Goal: Task Accomplishment & Management: Manage account settings

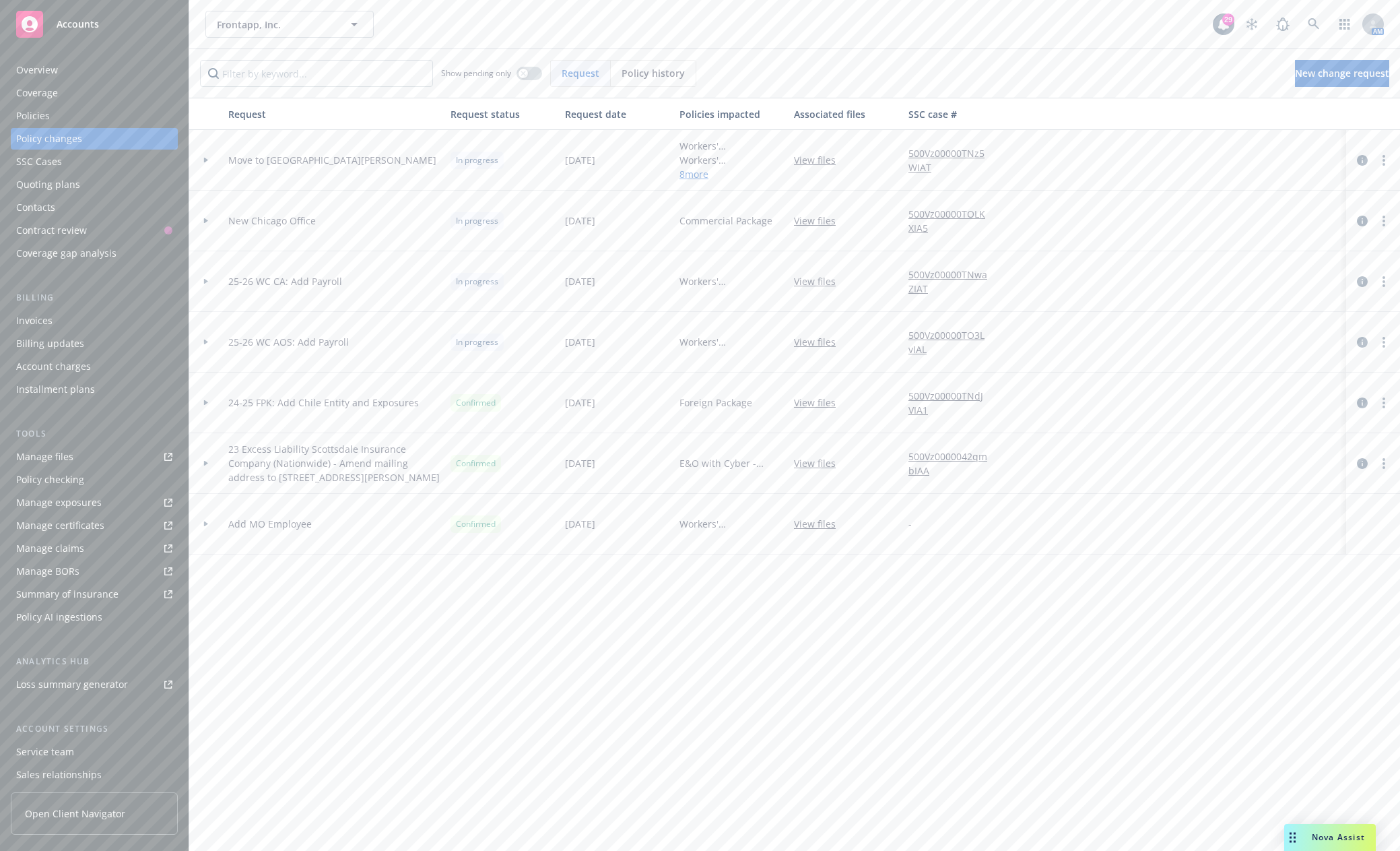
click at [79, 28] on span "Accounts" at bounding box center [77, 24] width 42 height 11
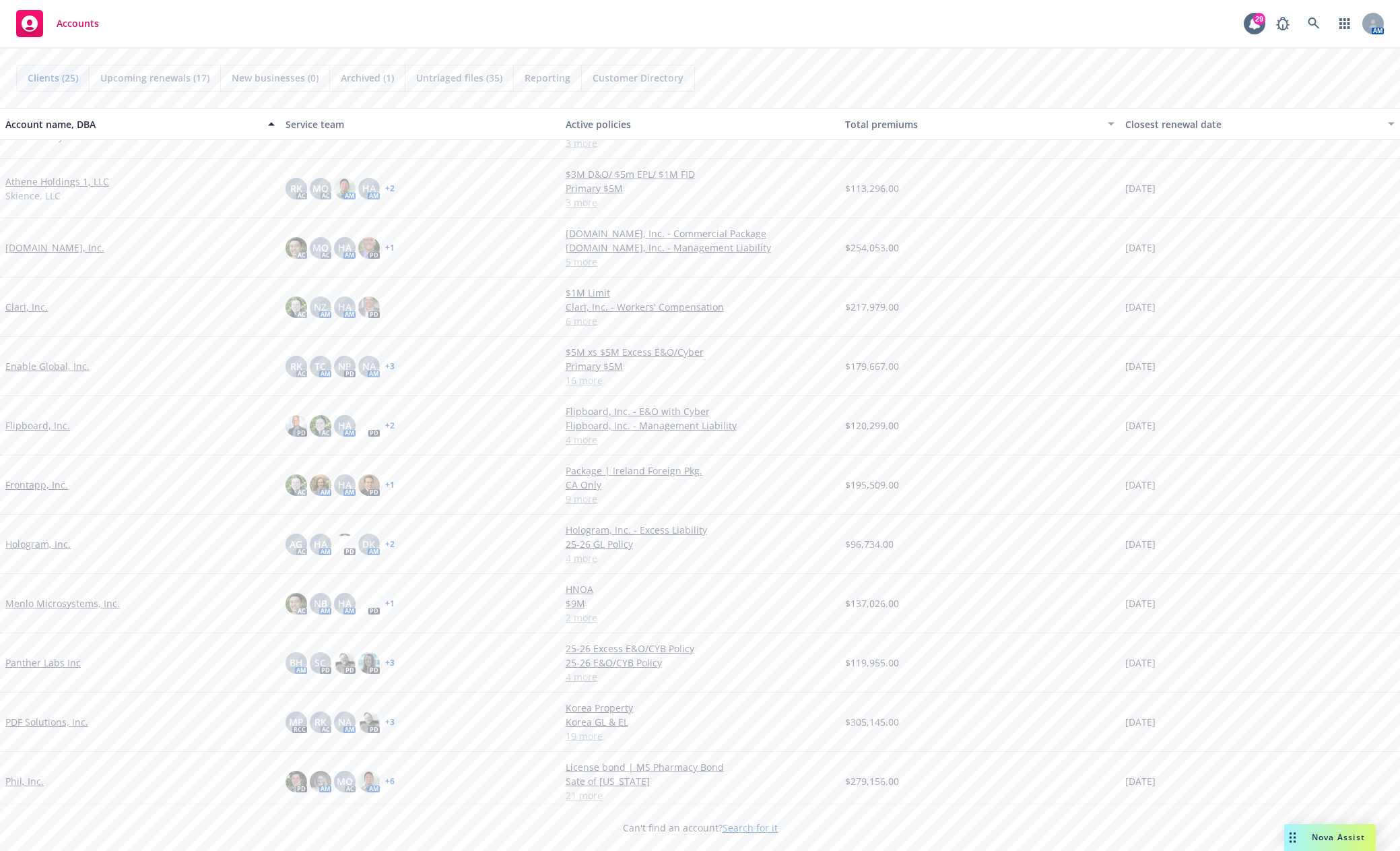
scroll to position [202, 0]
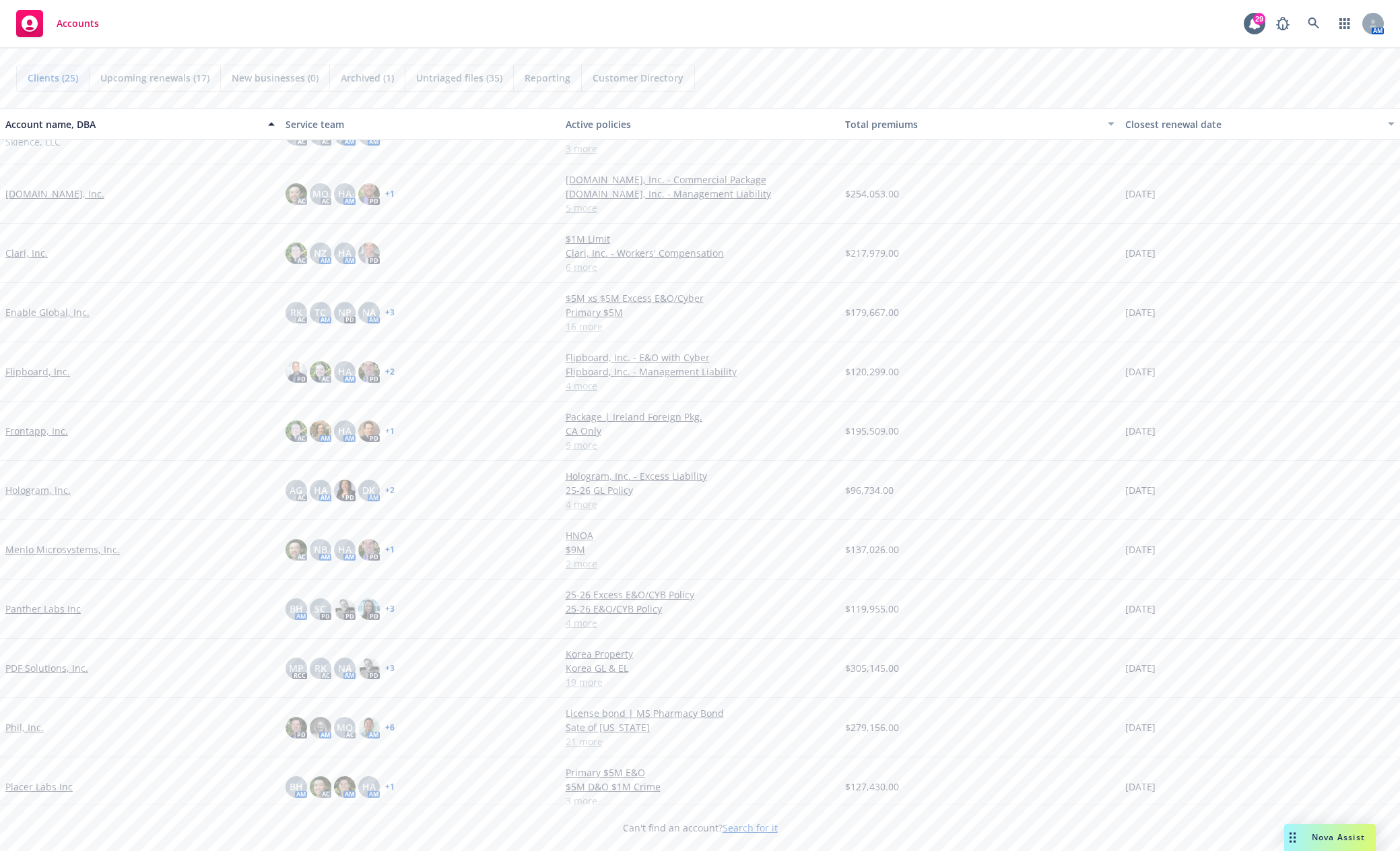
click at [31, 728] on link "Phil, Inc." at bounding box center [24, 727] width 39 height 14
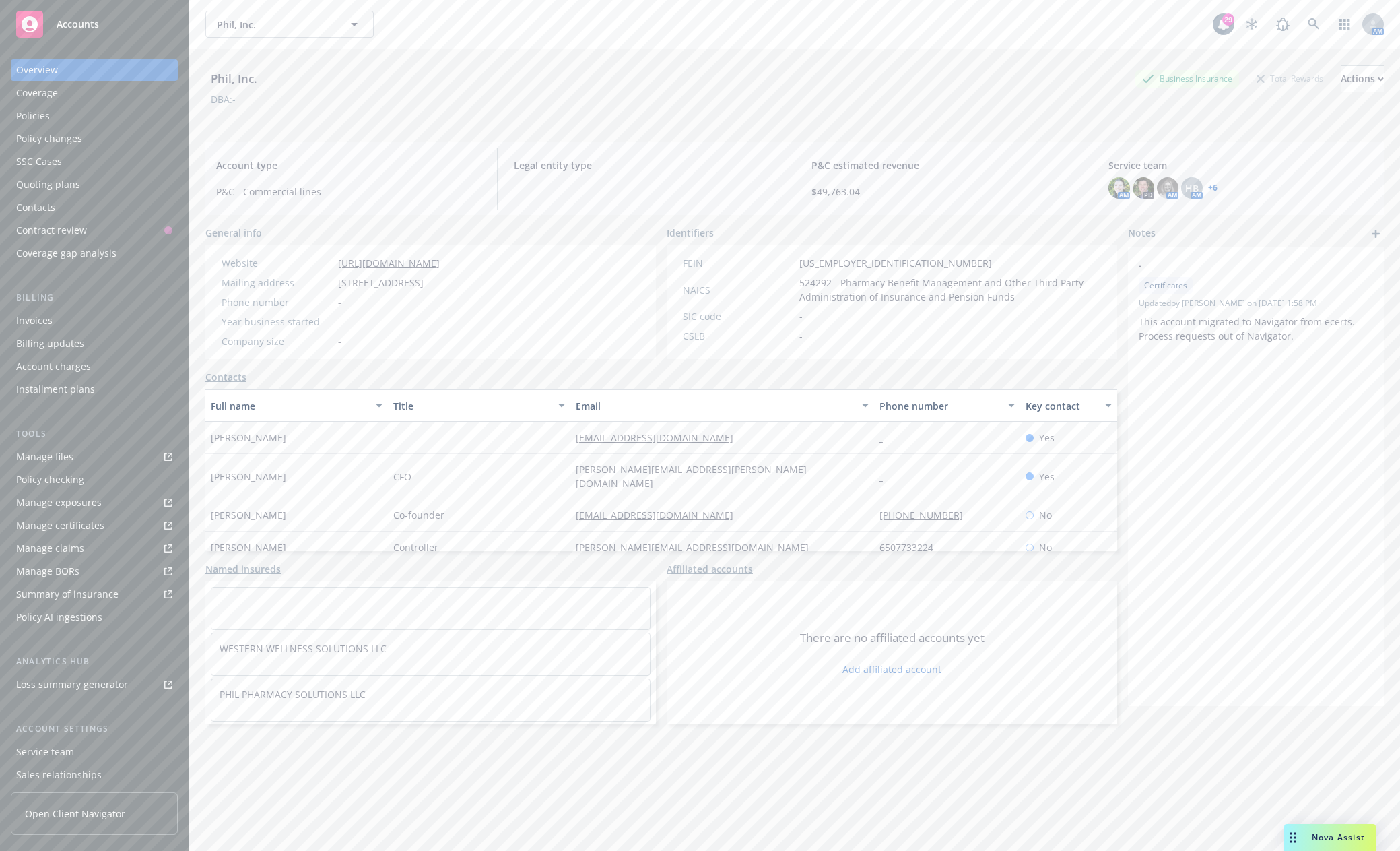
click at [1209, 184] on link "+ 6" at bounding box center [1213, 188] width 9 height 8
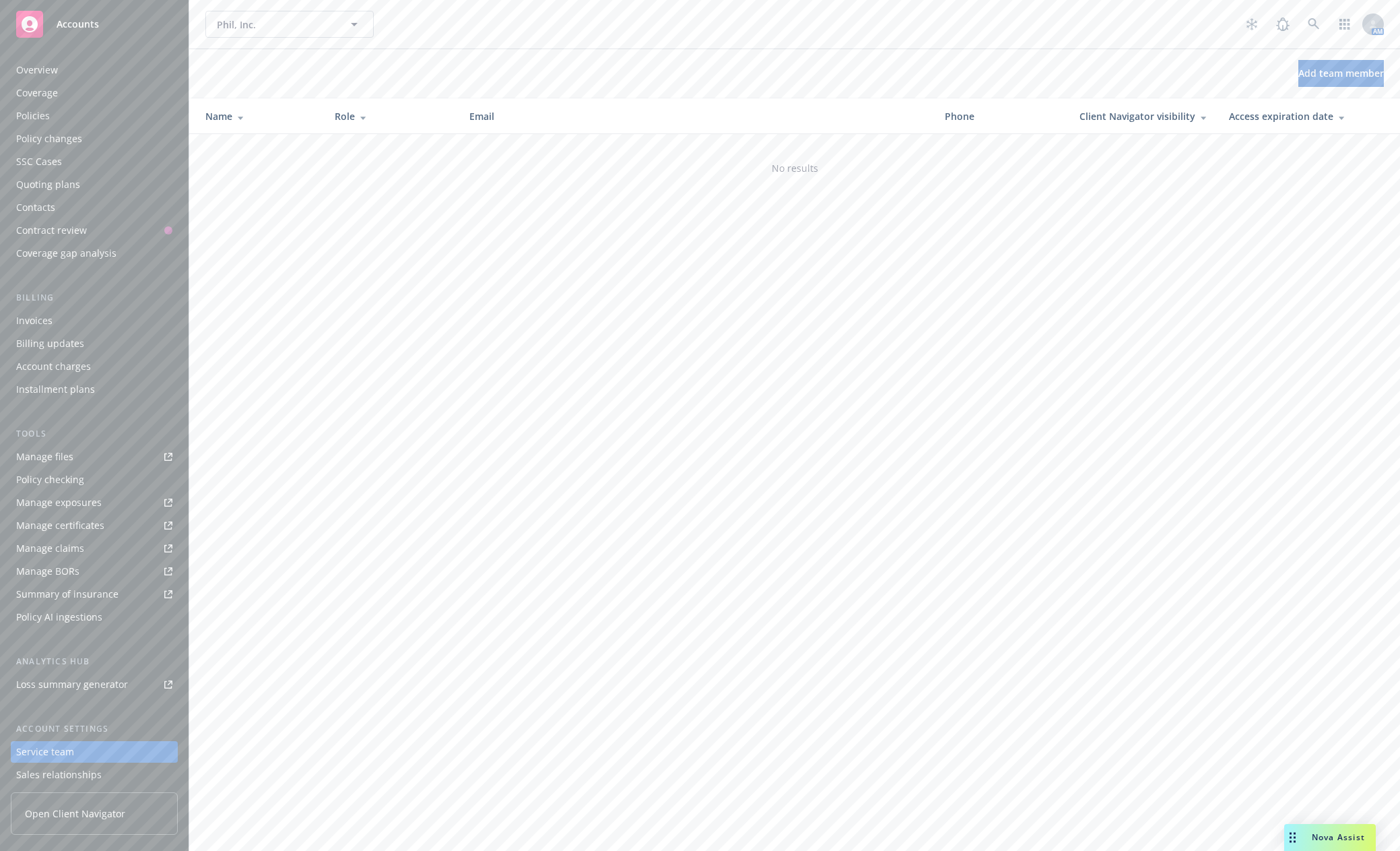
scroll to position [73, 0]
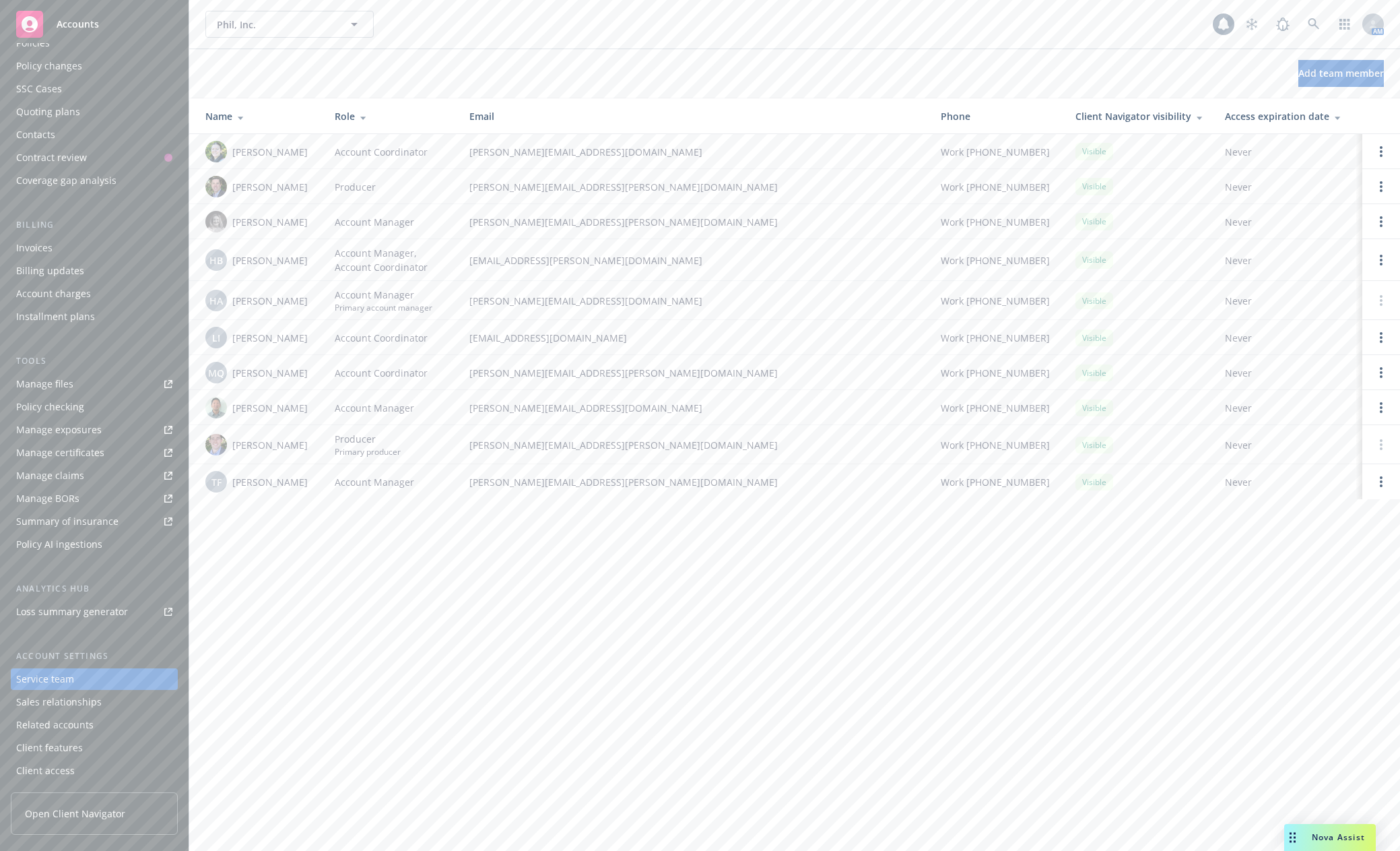
click at [79, 19] on span "Accounts" at bounding box center [77, 24] width 42 height 11
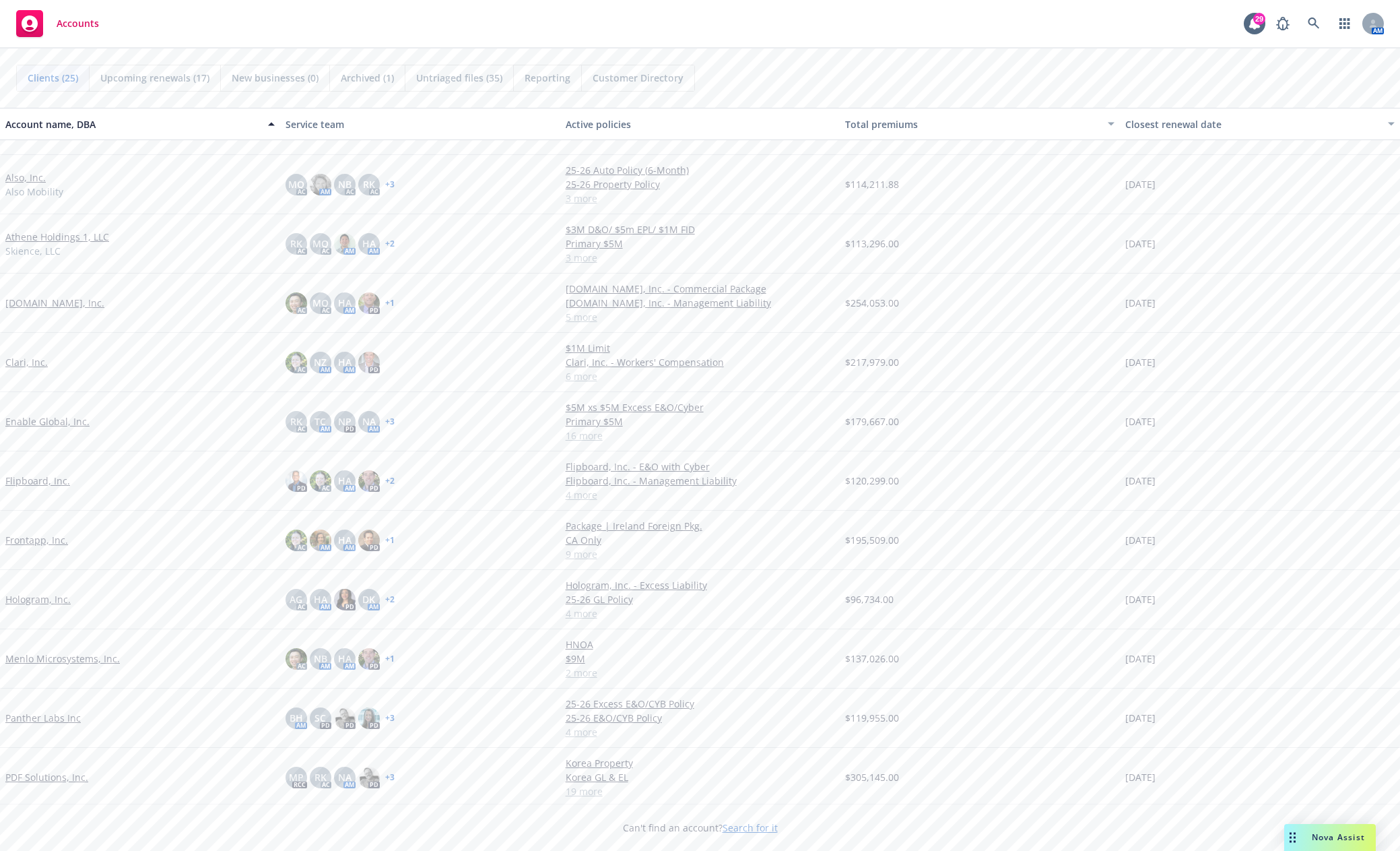
scroll to position [270, 0]
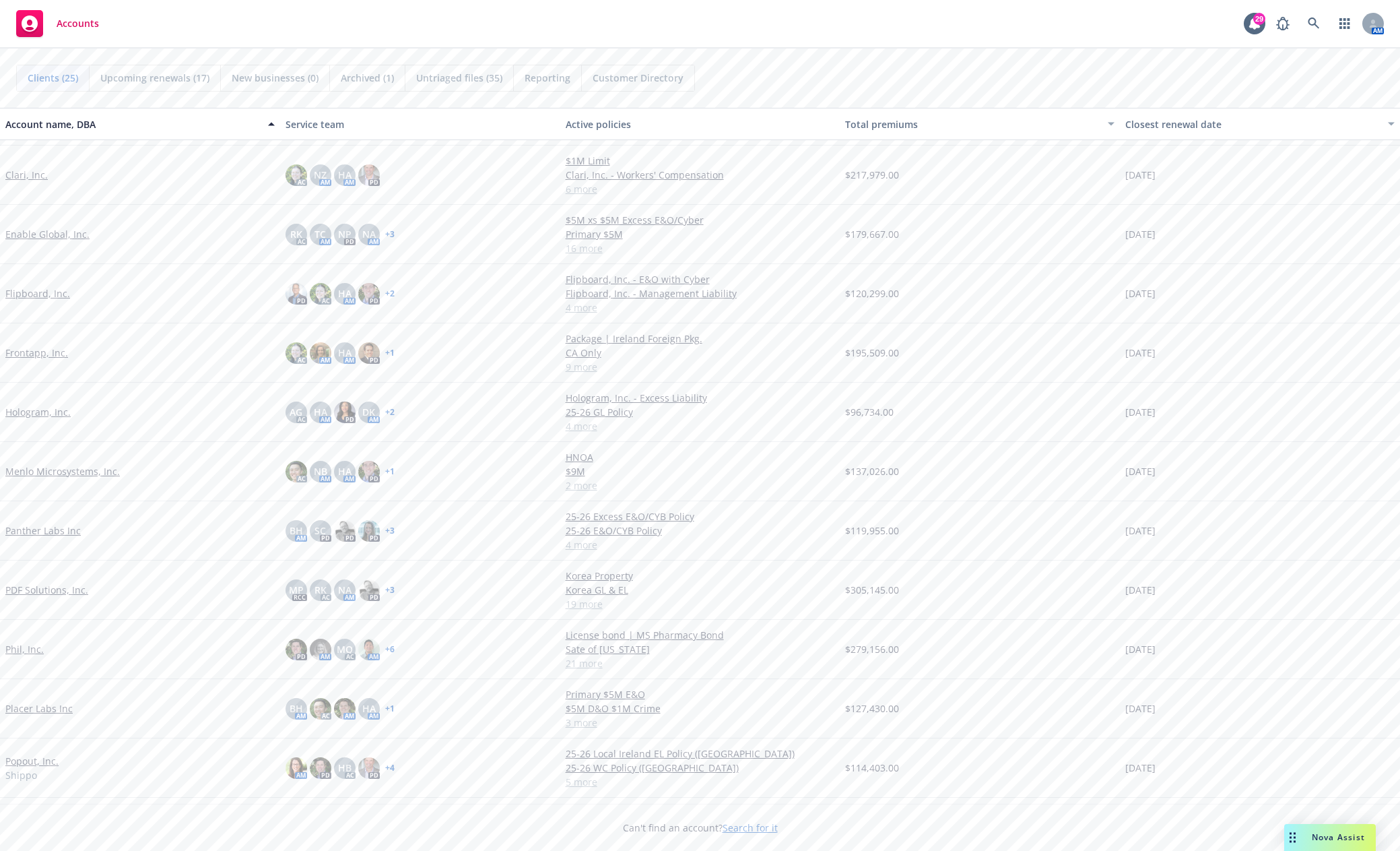
click at [70, 589] on link "PDF Solutions, Inc." at bounding box center [47, 589] width 83 height 14
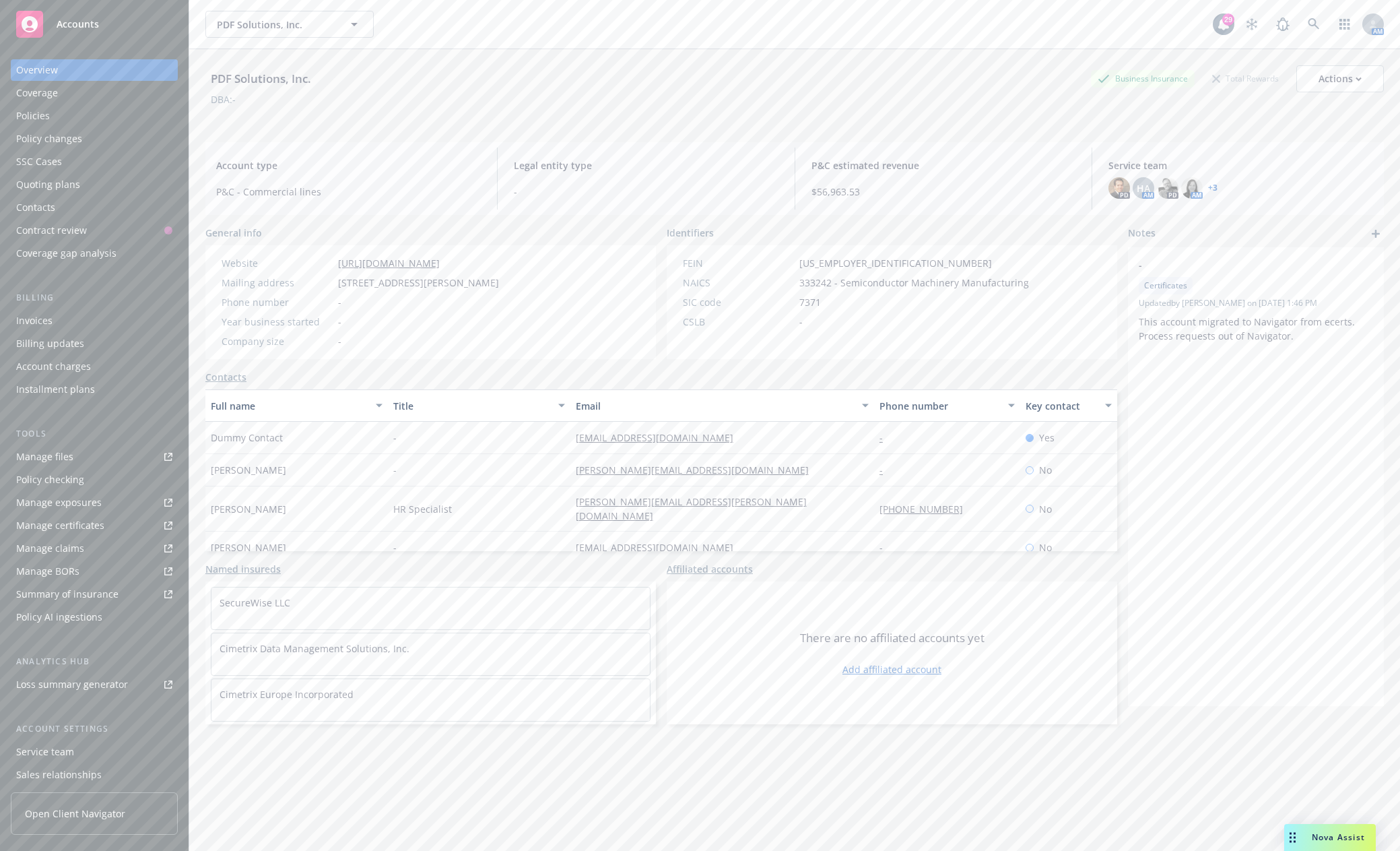
click at [43, 120] on div "Policies" at bounding box center [32, 116] width 33 height 22
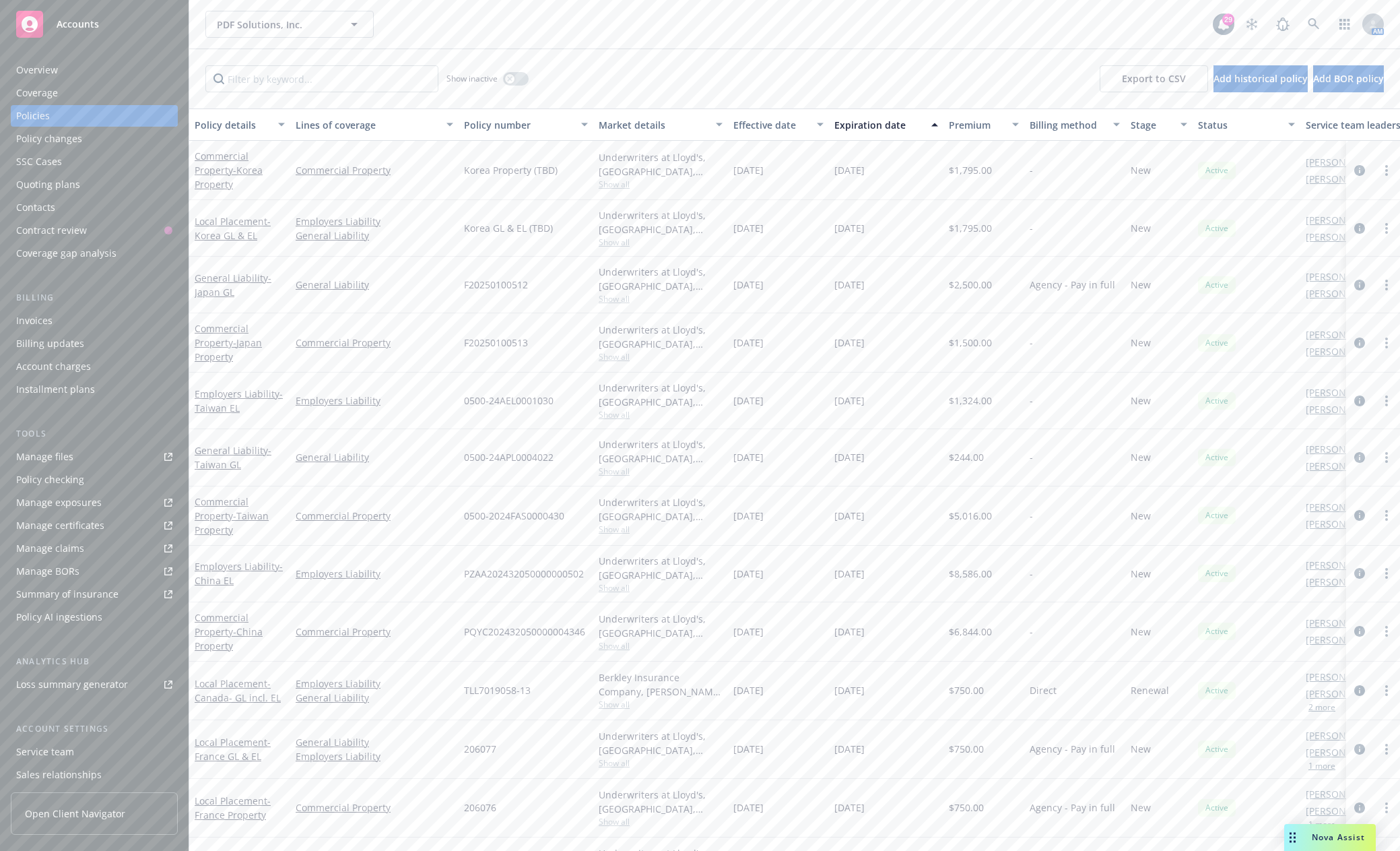
click at [66, 60] on div "Overview" at bounding box center [94, 70] width 156 height 22
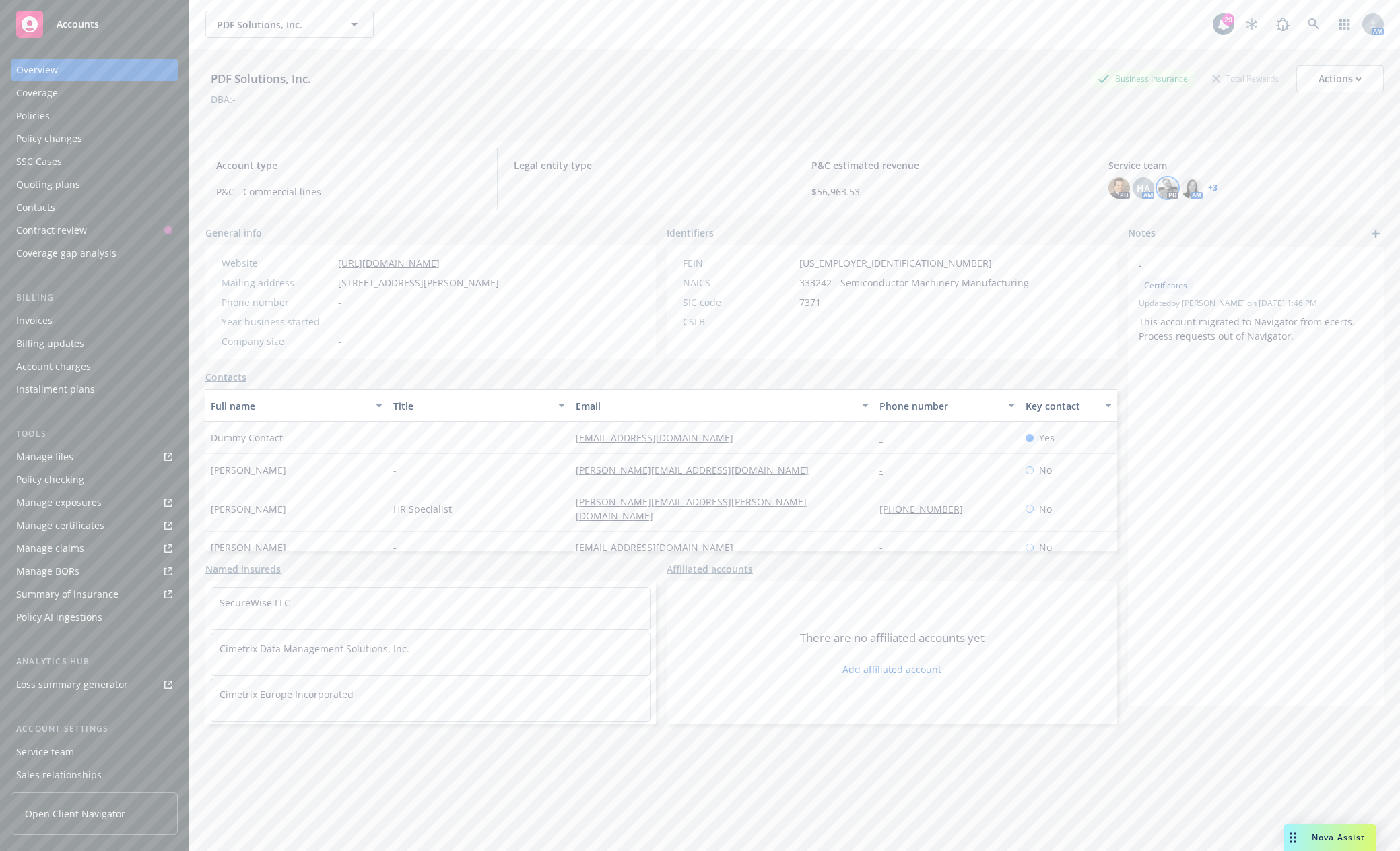
click at [1167, 184] on img at bounding box center [1168, 188] width 22 height 22
click at [85, 36] on div "Accounts" at bounding box center [94, 24] width 156 height 27
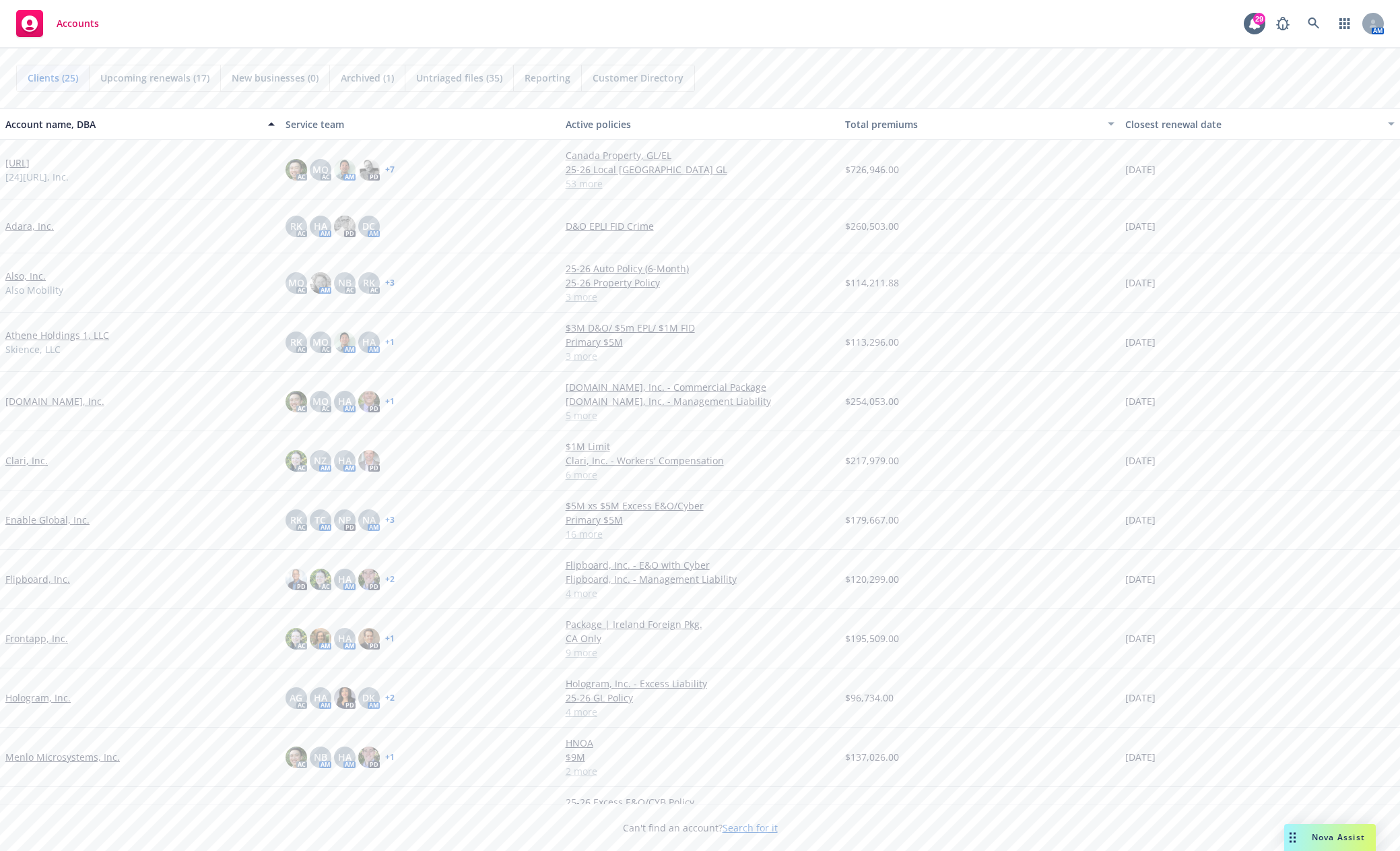
click at [46, 326] on div "Athene Holdings 1, LLC Skience, LLC" at bounding box center [140, 342] width 280 height 59
click at [47, 334] on link "Athene Holdings 1, LLC" at bounding box center [57, 335] width 103 height 14
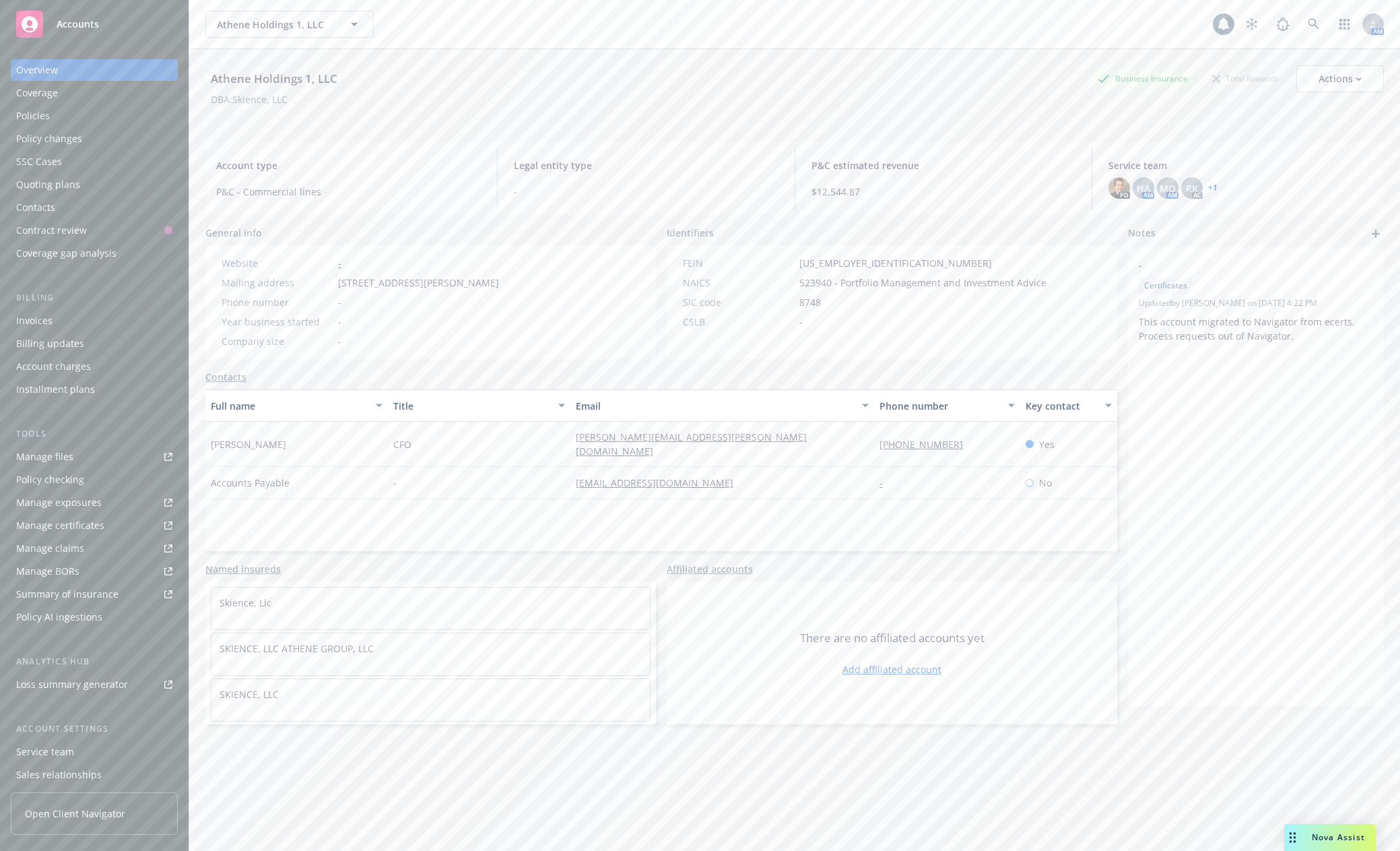
click at [58, 452] on div "Manage files" at bounding box center [45, 457] width 58 height 22
click at [38, 115] on div "Policies" at bounding box center [32, 116] width 33 height 22
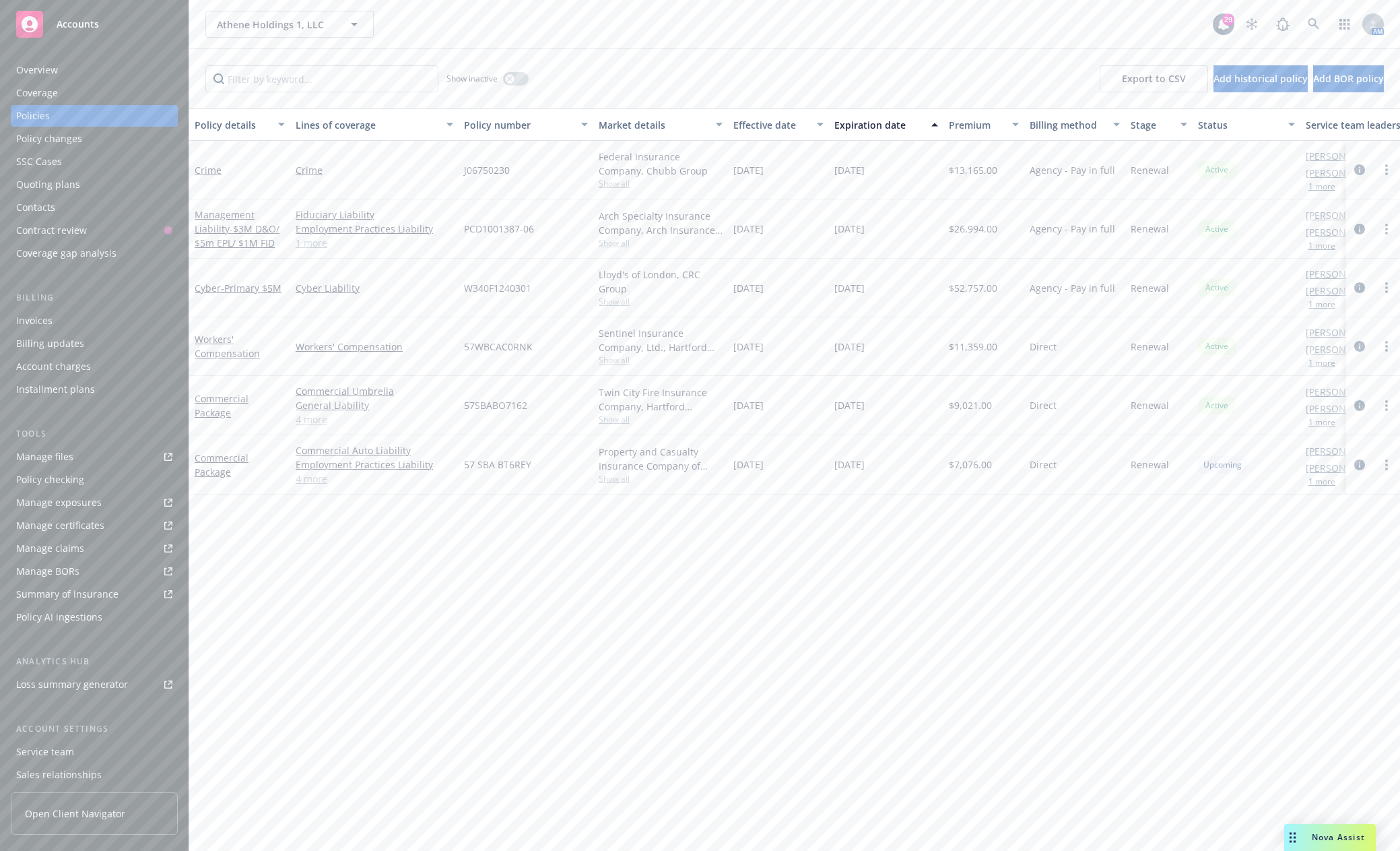
click at [105, 466] on link "Manage files" at bounding box center [94, 457] width 167 height 22
click at [47, 182] on div "Quoting plans" at bounding box center [48, 184] width 64 height 22
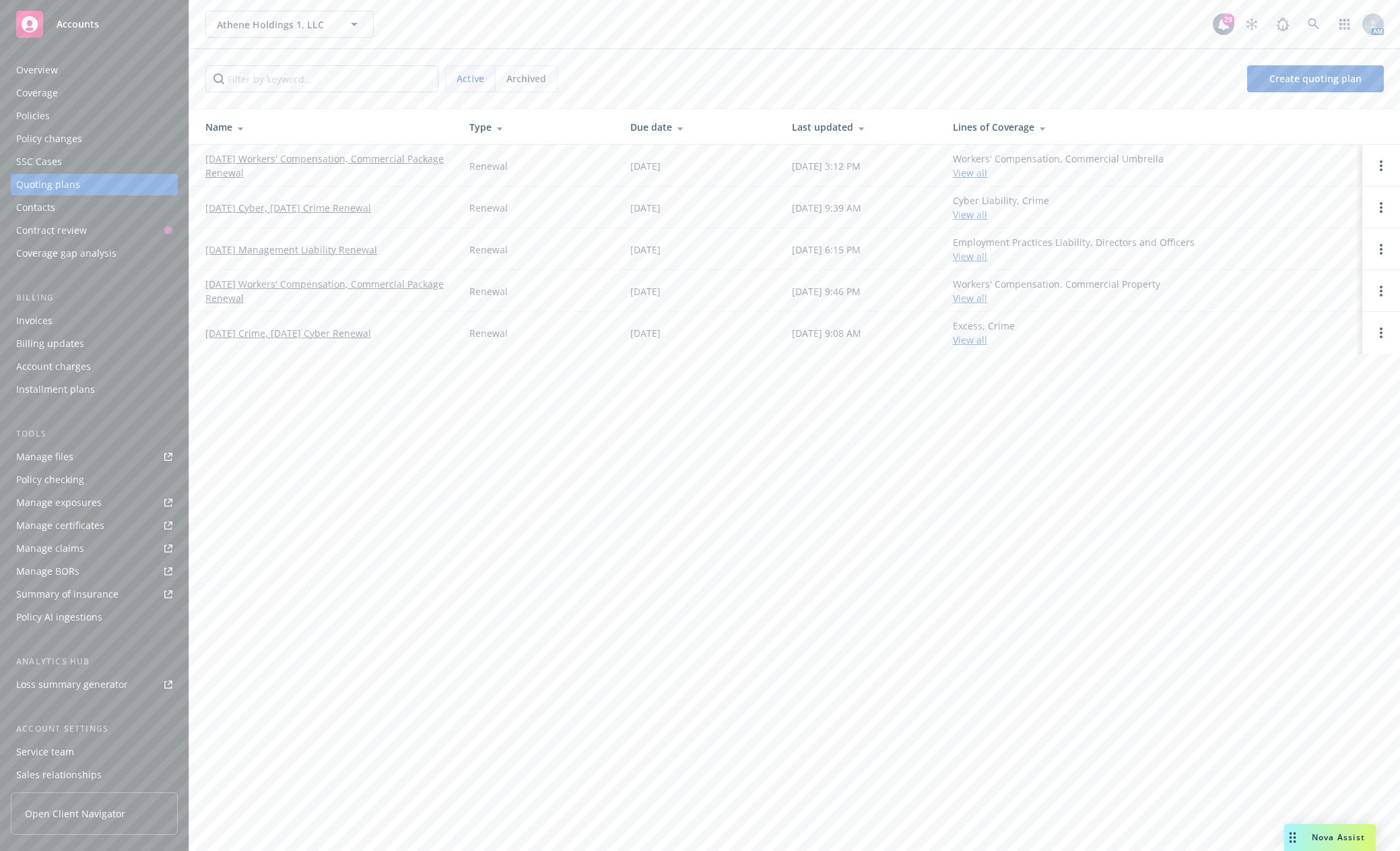
click at [287, 158] on link "[DATE] Workers' Compensation, Commercial Package Renewal" at bounding box center [327, 165] width 243 height 28
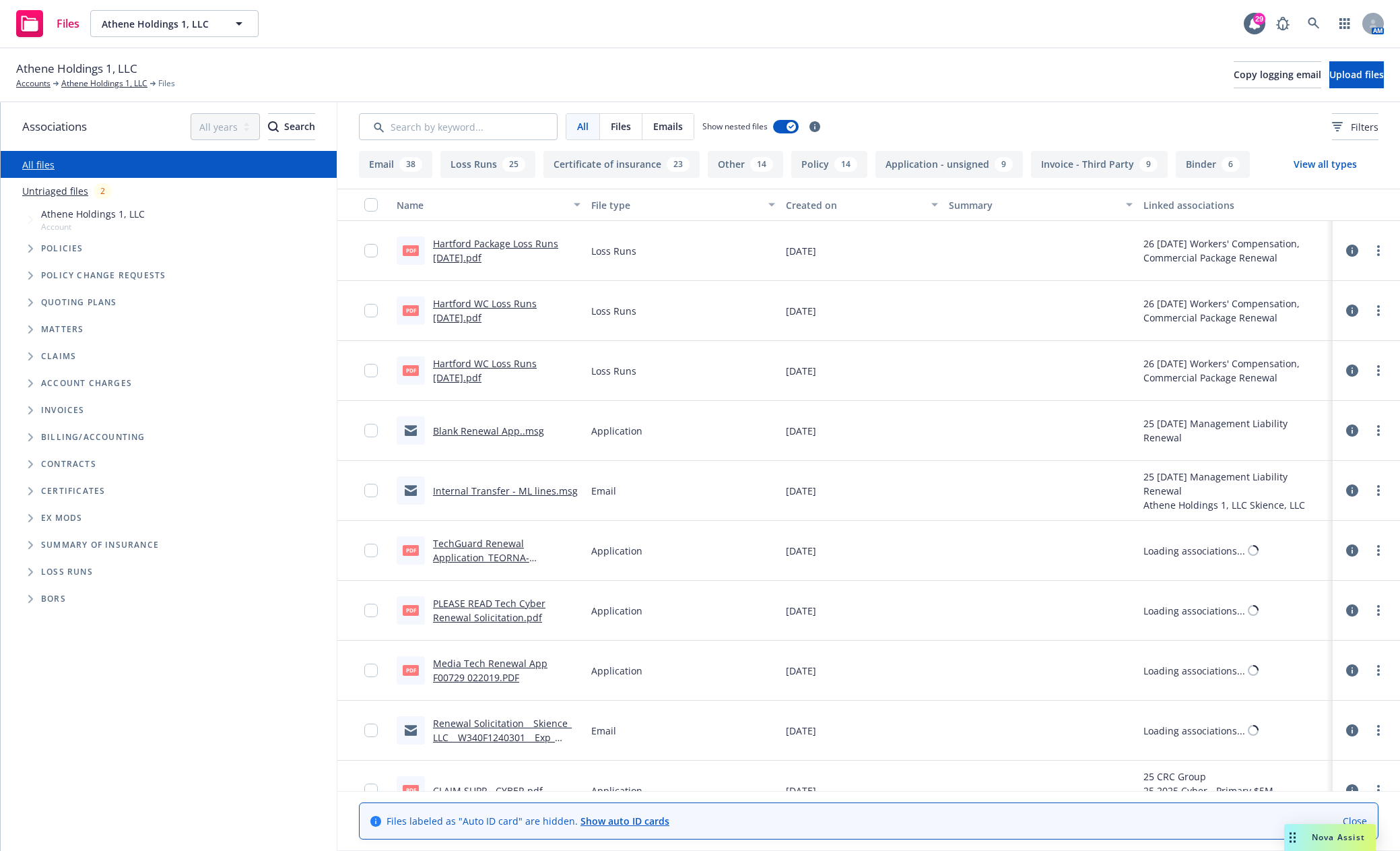
click at [31, 246] on icon "Tree Example" at bounding box center [30, 248] width 4 height 8
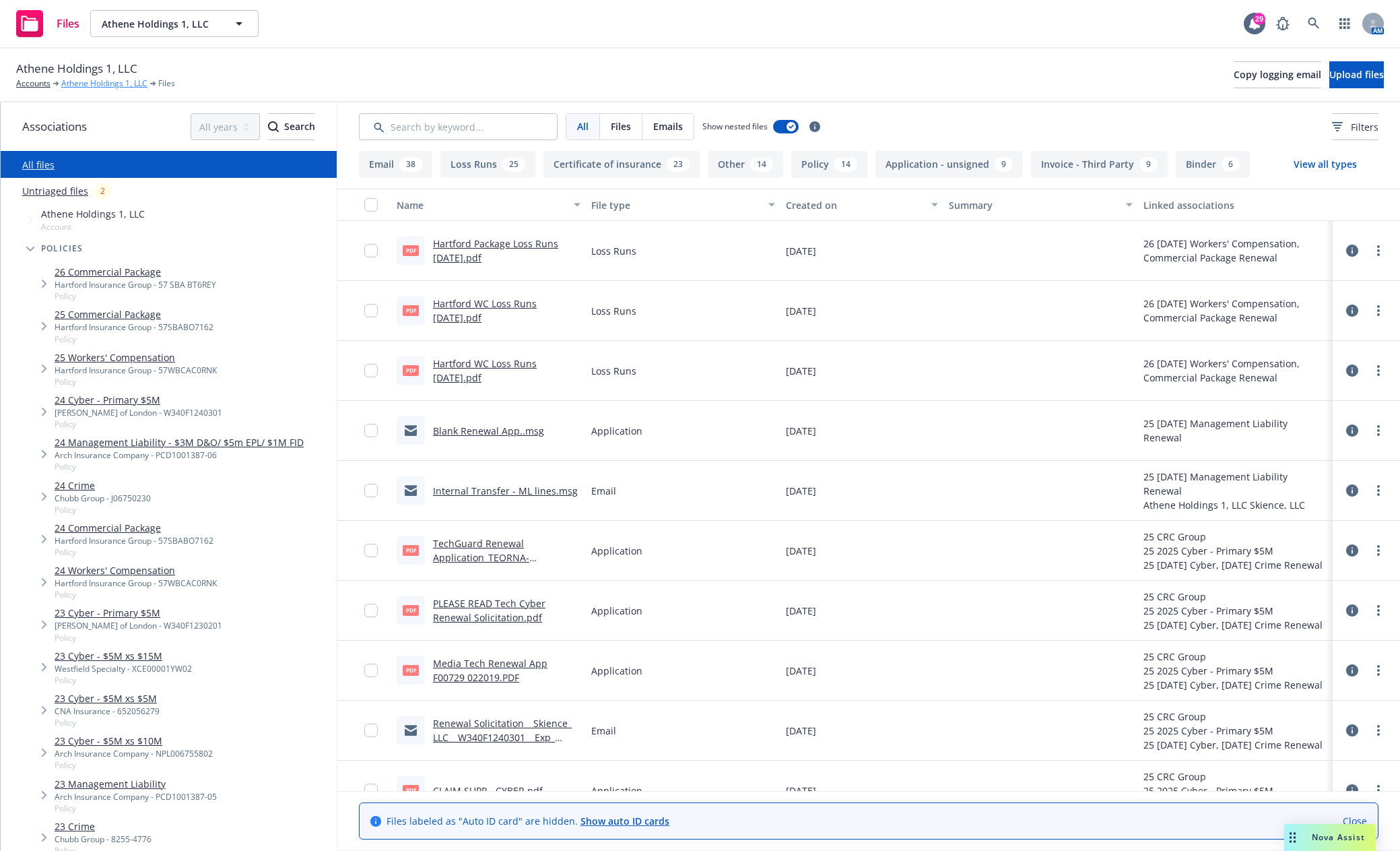
click at [111, 83] on link "Athene Holdings 1, LLC" at bounding box center [104, 83] width 86 height 12
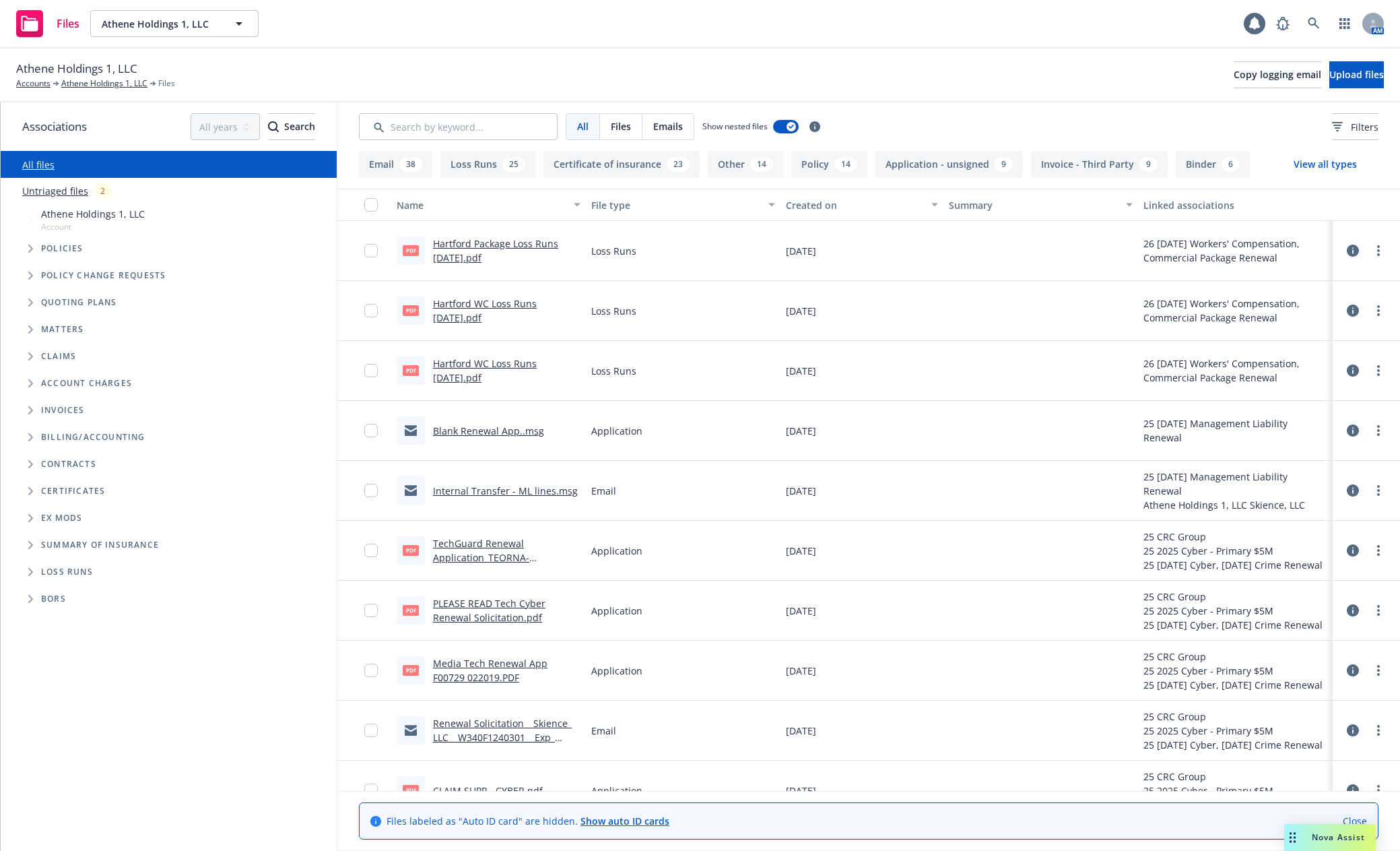
click at [31, 252] on icon "Tree Example" at bounding box center [31, 248] width 5 height 8
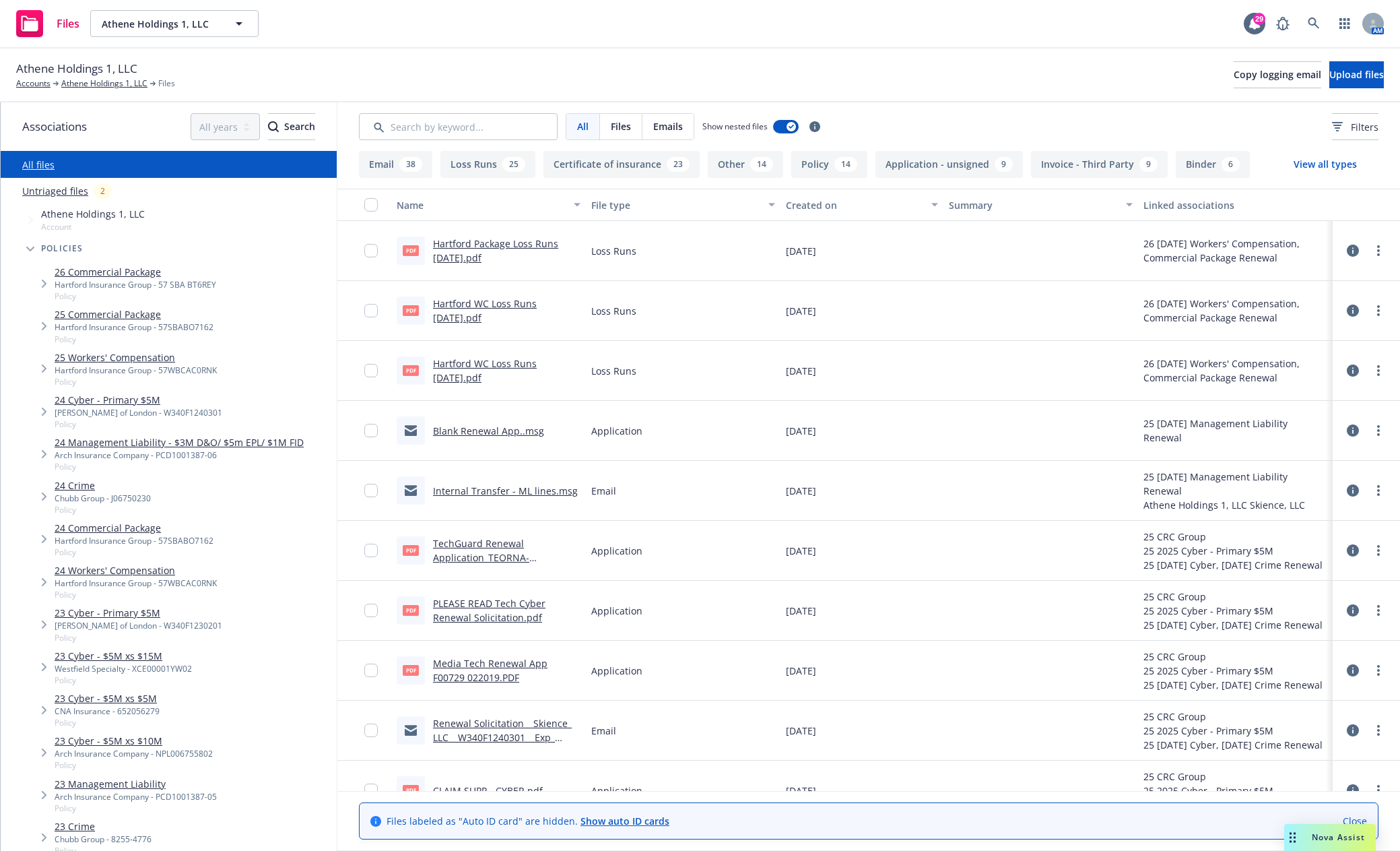
click at [84, 478] on link "24 Crime" at bounding box center [102, 485] width 96 height 14
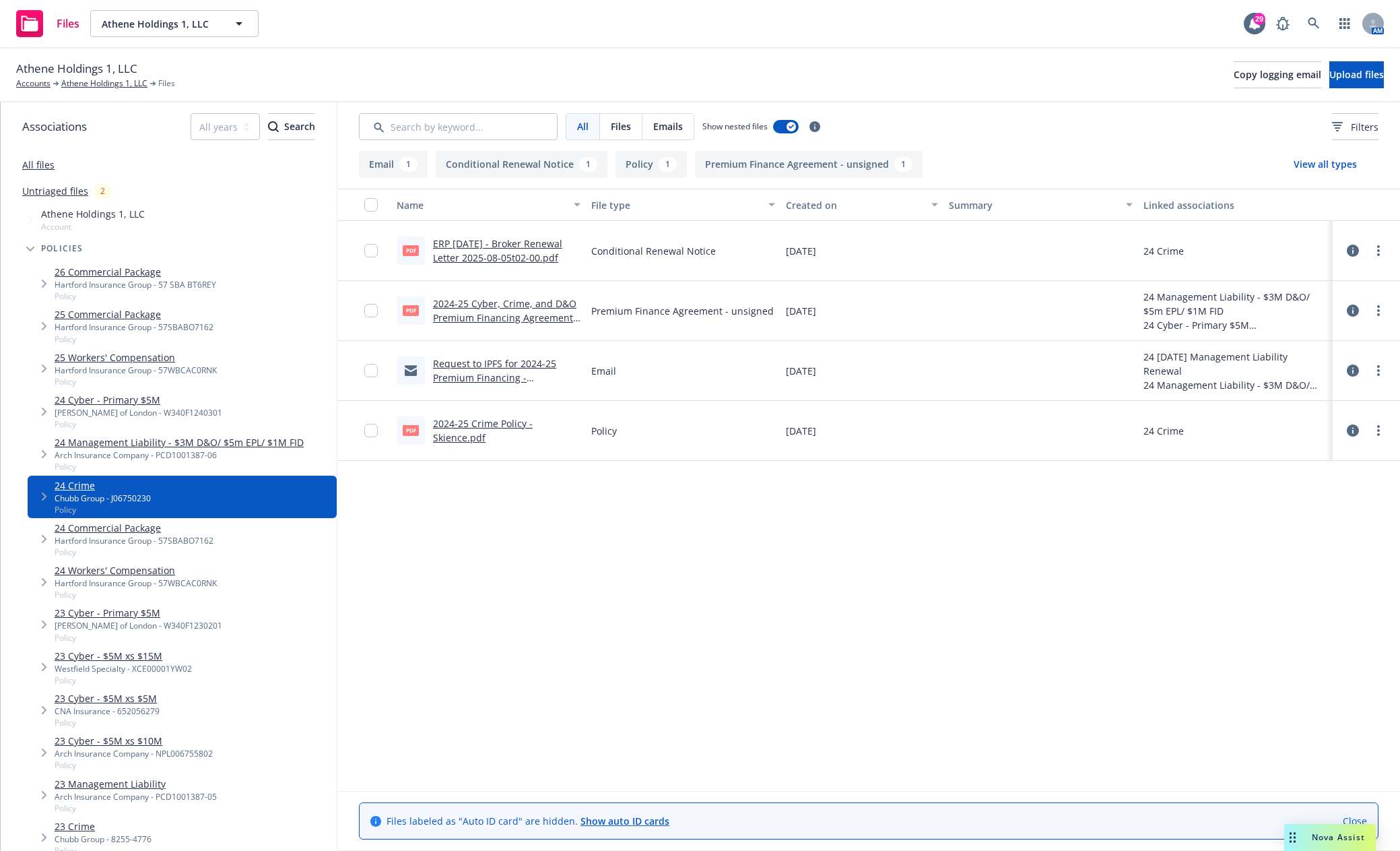
click at [146, 356] on link "25 Workers' Compensation" at bounding box center [136, 358] width 163 height 14
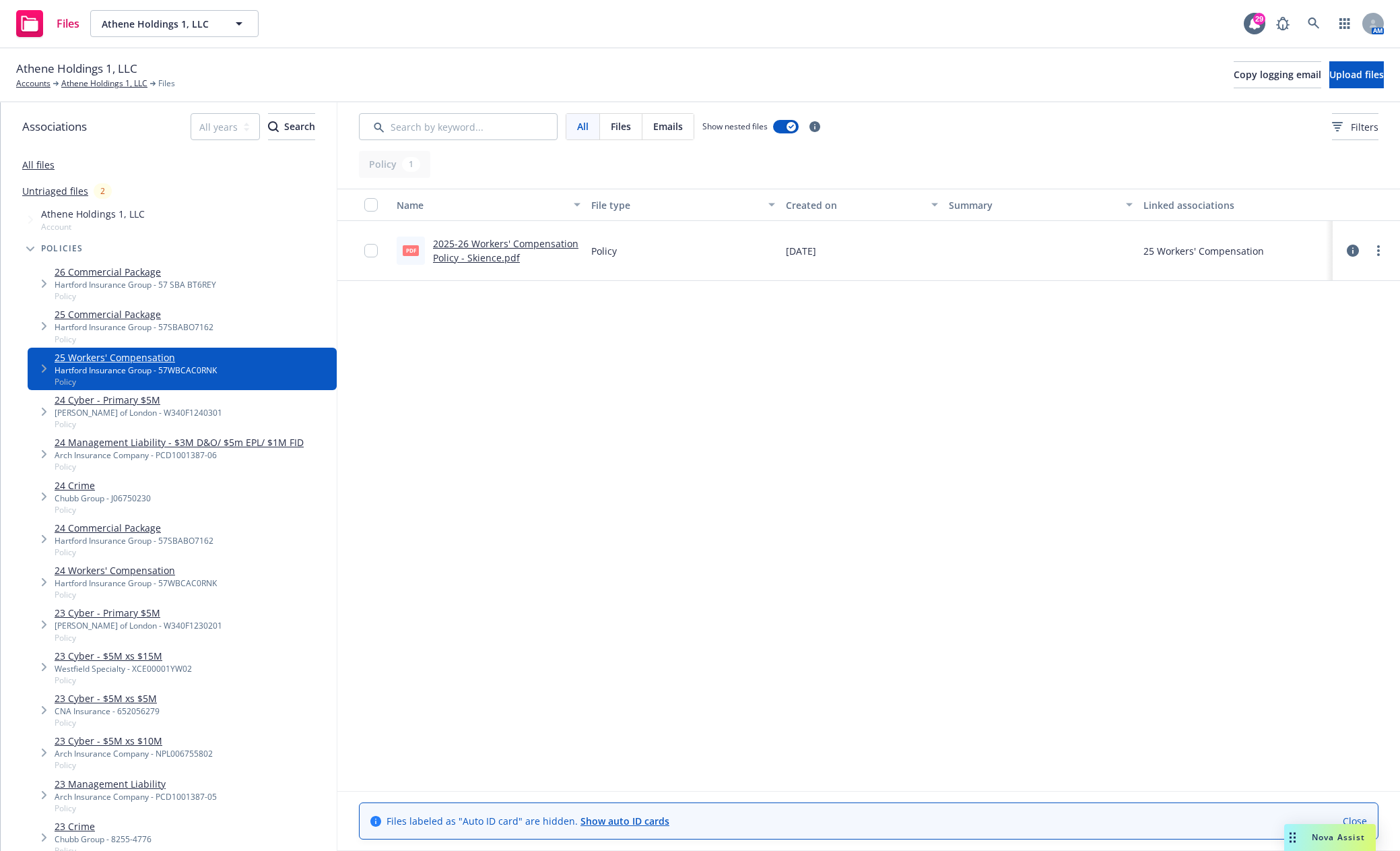
click at [948, 396] on div "Name File type Created on Summary Linked associations pdf 2025-26 Workers' Comp…" at bounding box center [868, 490] width 1063 height 602
click at [35, 166] on link "All files" at bounding box center [39, 164] width 32 height 13
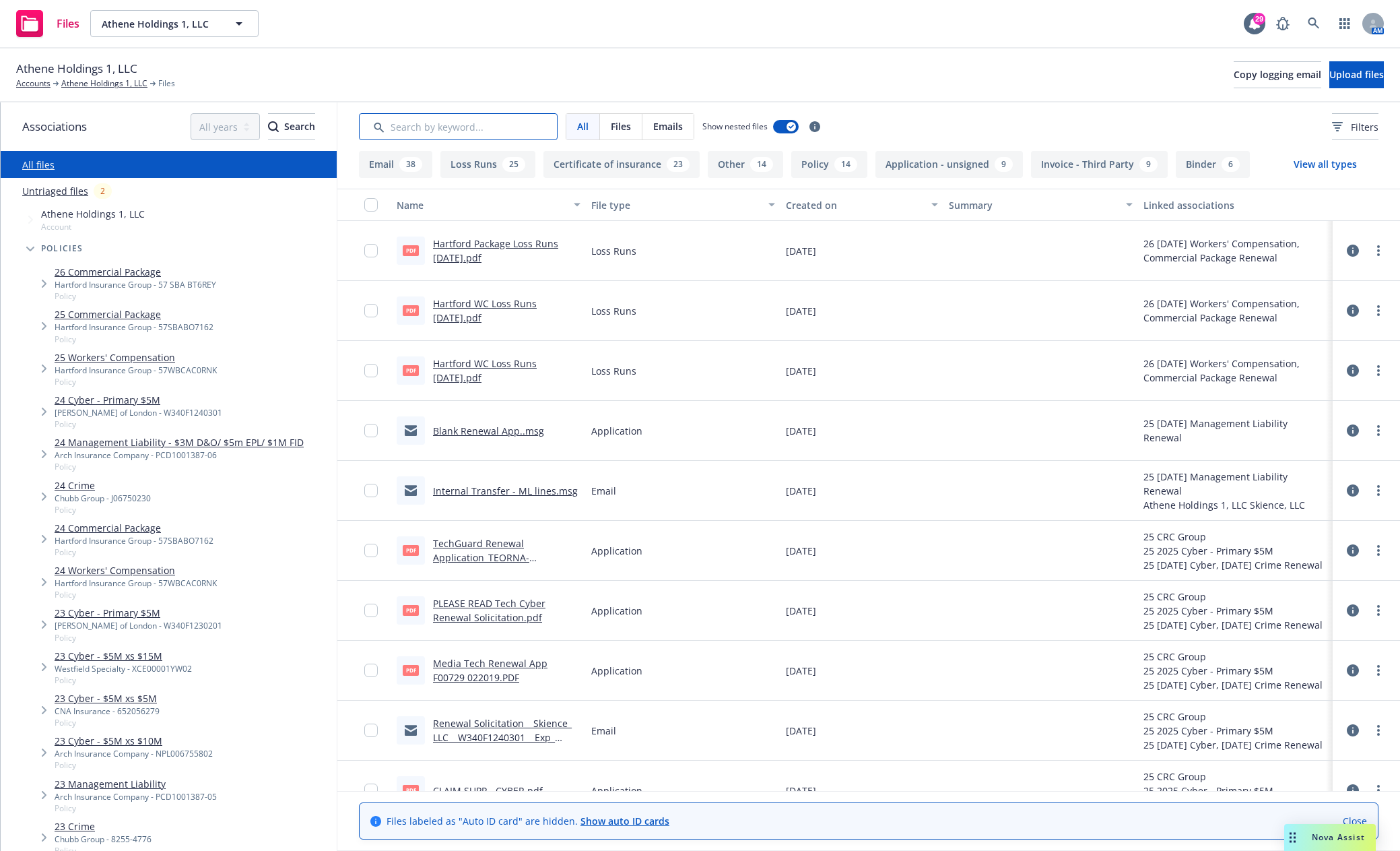
click at [421, 129] on input "Search by keyword..." at bounding box center [457, 127] width 199 height 27
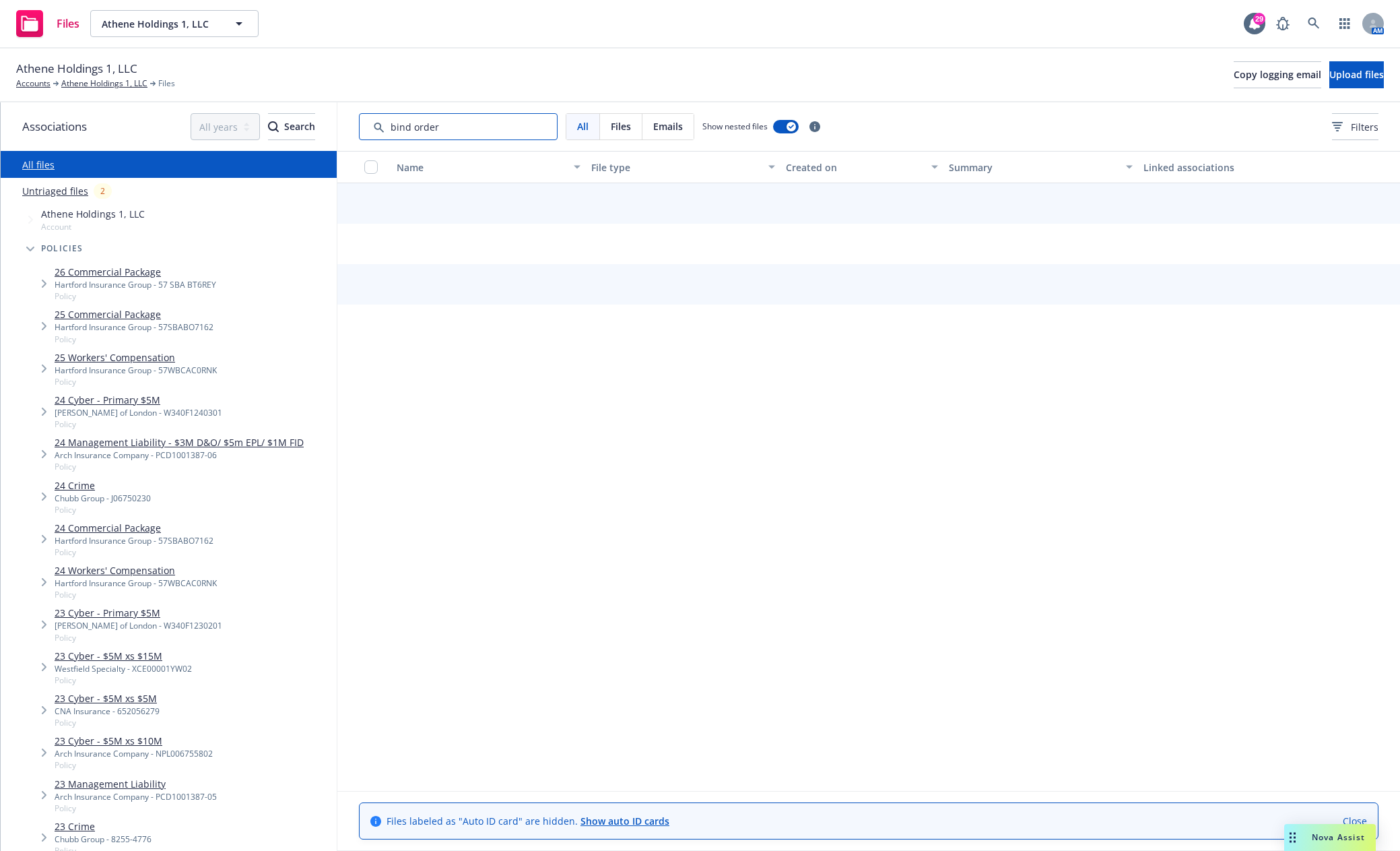
type input "bind order"
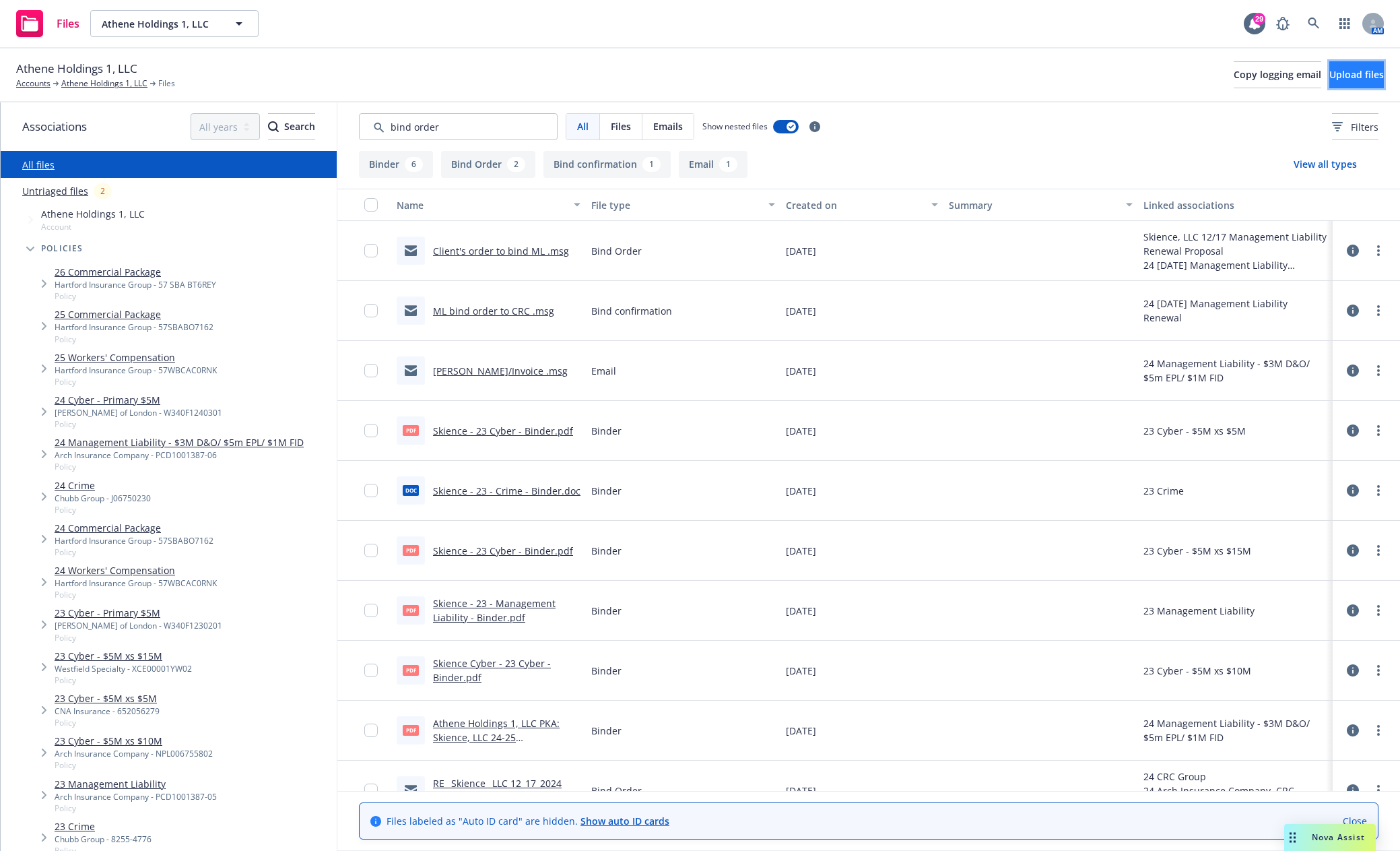
click at [1374, 79] on button "Upload files" at bounding box center [1357, 75] width 55 height 27
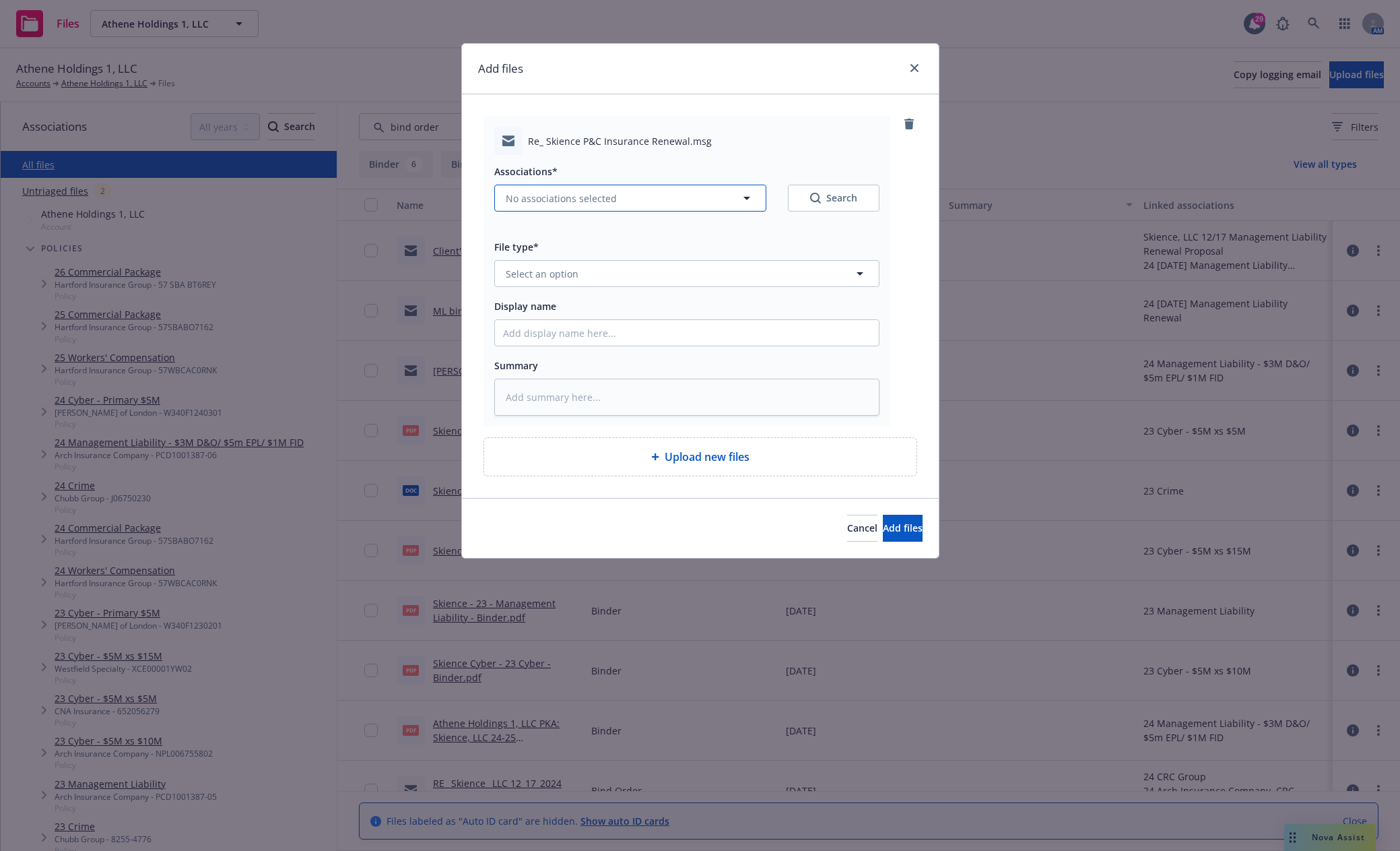
click at [578, 203] on span "No associations selected" at bounding box center [562, 199] width 111 height 14
type textarea "x"
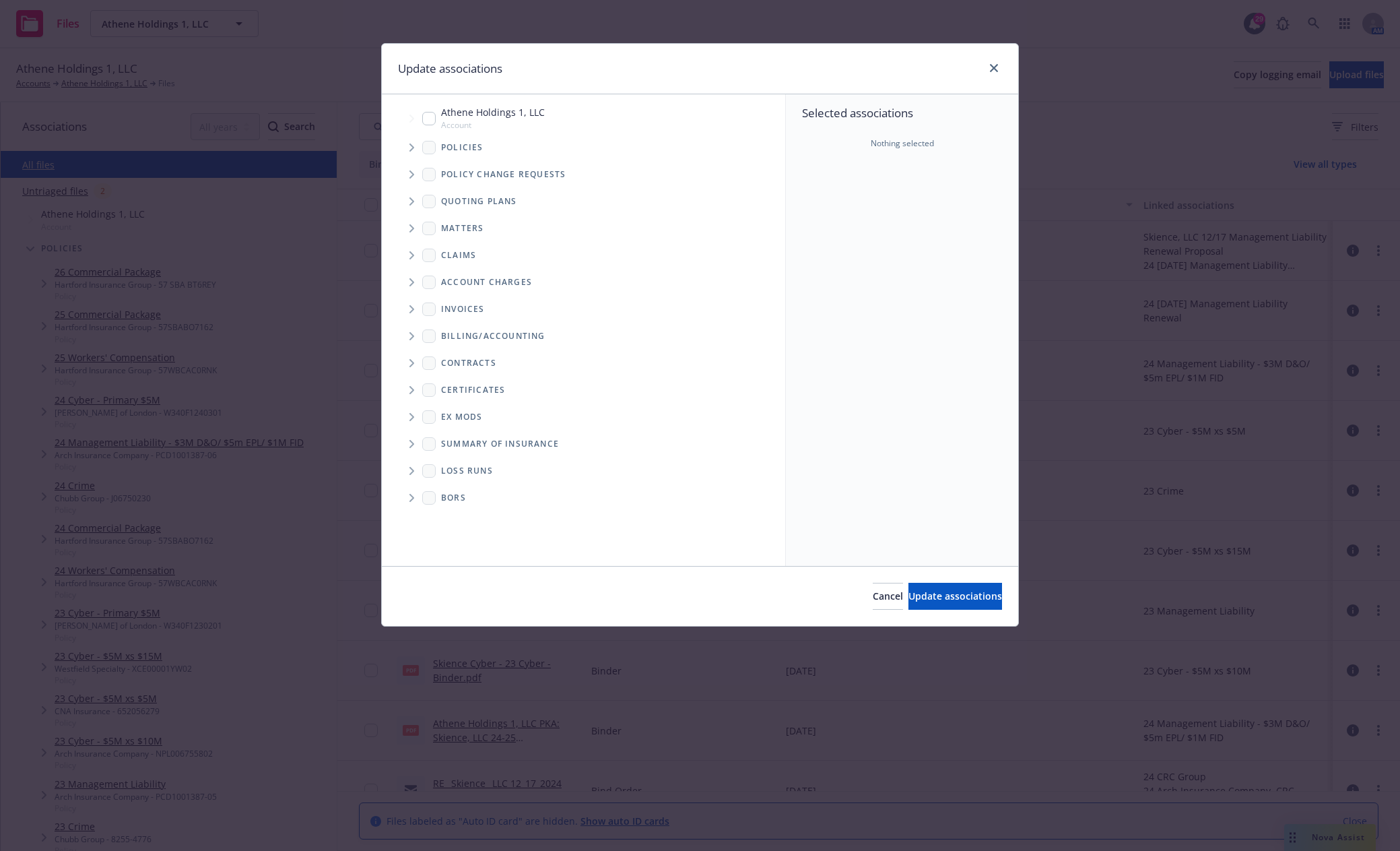
click at [410, 196] on span "Tree Example" at bounding box center [412, 201] width 22 height 22
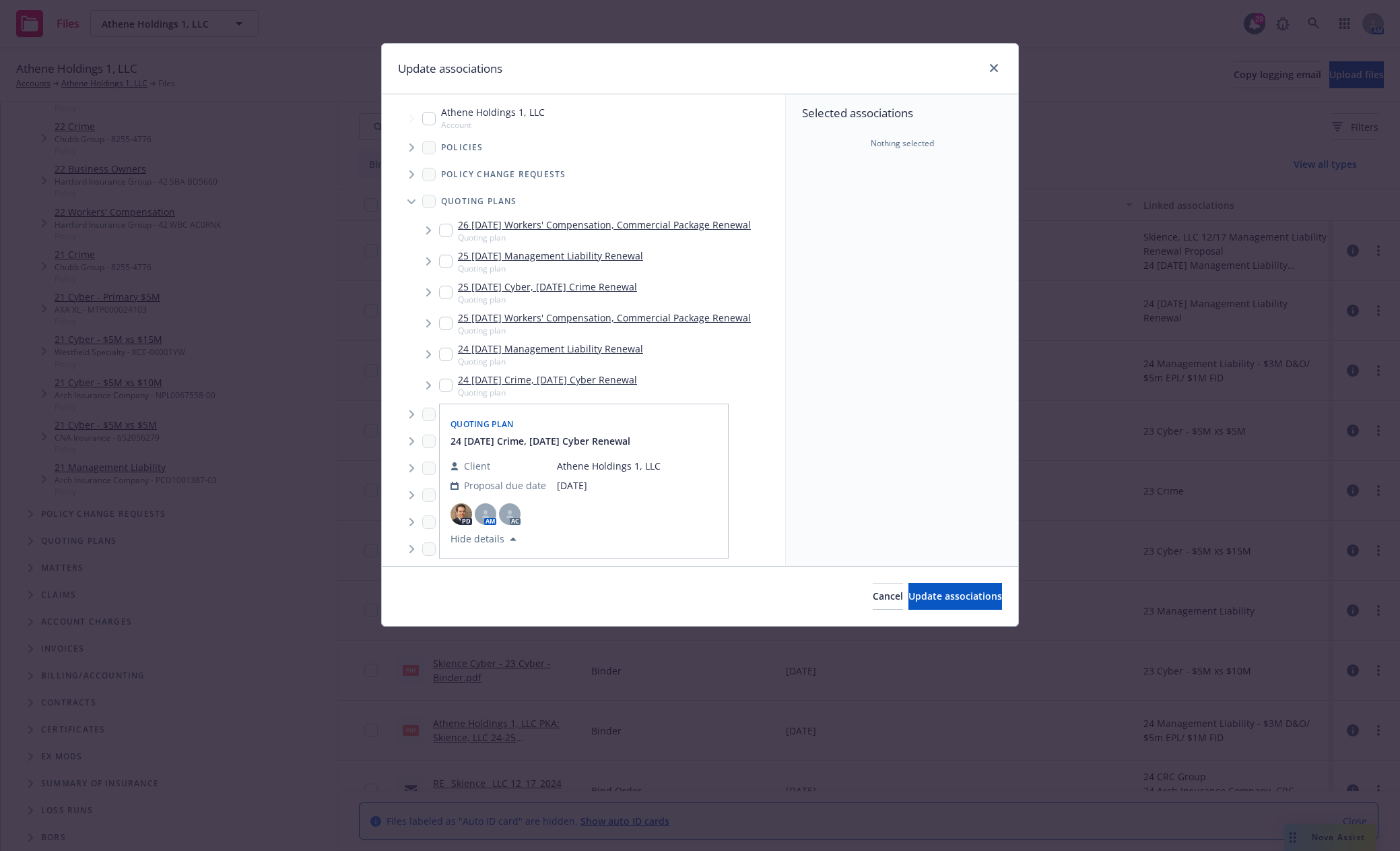
click at [447, 386] on input "Tree Example" at bounding box center [446, 385] width 13 height 13
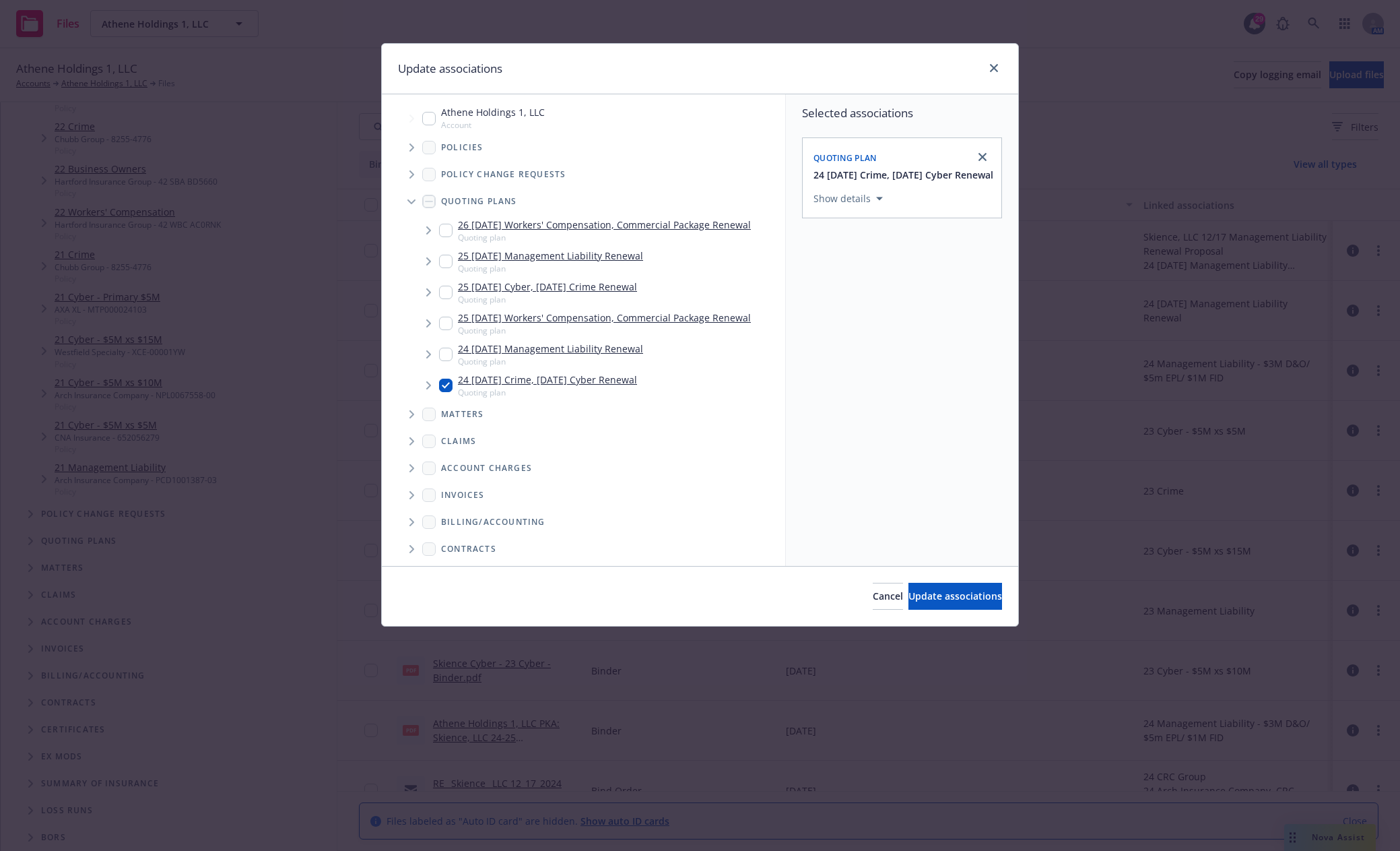
click at [430, 388] on icon "Tree Example" at bounding box center [429, 385] width 5 height 8
click at [445, 388] on input "Tree Example" at bounding box center [446, 385] width 13 height 13
checkbox input "false"
click at [442, 412] on span "Tree Example" at bounding box center [445, 414] width 22 height 22
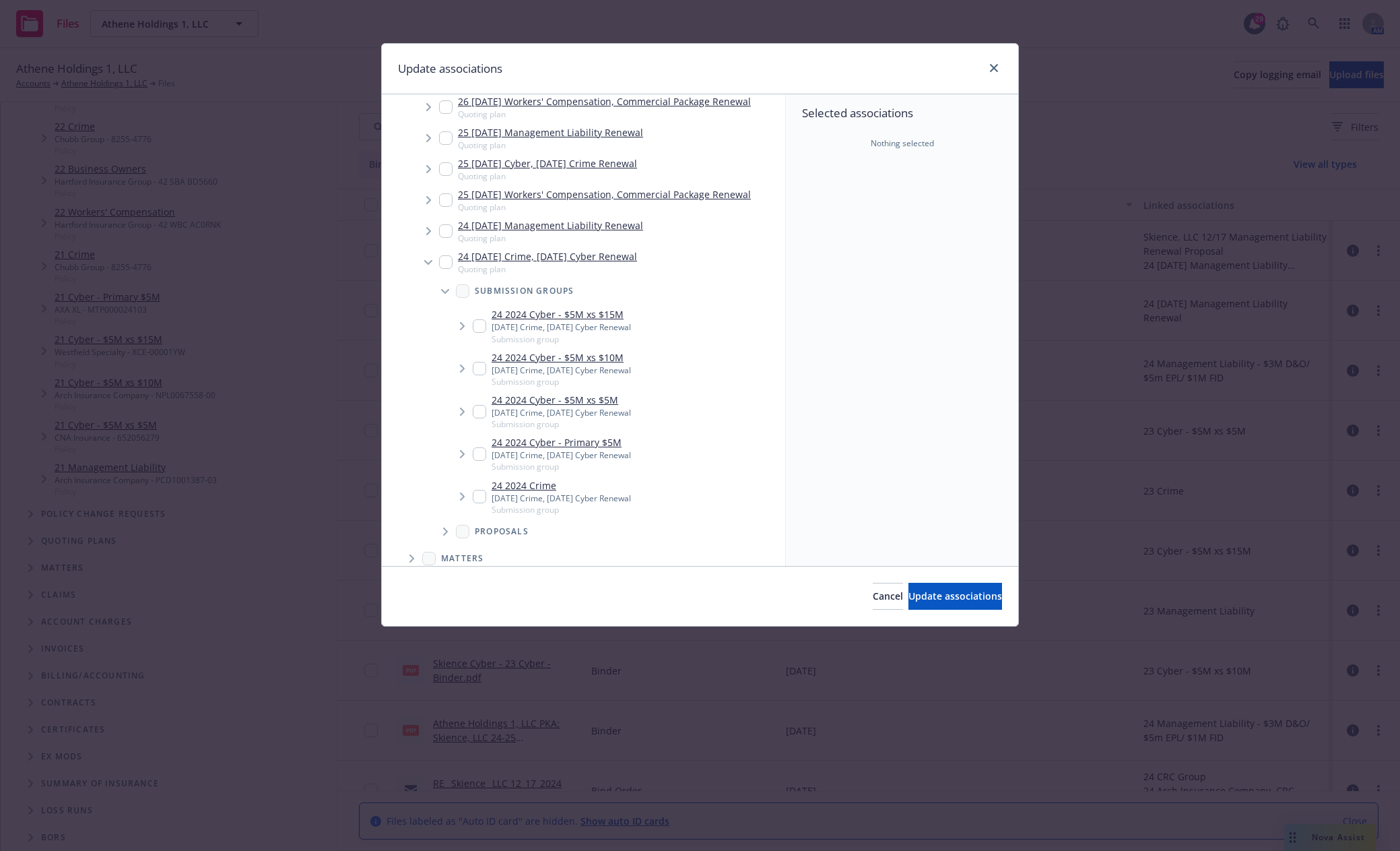
scroll to position [202, 0]
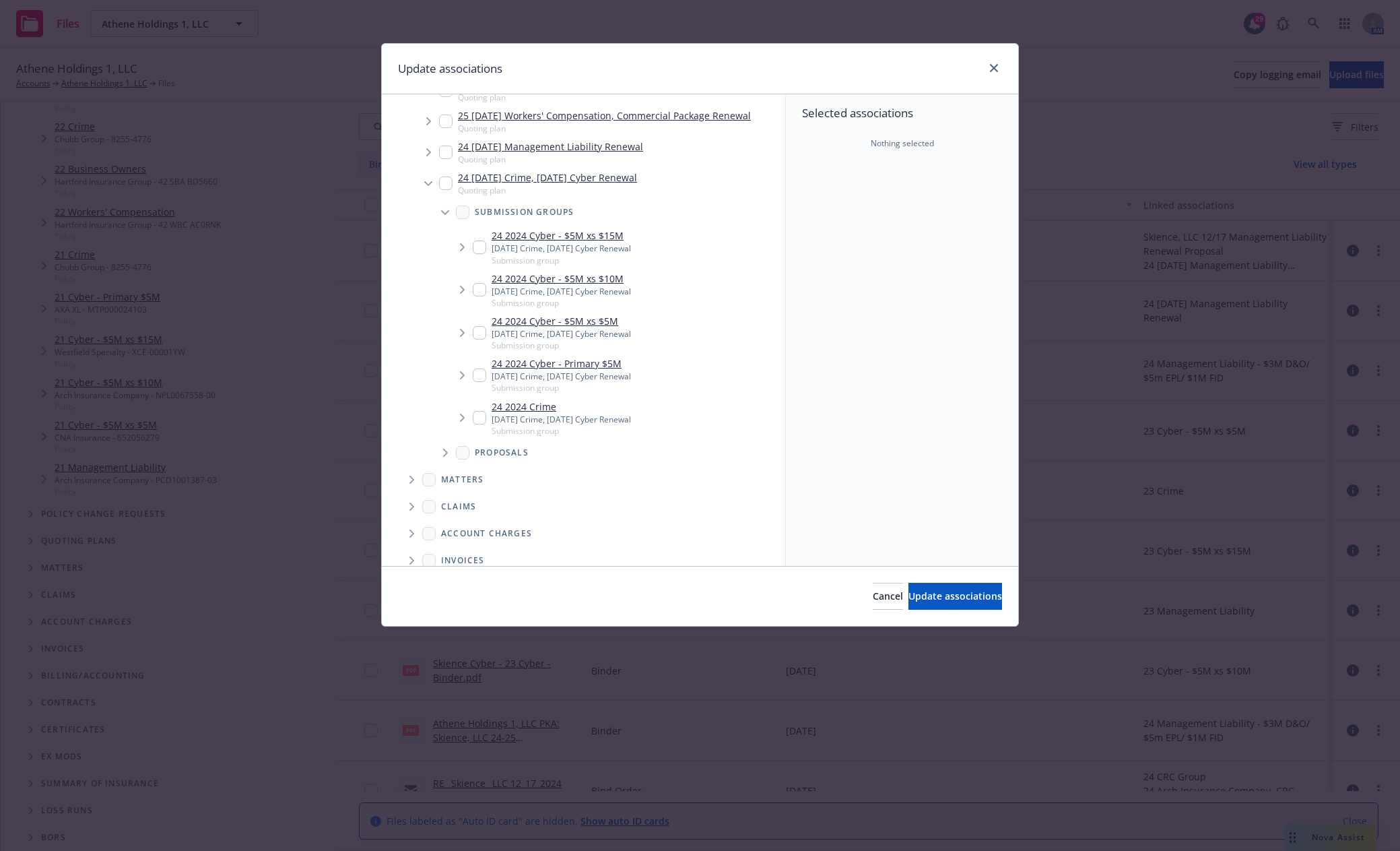
click at [445, 455] on icon "Tree Example" at bounding box center [445, 452] width 4 height 8
click at [480, 253] on input "Tree Example" at bounding box center [479, 247] width 13 height 13
click at [478, 251] on input "Tree Example" at bounding box center [479, 247] width 13 height 13
checkbox input "false"
click at [483, 379] on input "Tree Example" at bounding box center [479, 375] width 13 height 13
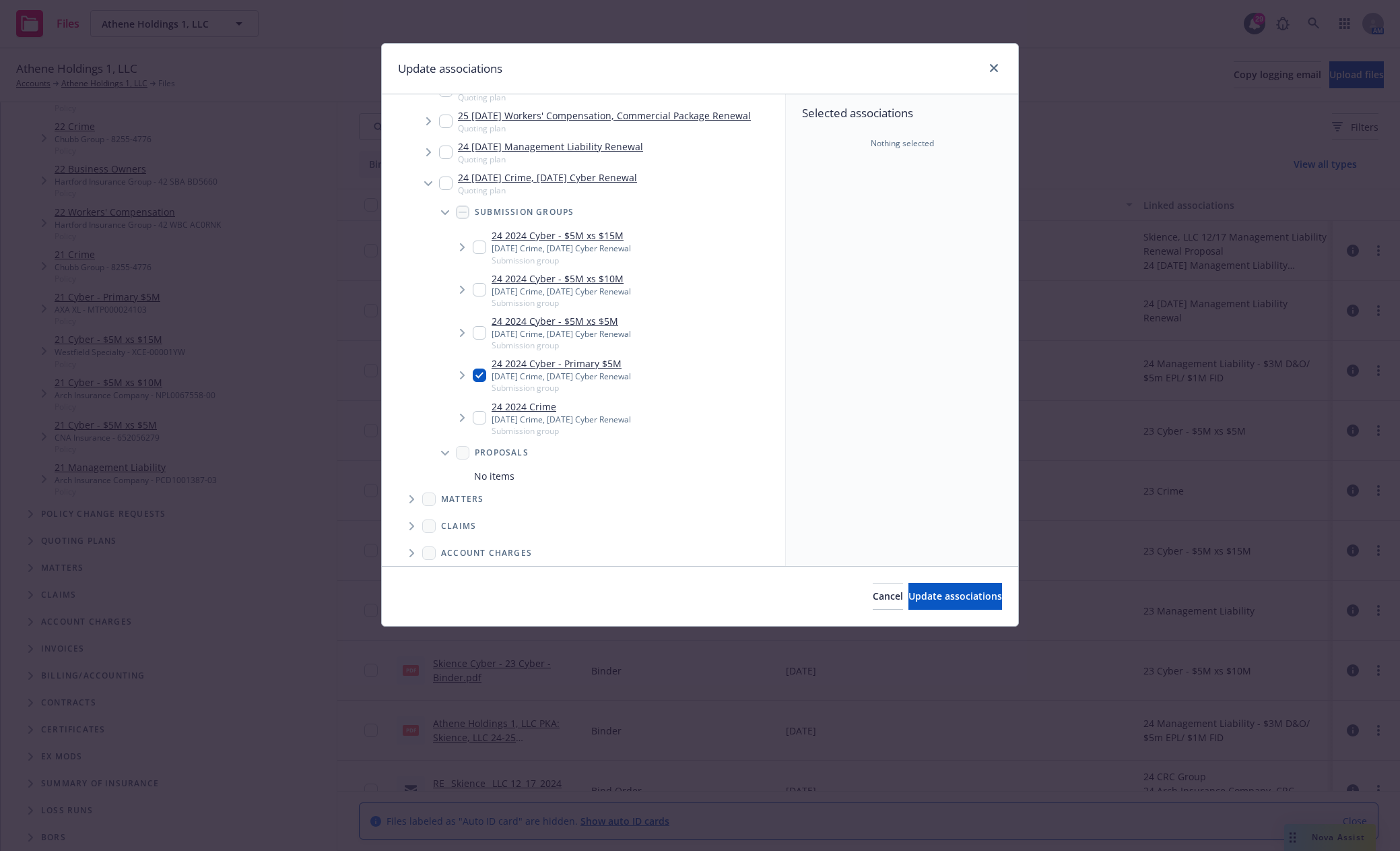
checkbox input "true"
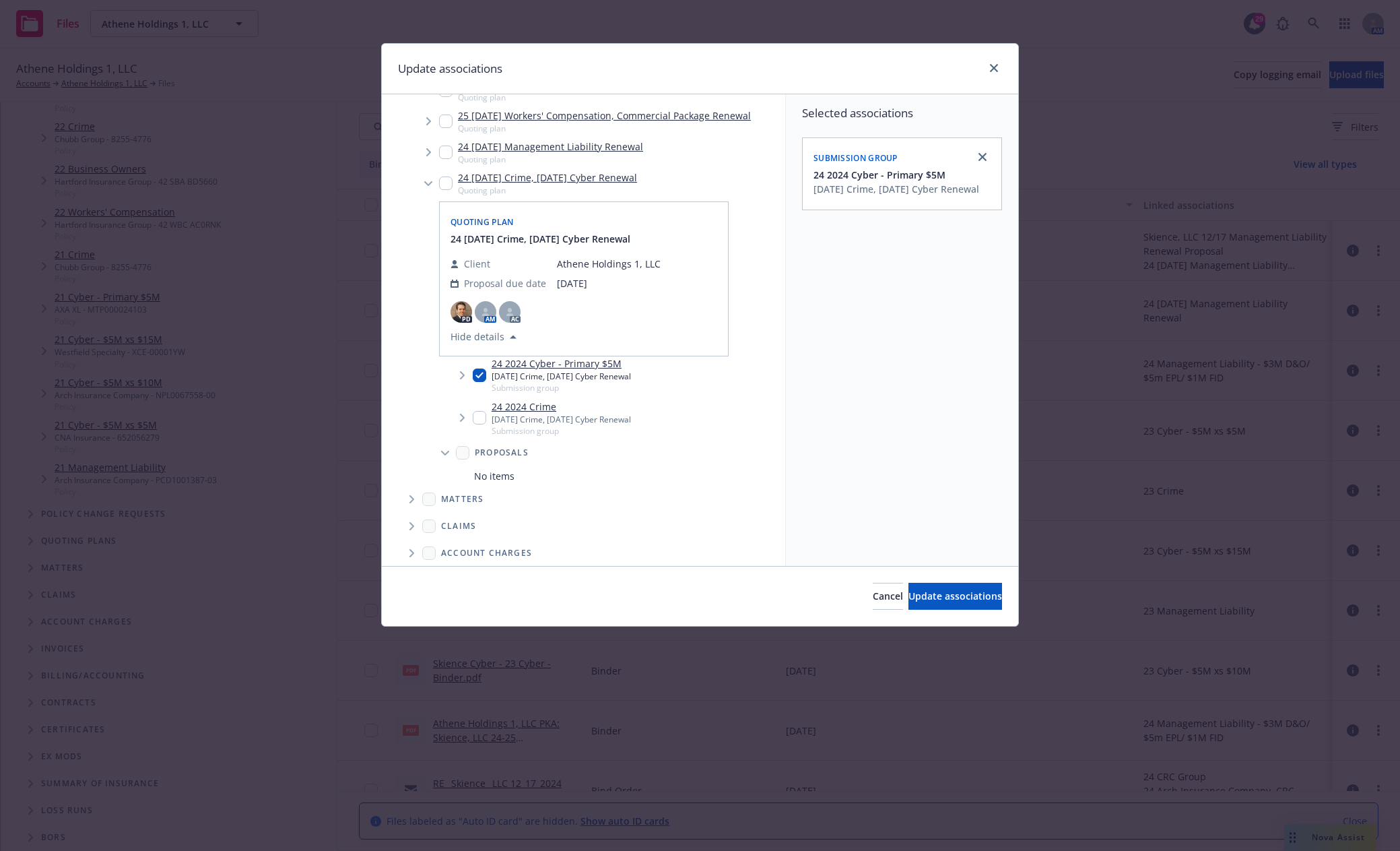
click at [446, 186] on input "Tree Example" at bounding box center [446, 182] width 13 height 13
checkbox input "true"
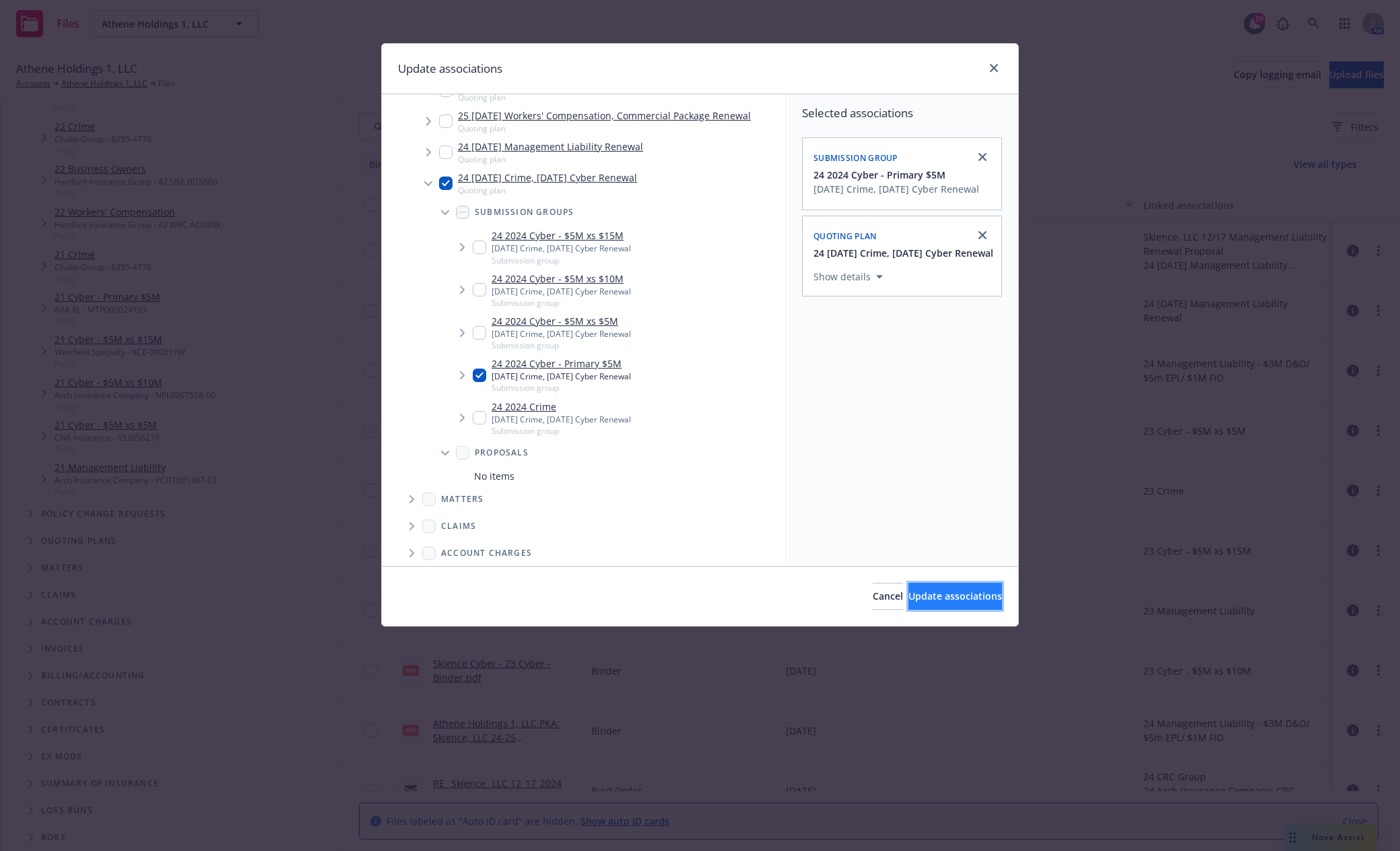
click at [940, 601] on span "Update associations" at bounding box center [955, 596] width 93 height 13
type textarea "x"
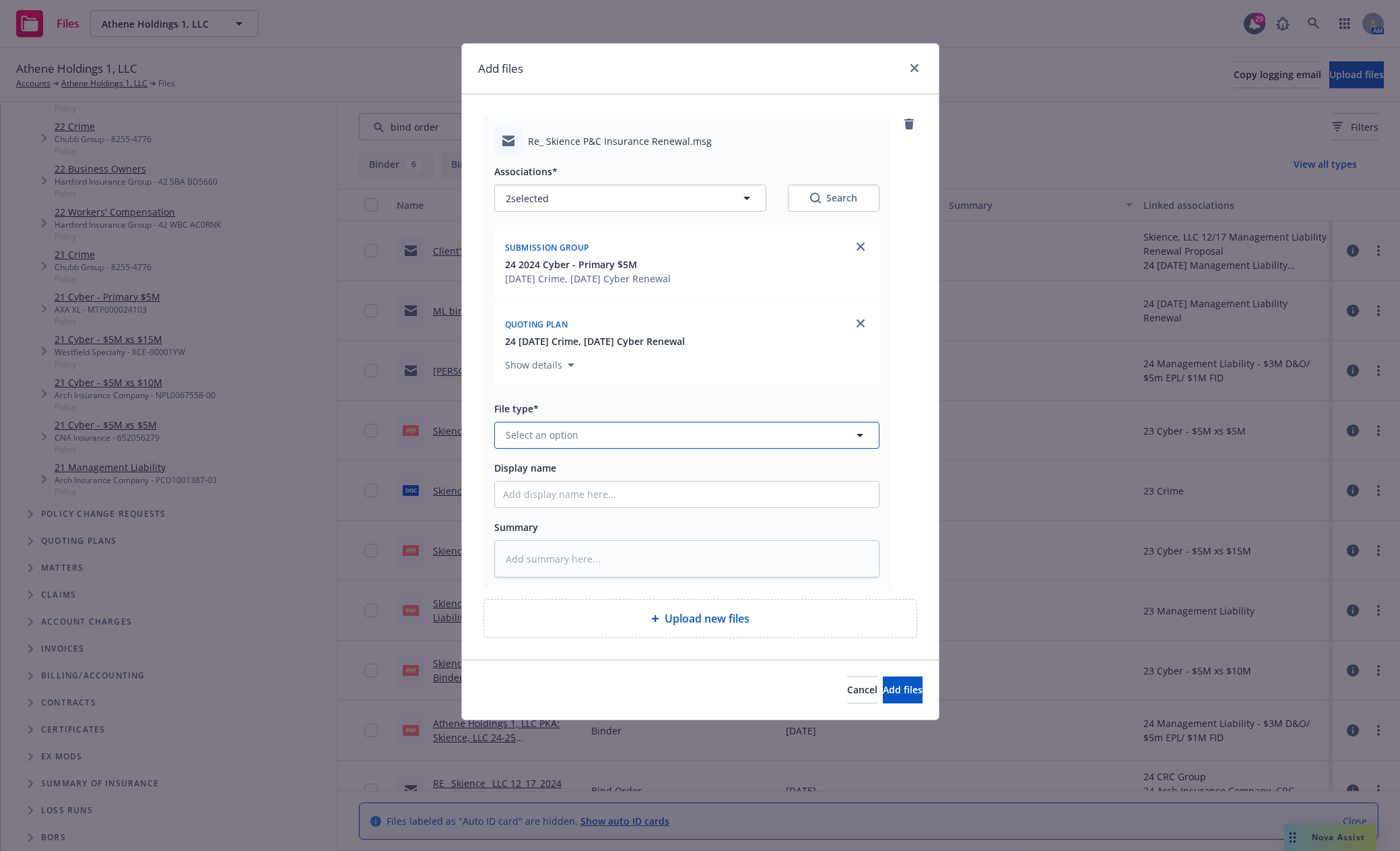
click at [627, 430] on button "Select an option" at bounding box center [687, 435] width 385 height 27
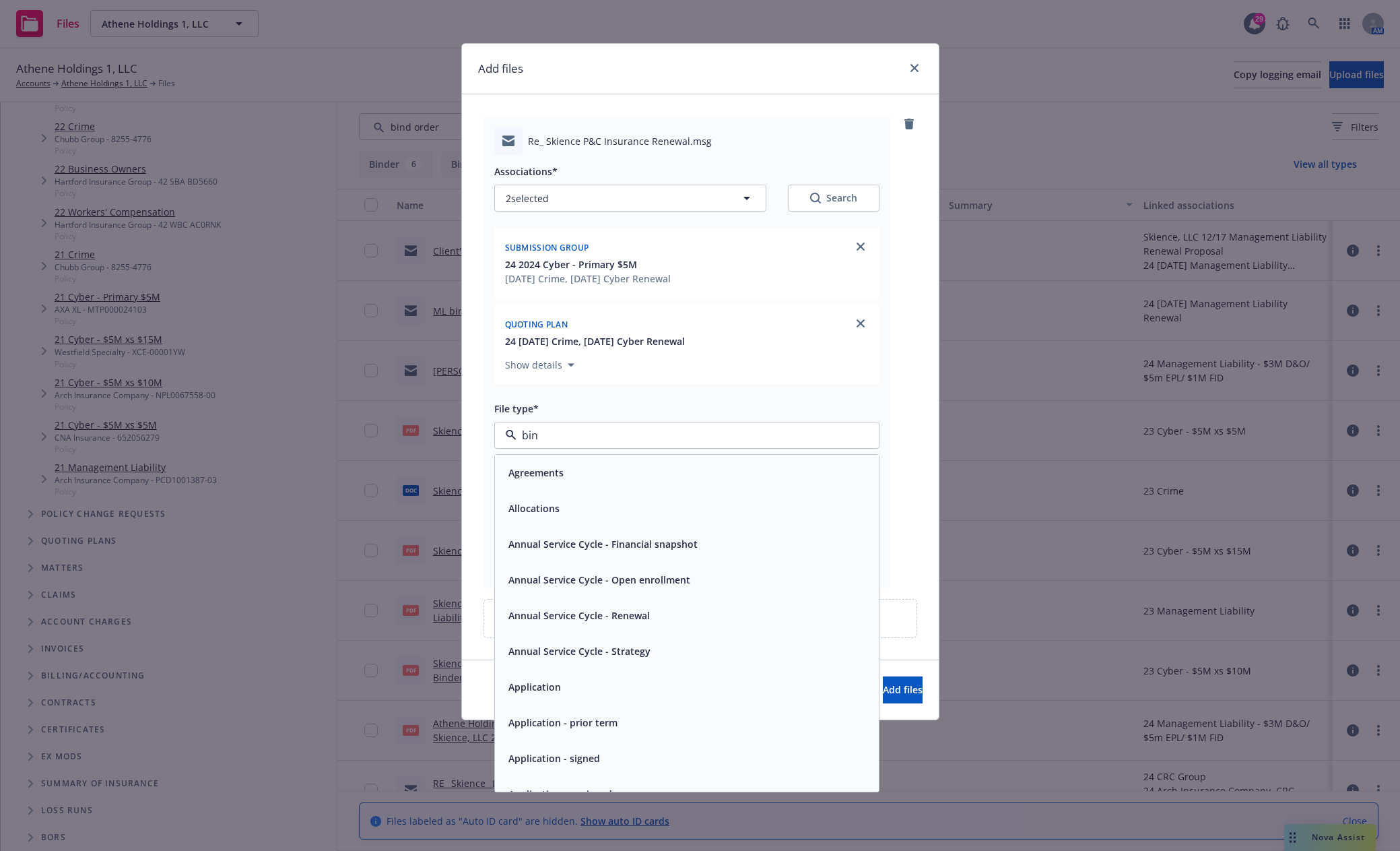
type input "bind"
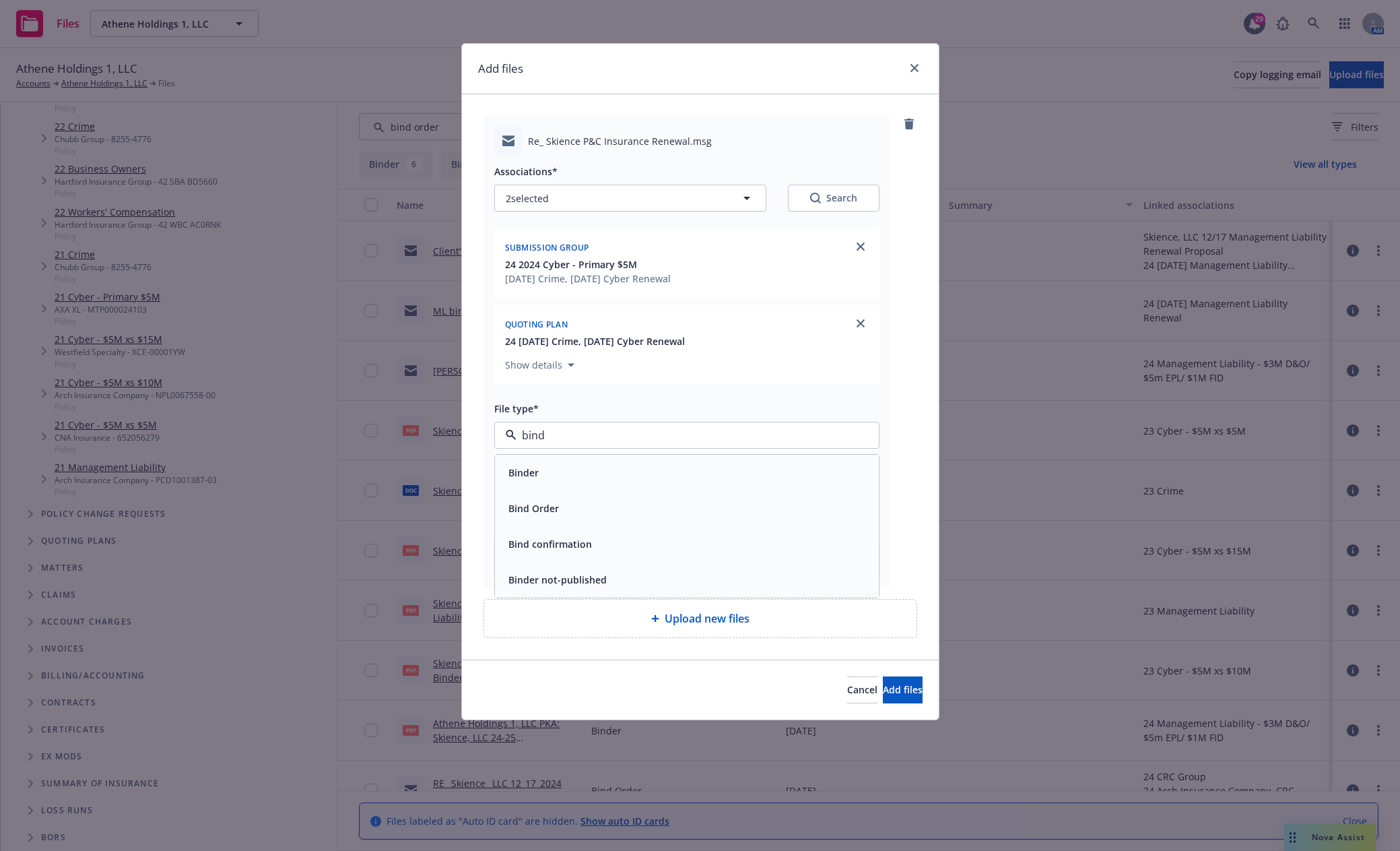
click at [557, 512] on span "Bind Order" at bounding box center [534, 509] width 50 height 14
click at [580, 500] on input "Display name" at bounding box center [687, 494] width 384 height 25
type textarea "x"
type input "2"
type textarea "x"
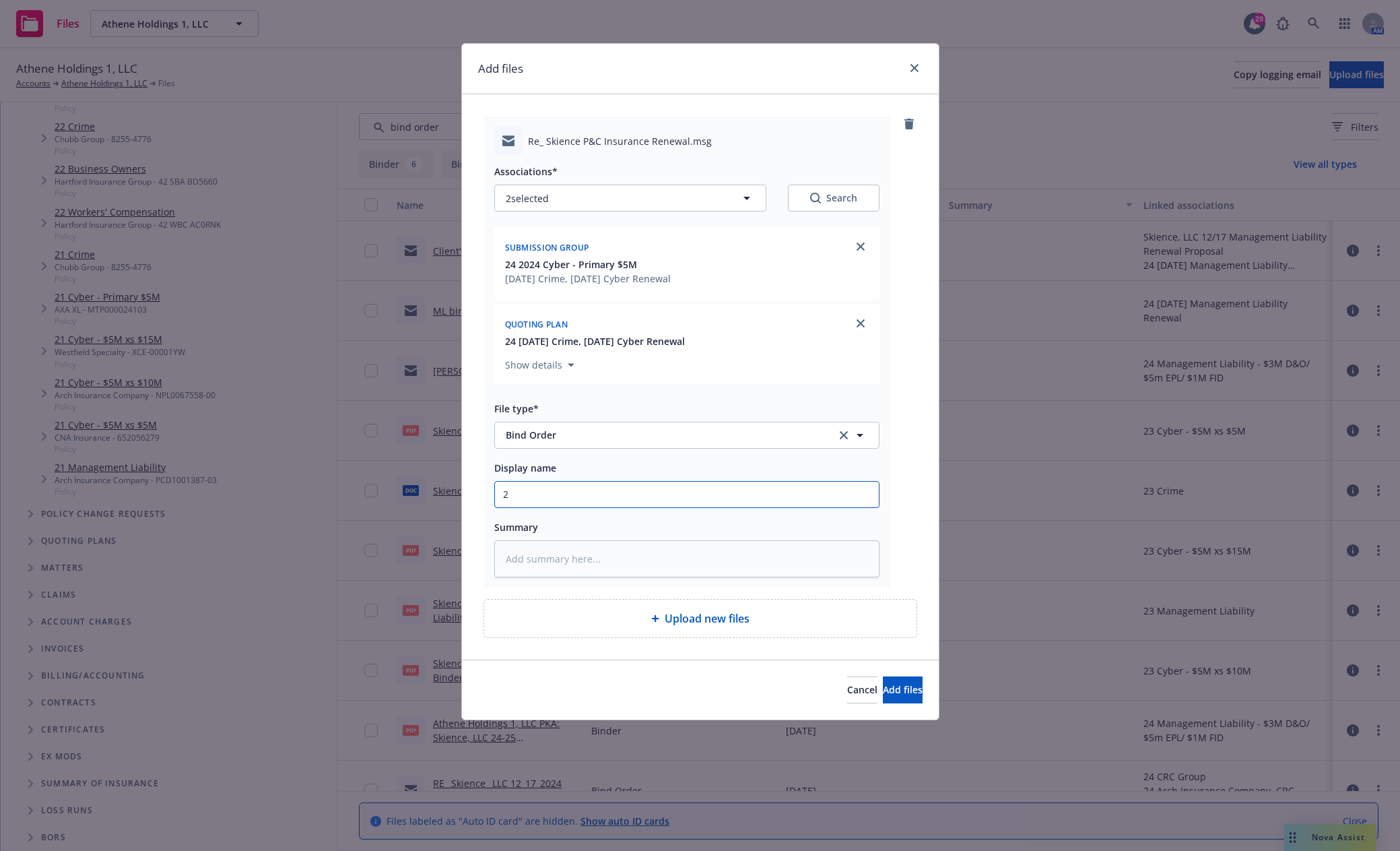
type input "24"
type textarea "x"
type input "24-"
type textarea "x"
type input "24-2"
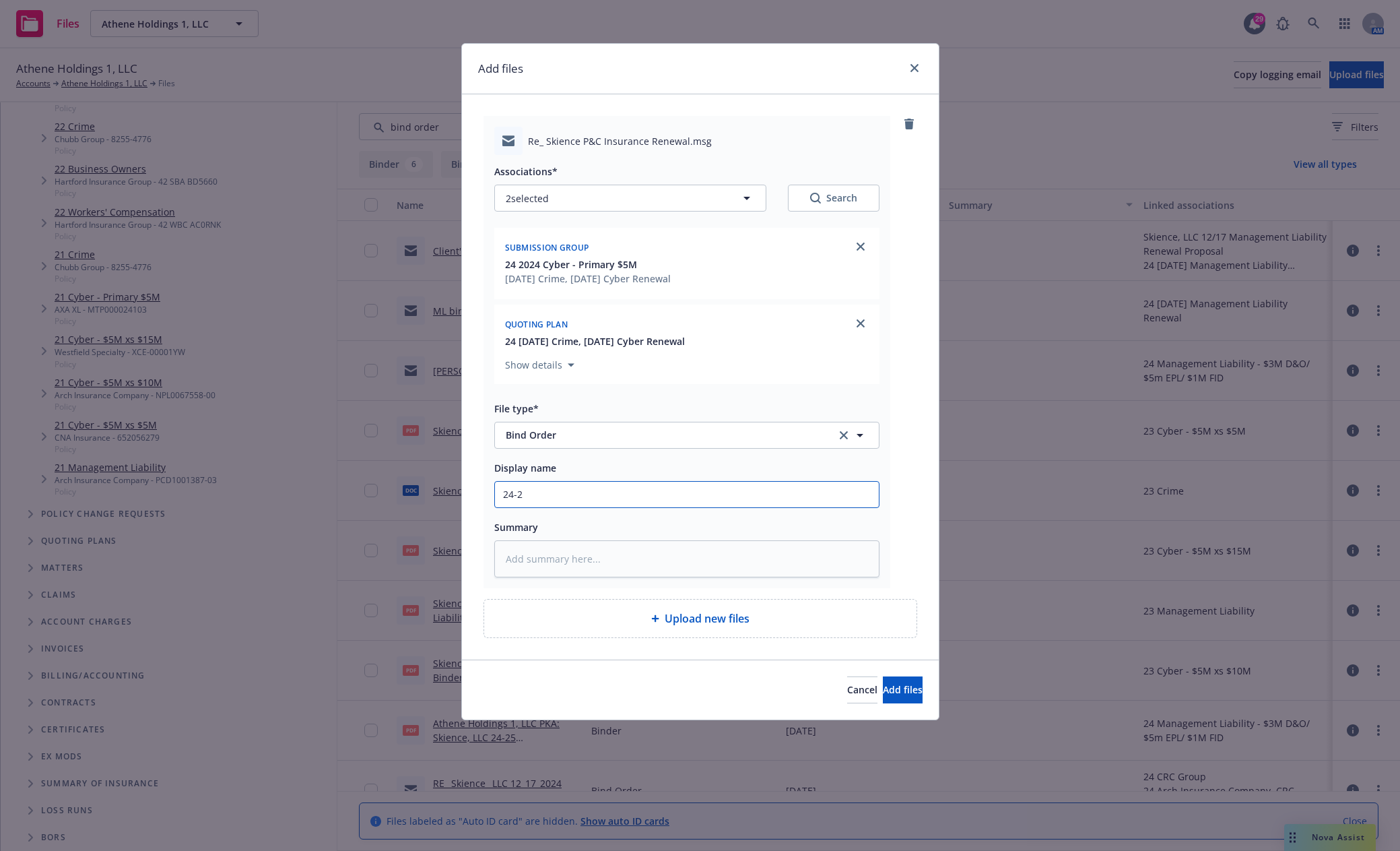
type textarea "x"
type input "24-25"
type textarea "x"
type input "24-25"
type textarea "x"
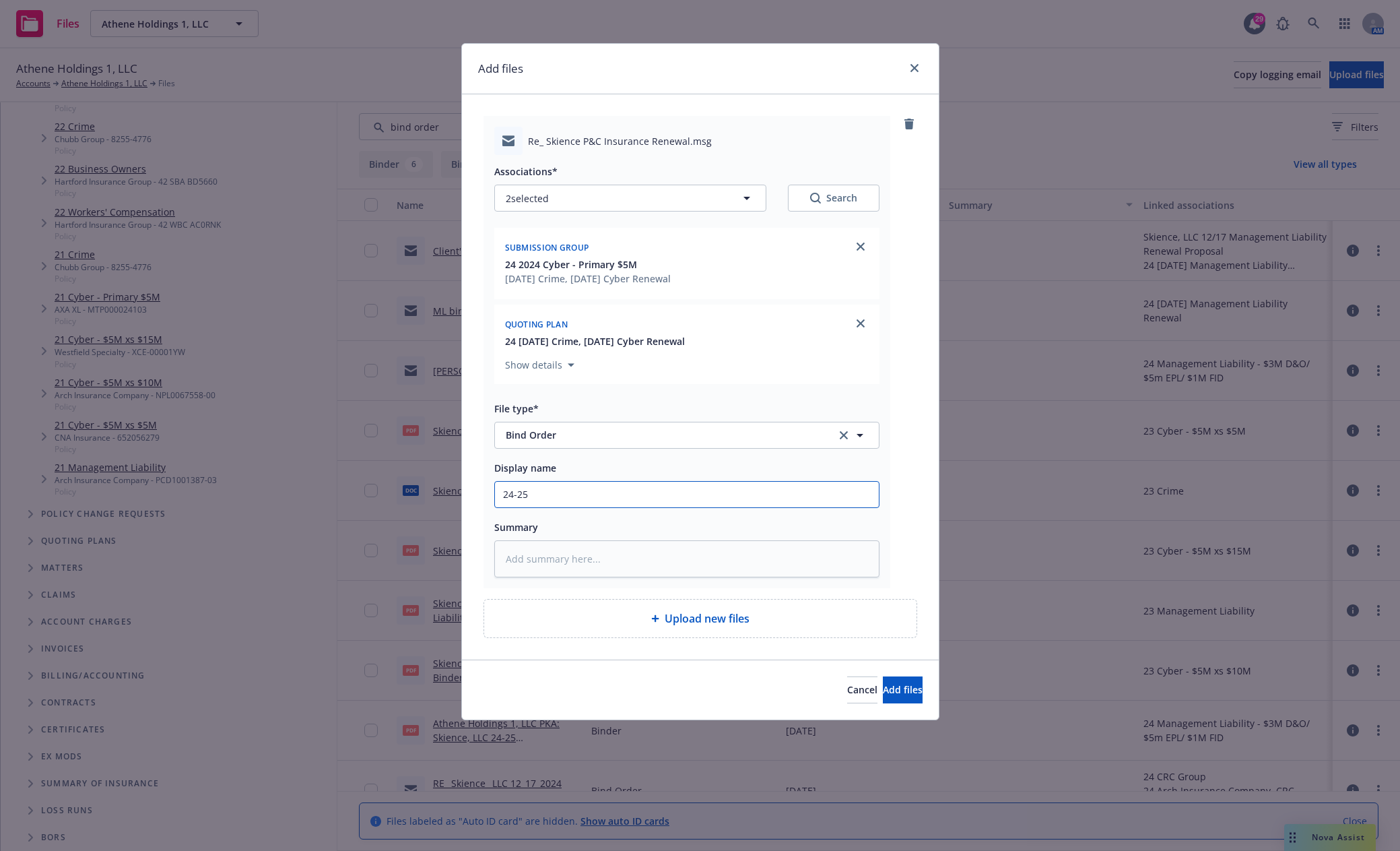
type input "24-25 E"
type textarea "x"
type input "24-25 E&"
type textarea "x"
type input "24-25 E&O"
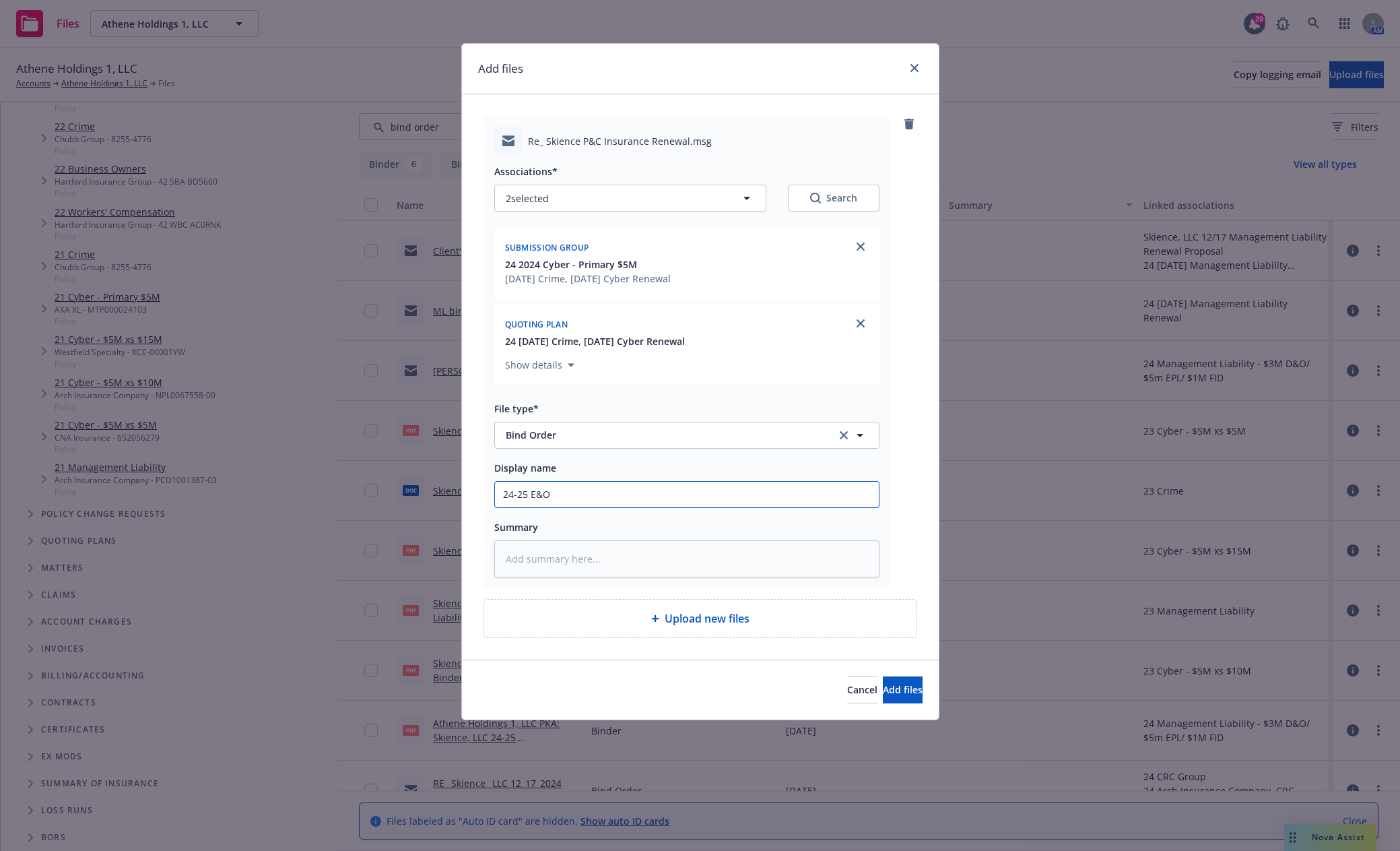
type textarea "x"
type input "24-25 E&O/"
type textarea "x"
type input "24-25 E&O/C"
type textarea "x"
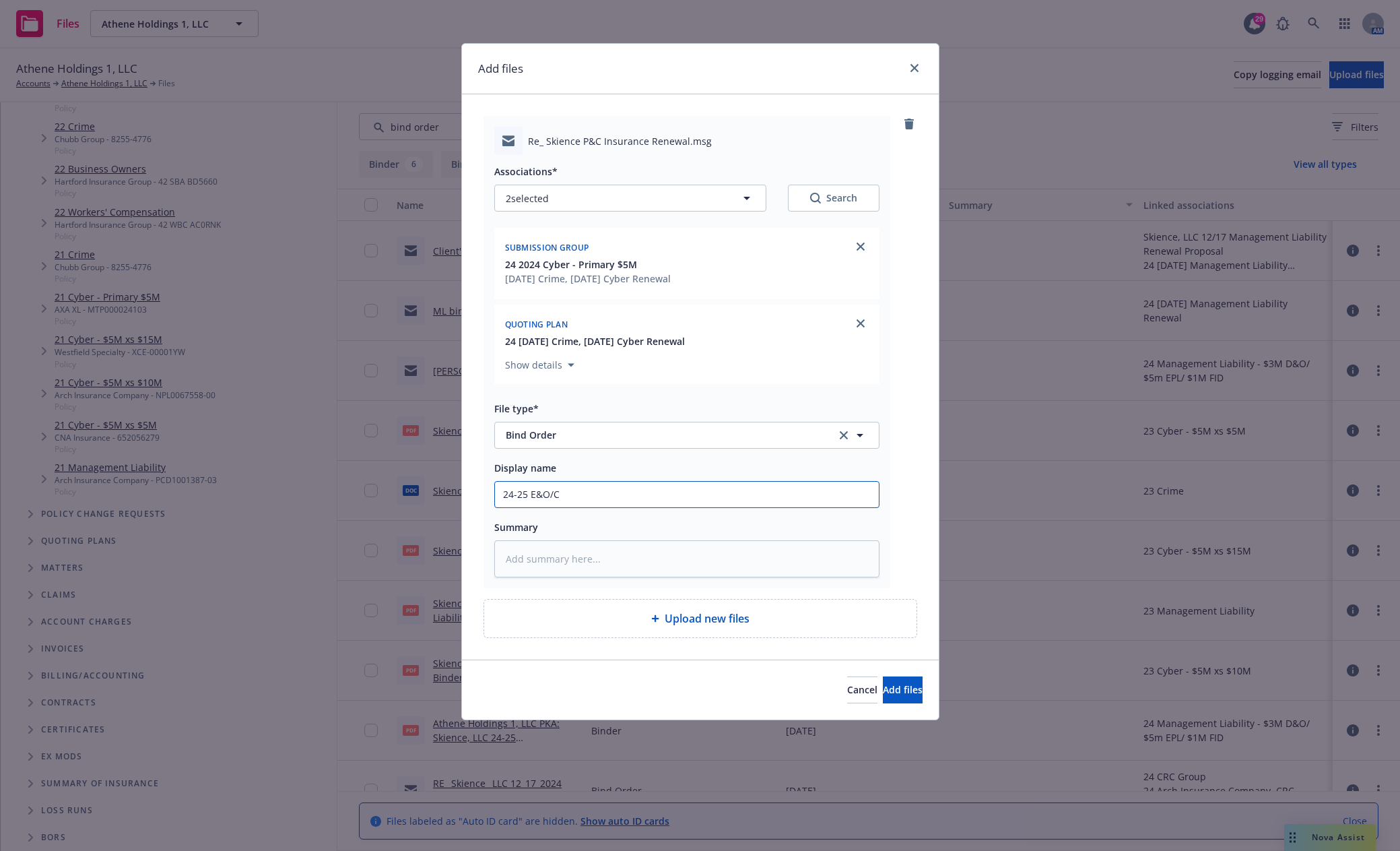
type input "24-25 E&O/CY"
type textarea "x"
type input "24-25 E&O/CYB"
type textarea "x"
type input "24-25 E&O/CYB"
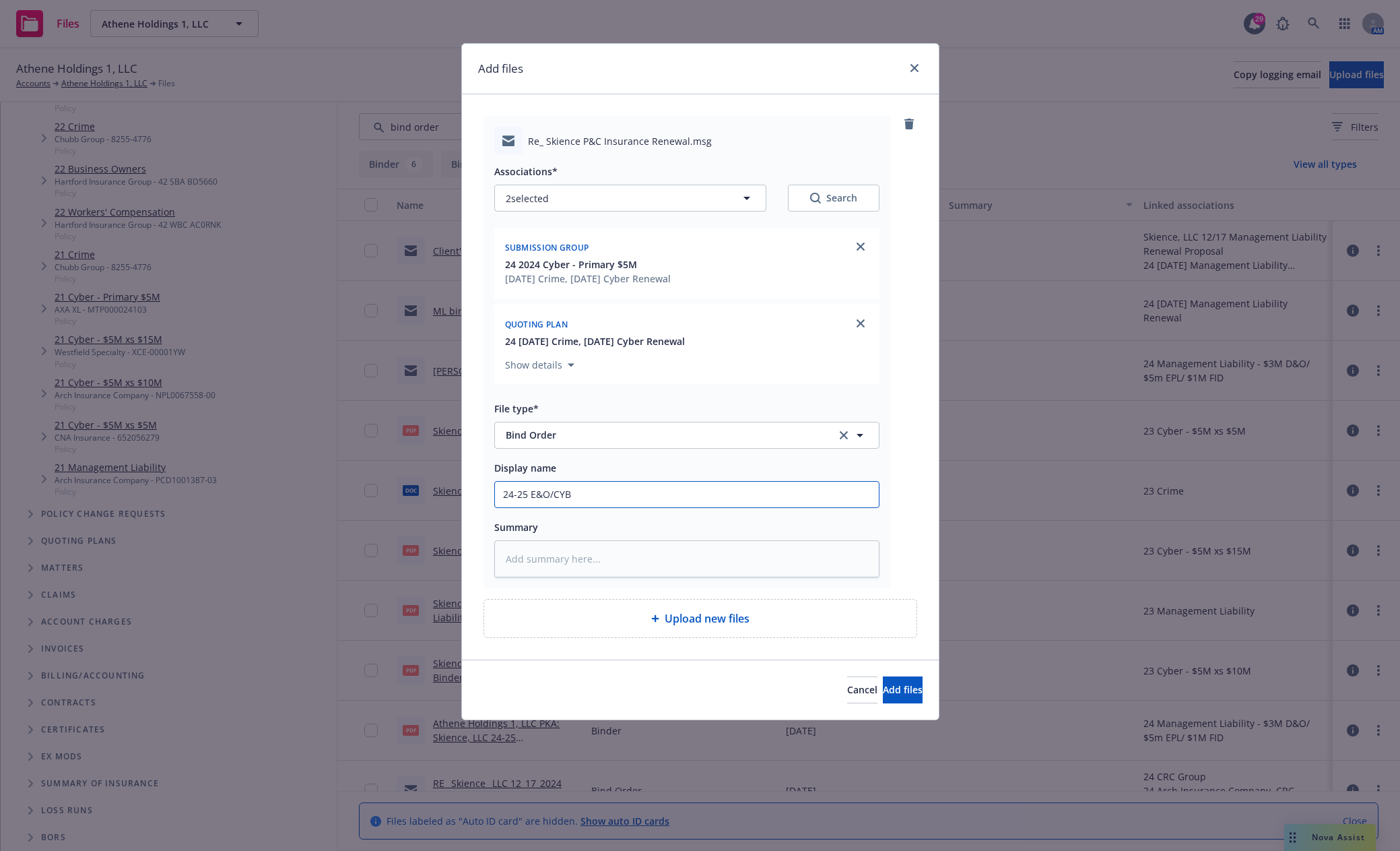
type textarea "x"
type input "24-25 E&O/CYB B"
type textarea "x"
type input "24-25 E&O/CYB Bi"
type textarea "x"
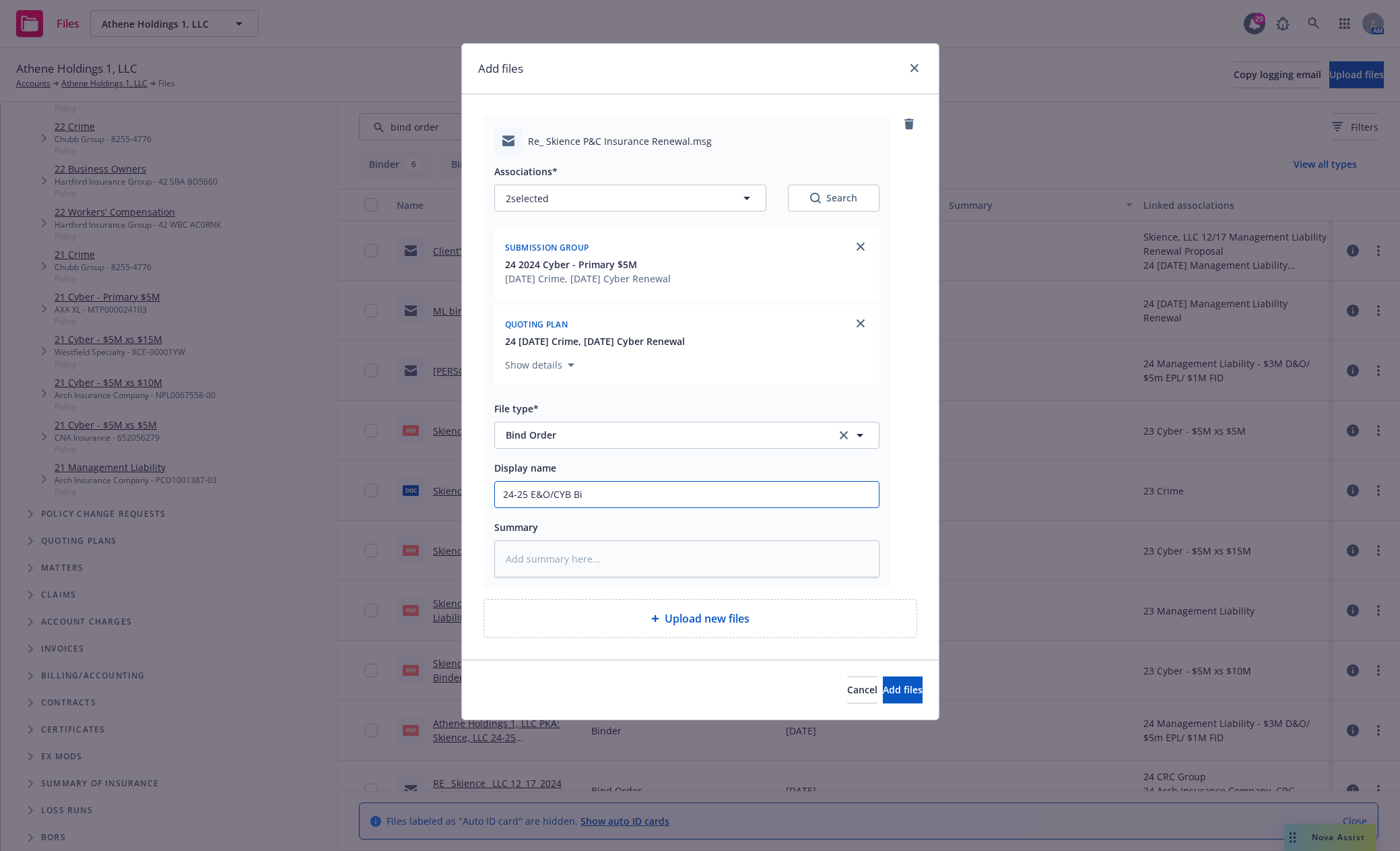
type input "24-25 E&O/CYB Bin"
type textarea "x"
type input "24-25 E&O/CYB Bind"
type textarea "x"
type input "24-25 E&O/CYB Bind"
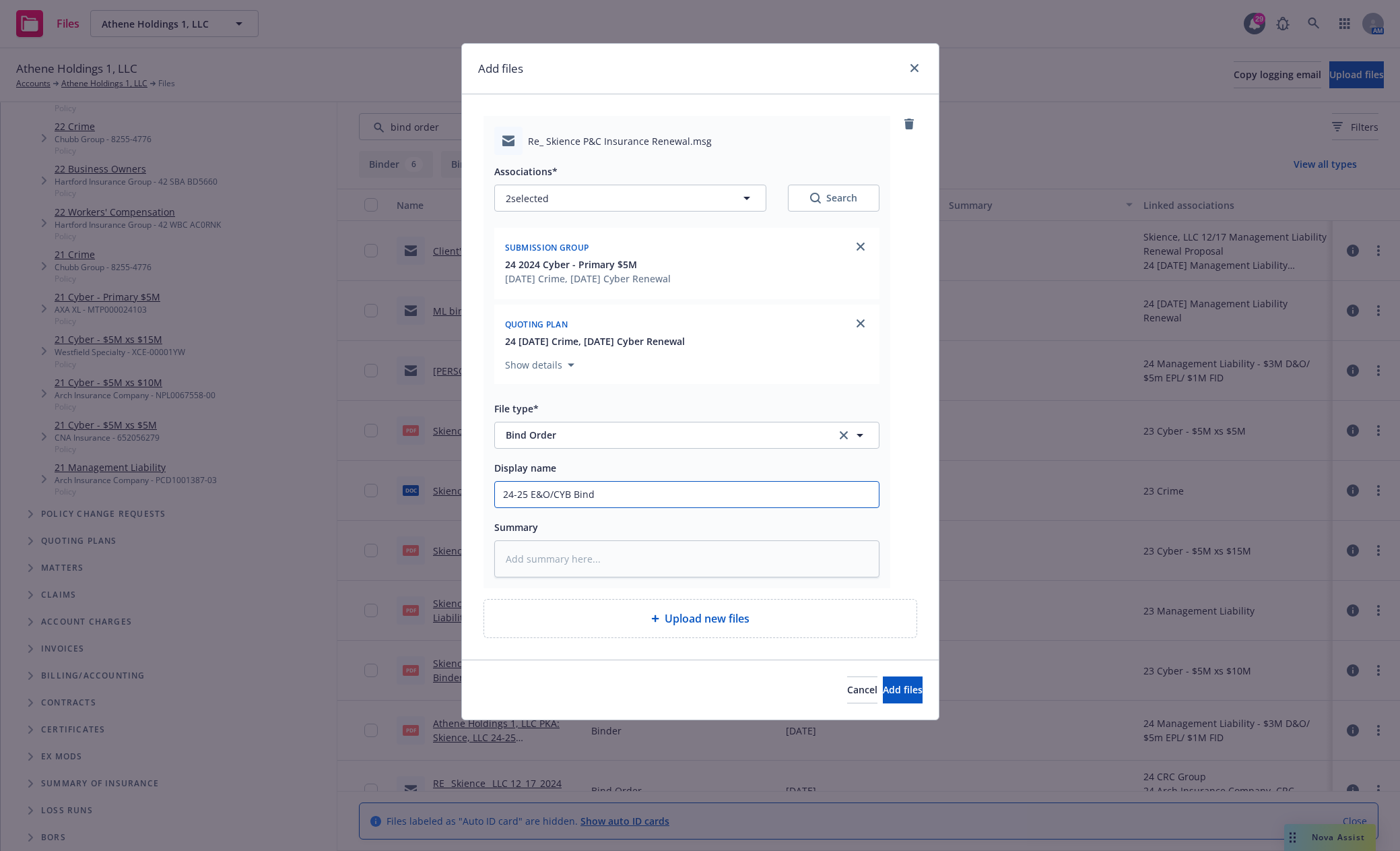
type textarea "x"
type input "24-25 E&O/CYB Bind O"
type textarea "x"
type input "24-25 E&O/CYB Bind Or"
type textarea "x"
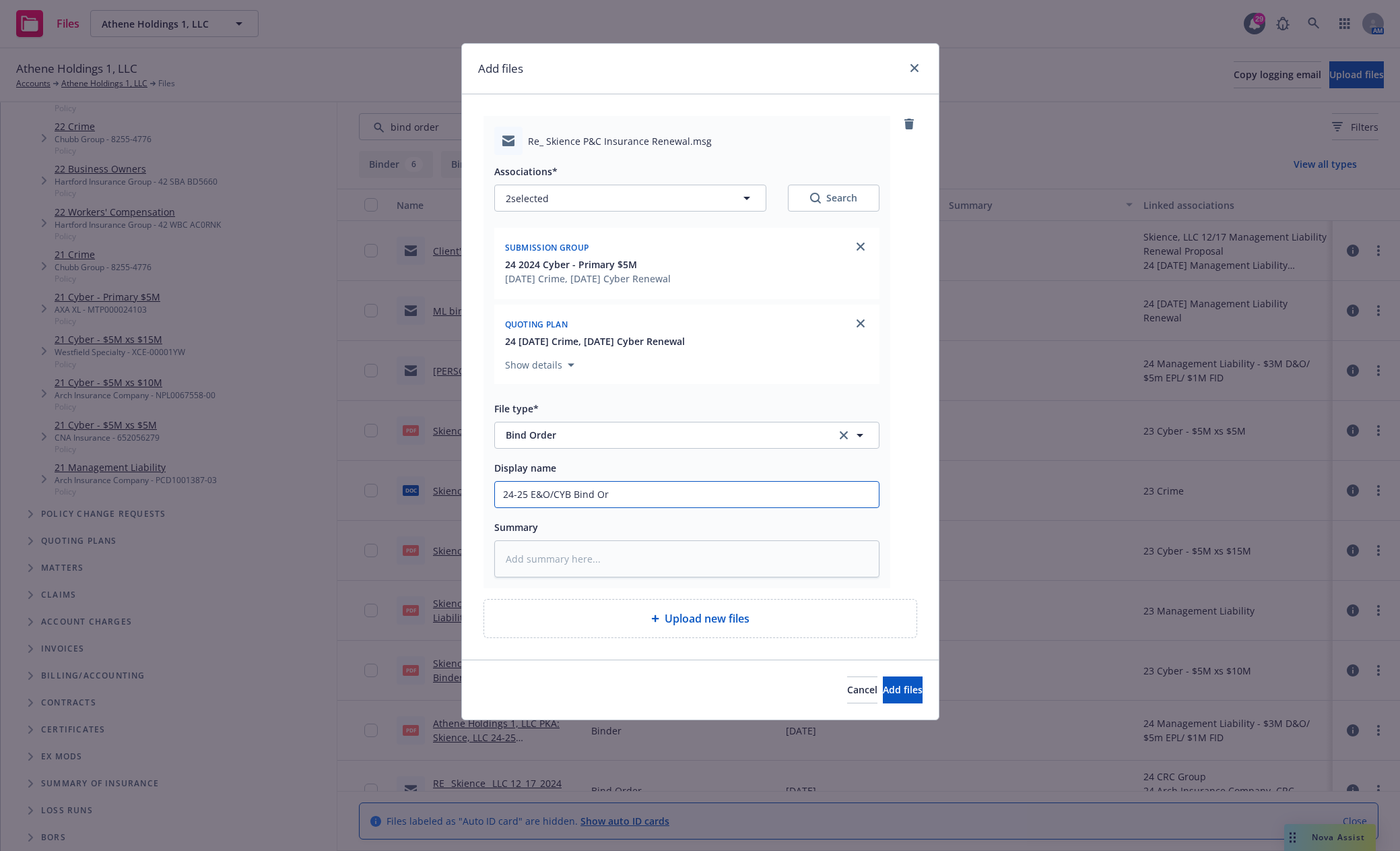
type input "24-25 E&O/CYB Bind Ord"
type textarea "x"
type input "24-25 E&O/CYB Bind Orde"
type textarea "x"
type input "24-25 E&O/CYB Bind Order"
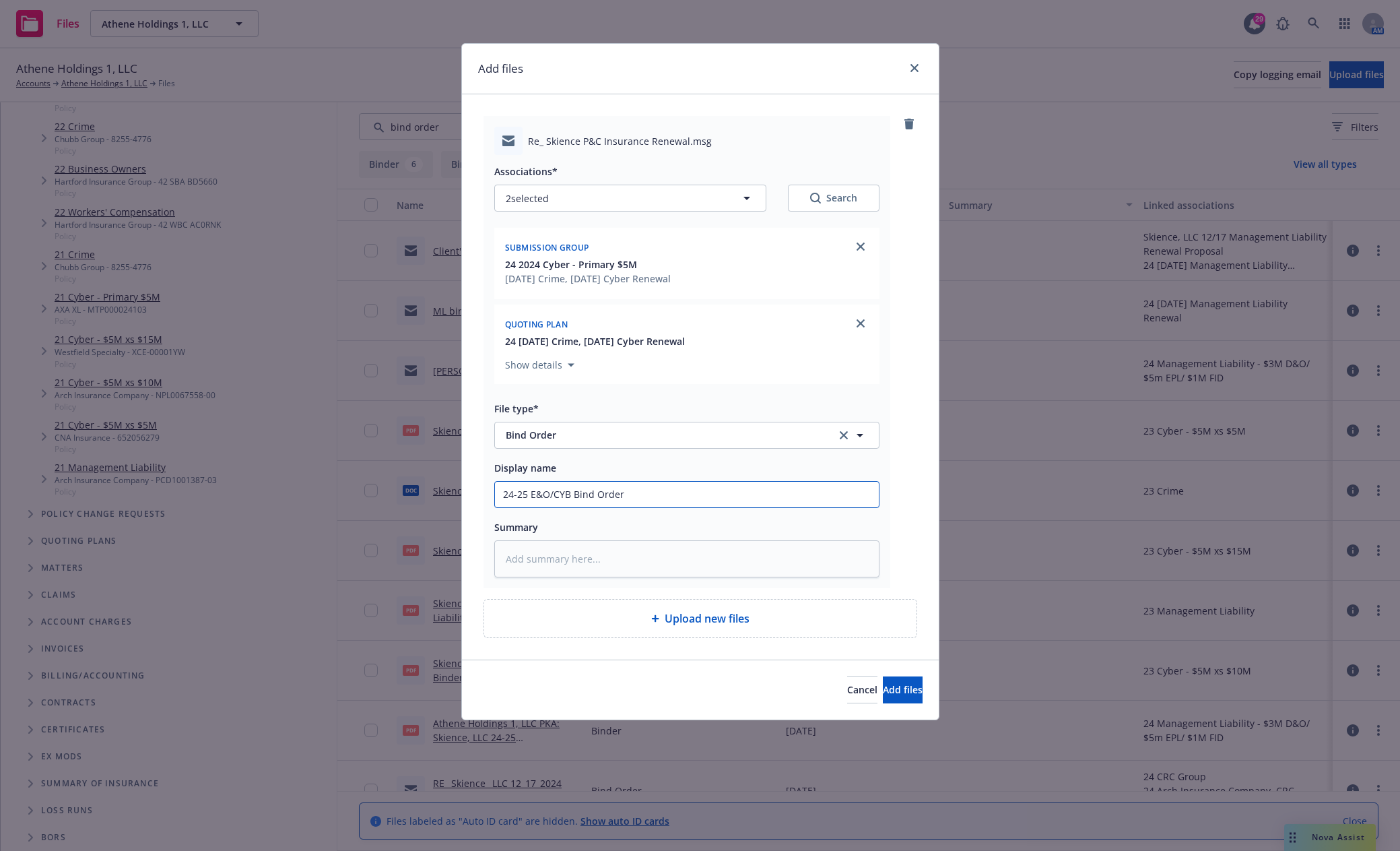
type textarea "x"
type input "24-25 E&O/CYB Bind Order f"
type textarea "x"
type input "24-25 E&O/CYB Bind Order fr"
type textarea "x"
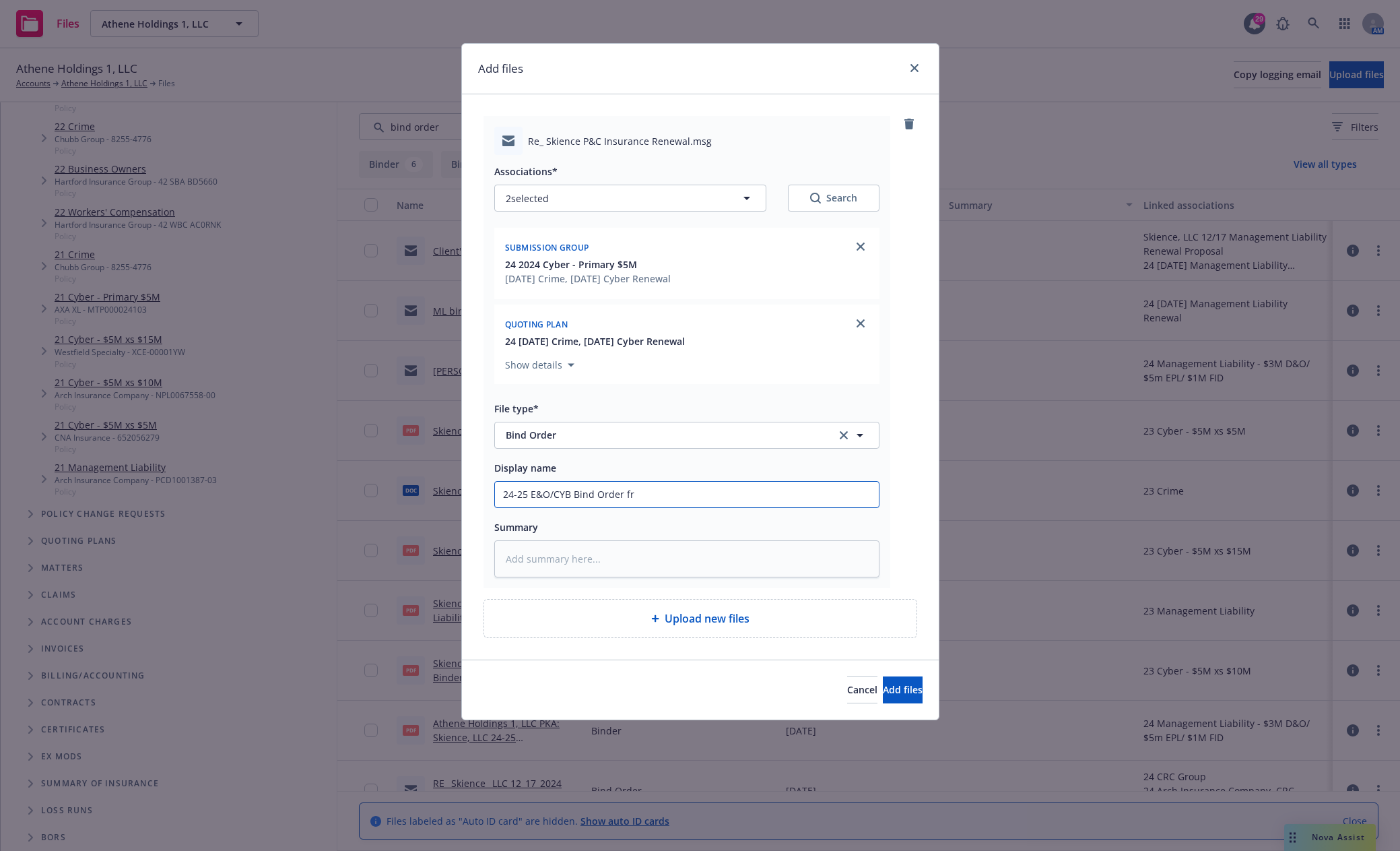
type input "24-25 E&O/CYB Bind Order fro"
type textarea "x"
type input "24-25 E&O/CYB Bind Order from"
type textarea "x"
type input "24-25 E&O/CYB Bind Order from"
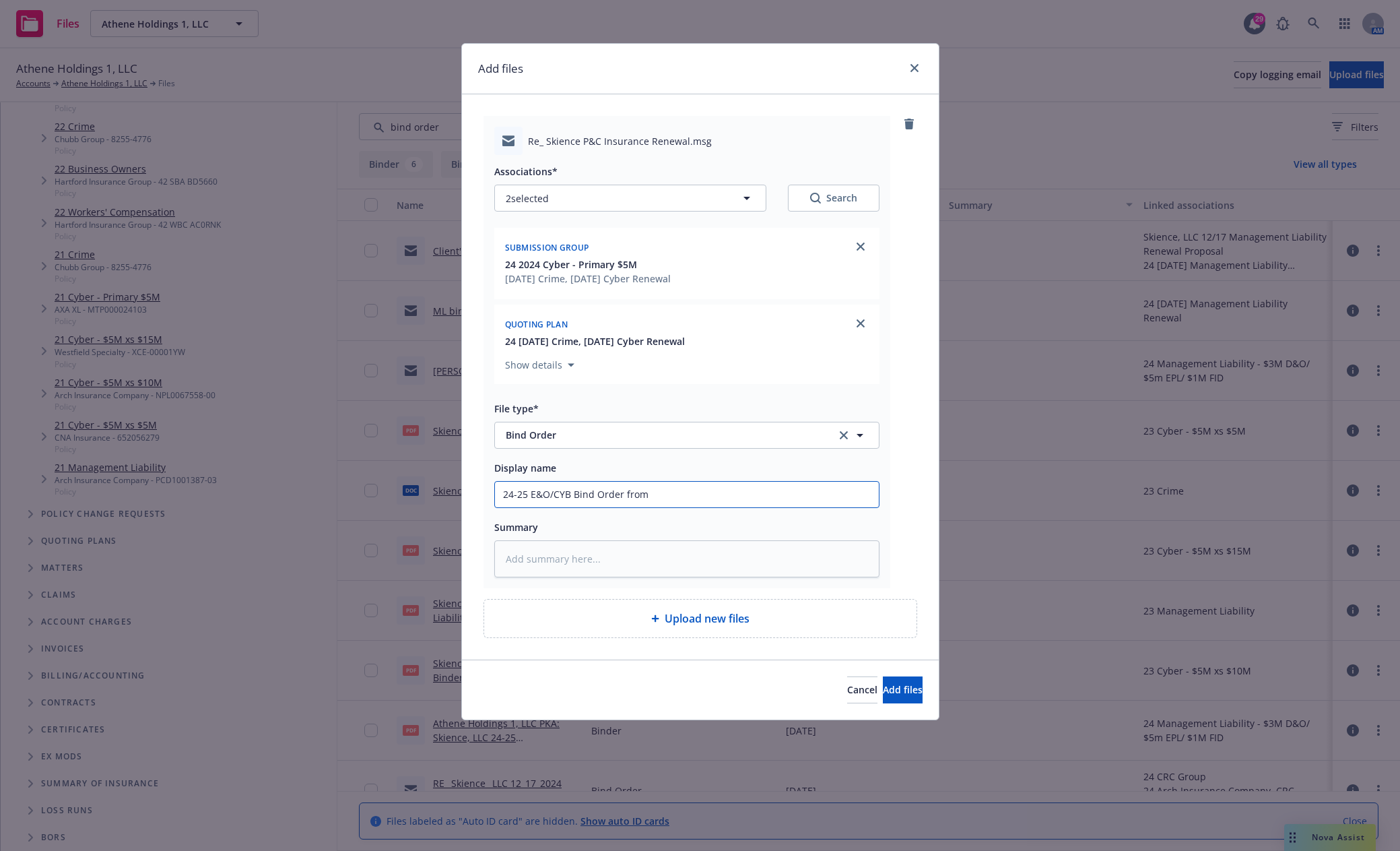
type textarea "x"
type input "24-25 E&O/CYB Bind Order from CL"
type textarea "x"
type input "24-25 E&O/CYB Bind Order from CLi"
type textarea "x"
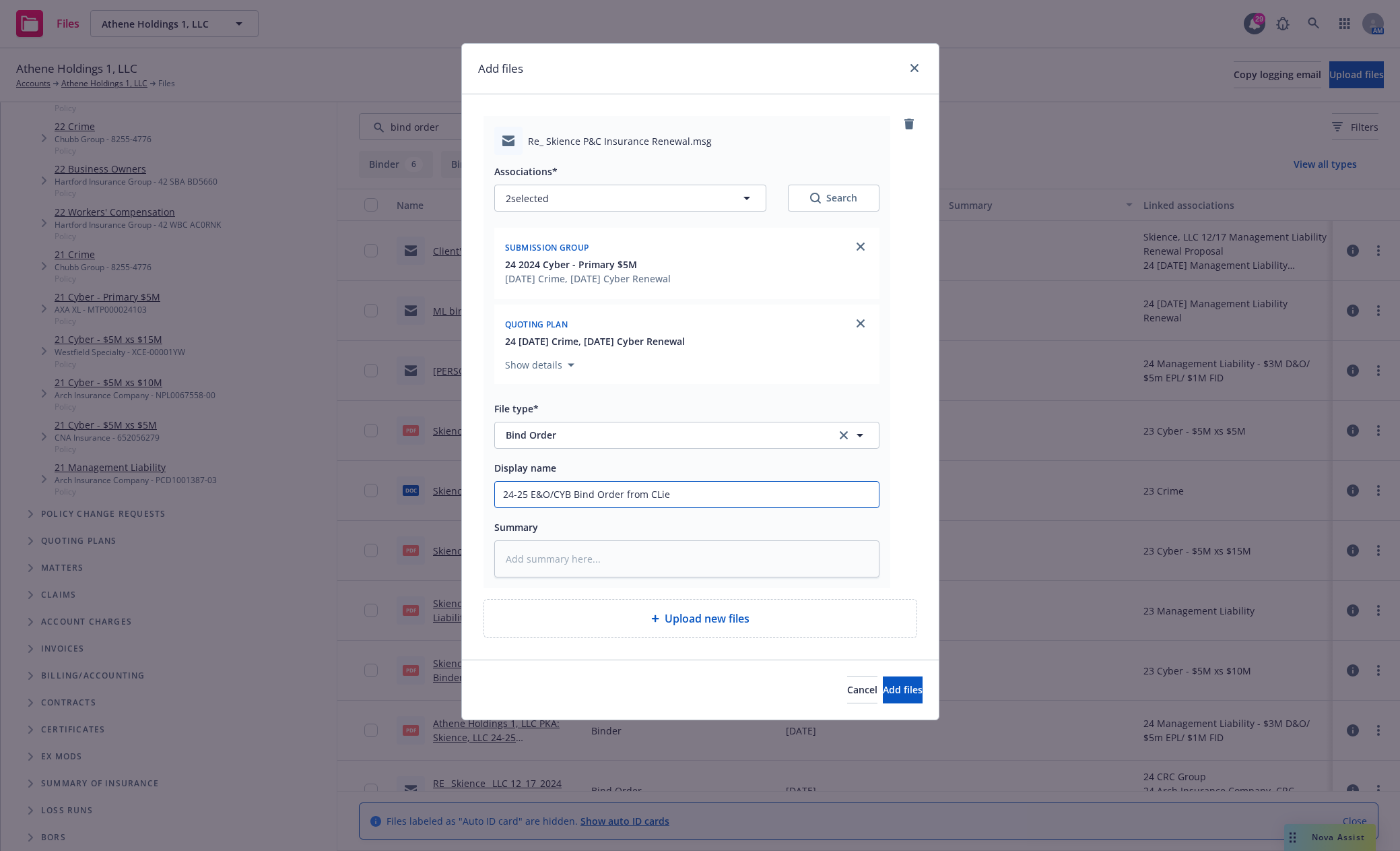
type input "24-25 E&O/CYB Bind Order from CLien"
type textarea "x"
type input "24-25 E&O/CYB Bind Order from CLient"
type textarea "x"
type input "24-25 E&O/CYB Bind Order from CLien"
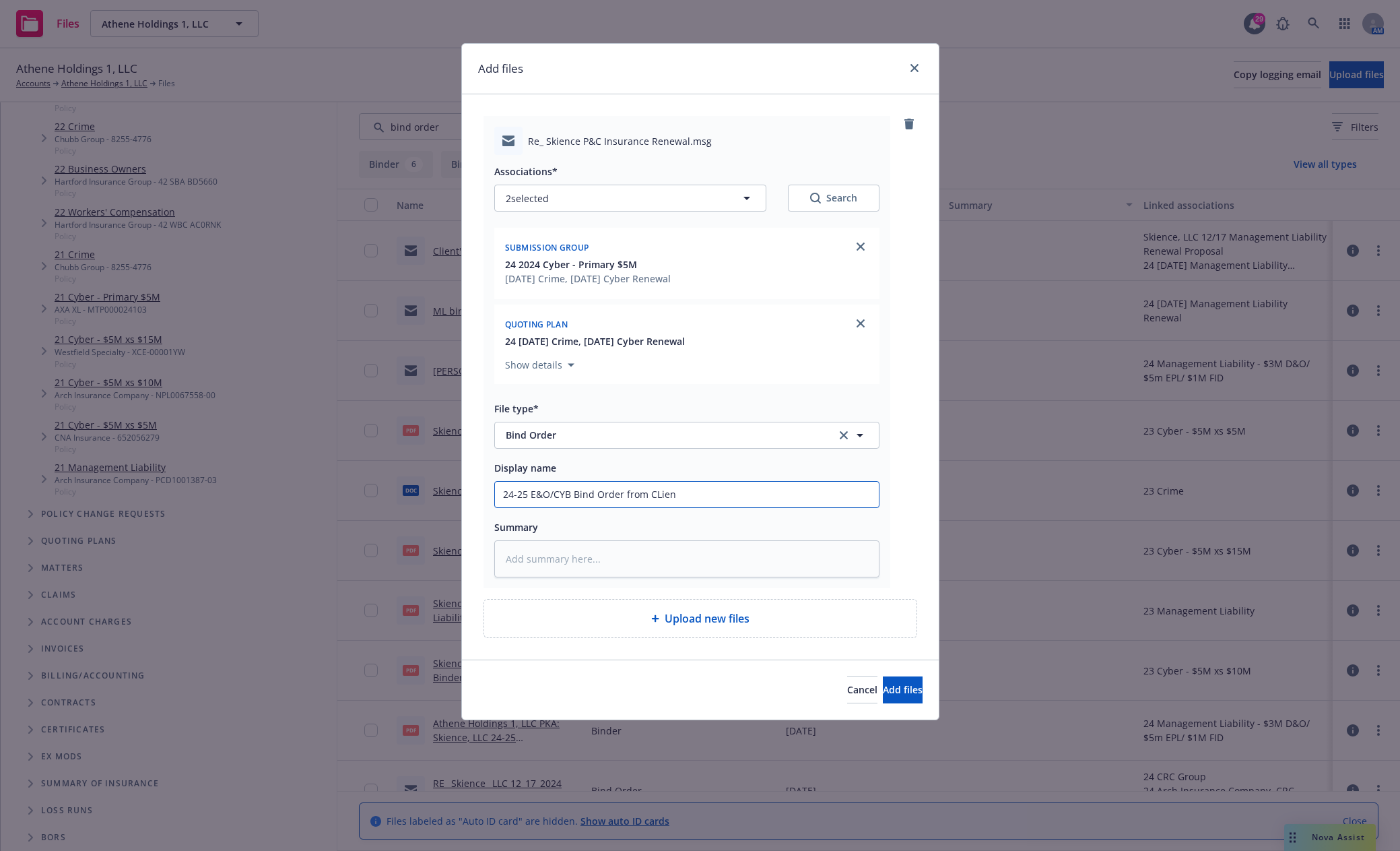
type textarea "x"
type input "24-25 E&O/CYB Bind Order from CLie"
type textarea "x"
type input "24-25 E&O/CYB Bind Order from CLi"
type textarea "x"
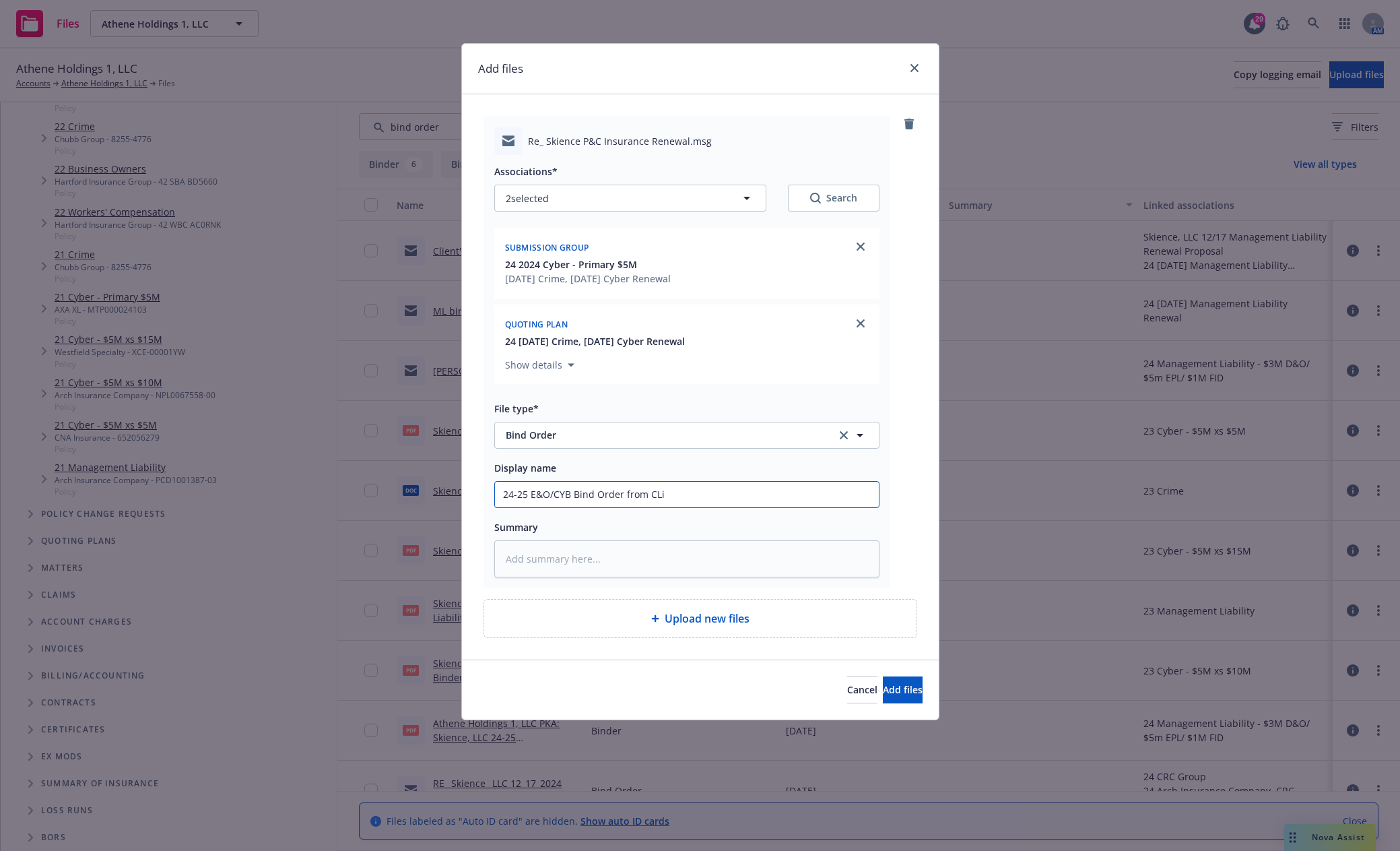
type input "24-25 E&O/CYB Bind Order from CL"
type textarea "x"
type input "24-25 E&O/CYB Bind Order from C"
type textarea "x"
type input "24-25 E&O/CYB Bind Order from Cl"
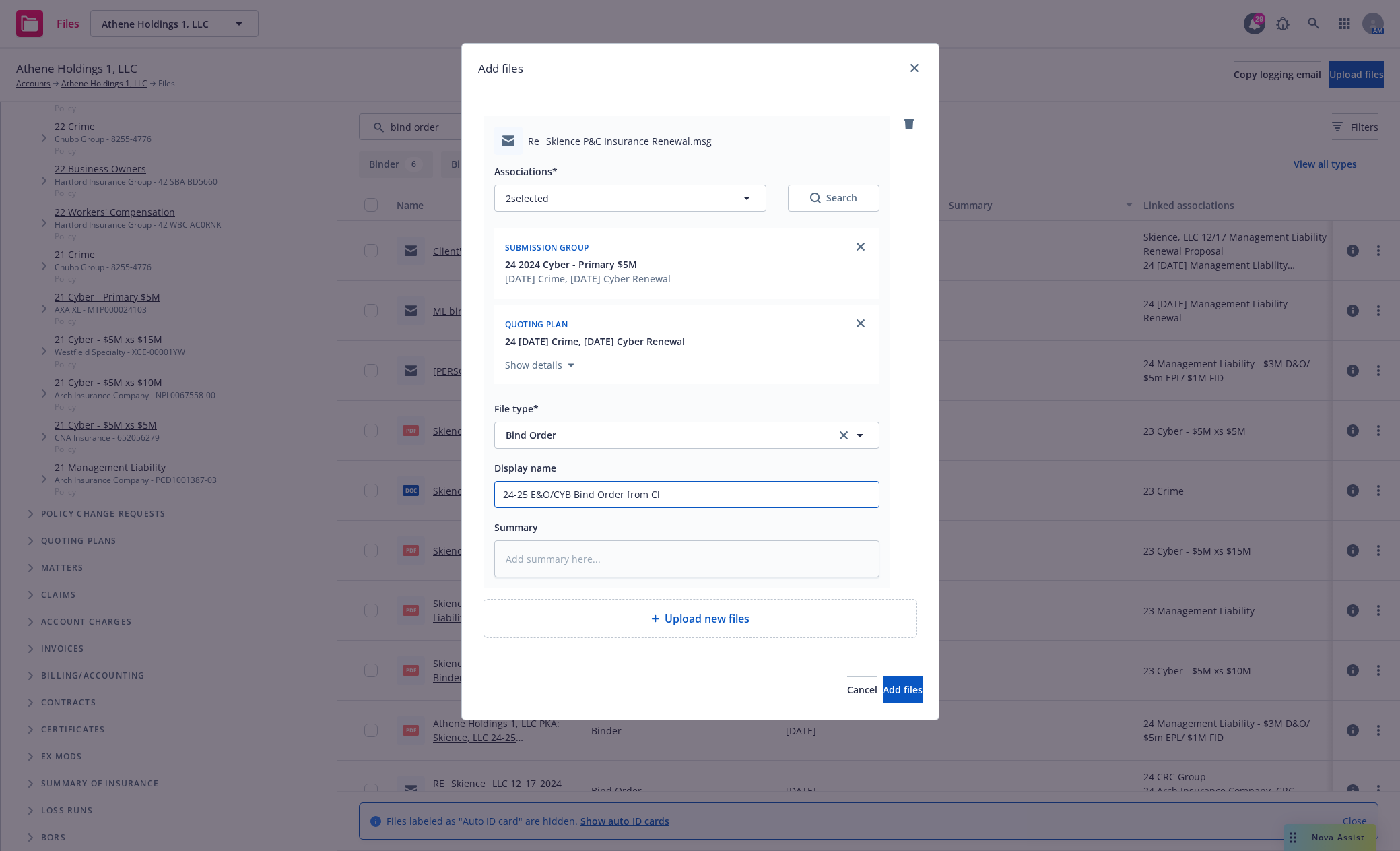
type textarea "x"
type input "24-25 E&O/CYB Bind Order from Cli"
type textarea "x"
type input "24-25 E&O/CYB Bind Order from Clie"
type textarea "x"
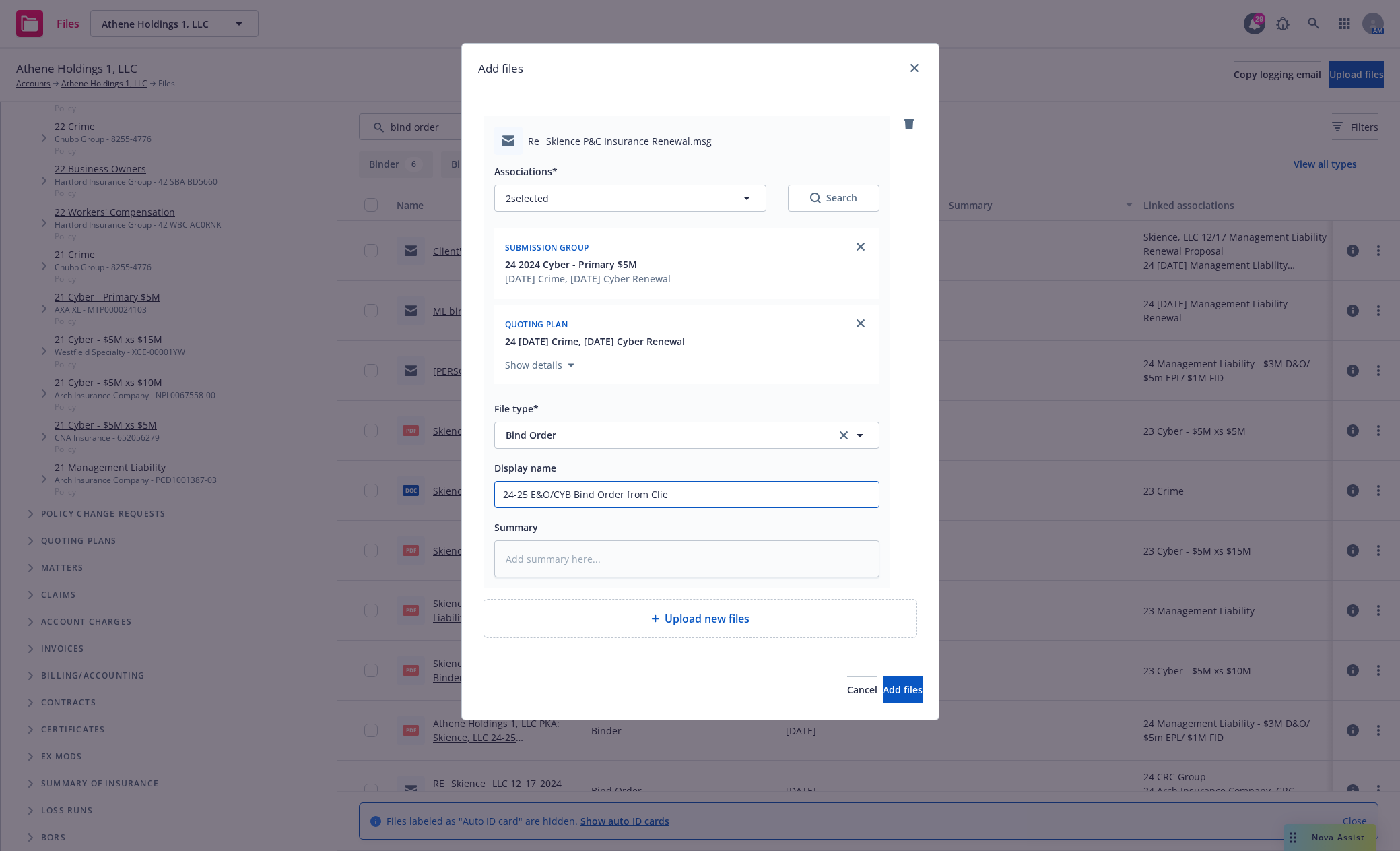
type input "24-25 E&O/CYB Bind Order from Clien"
type textarea "x"
type input "24-25 E&O/CYB Bind Order from Client"
click at [883, 693] on button "Add files" at bounding box center [903, 689] width 40 height 27
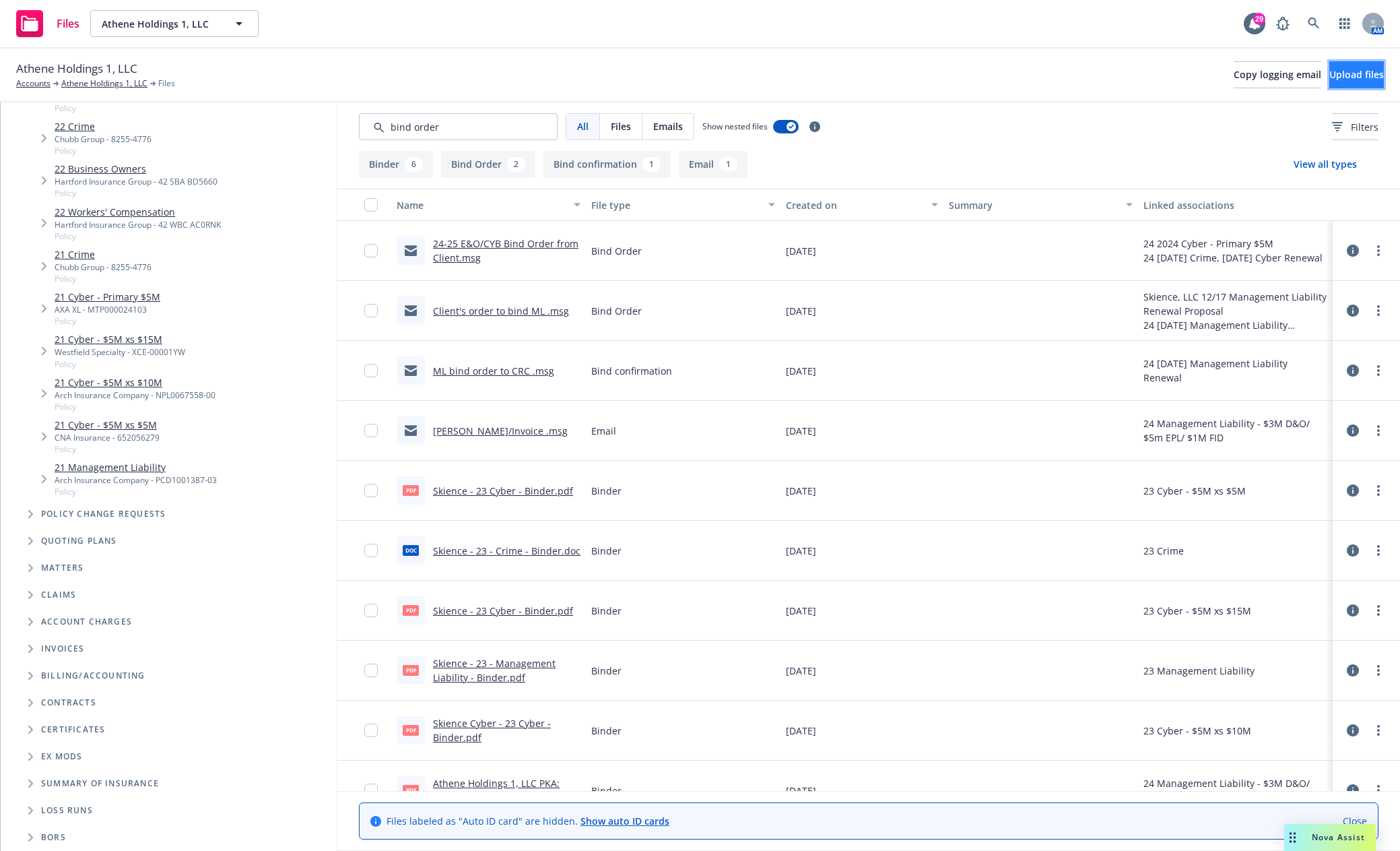
click at [1330, 76] on span "Upload files" at bounding box center [1357, 75] width 55 height 13
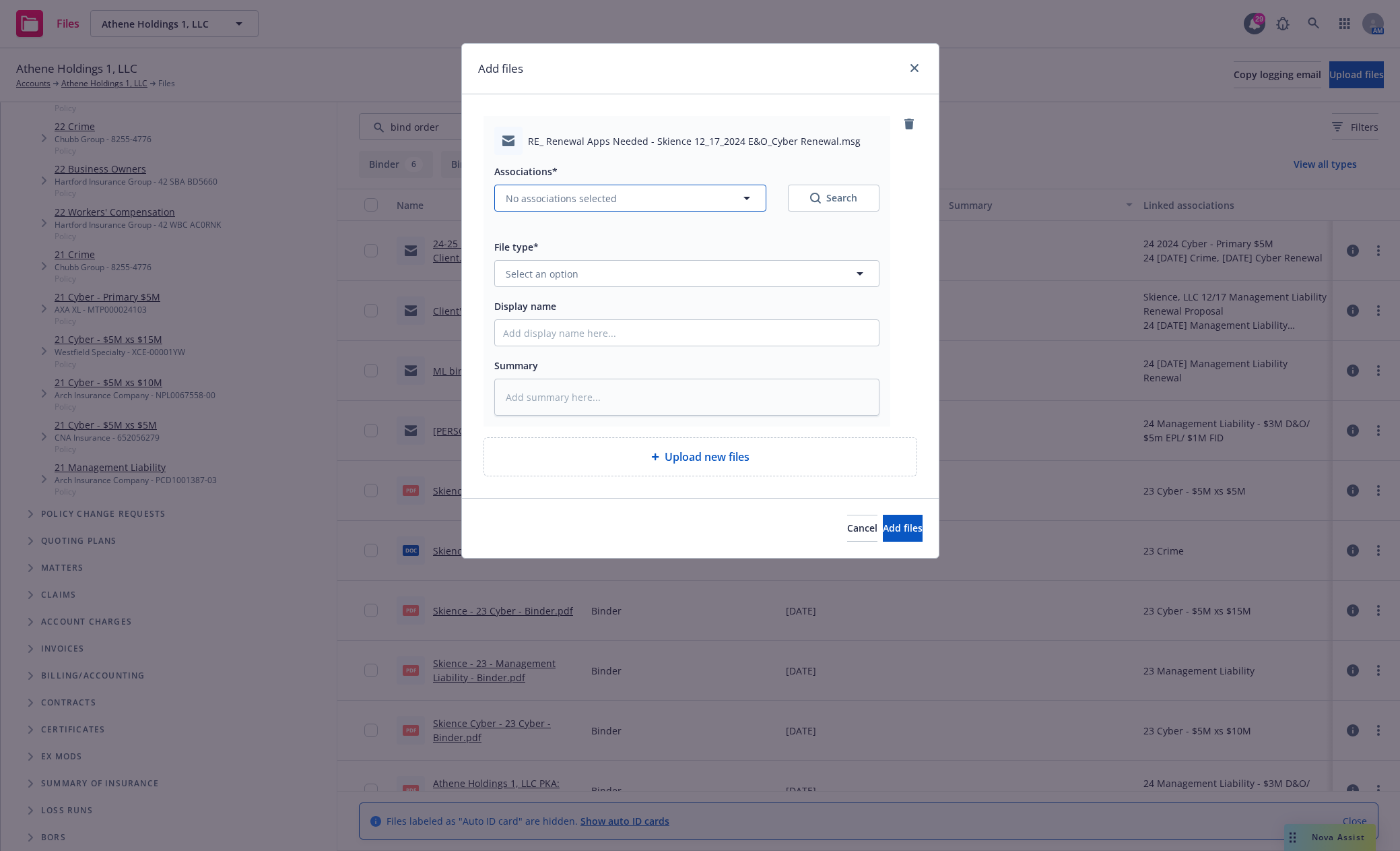
click at [572, 194] on span "No associations selected" at bounding box center [562, 199] width 111 height 14
type textarea "x"
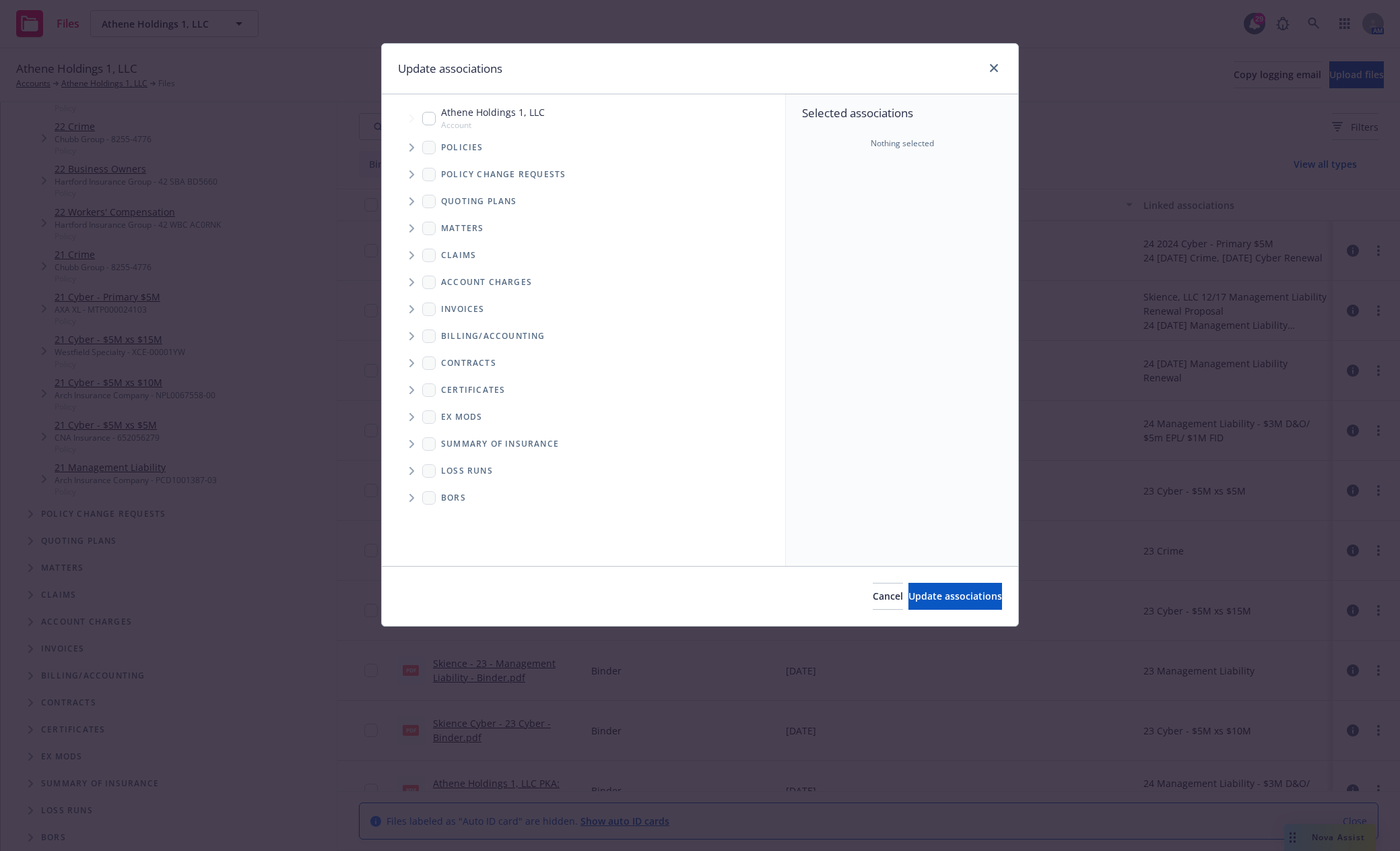
click at [412, 199] on icon "Tree Example" at bounding box center [412, 201] width 5 height 8
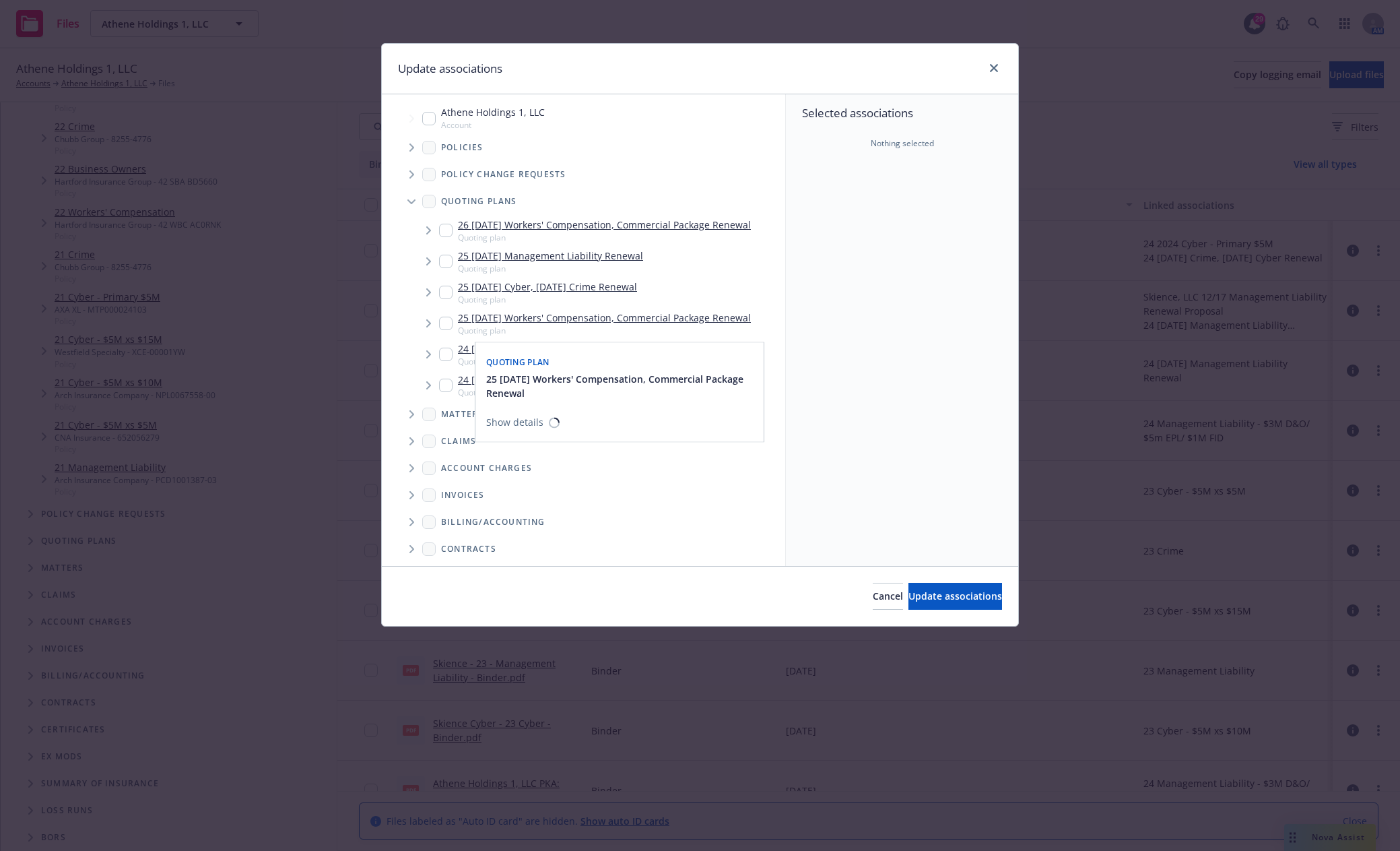
scroll to position [67, 0]
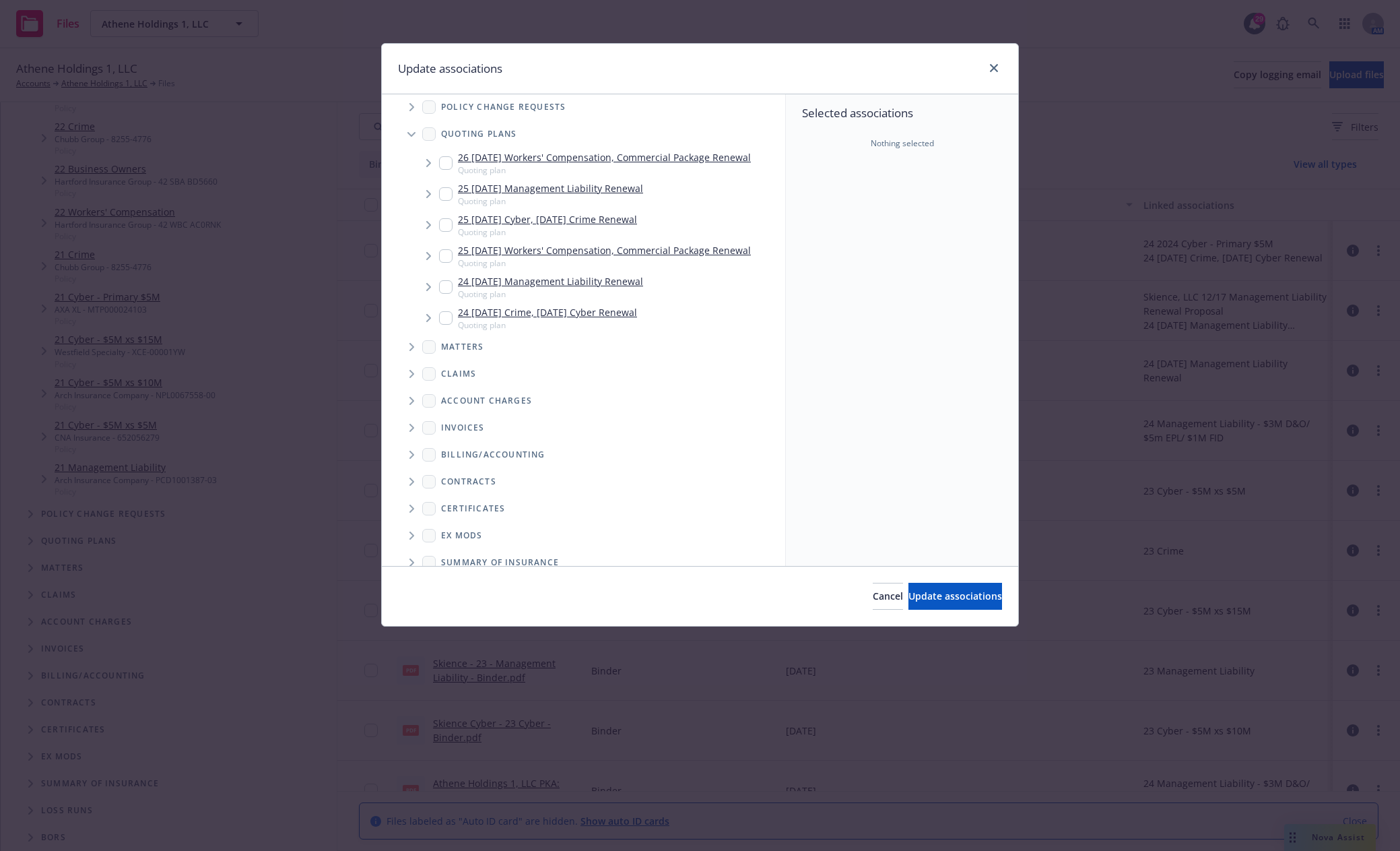
click at [430, 319] on icon "Tree Example" at bounding box center [428, 317] width 4 height 8
click at [446, 319] on input "Tree Example" at bounding box center [446, 317] width 13 height 13
checkbox input "true"
click at [942, 615] on div "Cancel Update associations" at bounding box center [700, 596] width 636 height 60
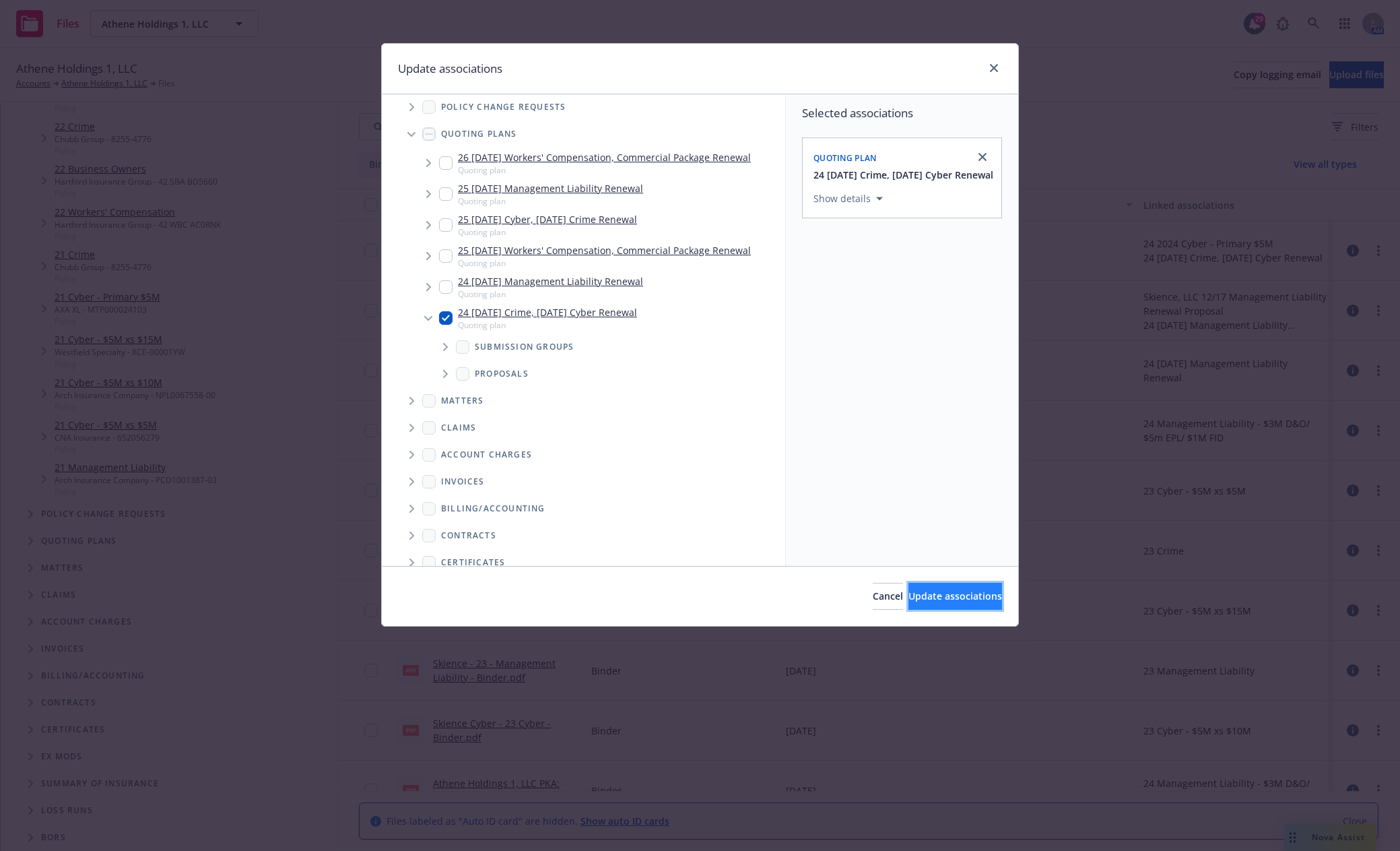
click at [940, 601] on span "Update associations" at bounding box center [955, 596] width 93 height 13
type textarea "x"
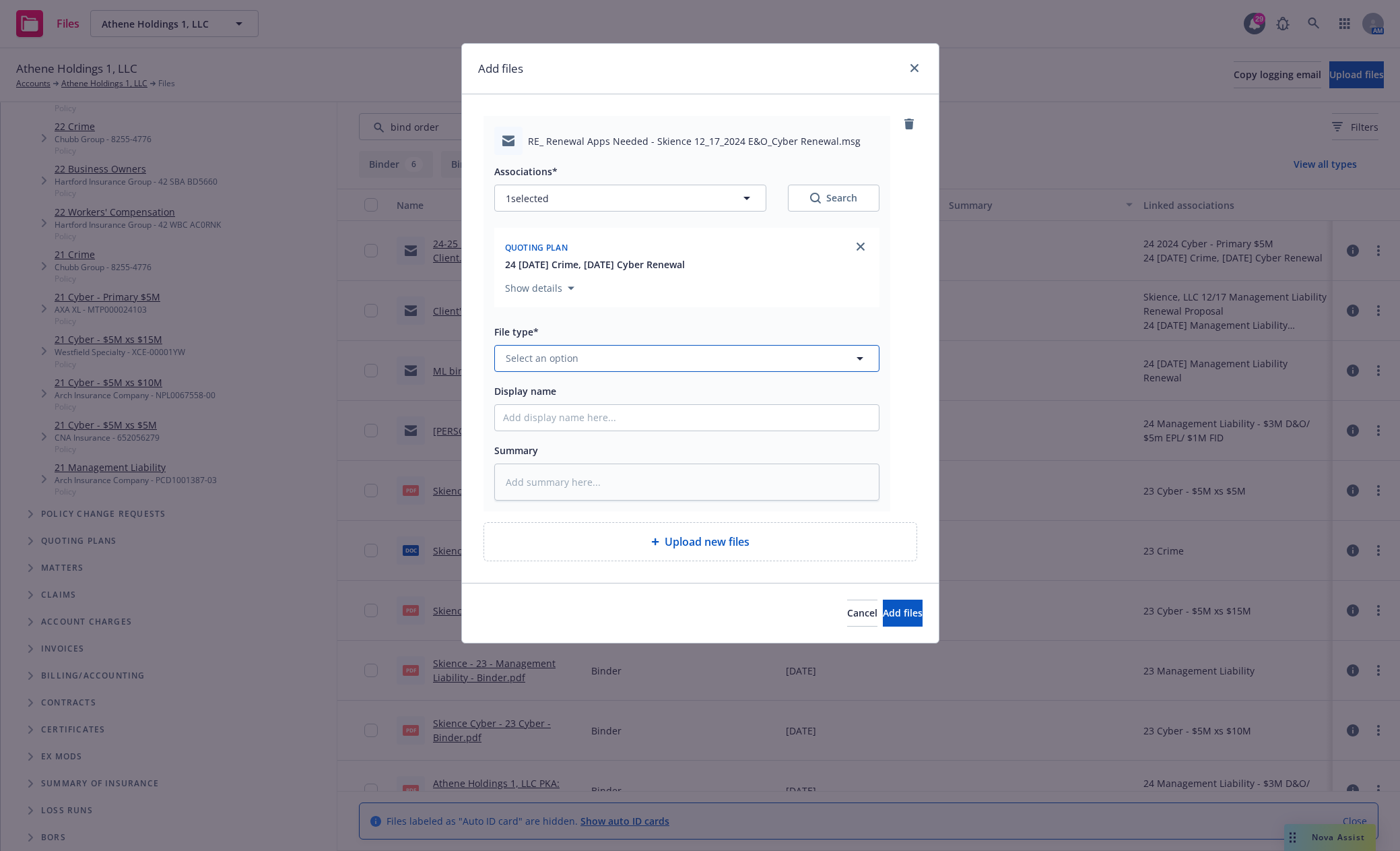
click at [563, 353] on span "Select an option" at bounding box center [542, 358] width 73 height 14
type input "bind order"
click at [571, 399] on div "Bind Order" at bounding box center [687, 395] width 368 height 20
type textarea "x"
click at [724, 353] on span "Bind Order" at bounding box center [661, 358] width 312 height 14
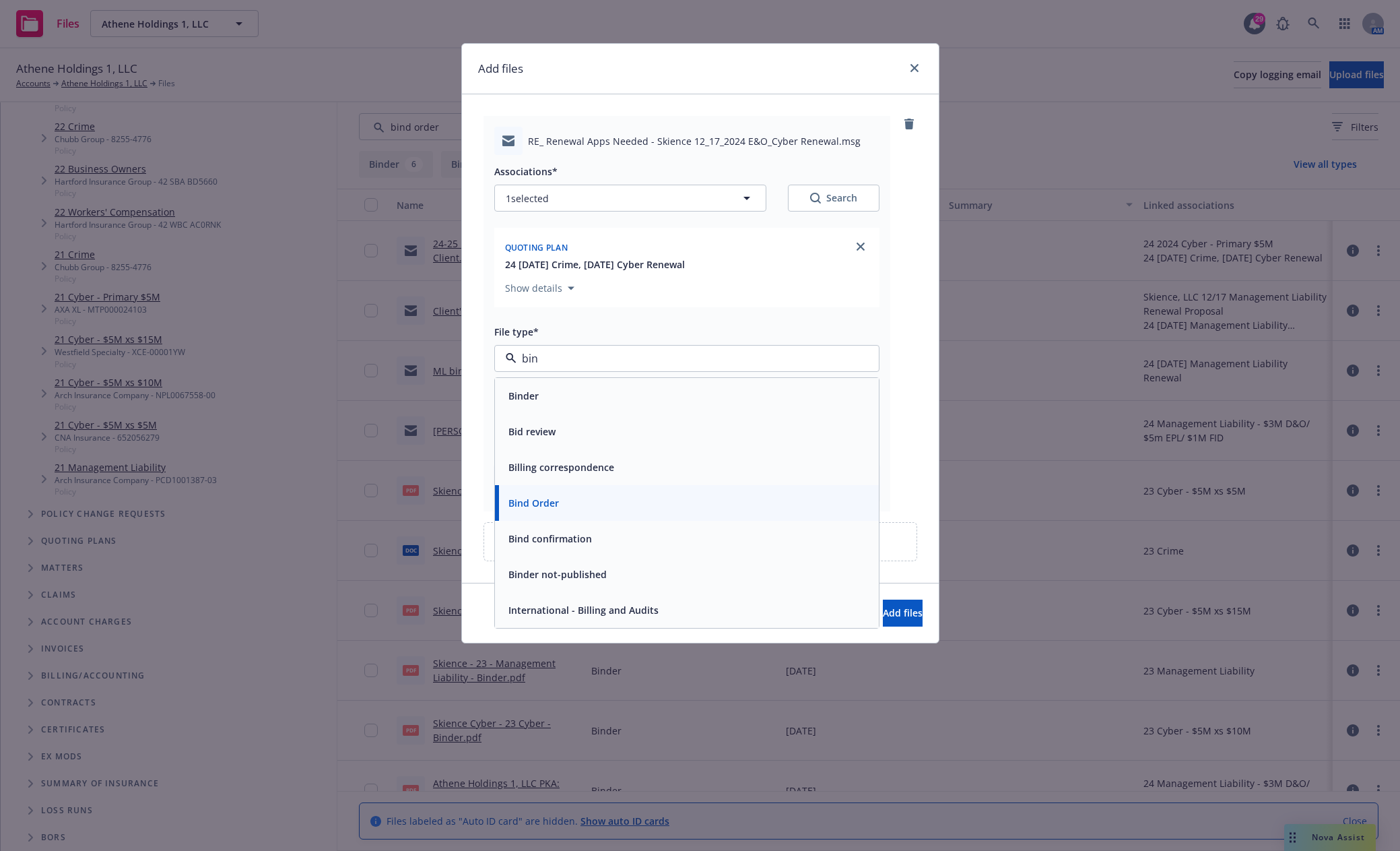
type input "bind"
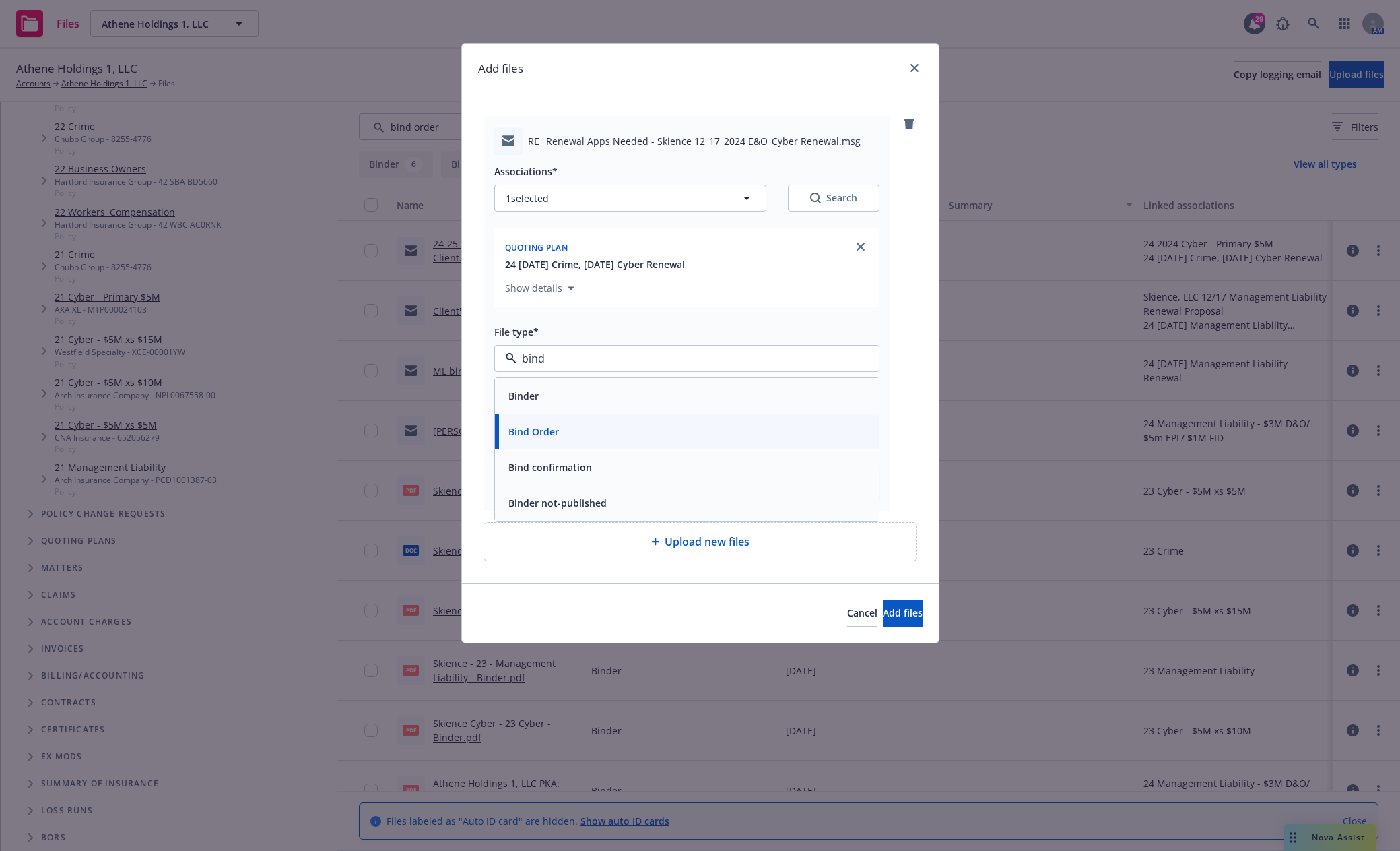
click at [546, 434] on span "Bind Order" at bounding box center [534, 431] width 50 height 14
click at [568, 412] on input "Display name" at bounding box center [687, 417] width 384 height 25
type textarea "x"
type input "2"
type textarea "x"
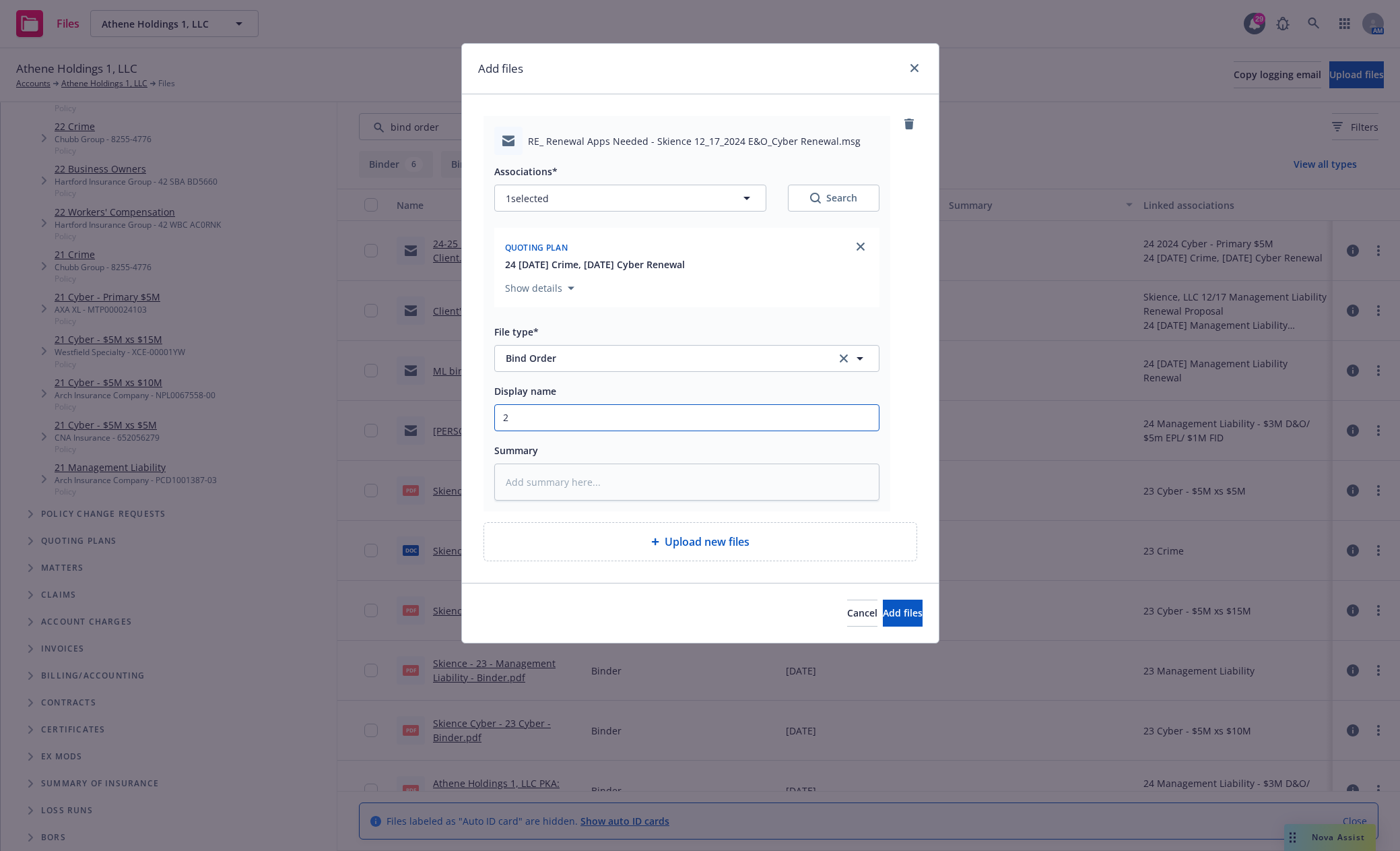
type input "24"
type textarea "x"
type input "24-"
type textarea "x"
type input "24-2"
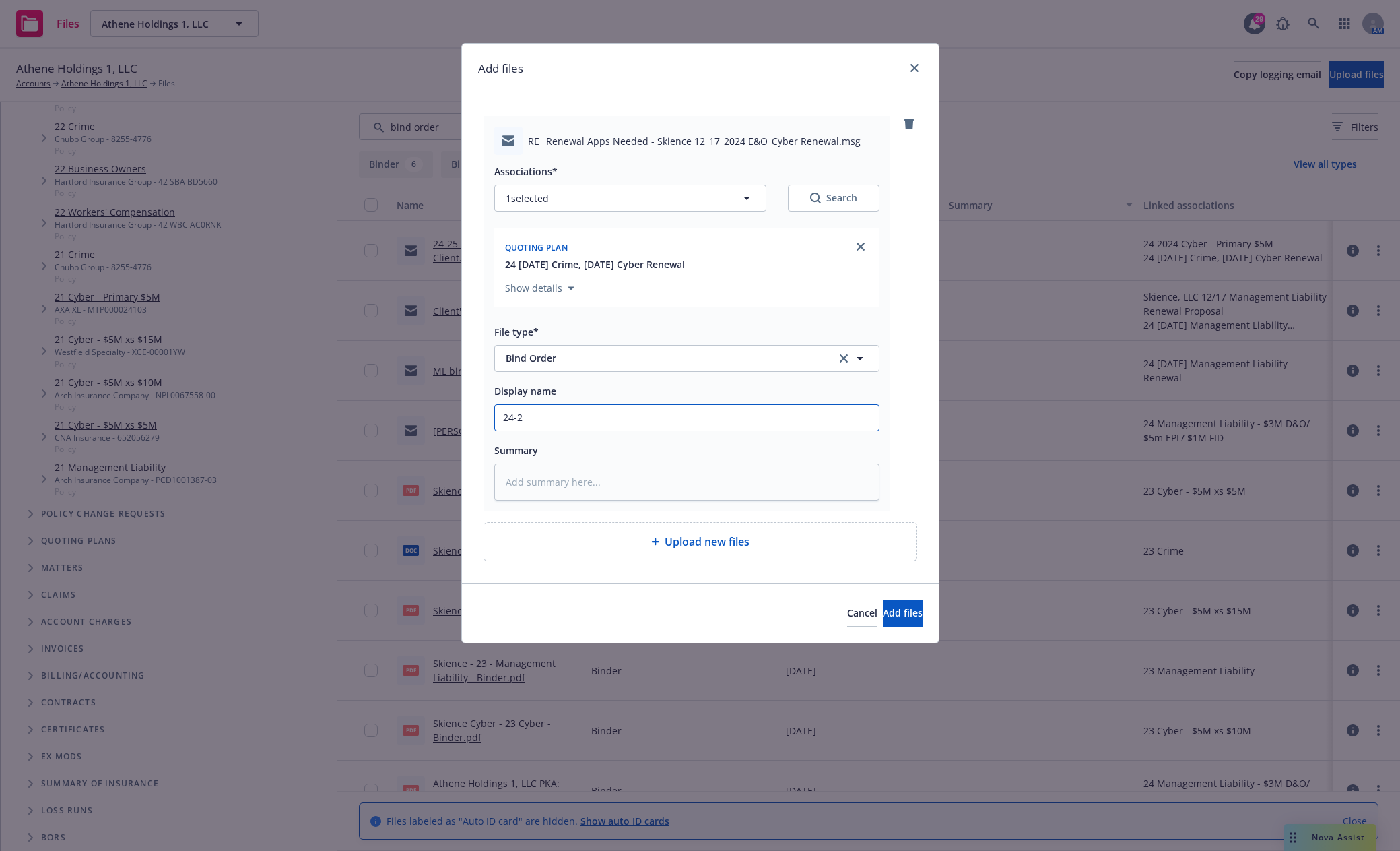
type textarea "x"
type input "24-25"
type textarea "x"
type input "24-25"
type textarea "x"
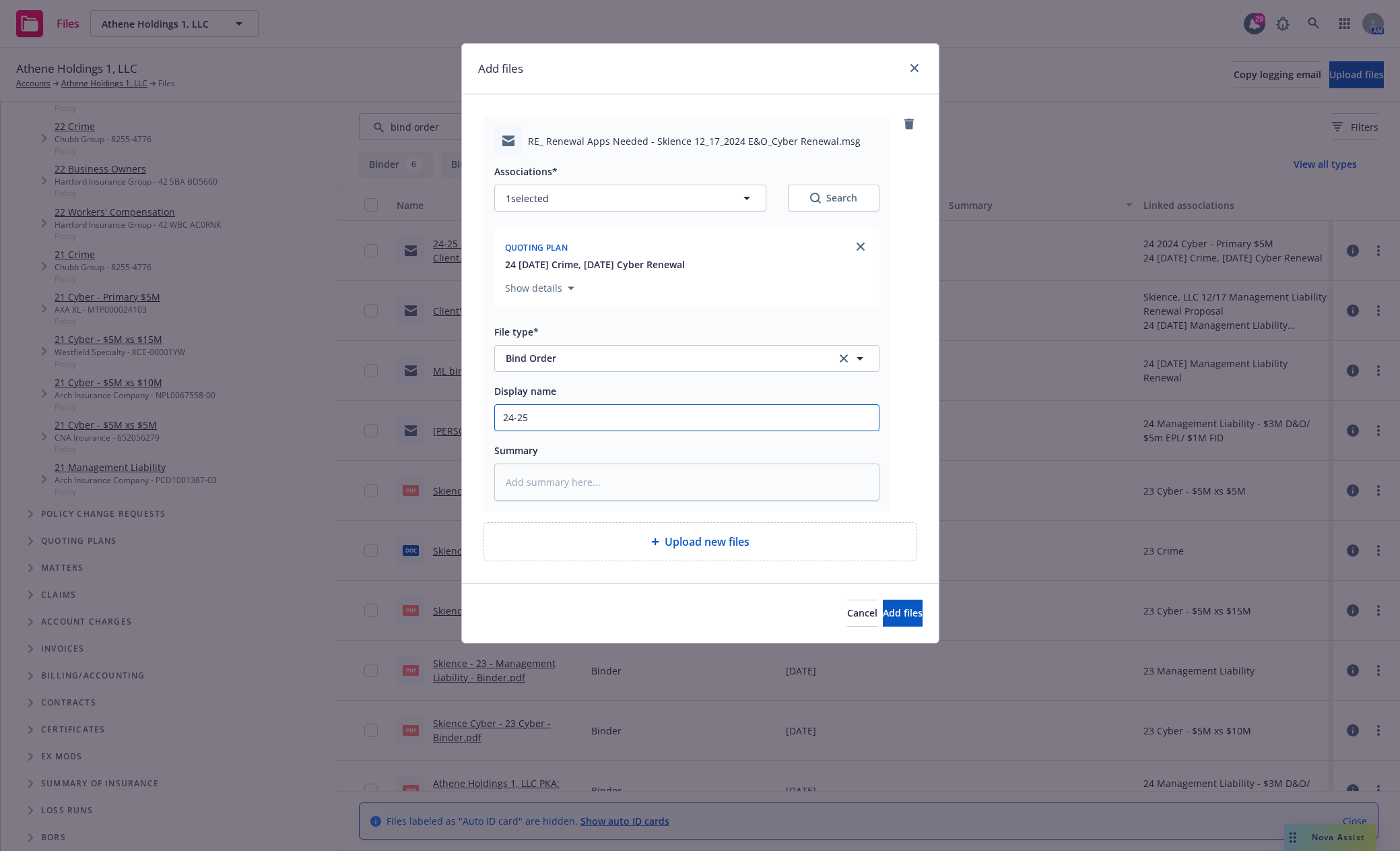
type input "24-25 E"
type textarea "x"
type input "24-25 E&"
type textarea "x"
type input "24-25 E&O"
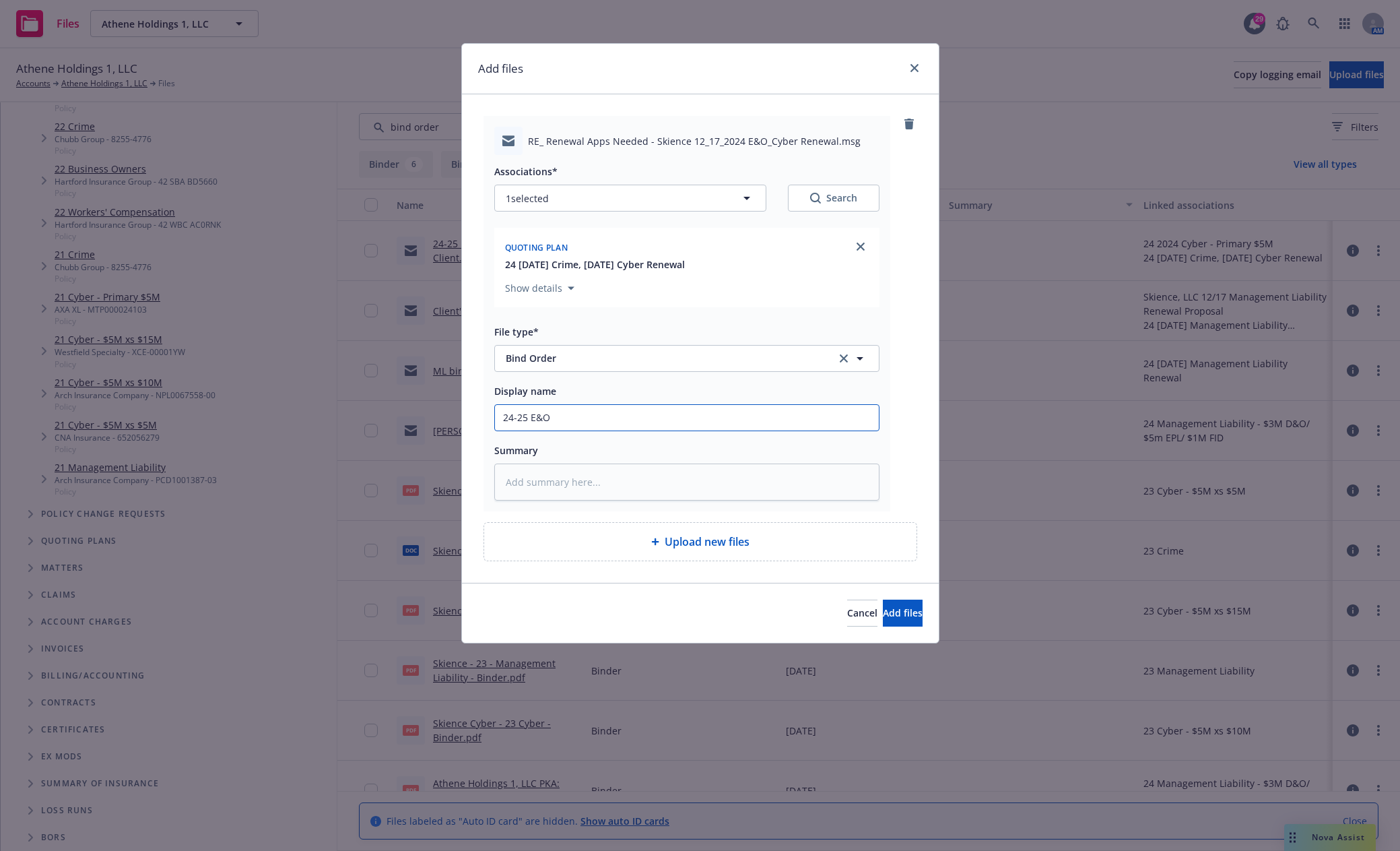
type textarea "x"
type input "24-25 E&O/"
type textarea "x"
type input "24-25 E&O/C"
type textarea "x"
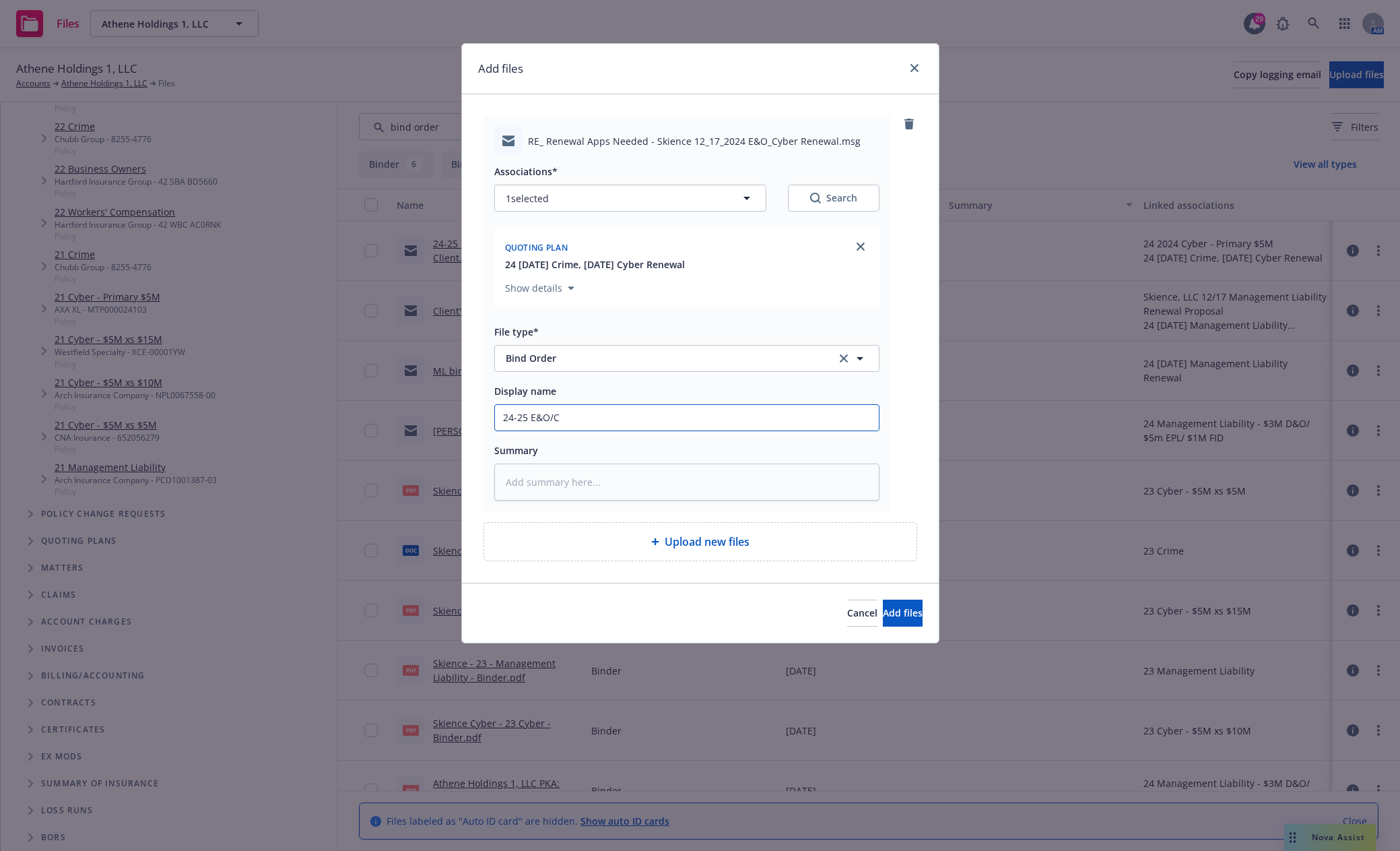
type input "24-25 E&O/CY"
type textarea "x"
type input "24-25 E&O/CYB"
type textarea "x"
type input "24-25 E&O/CYB"
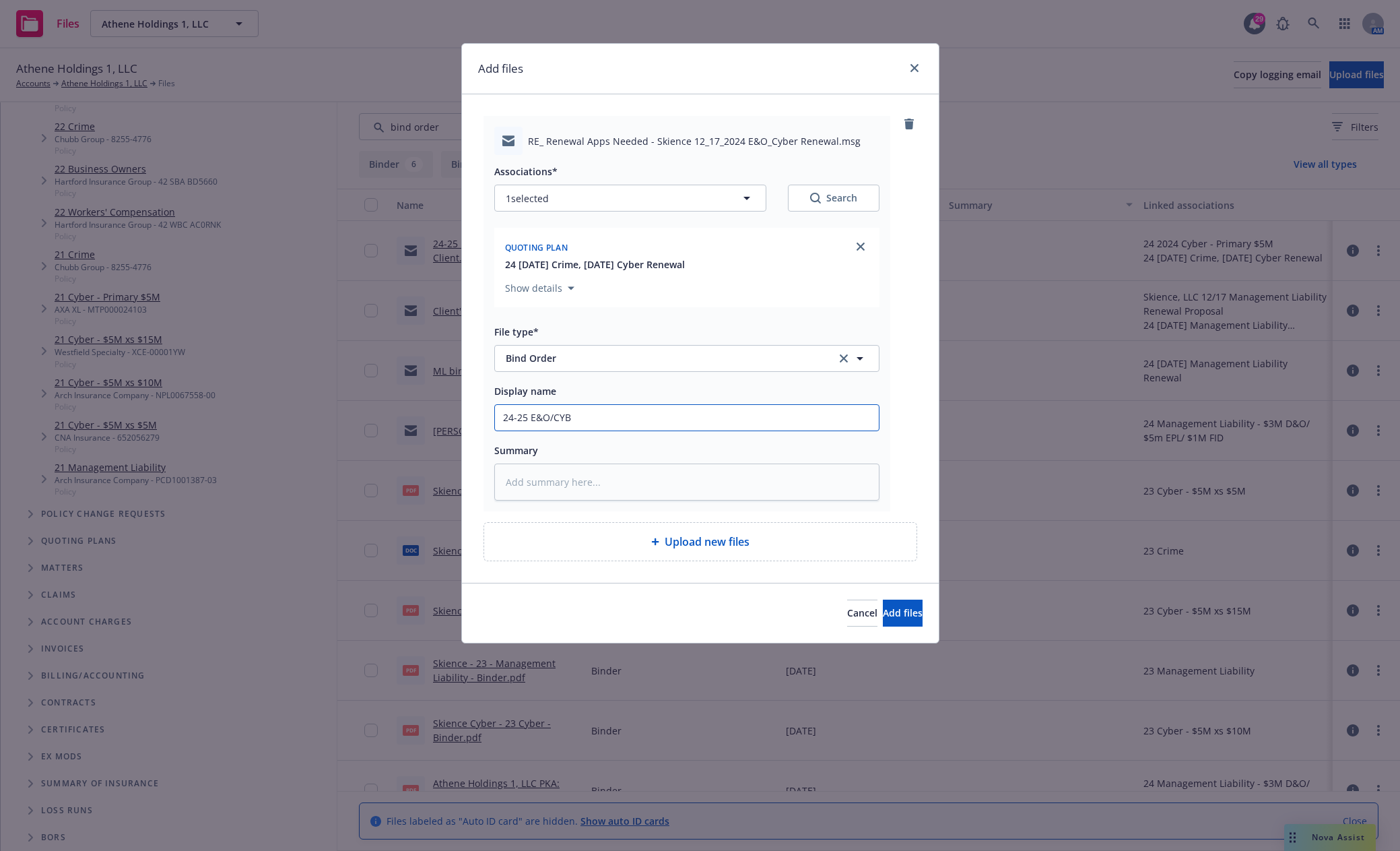
type textarea "x"
type input "24-25 E&O/CYB B"
type textarea "x"
type input "24-25 E&O/CYB Bi"
type textarea "x"
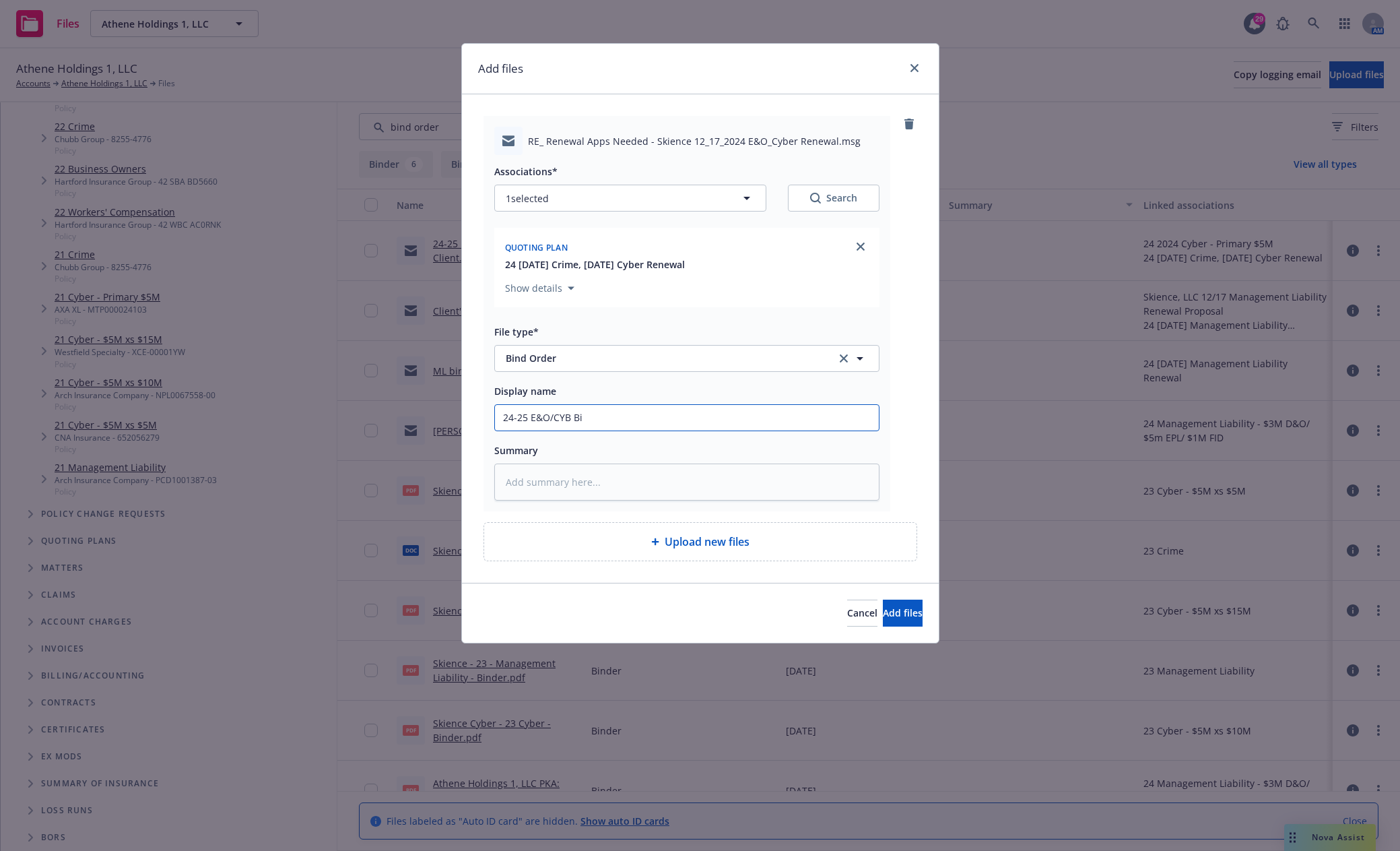
type input "24-25 E&O/CYB Bin"
type textarea "x"
type input "24-25 E&O/CYB Bind"
type textarea "x"
type input "24-25 E&O/CYB Bind"
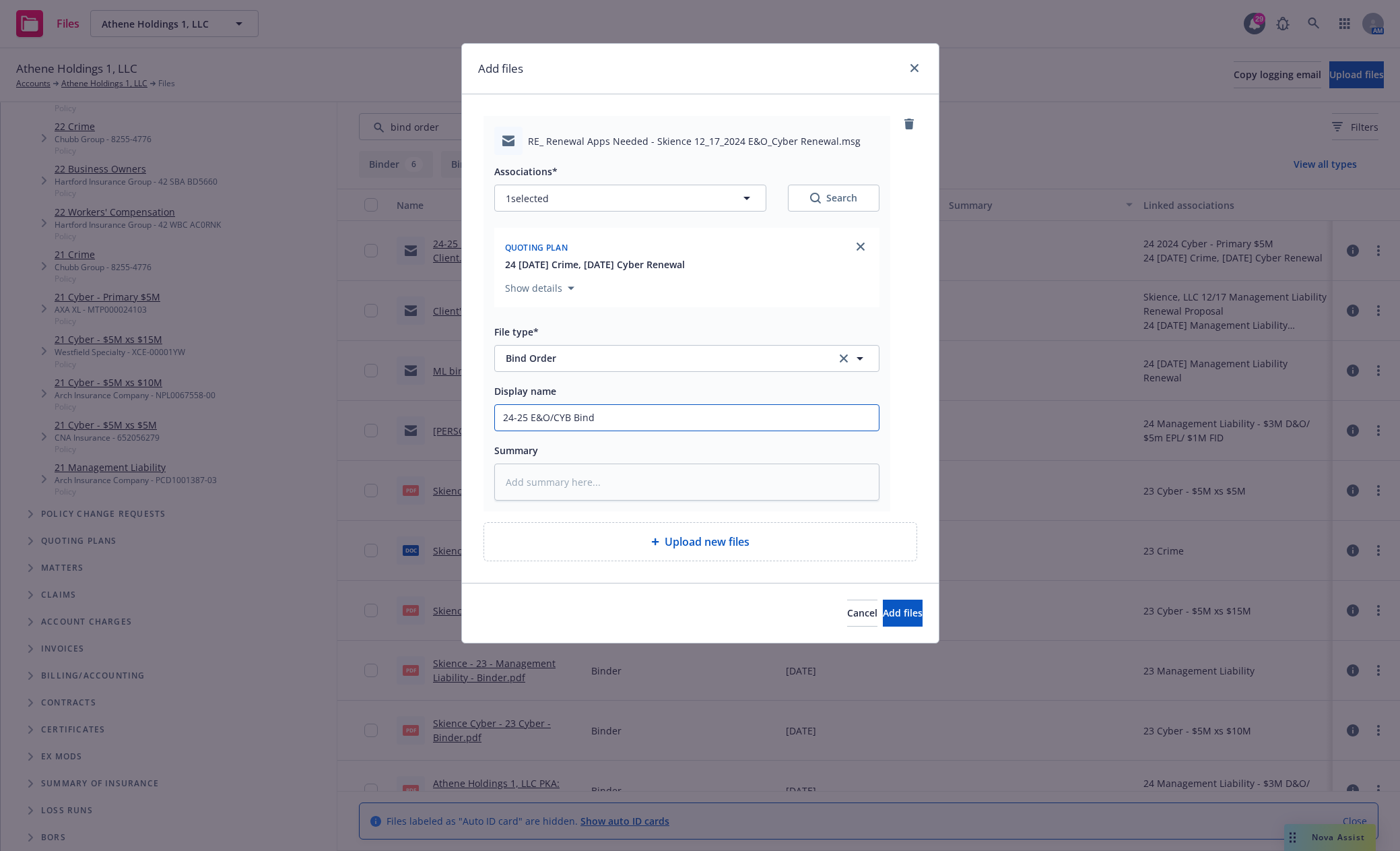
type textarea "x"
type input "24-25 E&O/CYB Bind O"
type textarea "x"
type input "24-25 E&O/CYB Bind Or"
type textarea "x"
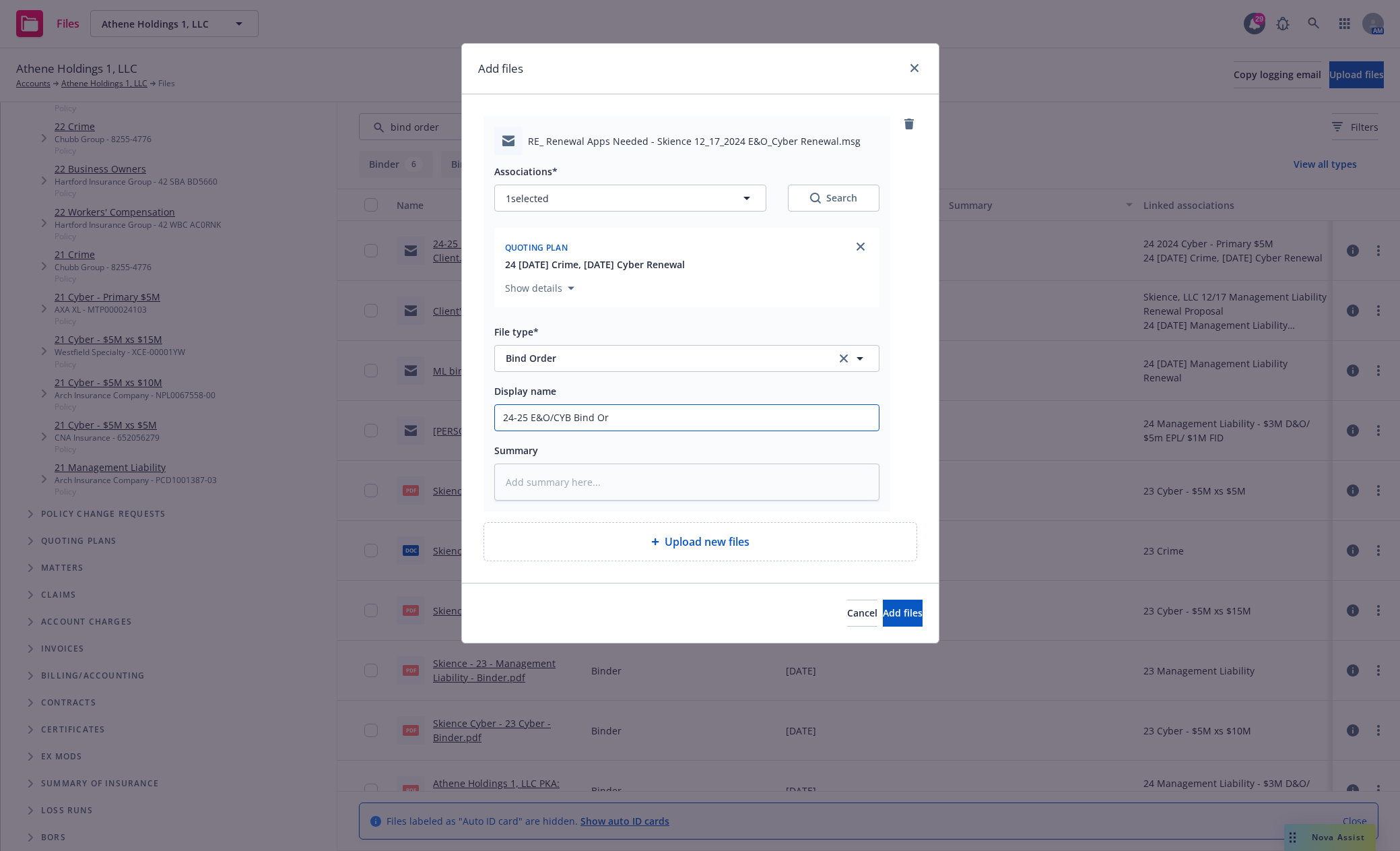
type input "24-25 E&O/CYB Bind Ord"
type textarea "x"
type input "24-25 E&O/CYB Bind Orde"
type textarea "x"
type input "24-25 E&O/CYB Bind Order"
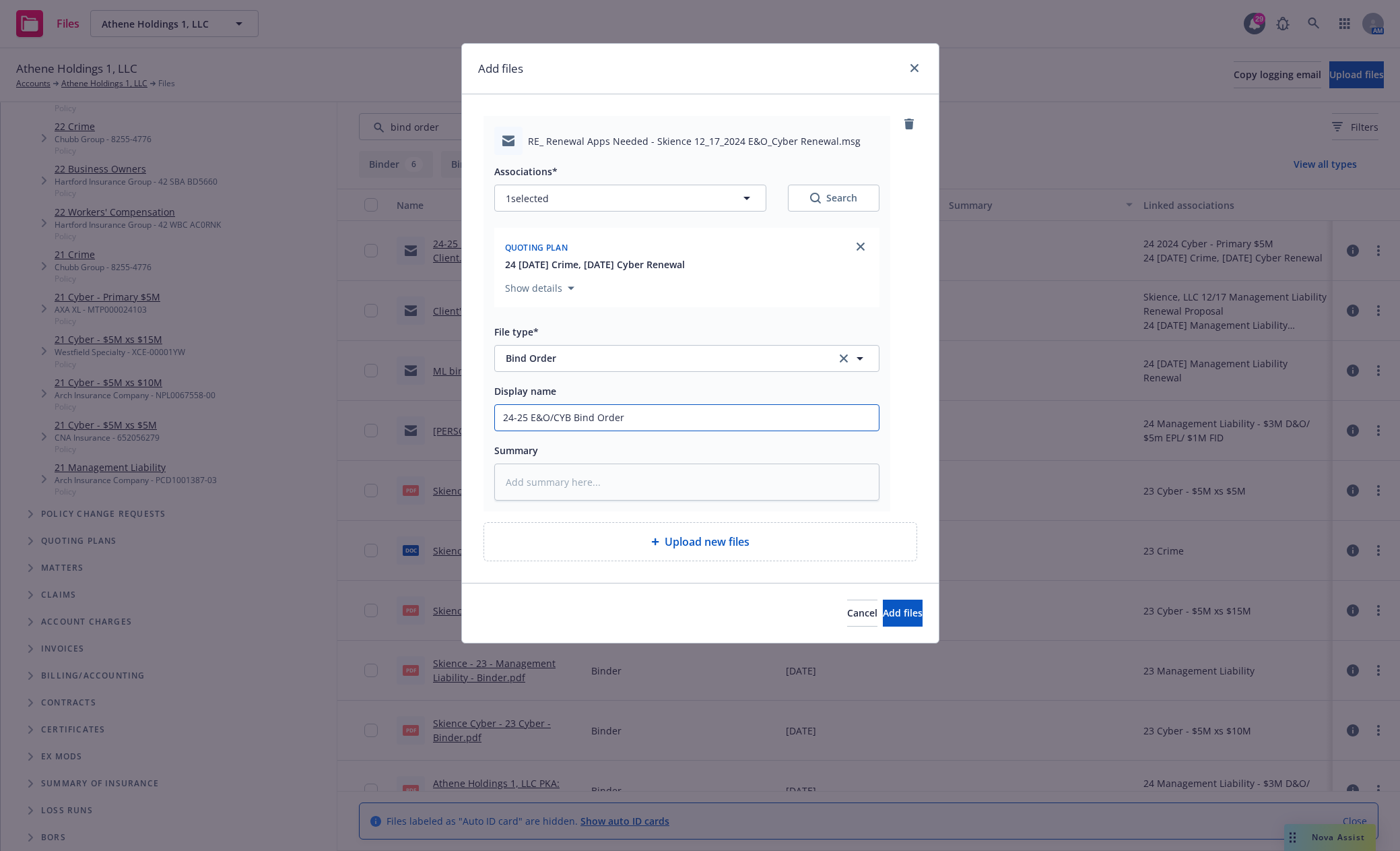
type textarea "x"
type input "24-25 E&O/CYB Bind Order"
type textarea "x"
type input "24-25 E&O/CYB Bind Order t"
type textarea "x"
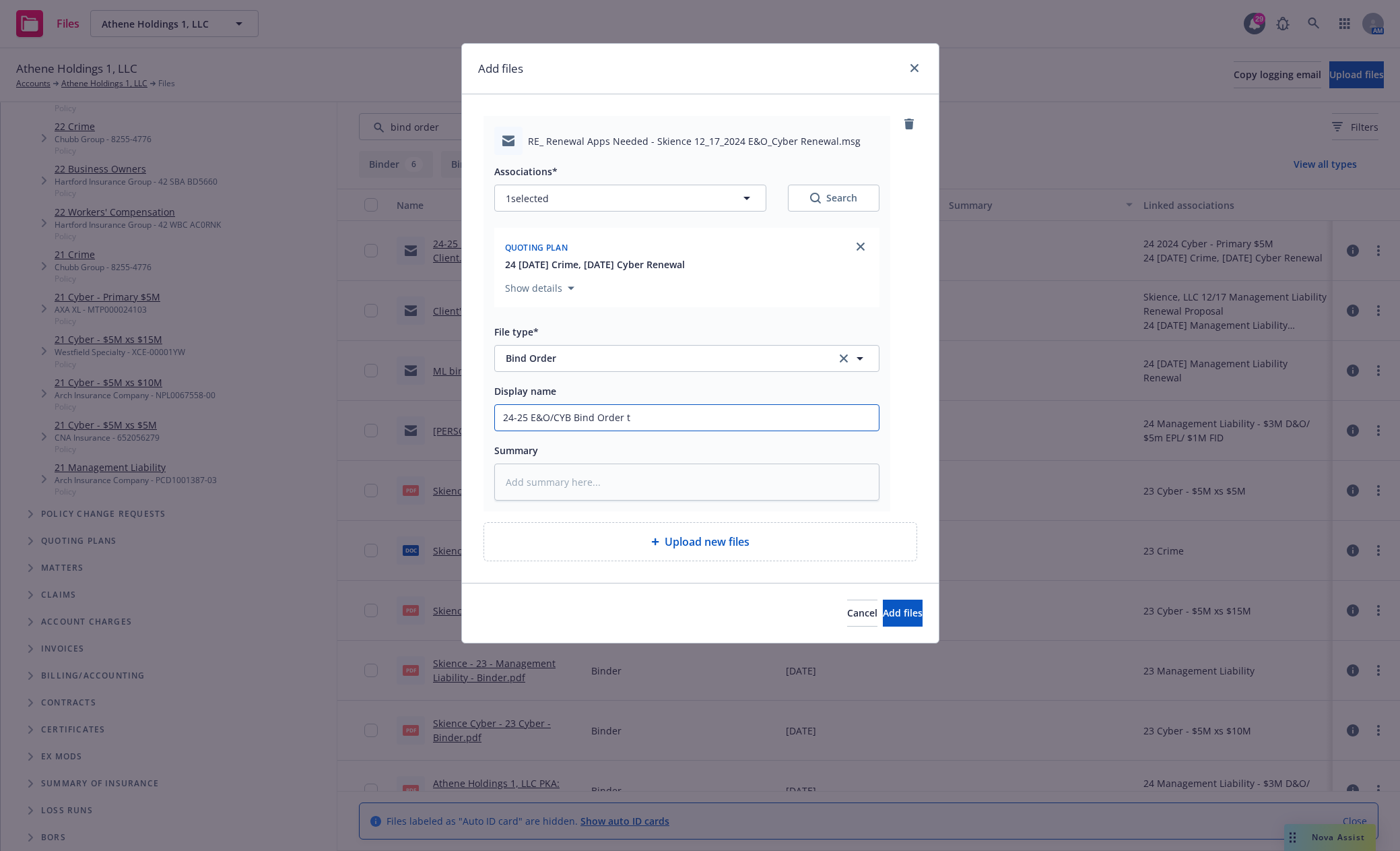
type input "24-25 E&O/CYB Bind Order to"
type textarea "x"
type input "24-25 E&O/CYB Bind Order to"
type textarea "x"
type input "24-25 E&O/CYB Bind Order to C"
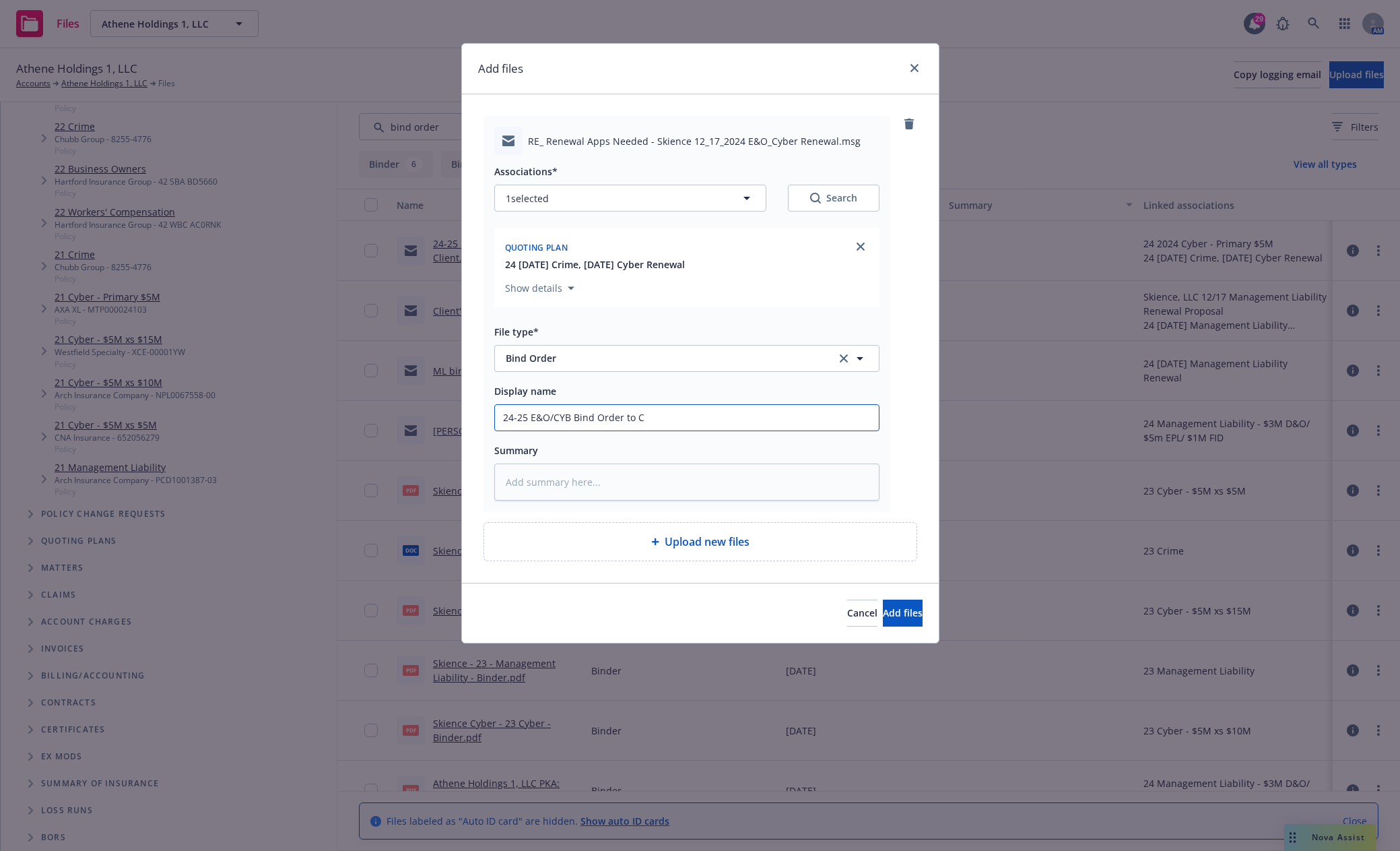
type textarea "x"
type input "24-25 E&O/CYB Bind Order to CR"
type textarea "x"
type input "24-25 E&O/CYB Bind Order to CRC"
click at [897, 623] on button "Add files" at bounding box center [903, 613] width 40 height 27
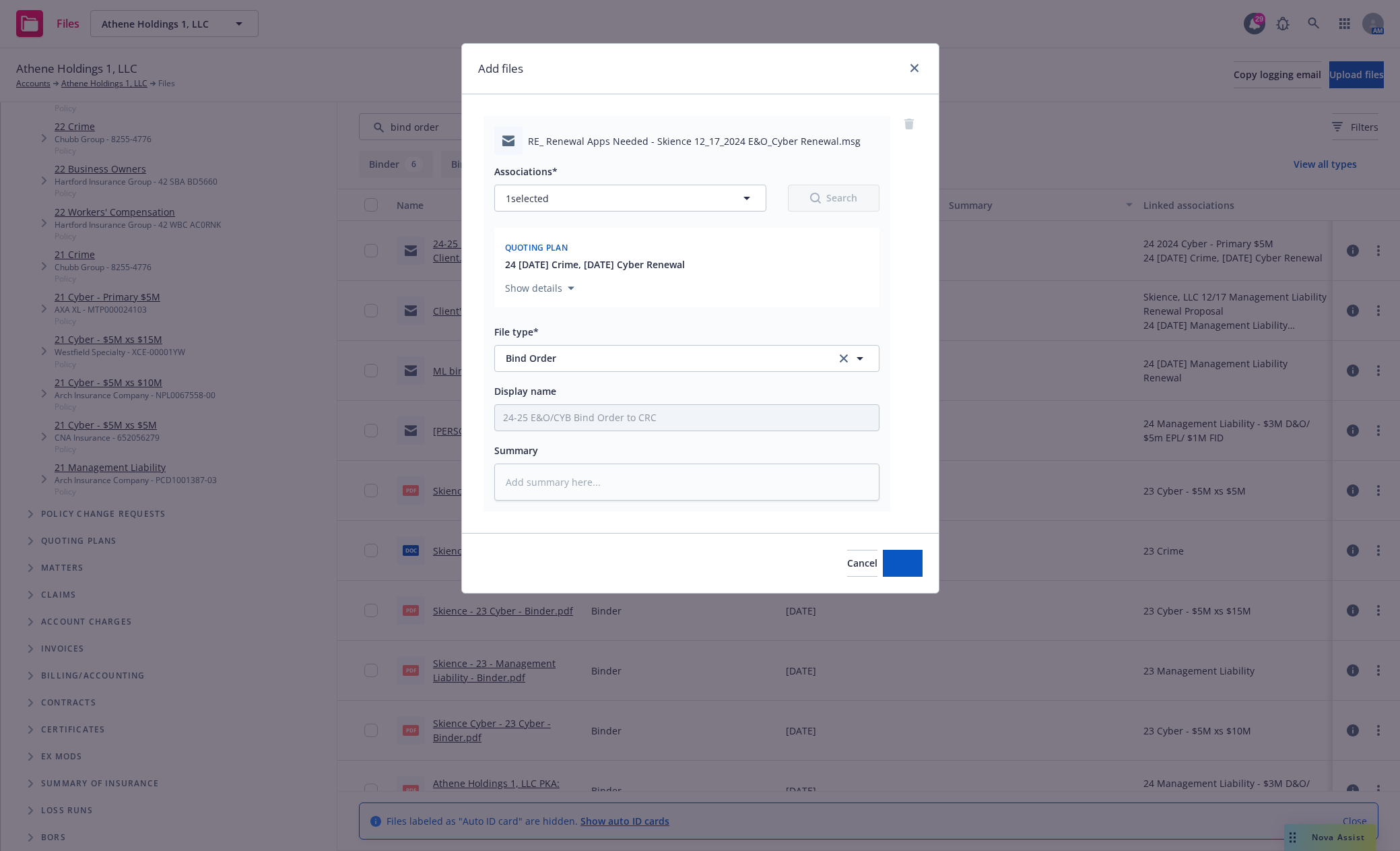
type textarea "x"
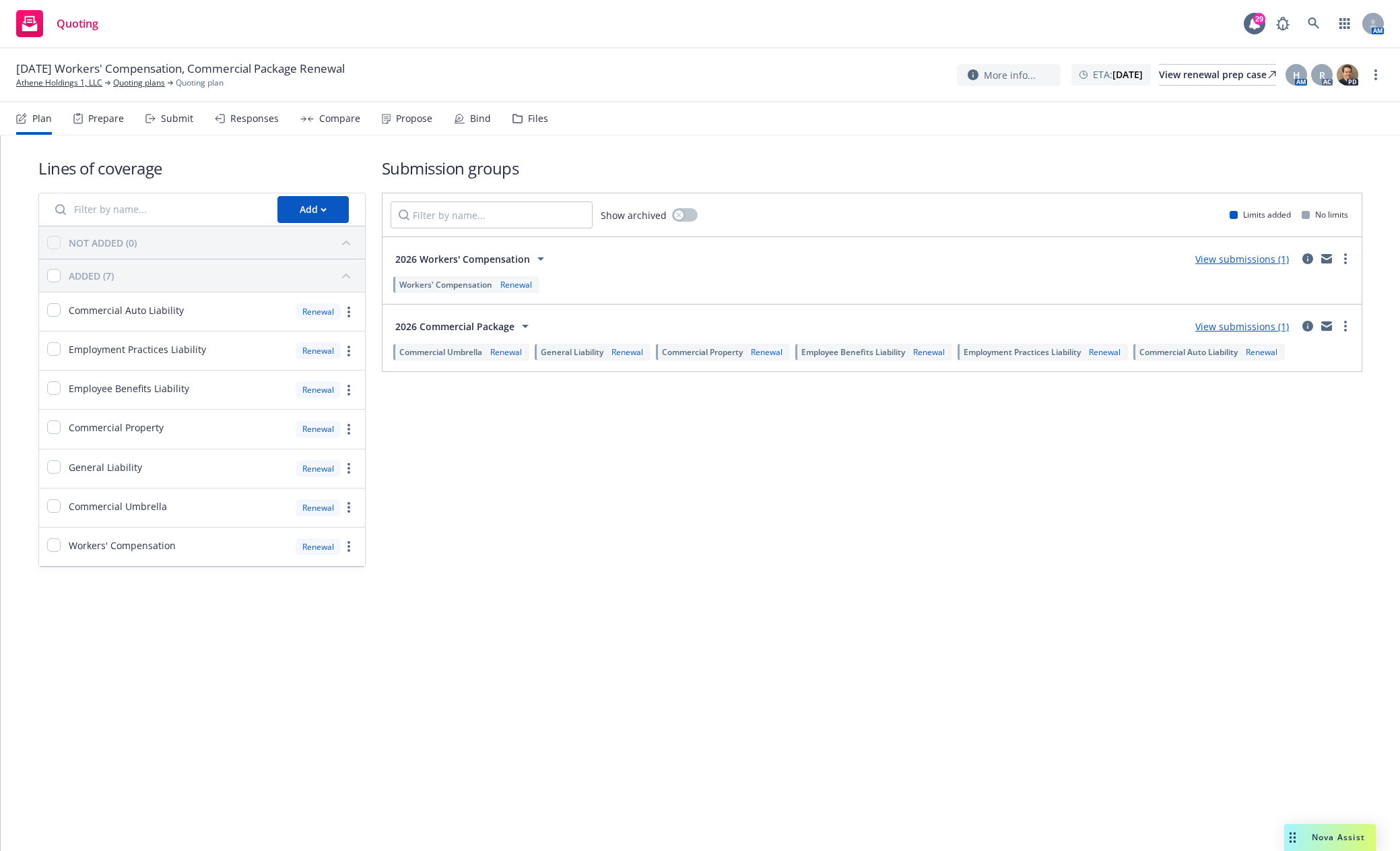
click at [1239, 261] on link "View submissions (1)" at bounding box center [1242, 259] width 93 height 13
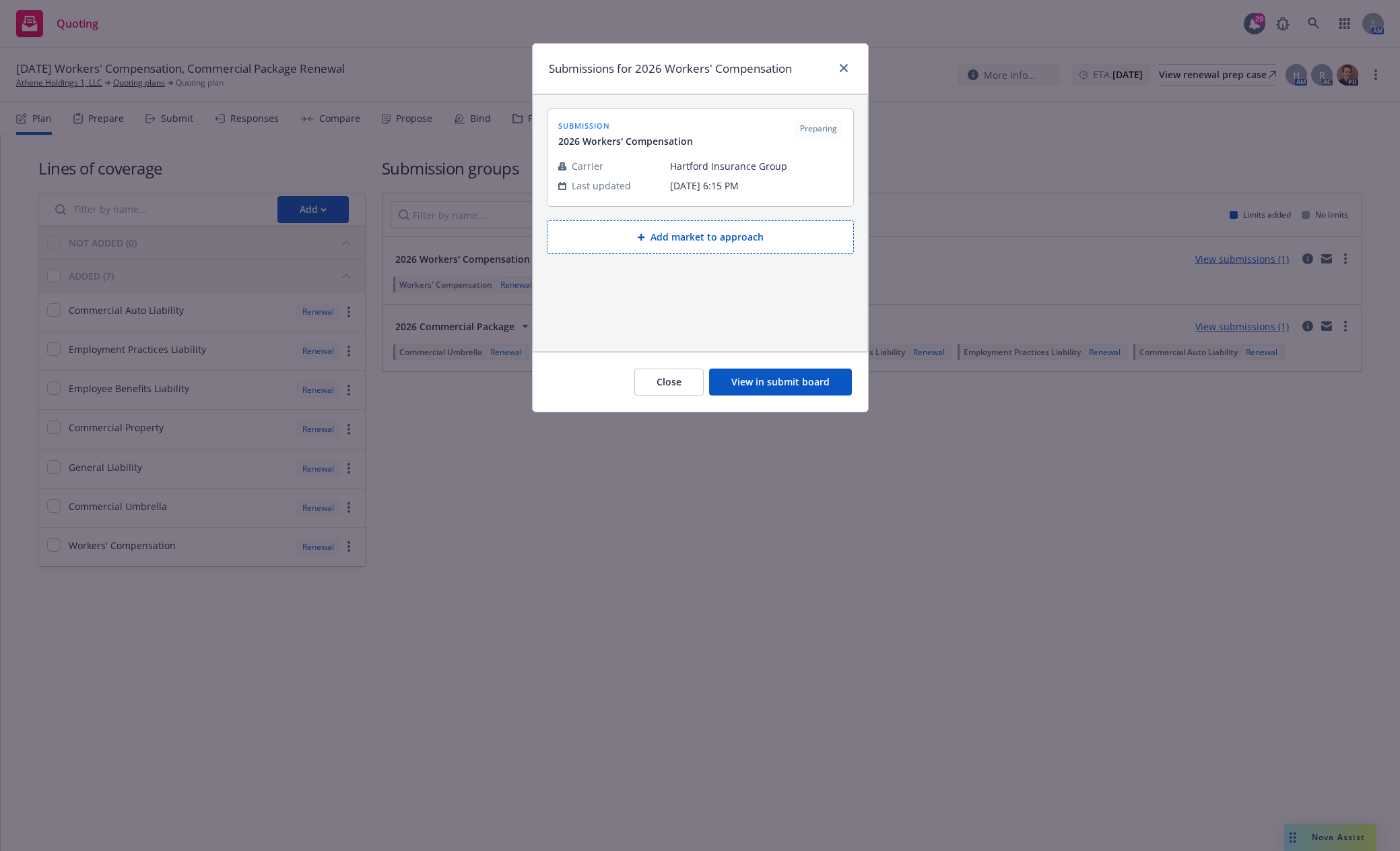
click at [815, 380] on button "View in submit board" at bounding box center [780, 382] width 143 height 27
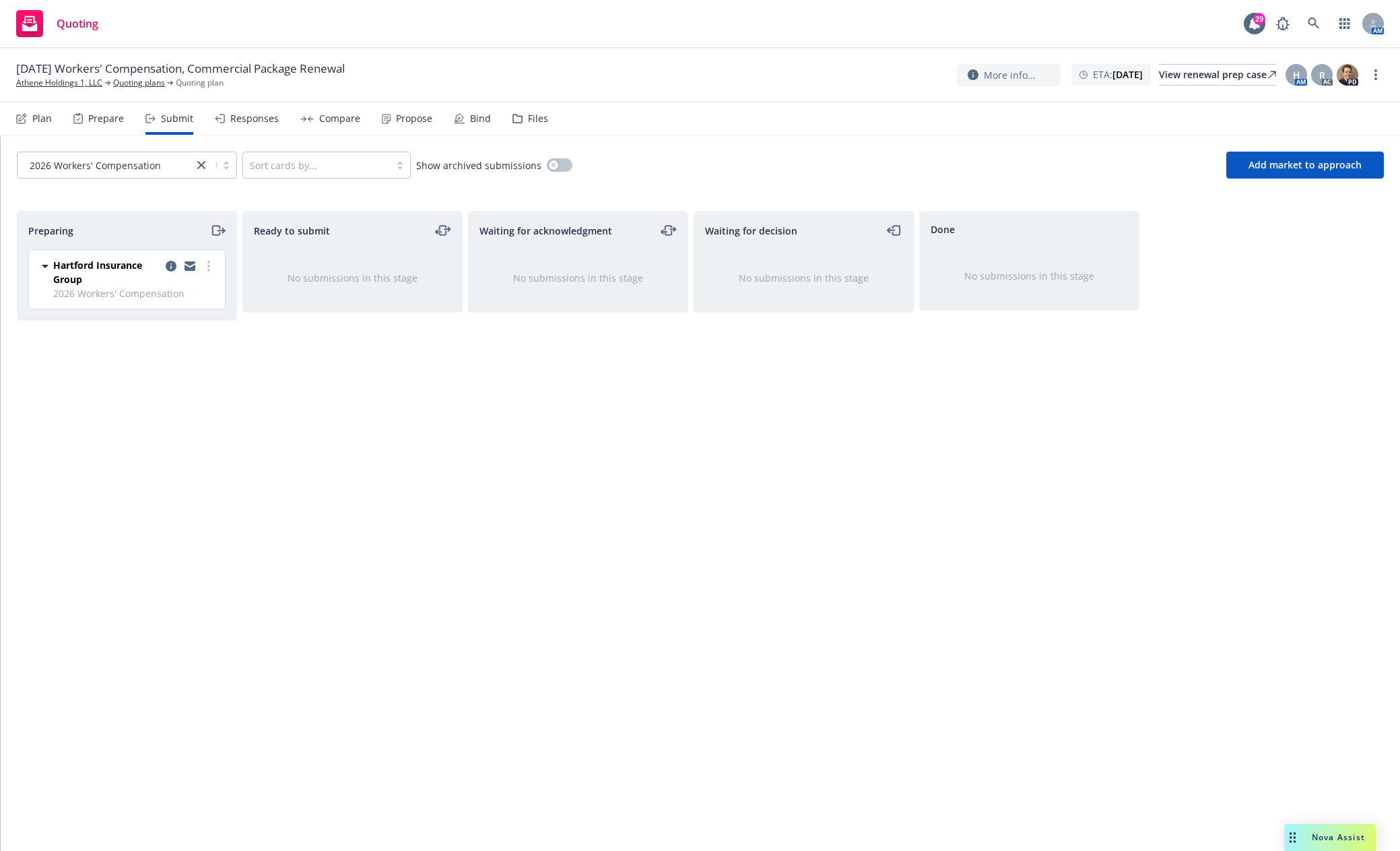
click at [217, 230] on icon "moveRight" at bounding box center [217, 230] width 15 height 16
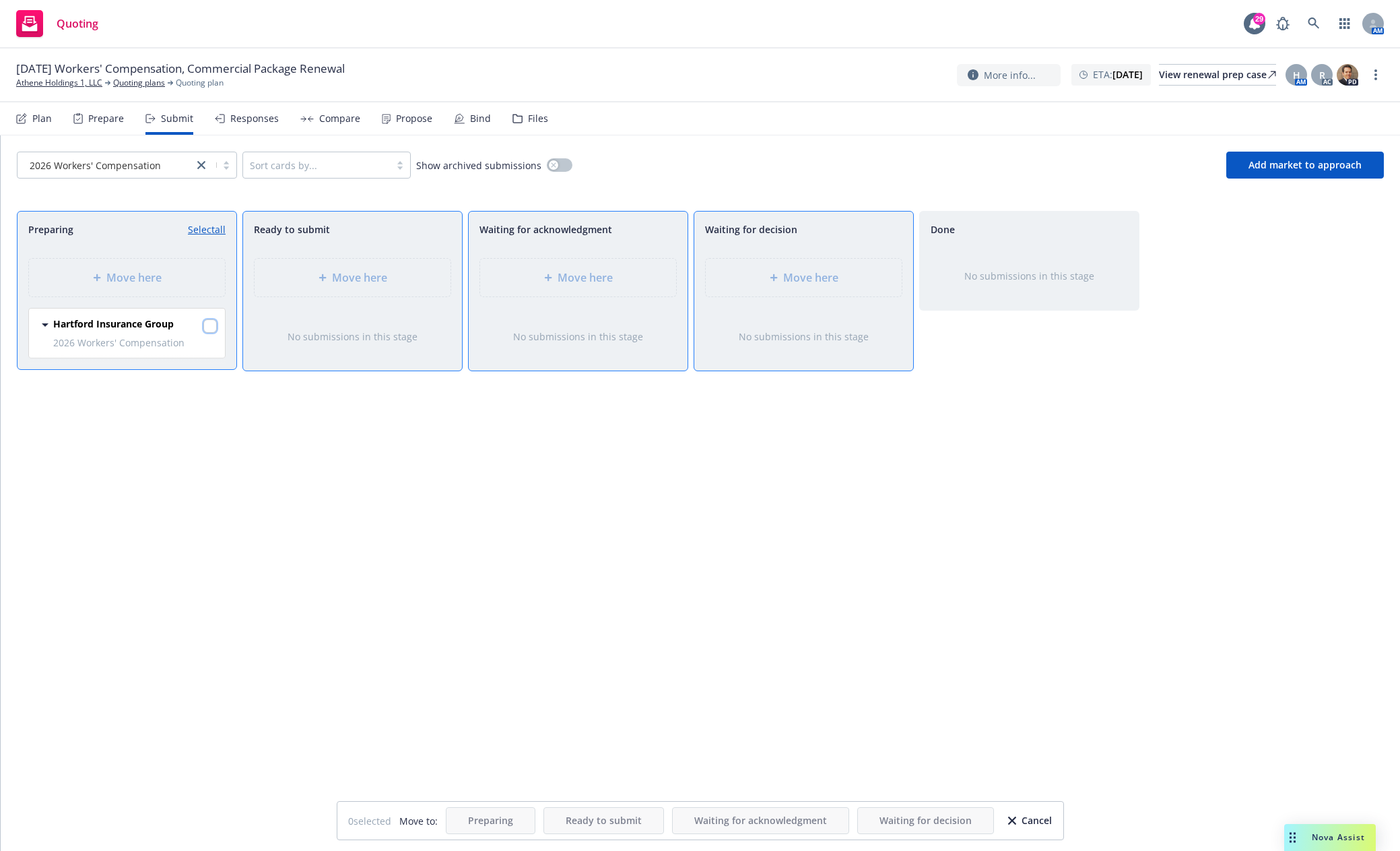
click at [207, 325] on input "checkbox" at bounding box center [209, 325] width 13 height 13
checkbox input "true"
click at [571, 283] on span "Move here" at bounding box center [585, 278] width 55 height 16
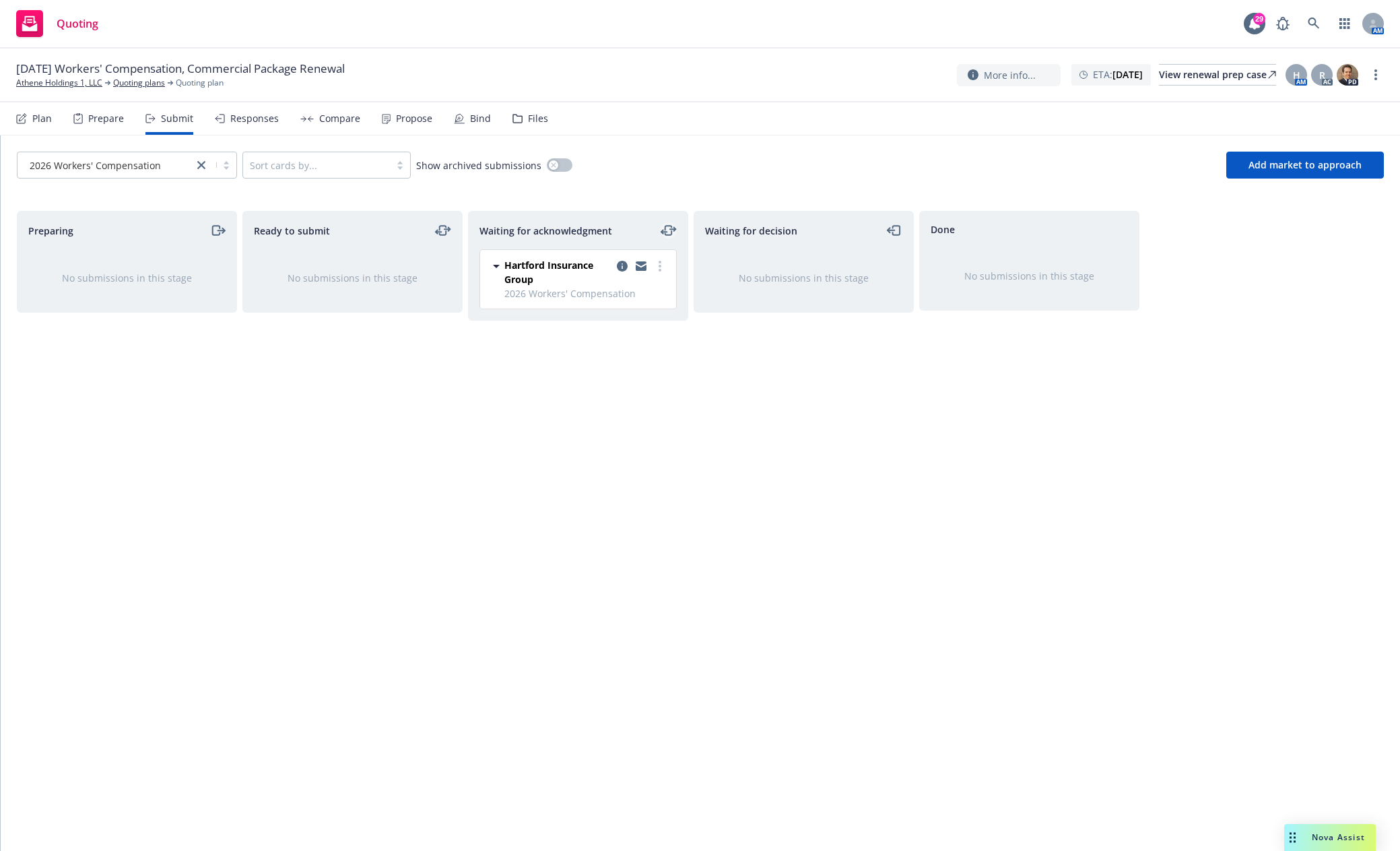
click at [667, 232] on icon "moveLeftRight" at bounding box center [664, 232] width 5 height 0
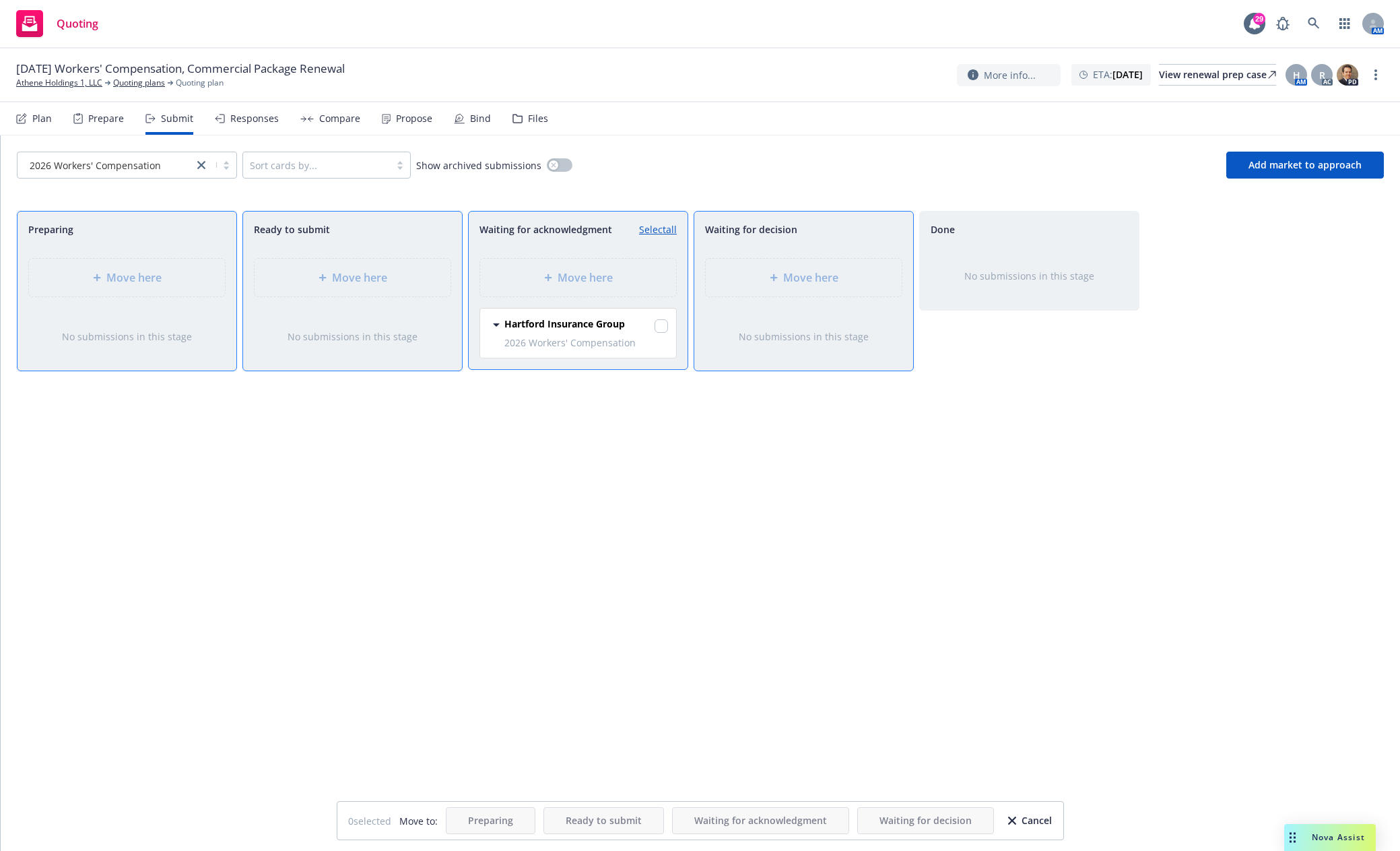
click at [654, 324] on div "Hartford Insurance Group" at bounding box center [586, 325] width 164 height 19
click at [660, 326] on input "checkbox" at bounding box center [661, 325] width 13 height 13
checkbox input "true"
click at [103, 285] on div "Move here" at bounding box center [127, 278] width 174 height 16
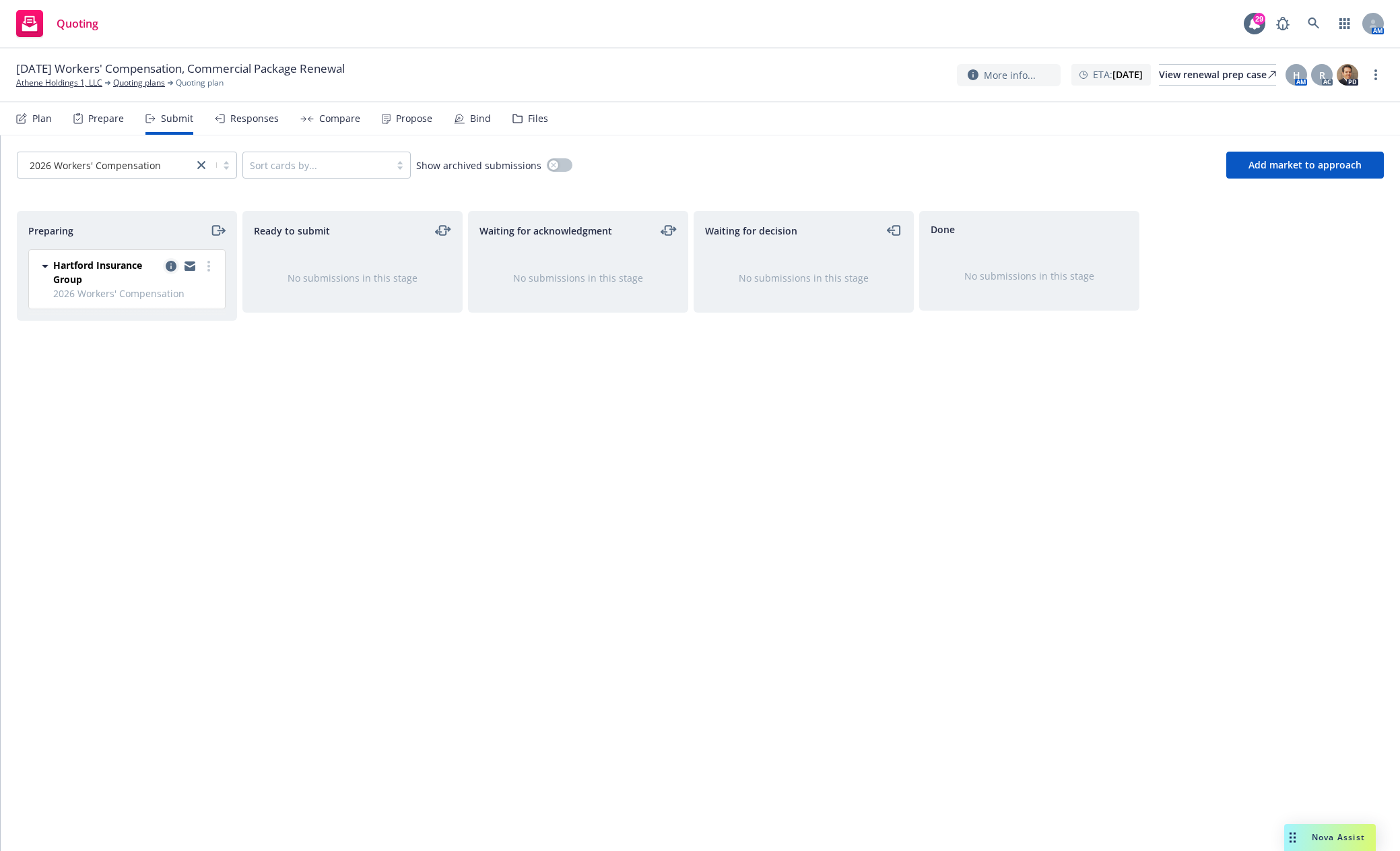
click at [171, 265] on icon "copy logging email" at bounding box center [171, 266] width 11 height 11
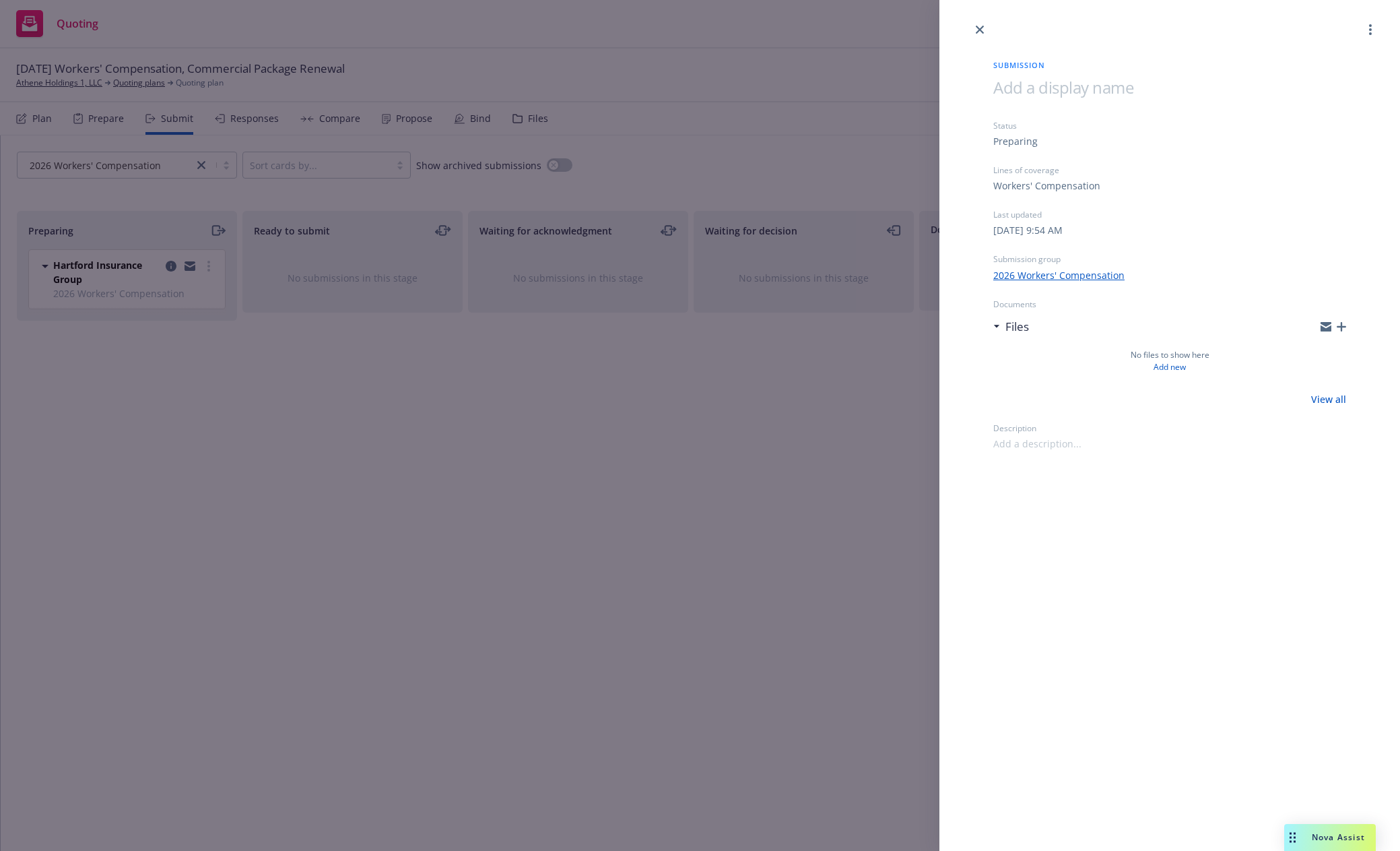
click at [1344, 325] on icon "button" at bounding box center [1342, 326] width 9 height 9
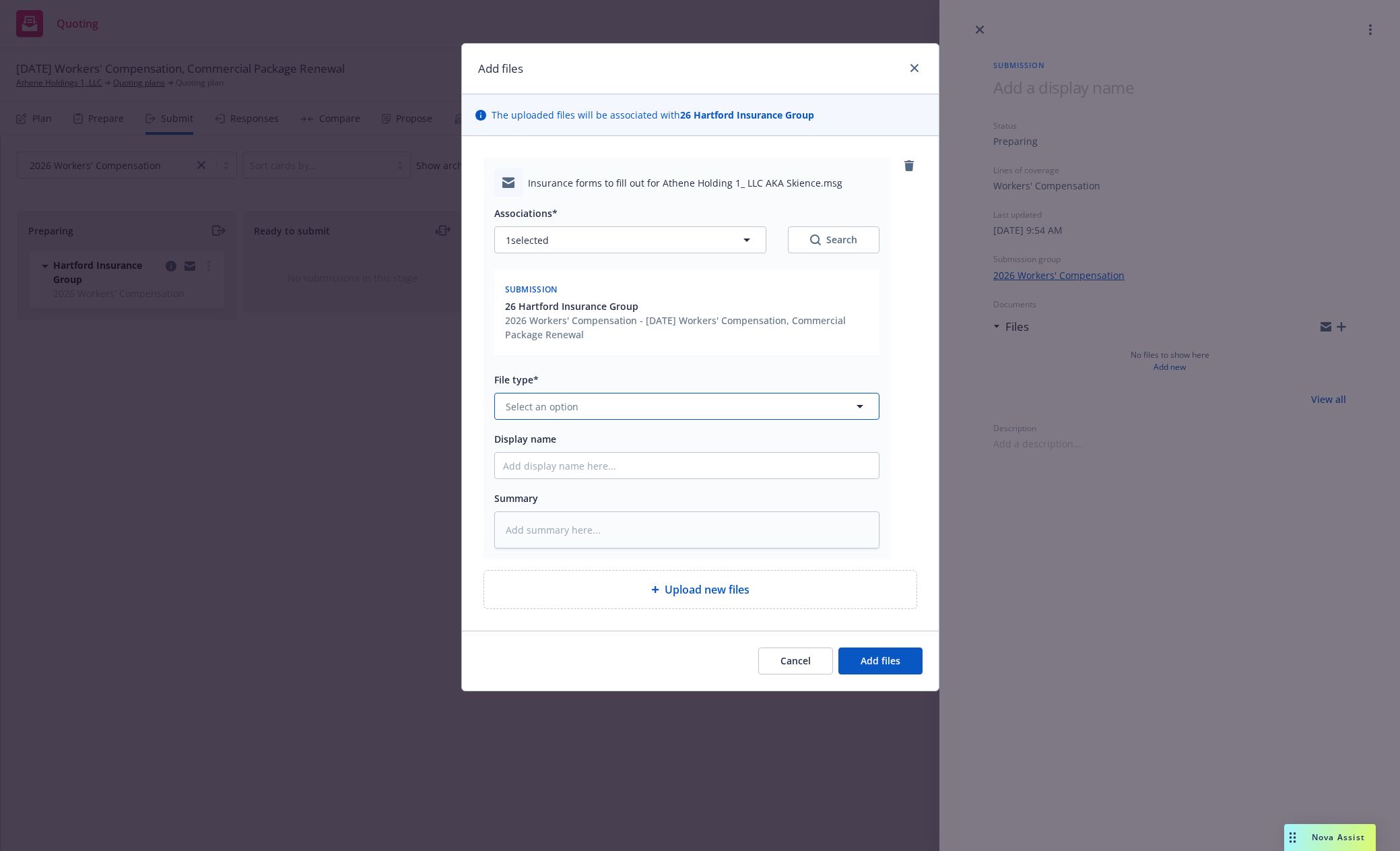
click at [612, 406] on button "Select an option" at bounding box center [687, 406] width 385 height 27
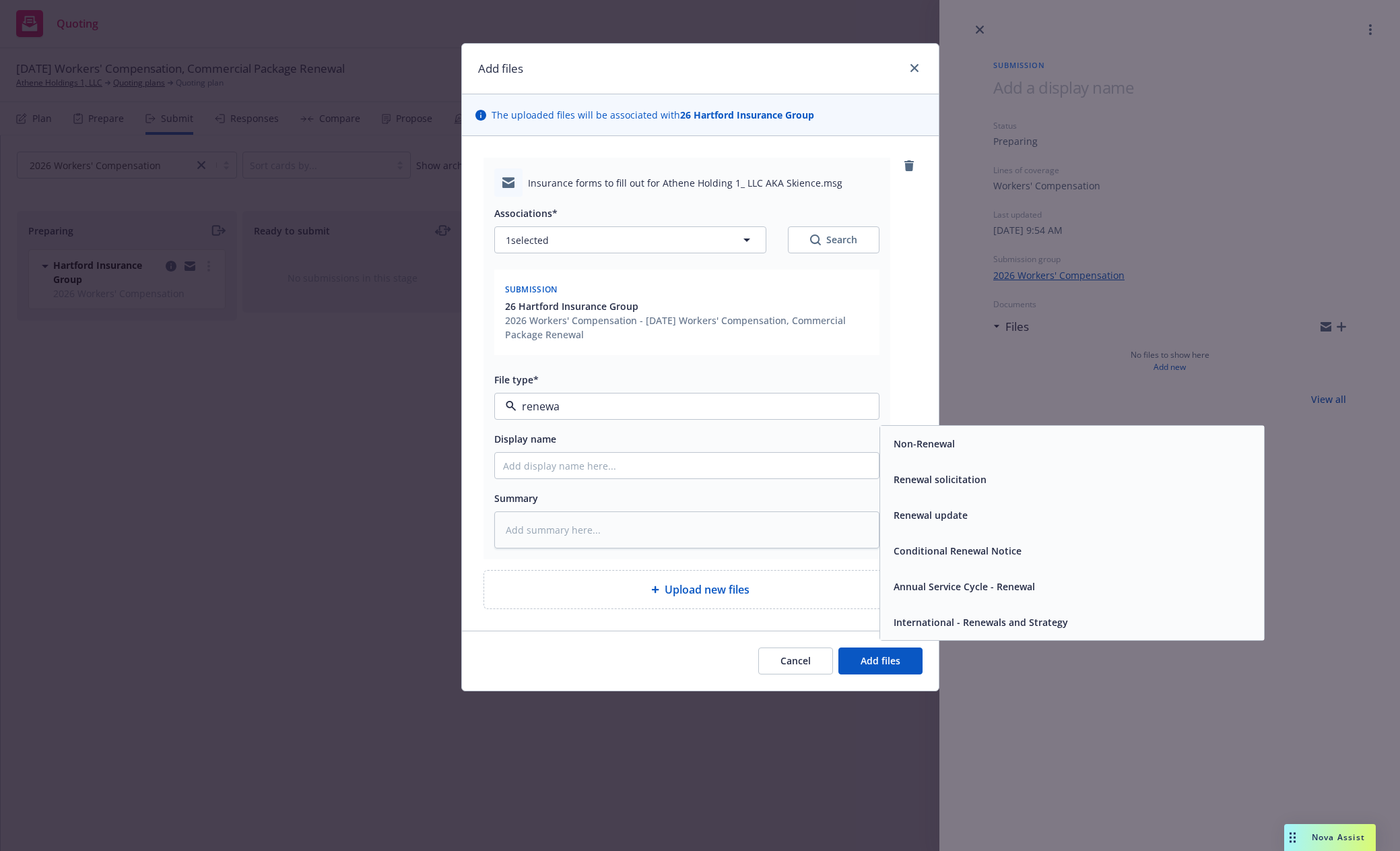
type input "renewal"
click at [956, 477] on span "Renewal solicitation" at bounding box center [940, 479] width 93 height 14
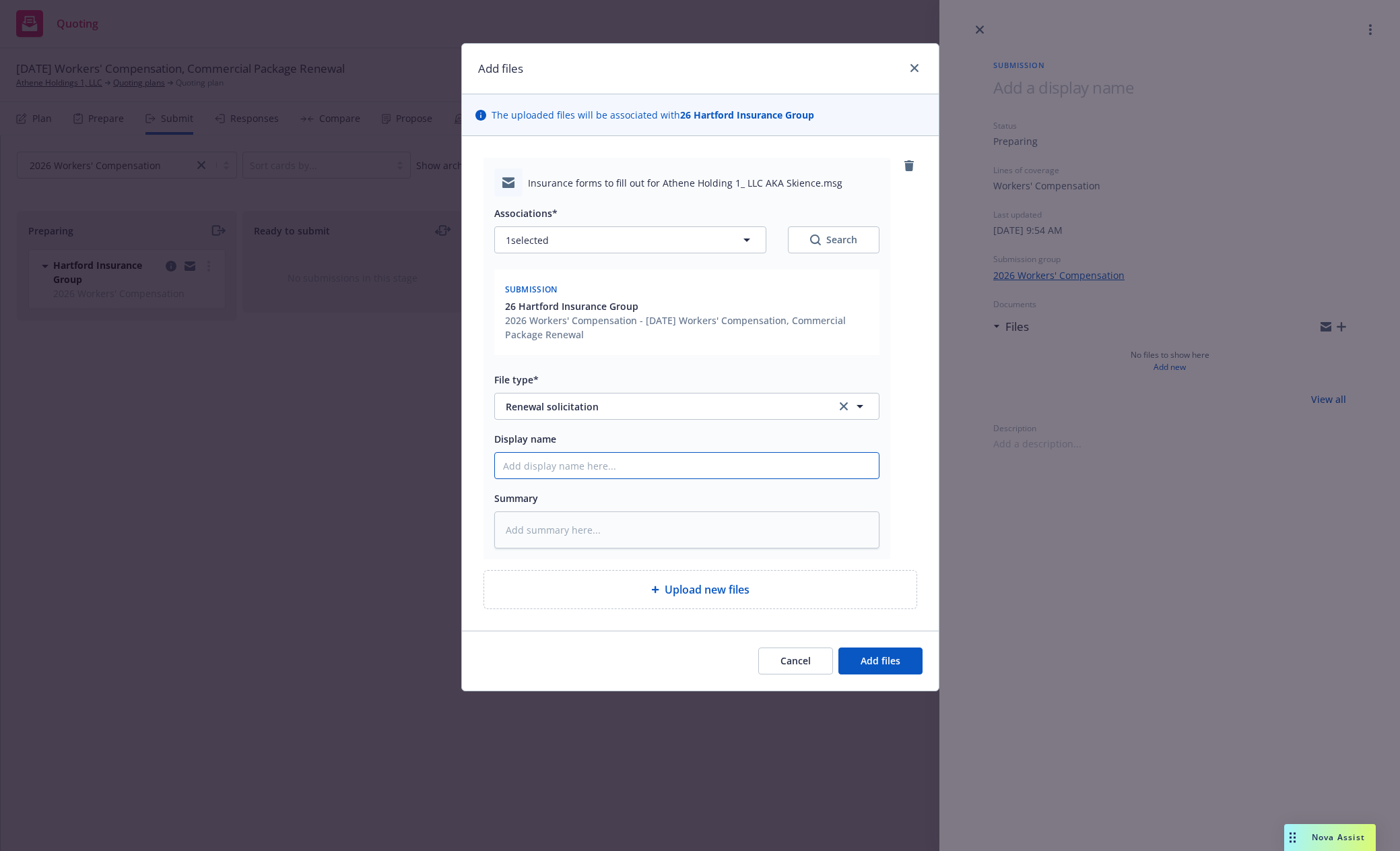
click at [595, 469] on input "Display name" at bounding box center [687, 465] width 384 height 25
type textarea "x"
type input "R"
type textarea "x"
type input "RF"
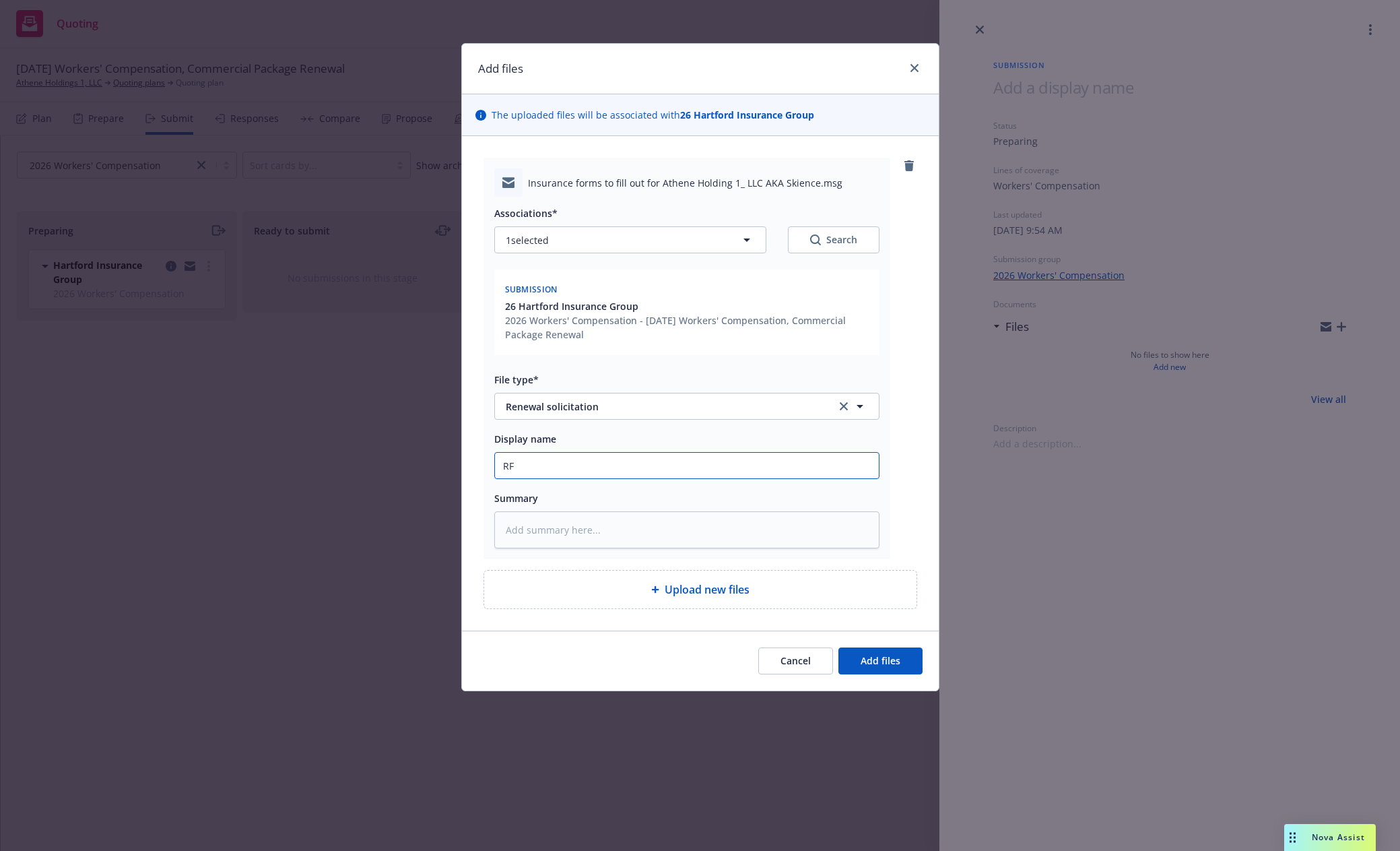
type textarea "x"
type input "RFI"
type textarea "x"
type input "RFI"
type textarea "x"
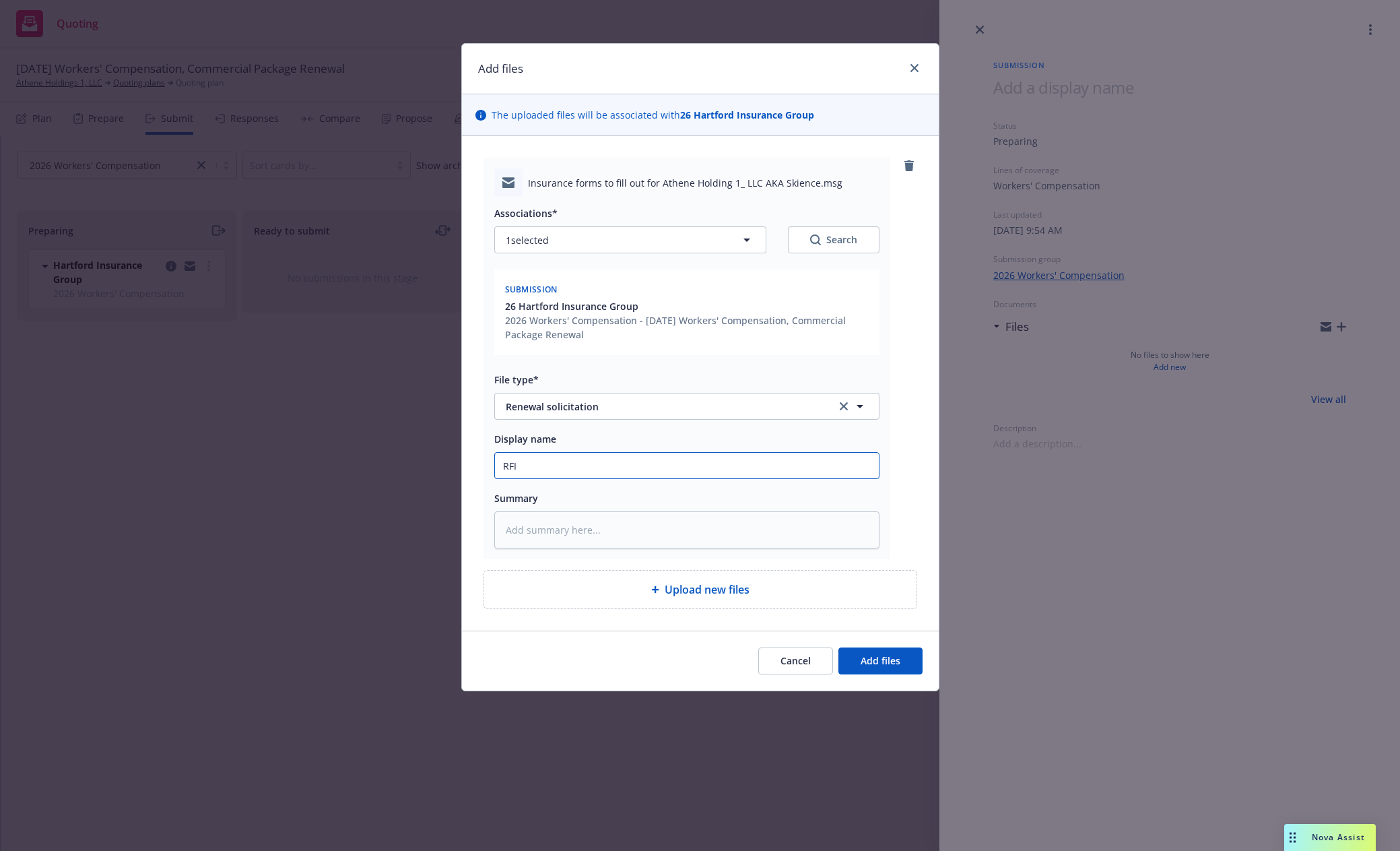
type input "RFI t"
type textarea "x"
type input "RFI to"
type textarea "x"
type input "RFI to"
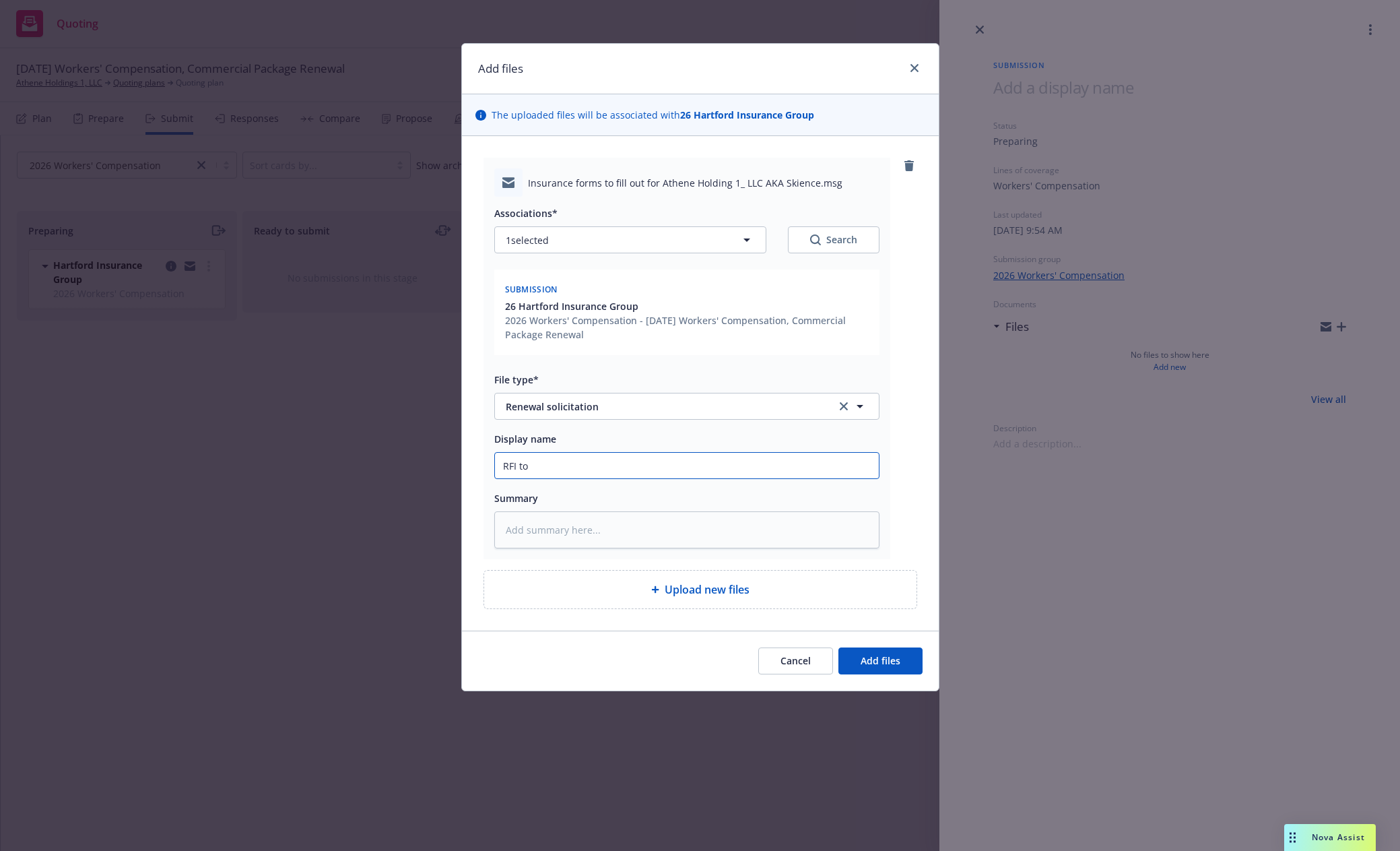
type textarea "x"
type input "RFI to c"
type textarea "x"
type input "RFI to cli"
type textarea "x"
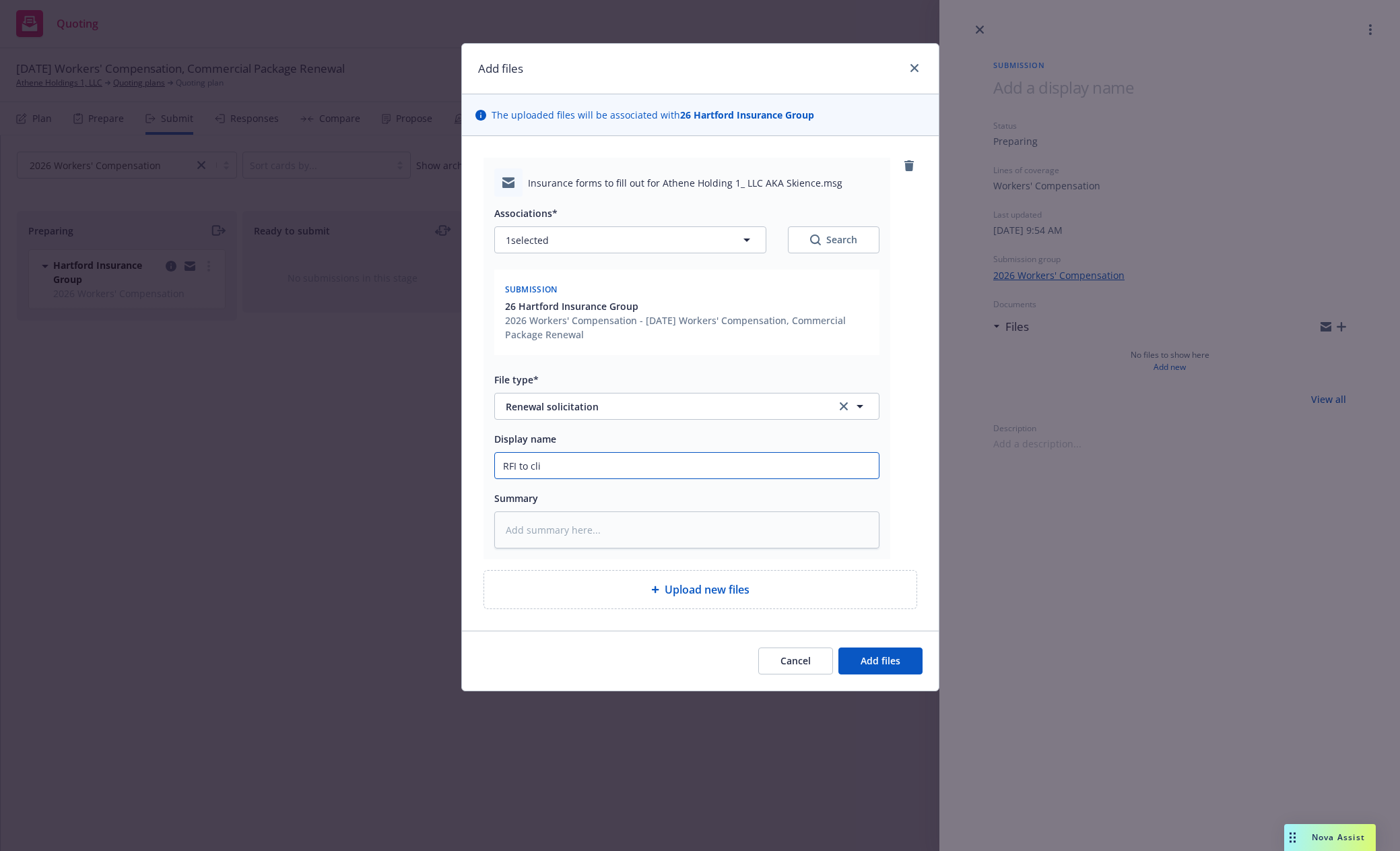
type input "RFI to clie"
type textarea "x"
type input "RFI to clien"
type textarea "x"
type input "RFI to client"
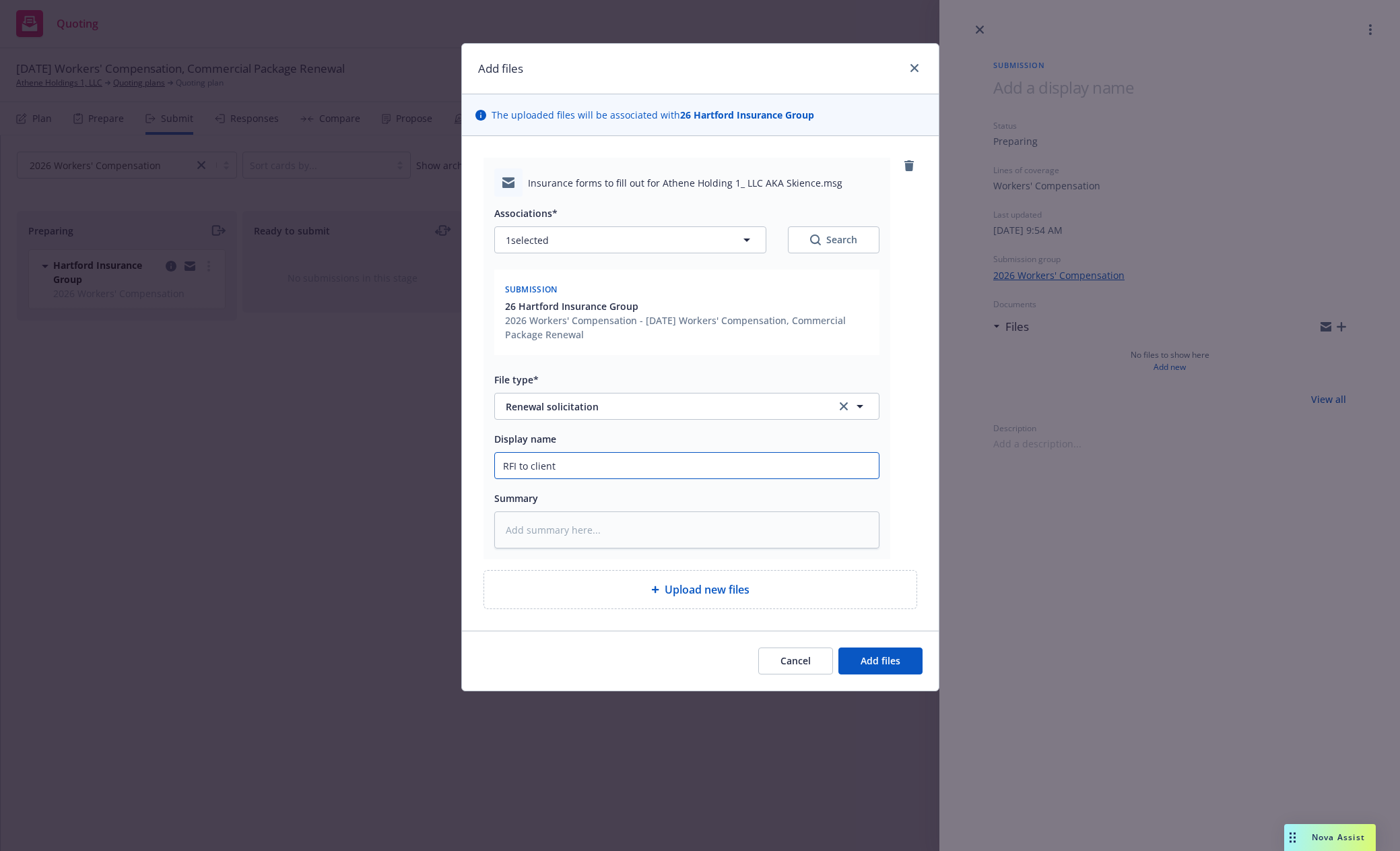
type textarea "x"
type input "RFI to clien"
type textarea "x"
type input "RFI to clie"
type textarea "x"
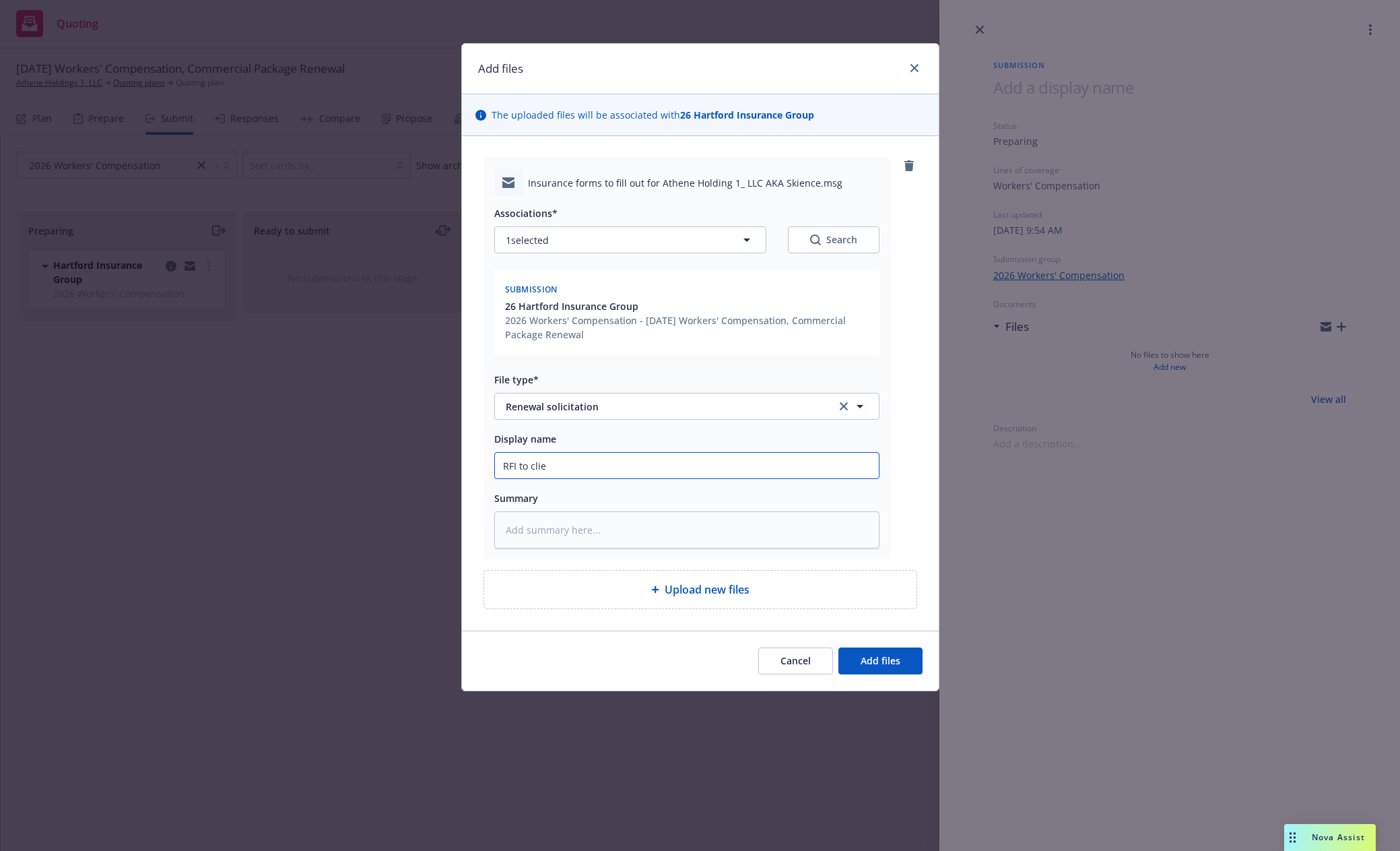
type input "RFI to cli"
type textarea "x"
type input "RFI to cl"
type textarea "x"
type input "RFI to c"
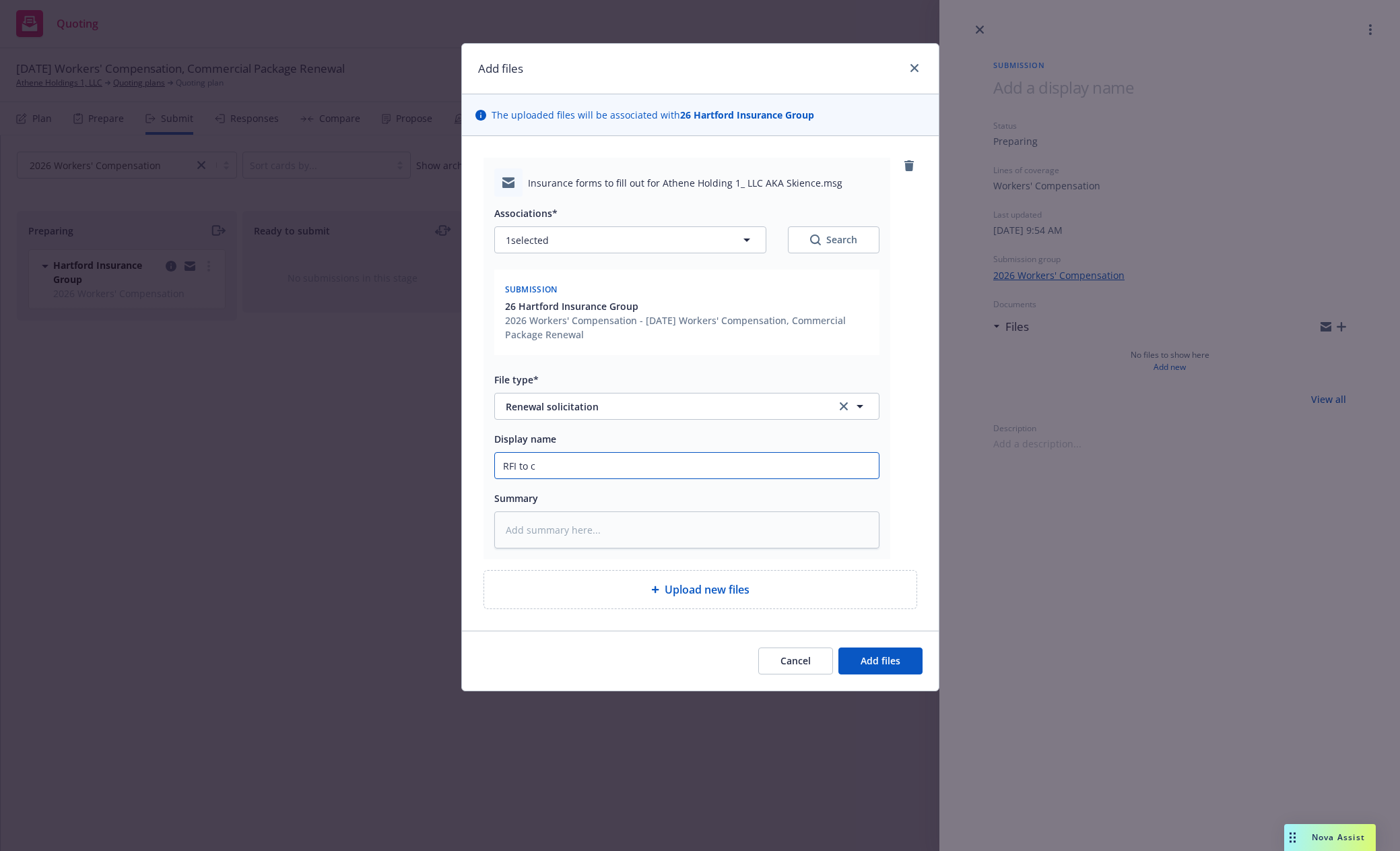
type textarea "x"
type input "RFI to"
type textarea "x"
type input "RFI to"
type textarea "x"
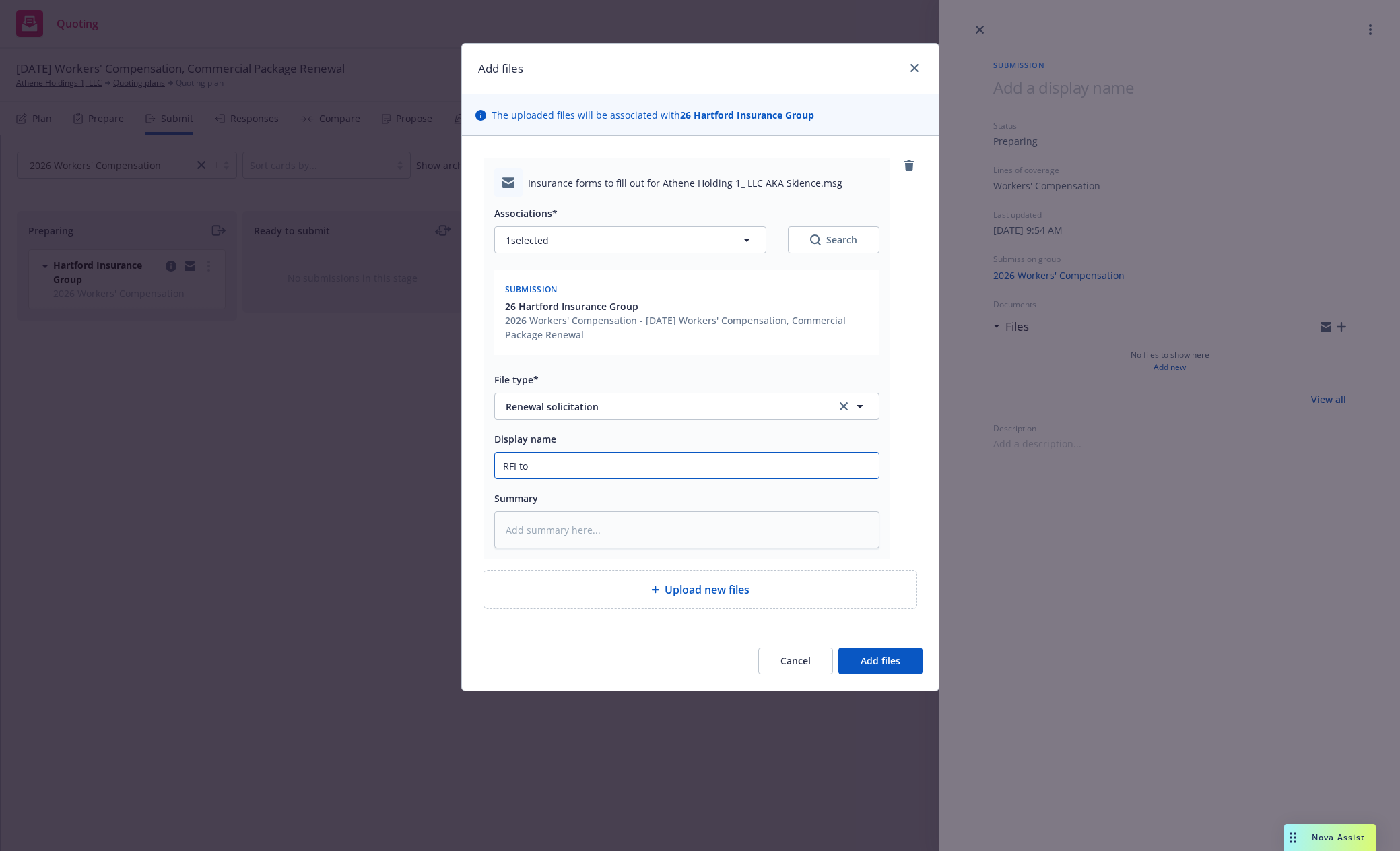
type input "RFI t"
type textarea "x"
type input "RFI"
type textarea "x"
type input "RFI"
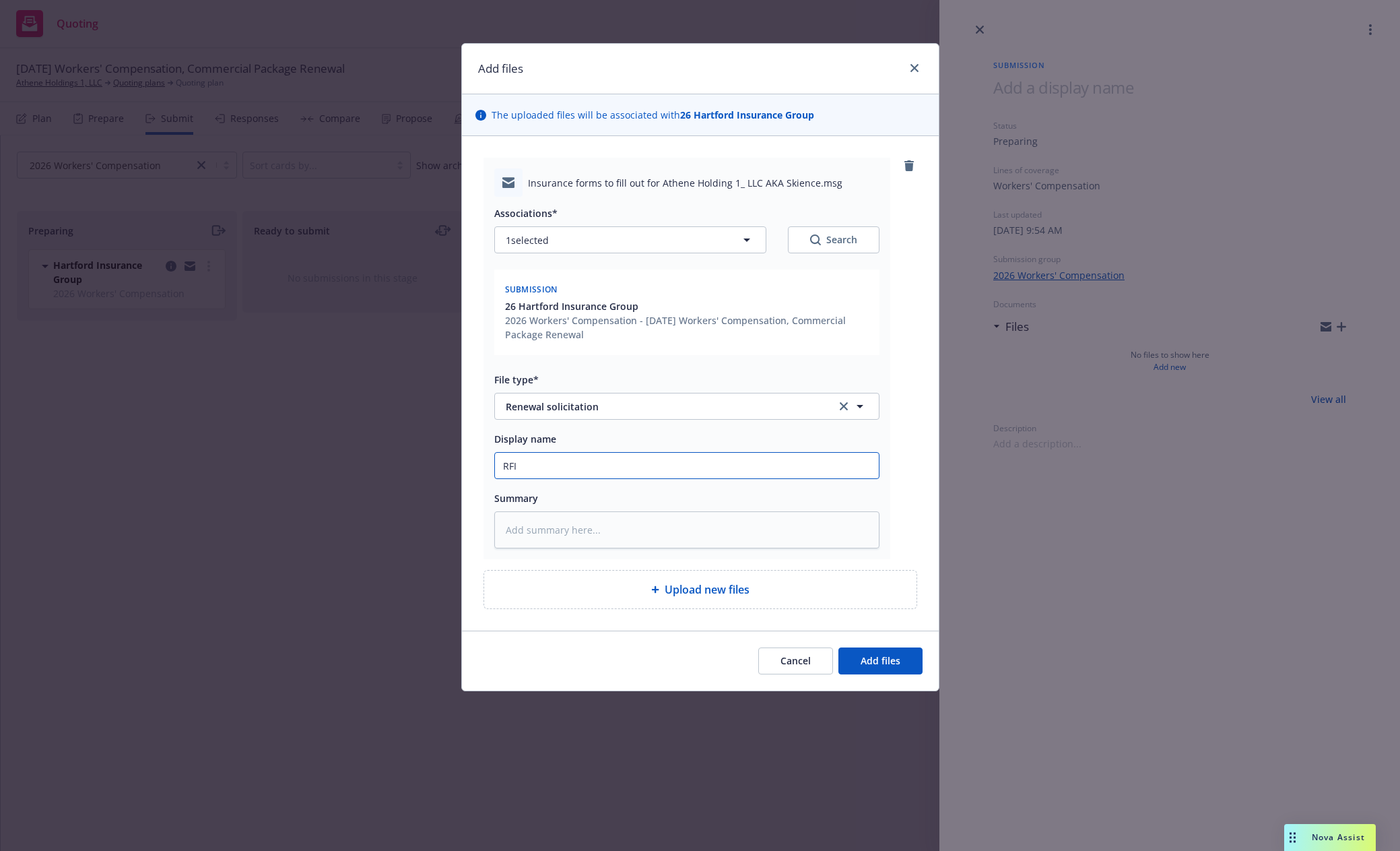
type textarea "x"
type input "RF"
type textarea "x"
type input "R"
type textarea "x"
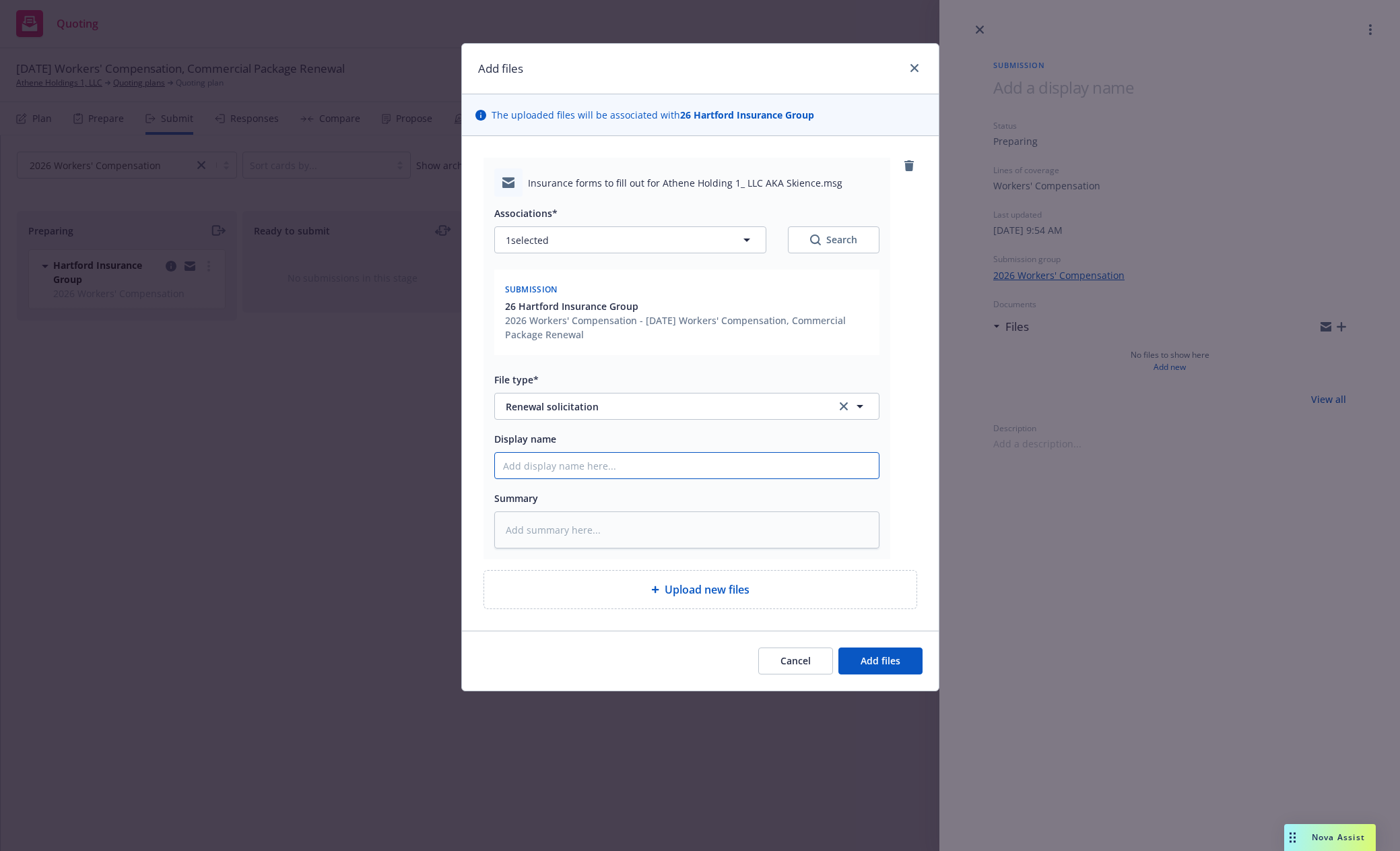
type textarea "x"
type input "I"
type textarea "x"
type input "In"
type textarea "x"
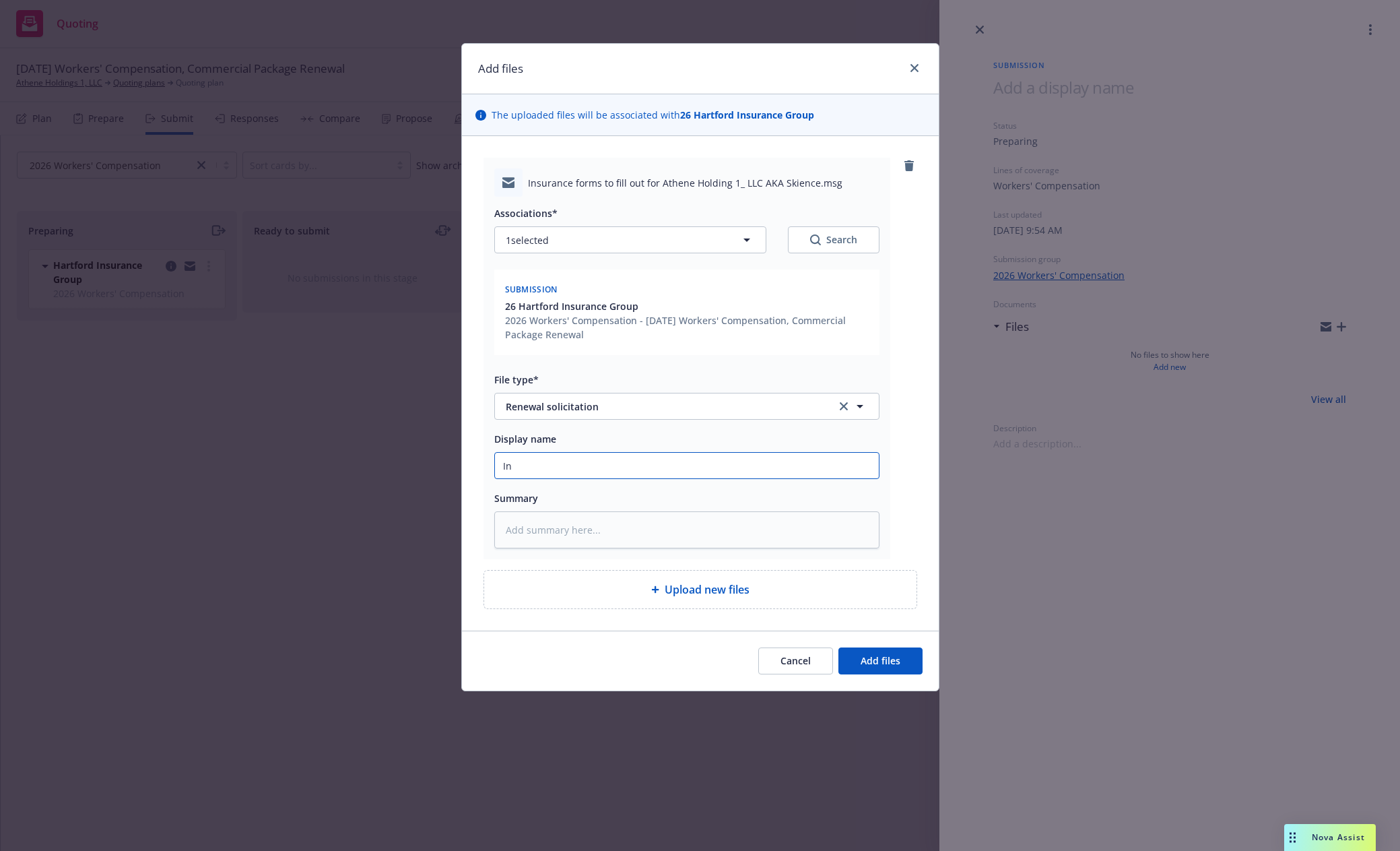
type input "Ind"
type textarea "x"
type input "Indi"
type textarea "x"
type input "Indio"
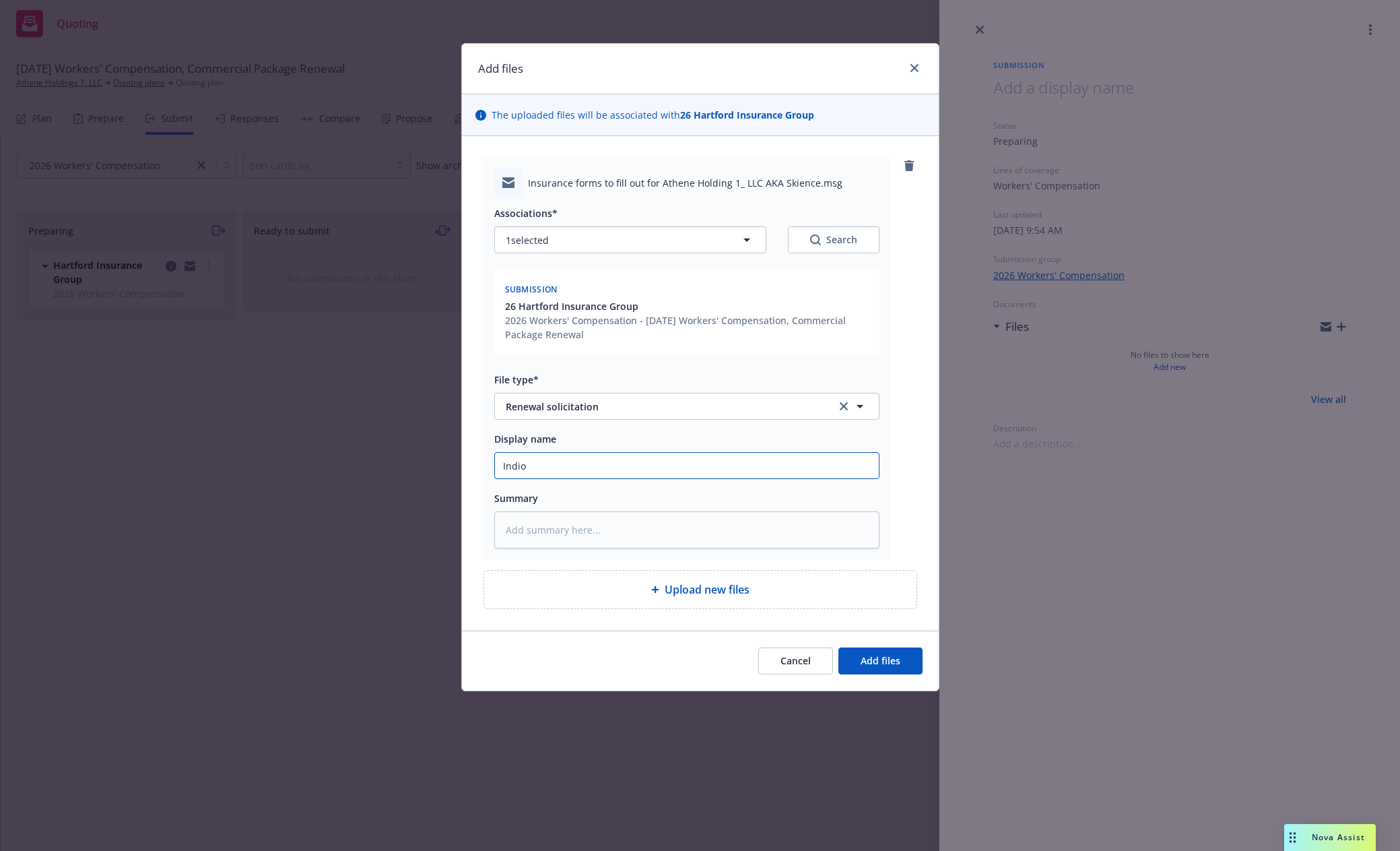
type textarea "x"
type input "Indio"
type textarea "x"
type input "Indio s"
type textarea "x"
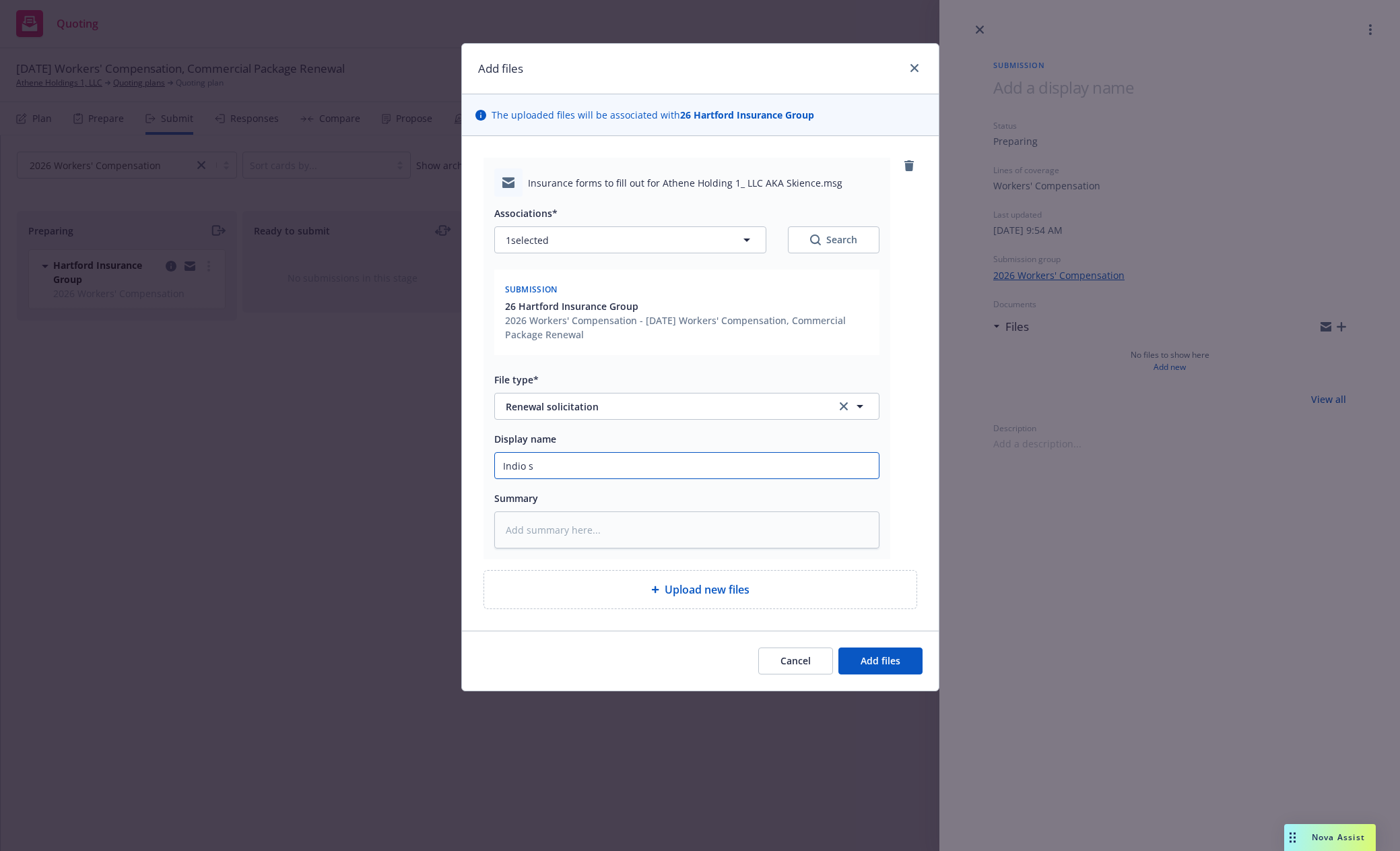
type input "Indio su"
type textarea "x"
type input "Indio sub"
type textarea "x"
type input "Indio subm"
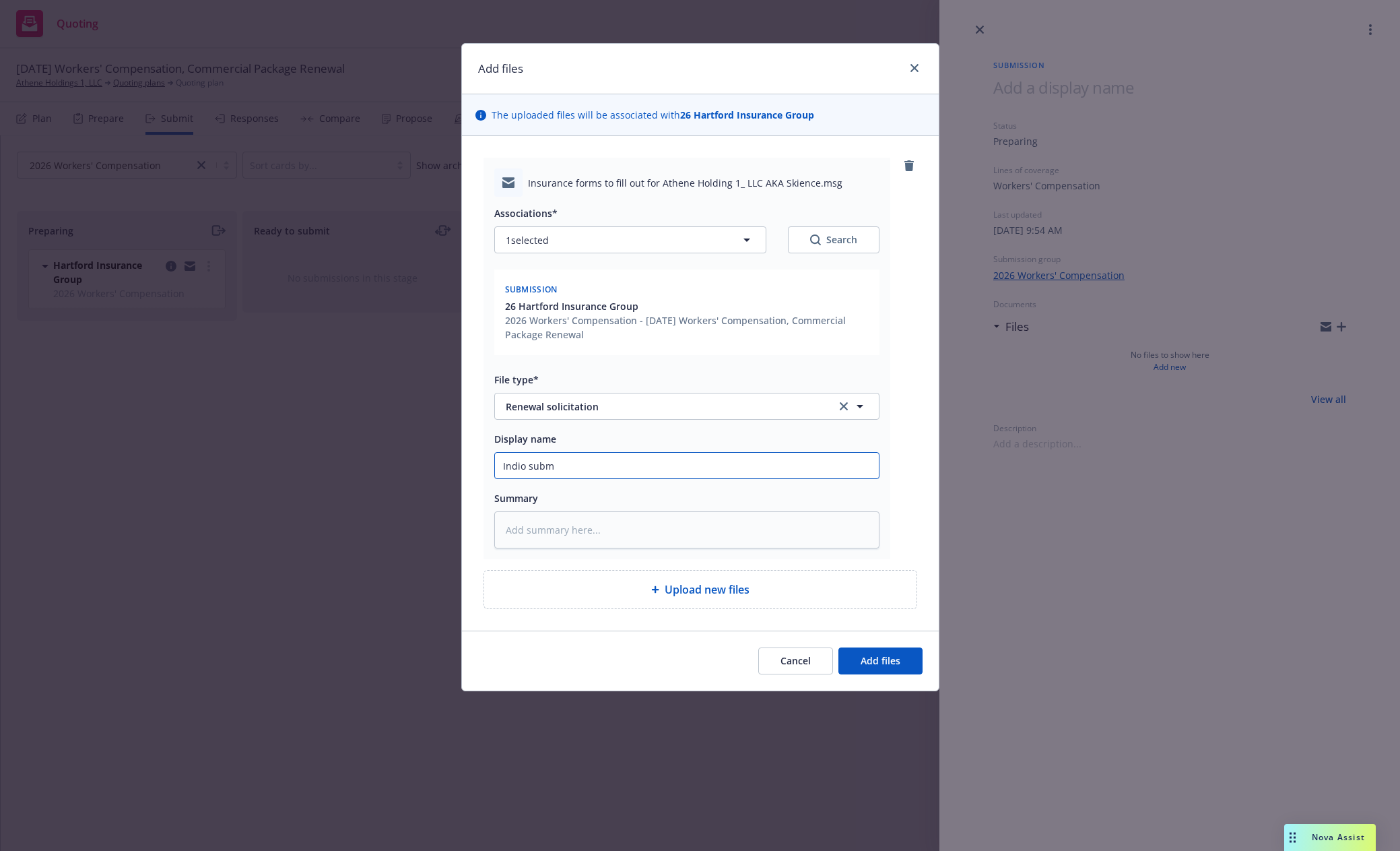
type textarea "x"
type input "Indio submi"
type textarea "x"
type input "Indio submis"
type textarea "x"
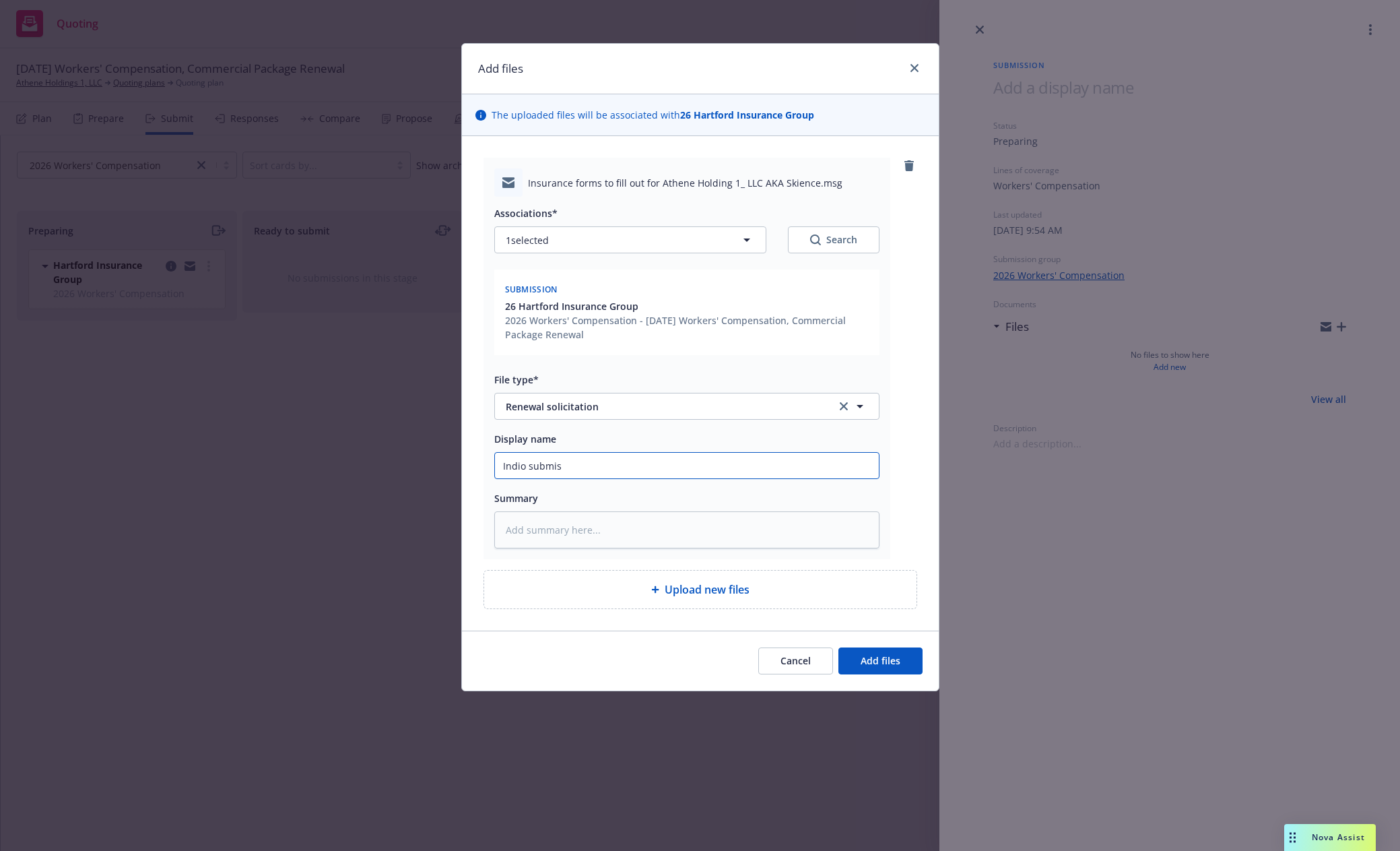
type input "Indio submiss"
type textarea "x"
type input "Indio submissi"
type textarea "x"
type input "Indio submissio"
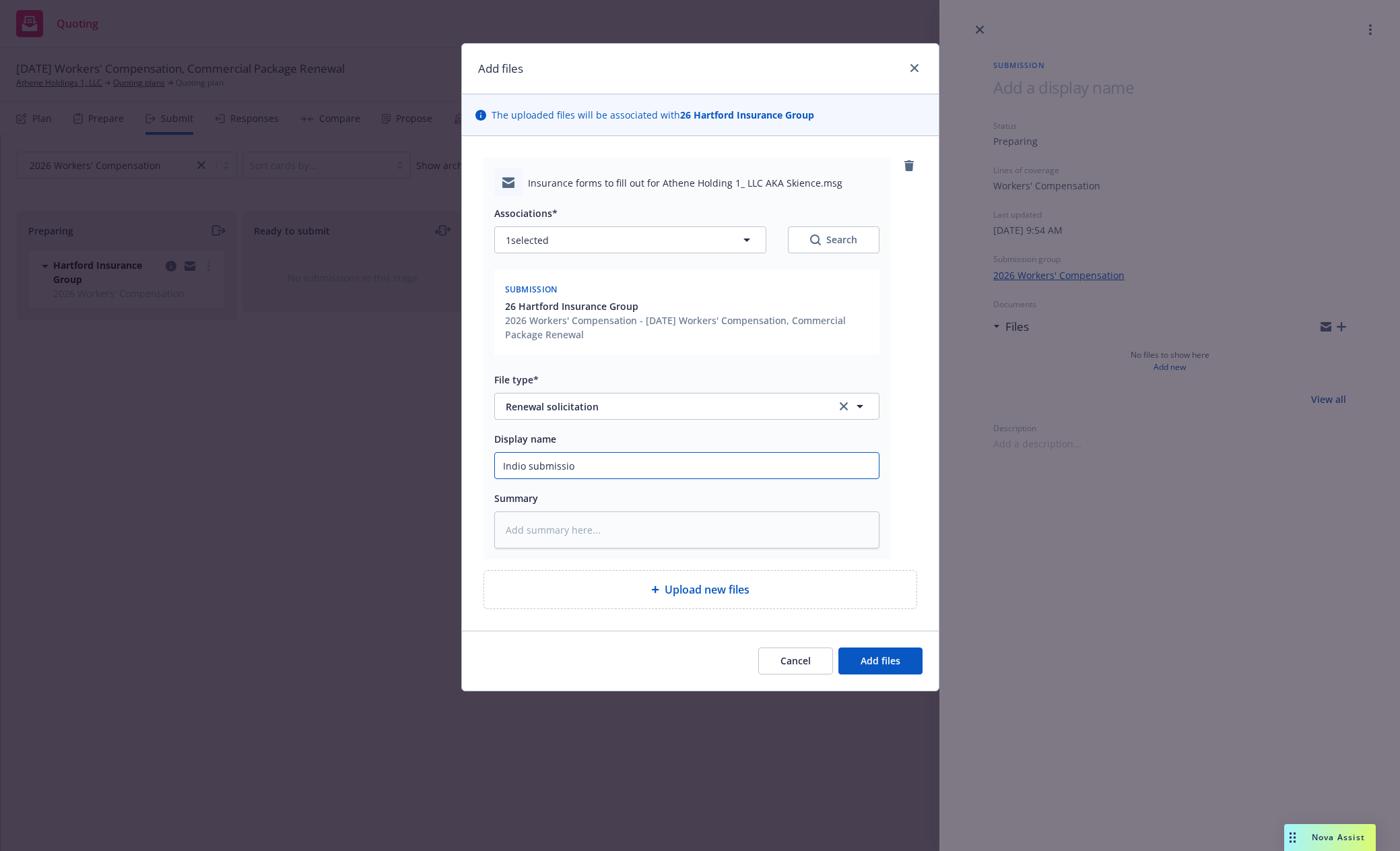
type textarea "x"
type input "Indio submission"
type textarea "x"
type input "Indio submission"
type textarea "x"
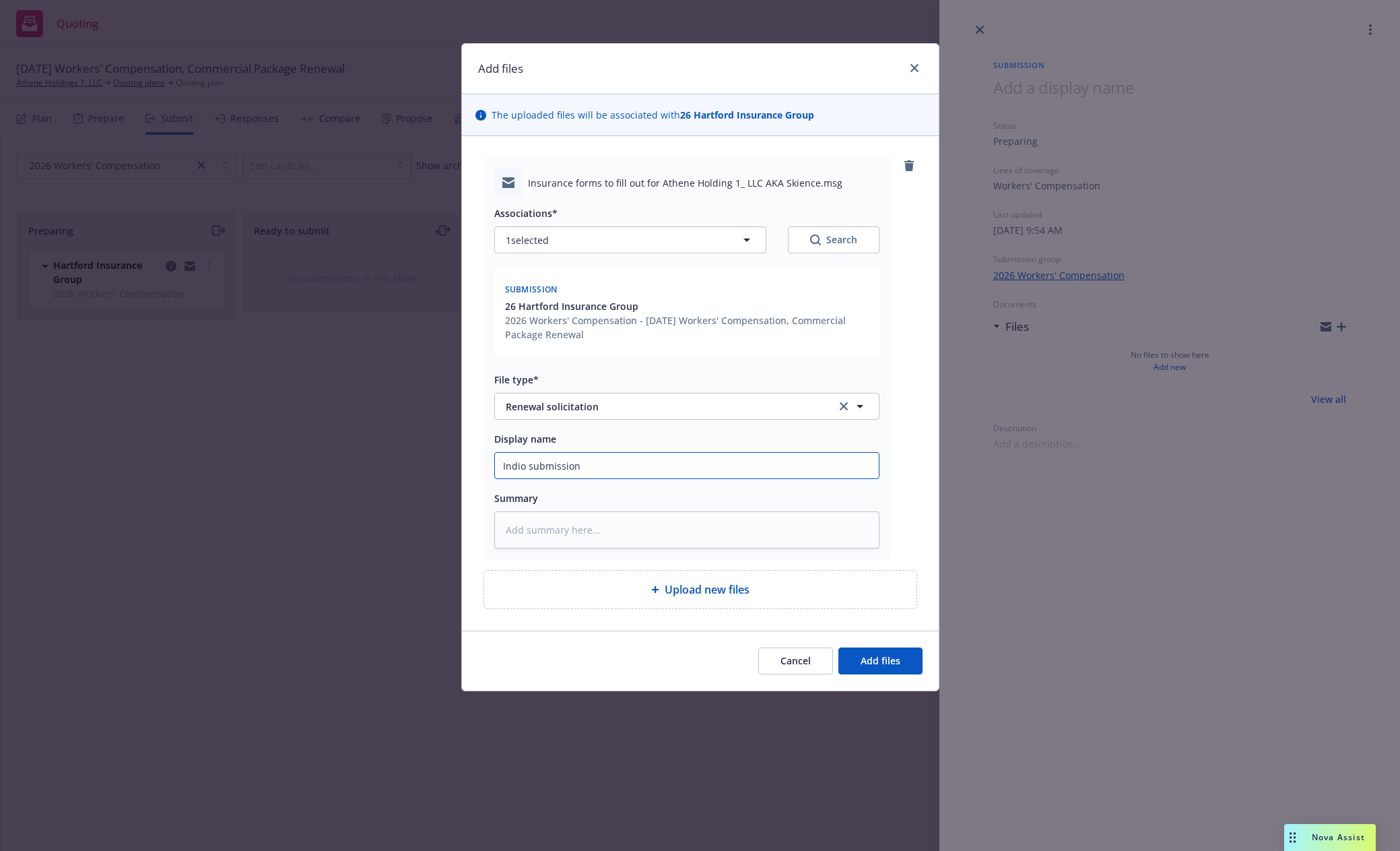
type input "Indio submission t"
type textarea "x"
type input "Indio submission to"
type textarea "x"
type input "Indio submission to"
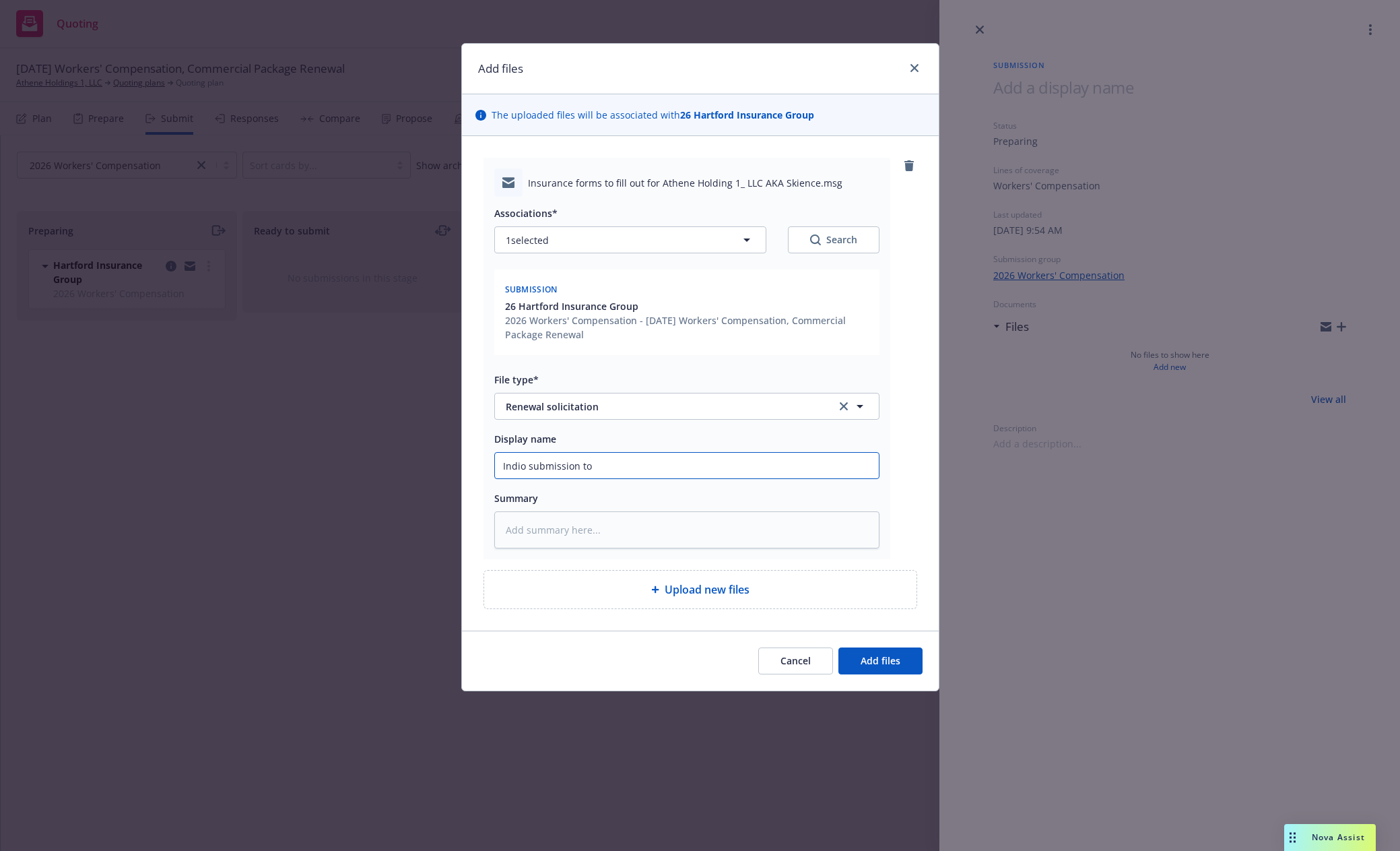
type textarea "x"
type input "Indio submission to c"
type textarea "x"
type input "Indio submission to cl"
type textarea "x"
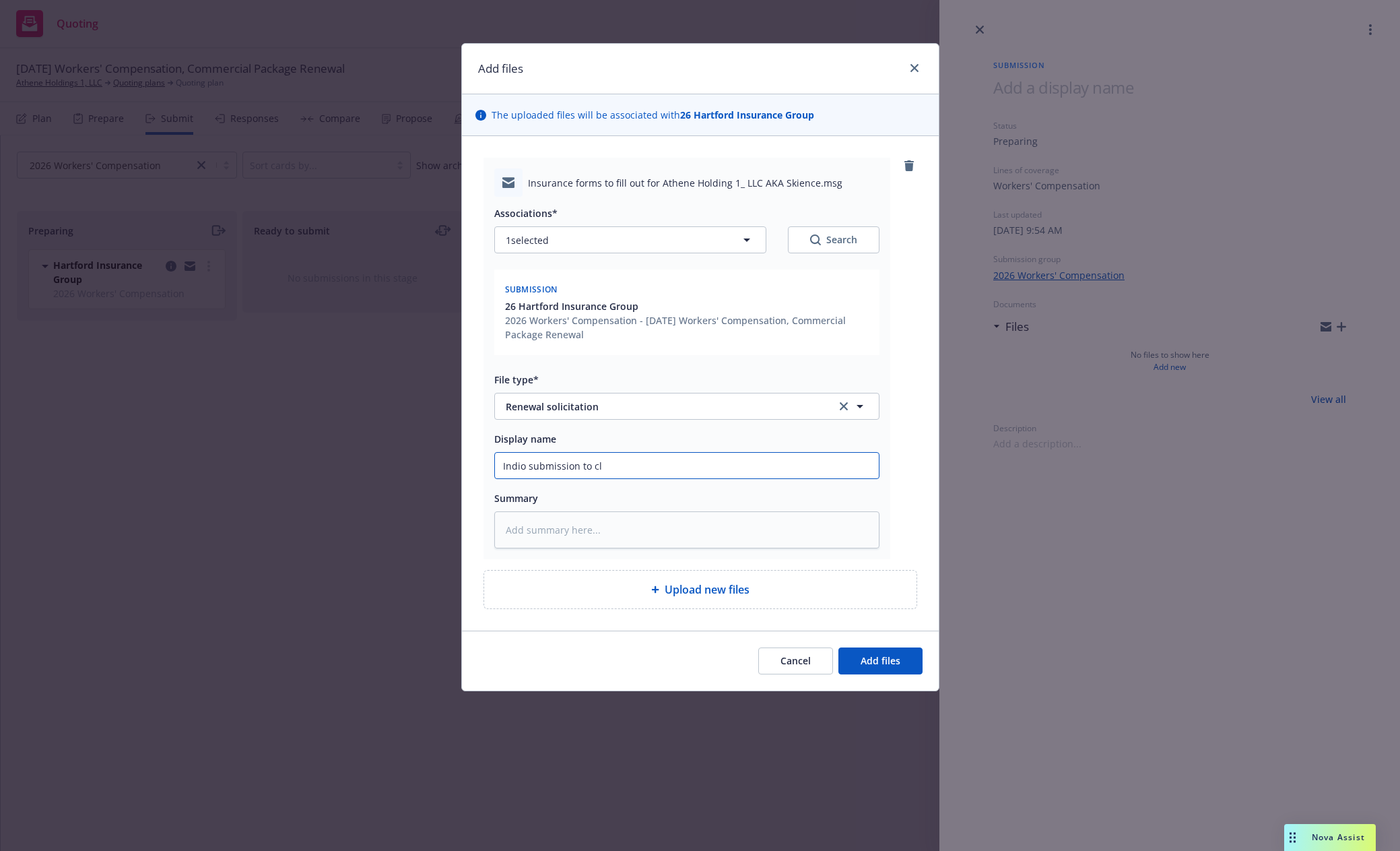
type input "Indio submission to cli"
type textarea "x"
type input "Indio submission to clie"
type textarea "x"
type input "Indio submission to clien"
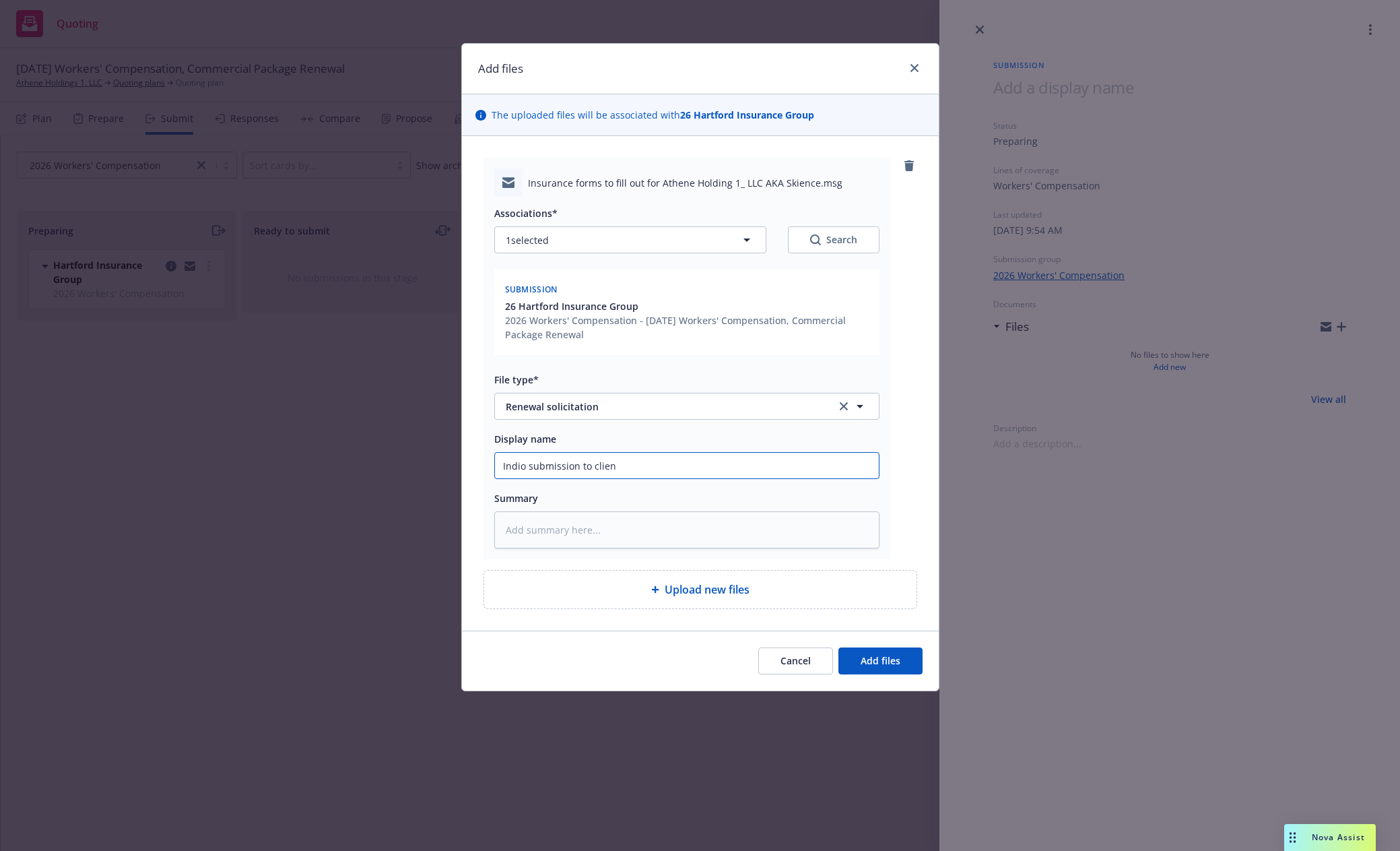
type textarea "x"
type input "Indio submission to client"
type textarea "x"
type input "Indio submission to client"
type textarea "x"
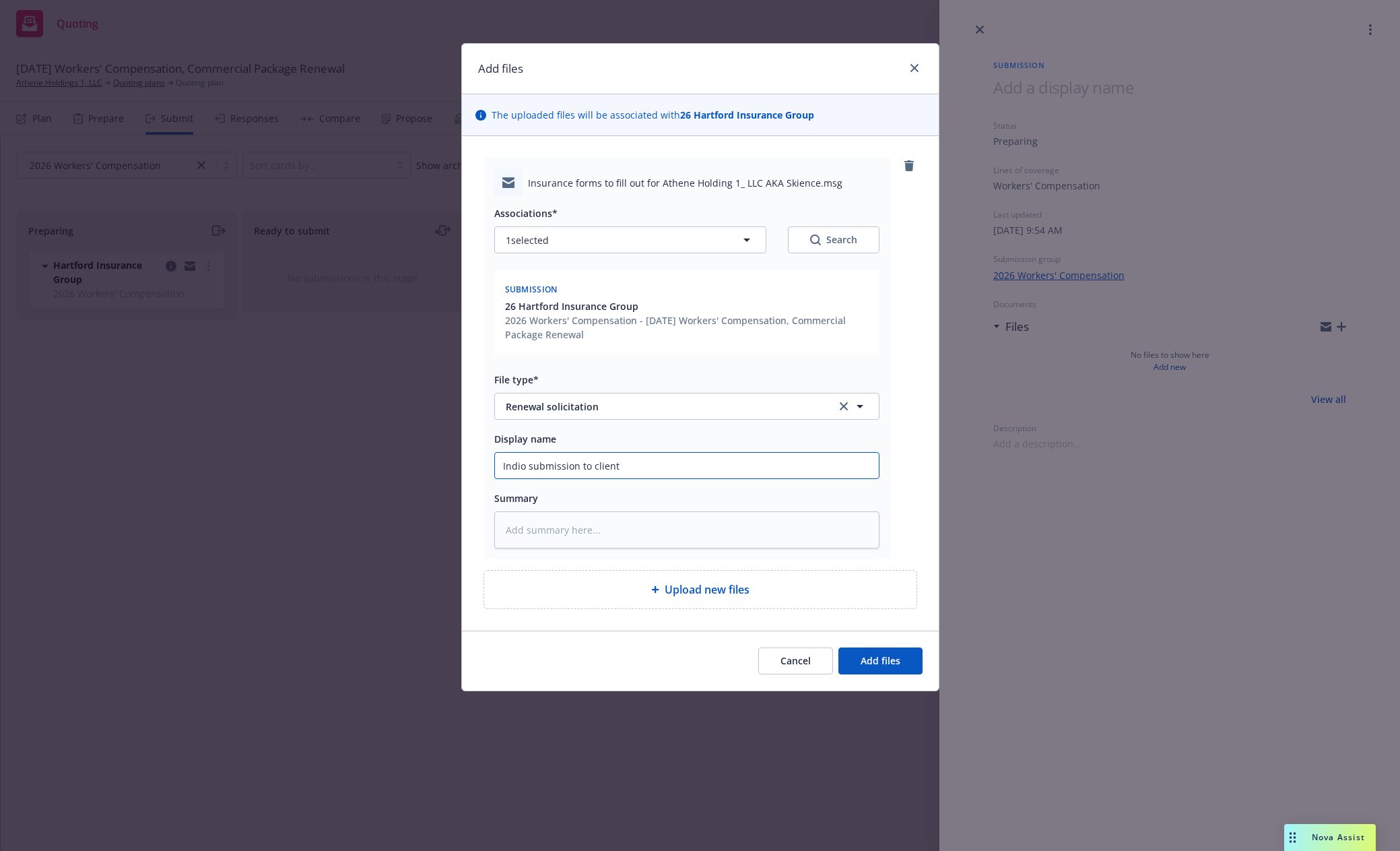
type input "Indio submission to client f"
type textarea "x"
type input "Indio submission to client fo"
type textarea "x"
type input "Indio submission to client for"
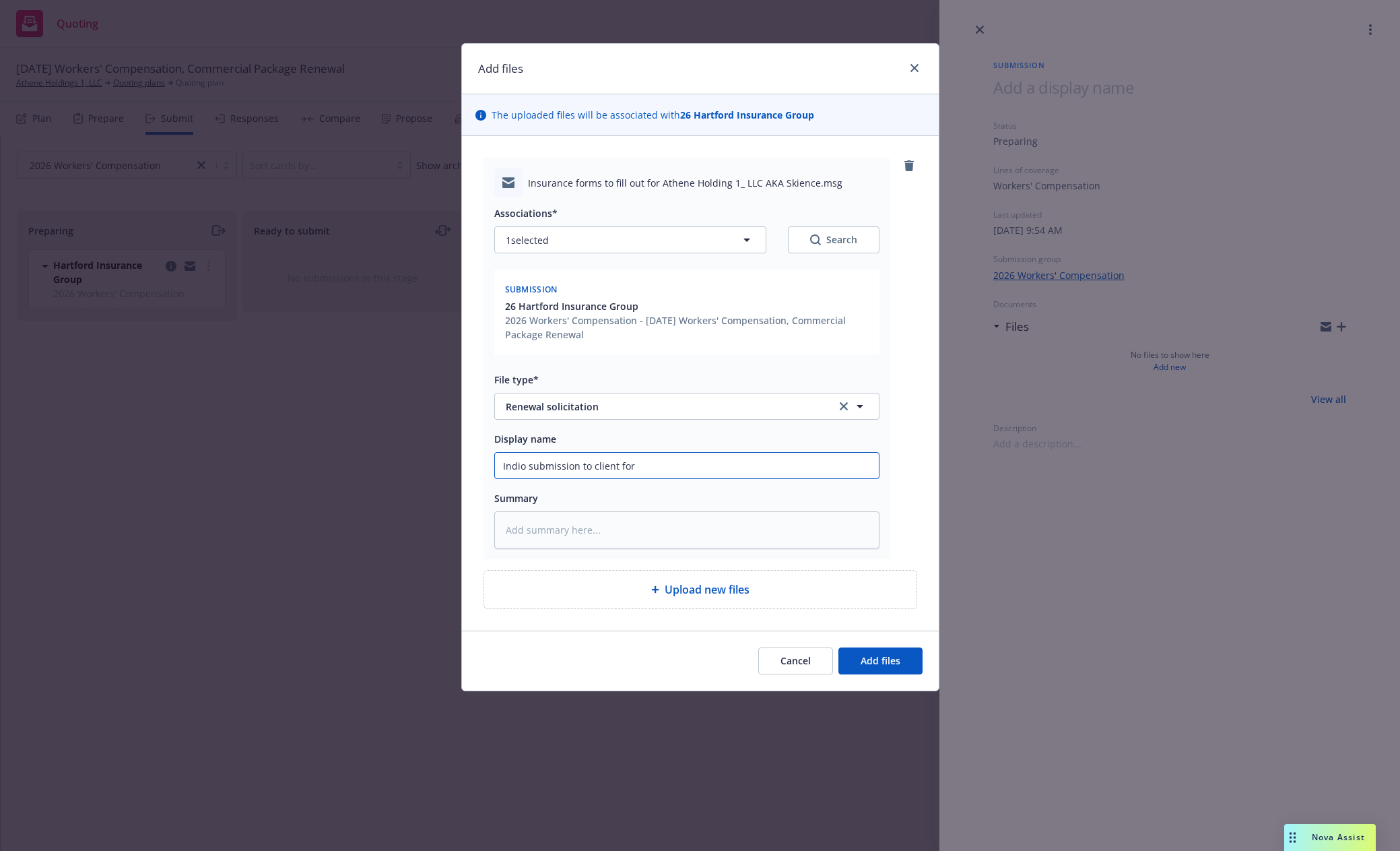
type textarea "x"
type input "Indio submission to client for"
type textarea "x"
type input "Indio submission to client for c"
type textarea "x"
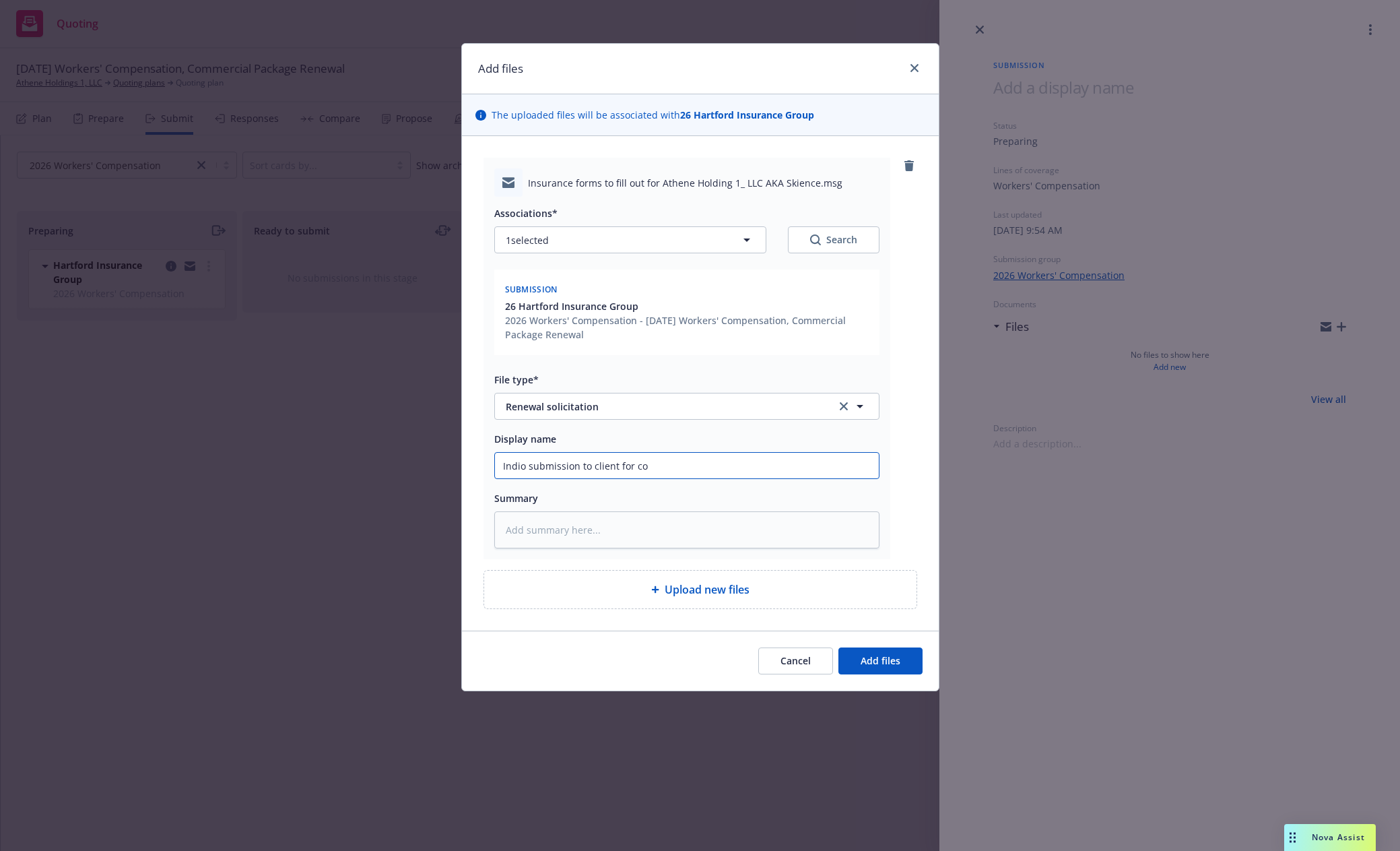
type input "Indio submission to client for com"
type textarea "x"
type input "Indio submission to client for comp"
type textarea "x"
type input "Indio submission to client for compl"
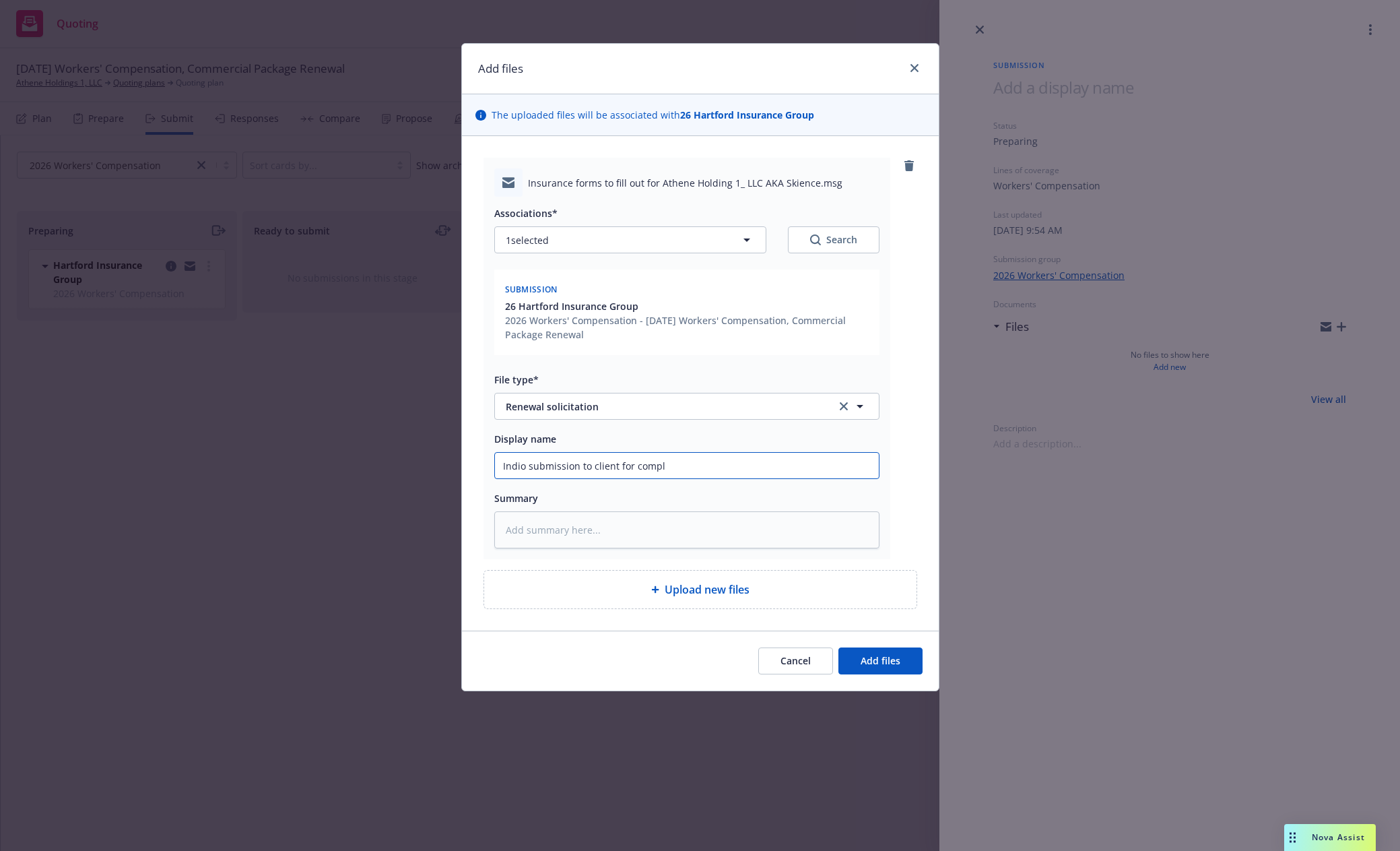
type textarea "x"
type input "Indio submission to client for comple"
type textarea "x"
type input "Indio submission to client for complet"
type textarea "x"
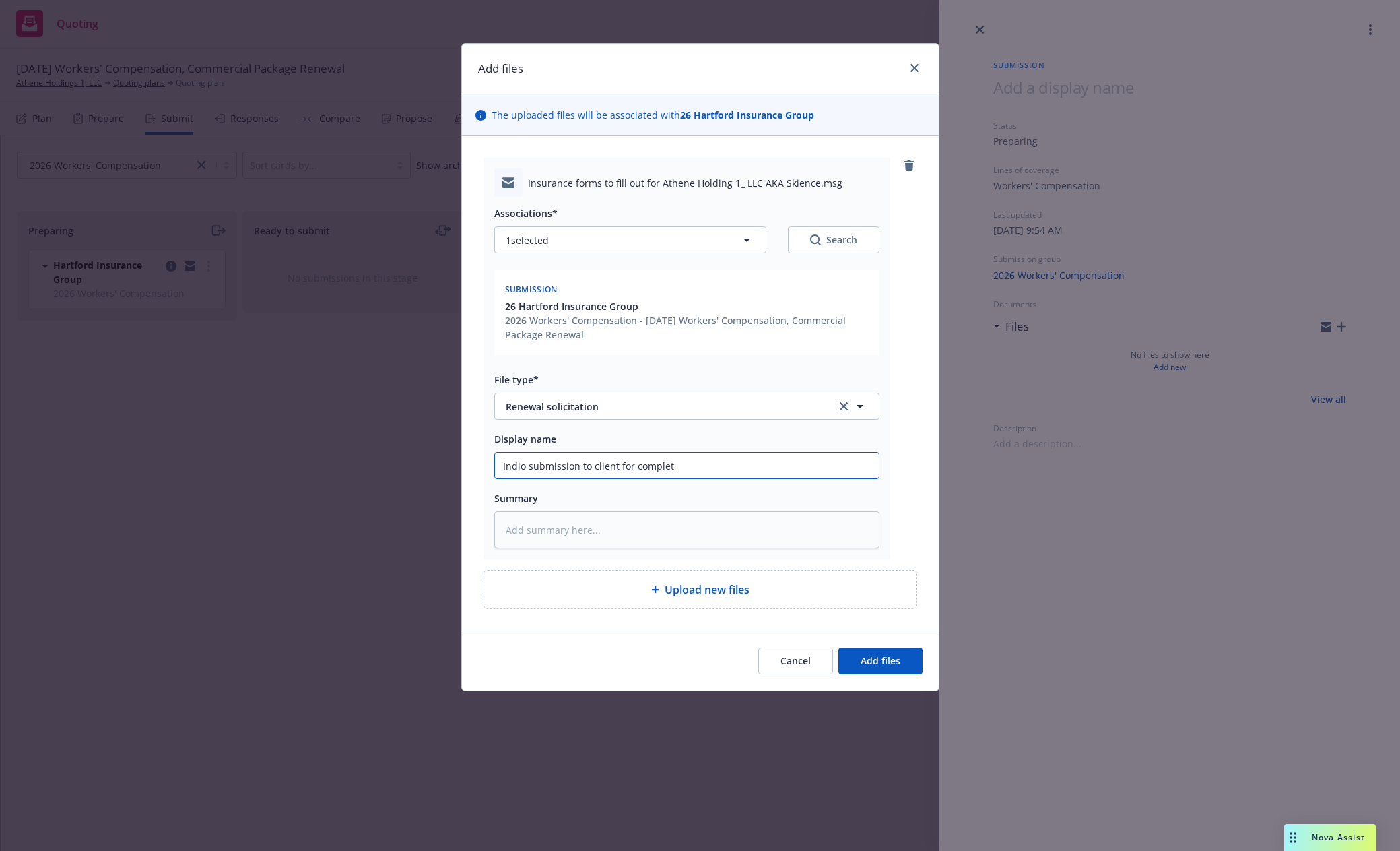
type input "Indio submission to client for completi"
type textarea "x"
type input "Indio submission to client for completio"
type textarea "x"
drag, startPoint x: 706, startPoint y: 469, endPoint x: 341, endPoint y: 464, distance: 365.0
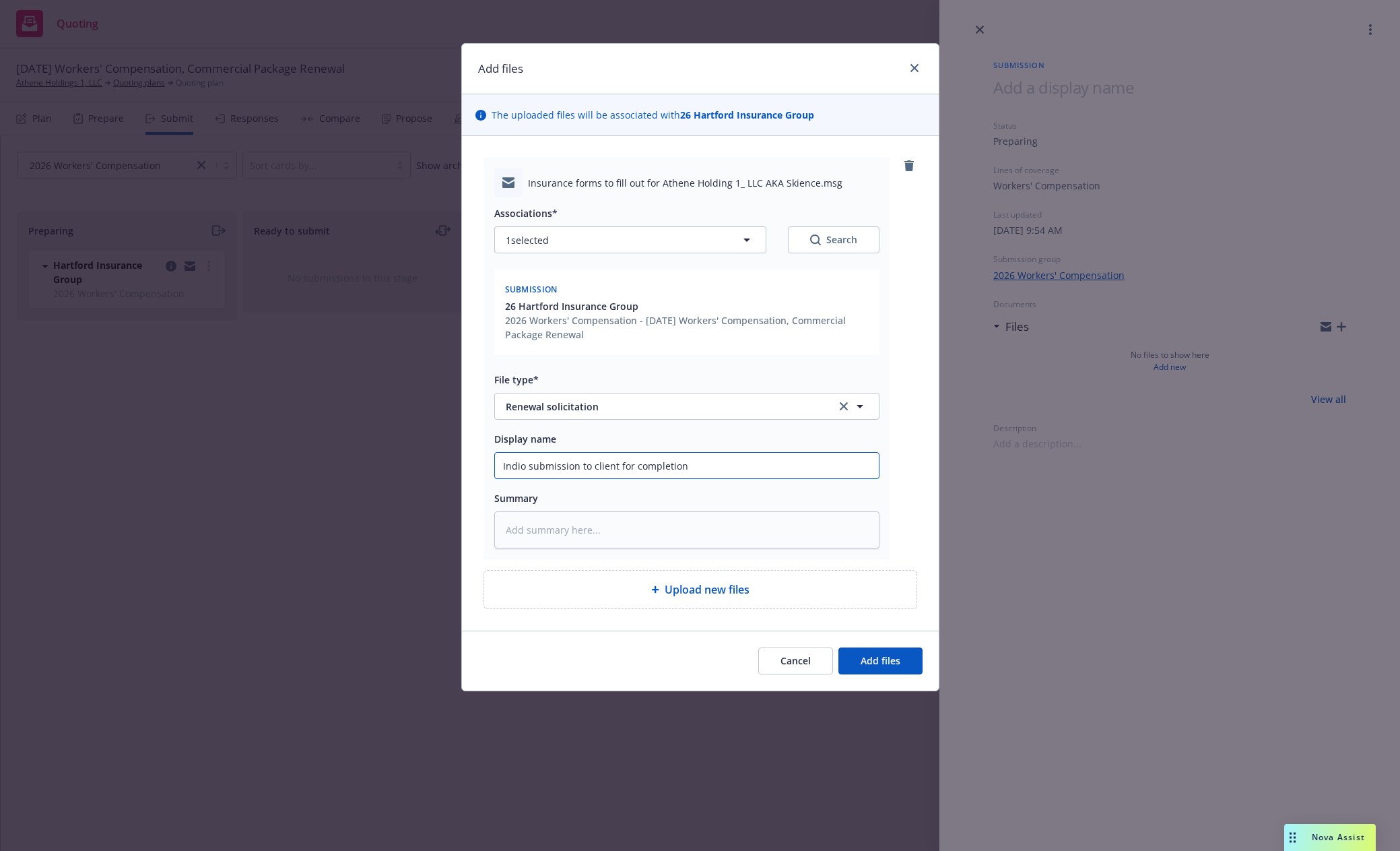
click at [341, 462] on div "Add files The uploaded files will be associated with 26 Hartford Insurance Grou…" at bounding box center [700, 425] width 1400 height 851
type input "Indio submission to client for completion"
click at [885, 663] on span "Add files" at bounding box center [881, 660] width 40 height 13
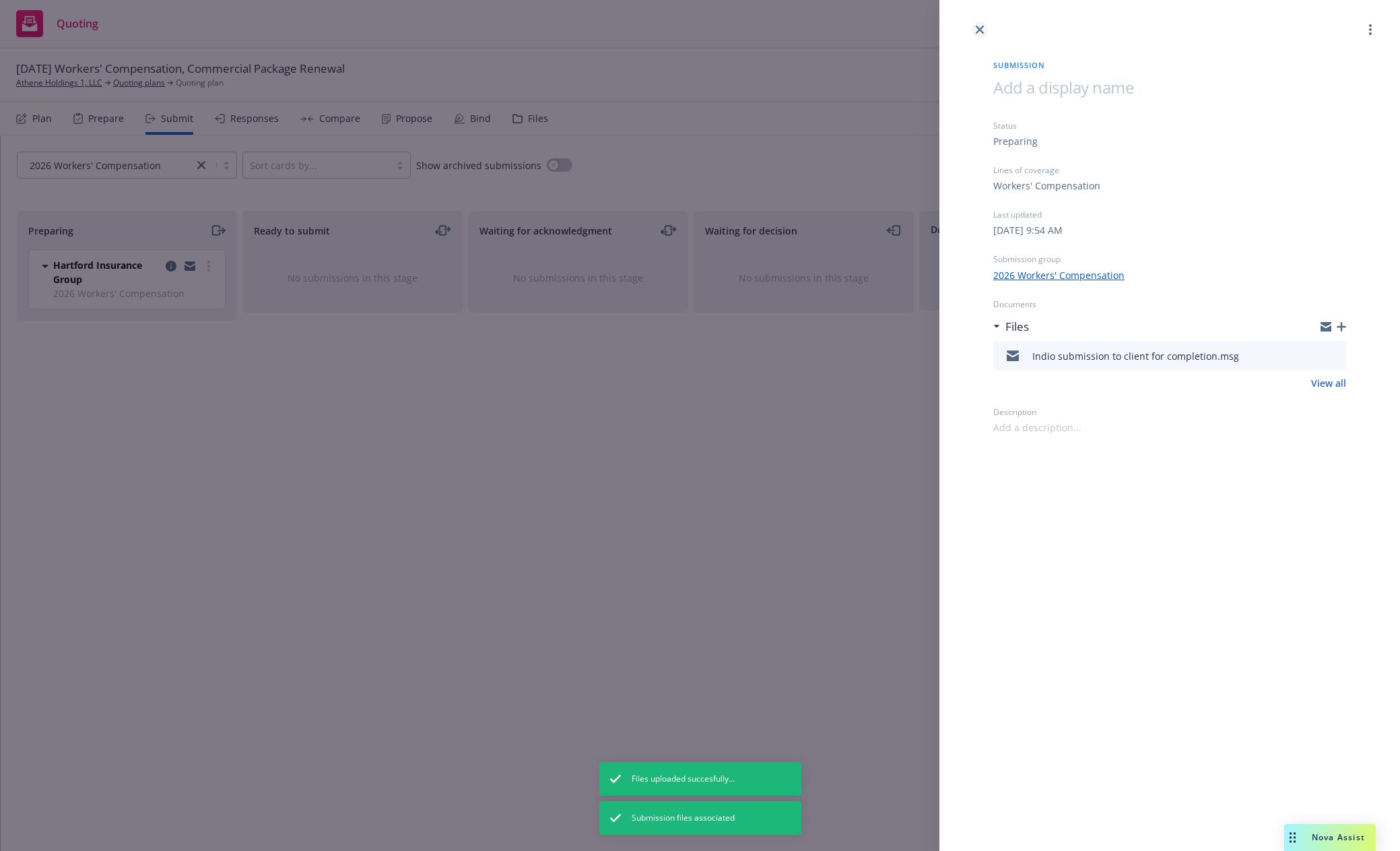
click at [980, 27] on icon "close" at bounding box center [979, 29] width 8 height 8
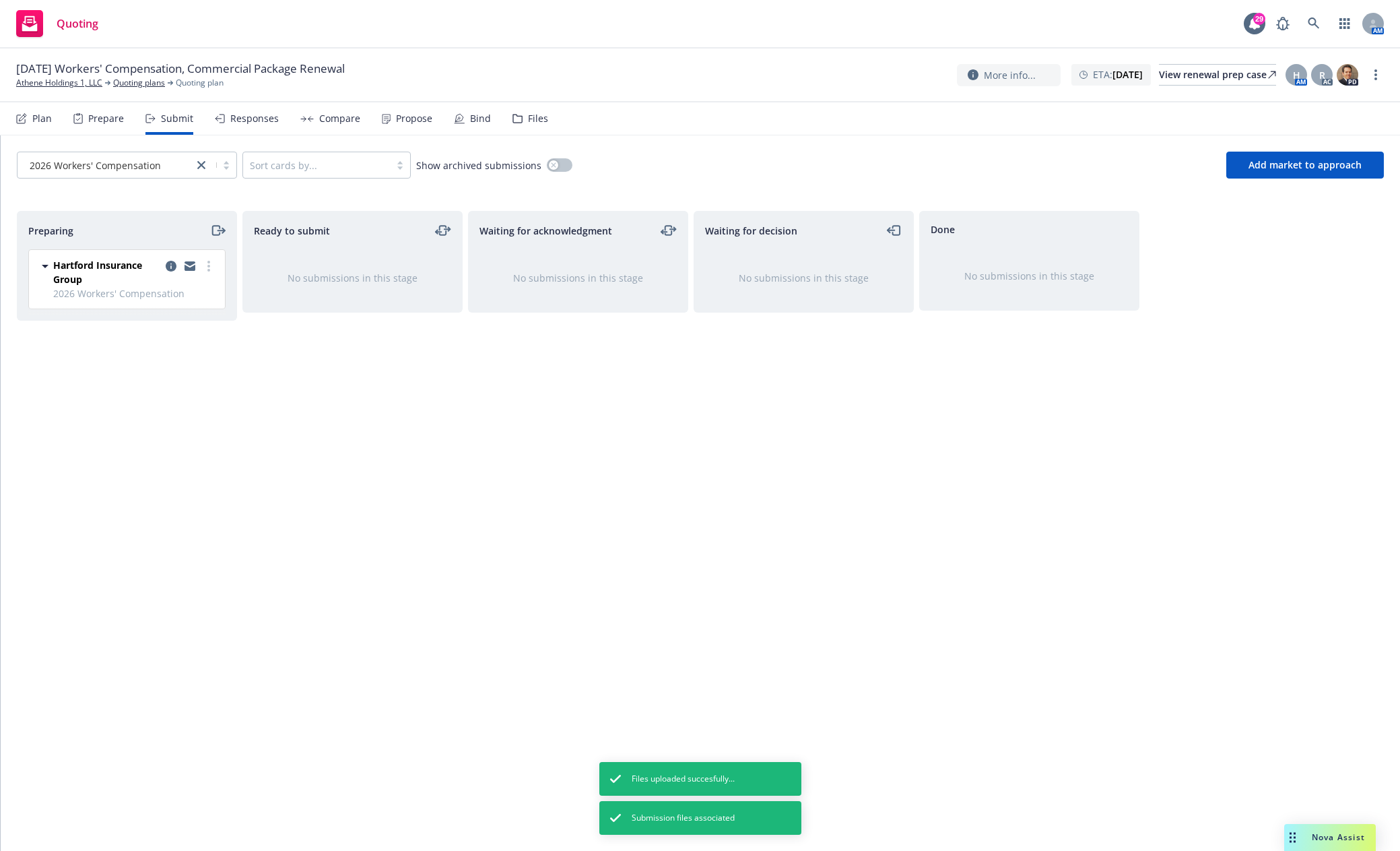
click at [43, 117] on div "Plan" at bounding box center [42, 119] width 20 height 11
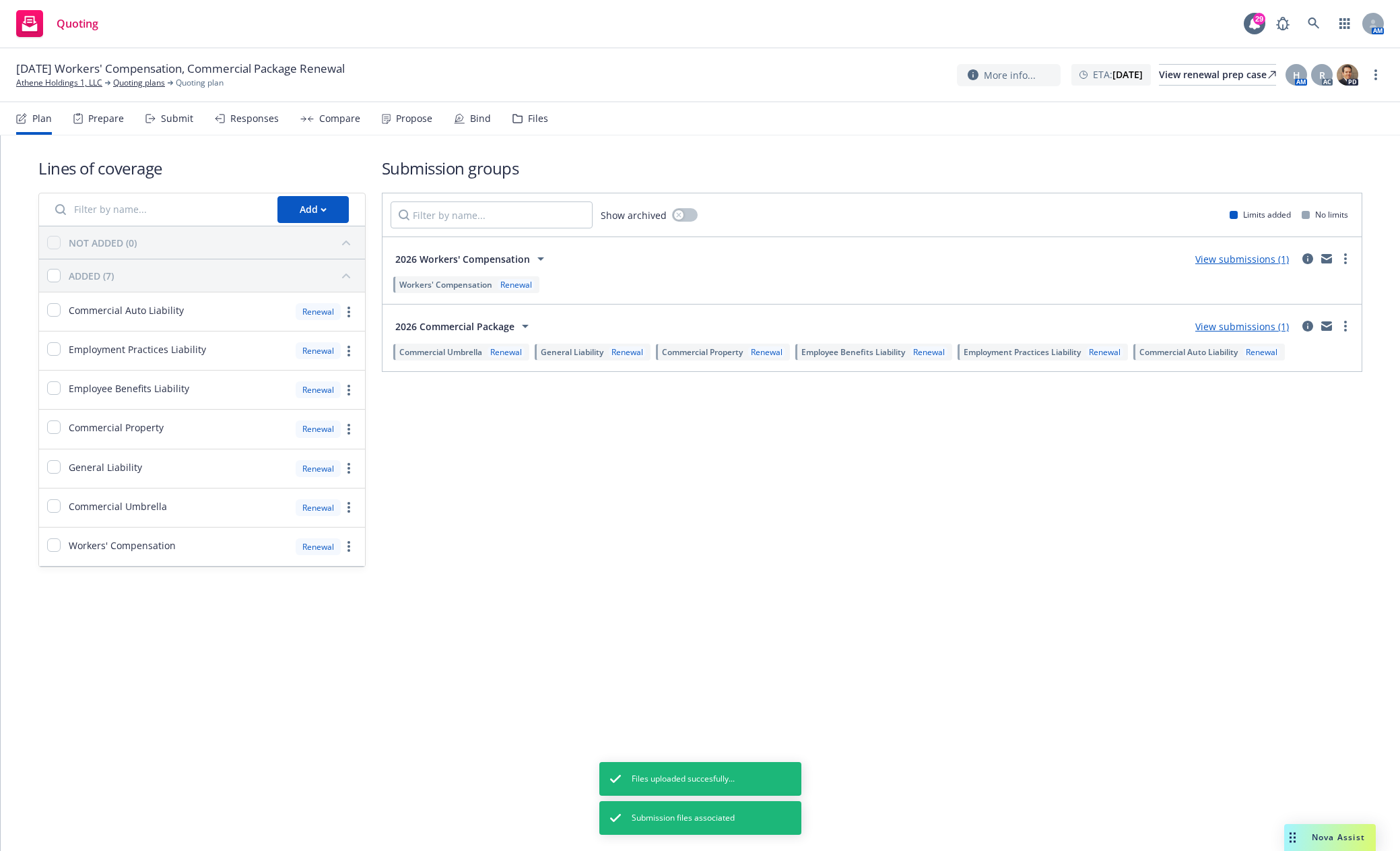
click at [1254, 327] on link "View submissions (1)" at bounding box center [1242, 326] width 93 height 13
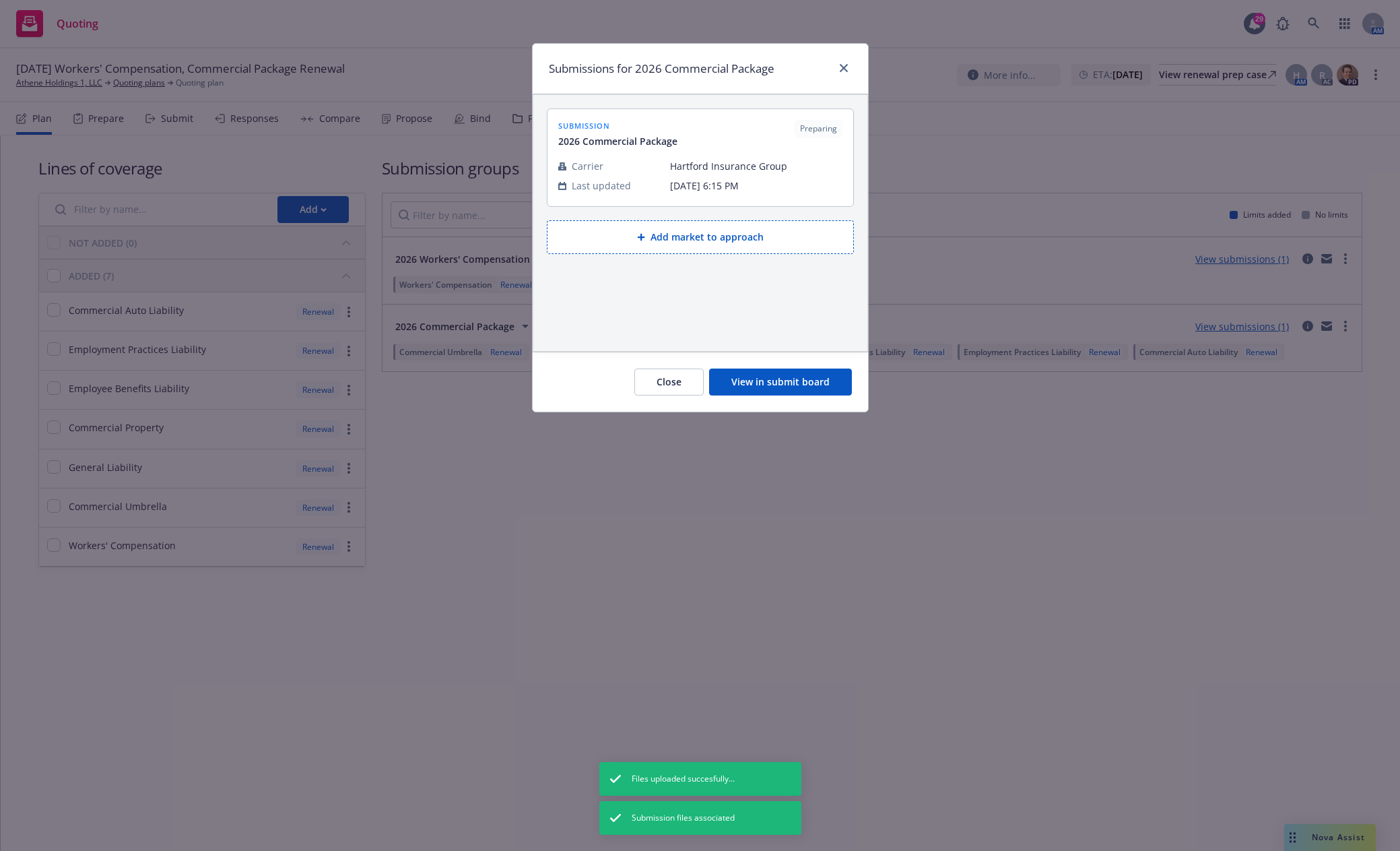
click at [785, 380] on button "View in submit board" at bounding box center [780, 382] width 143 height 27
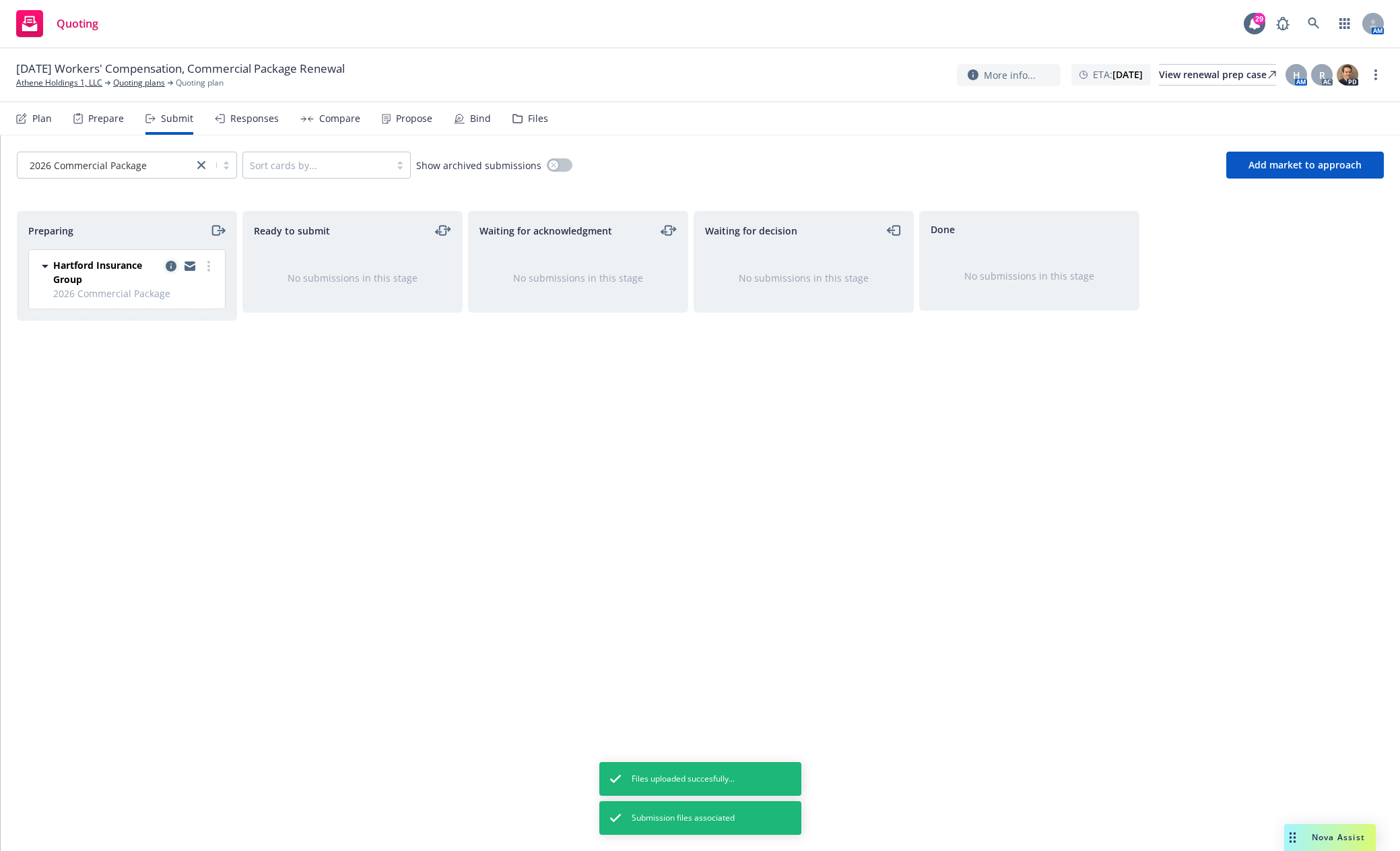
click at [173, 266] on icon "copy logging email" at bounding box center [171, 266] width 11 height 11
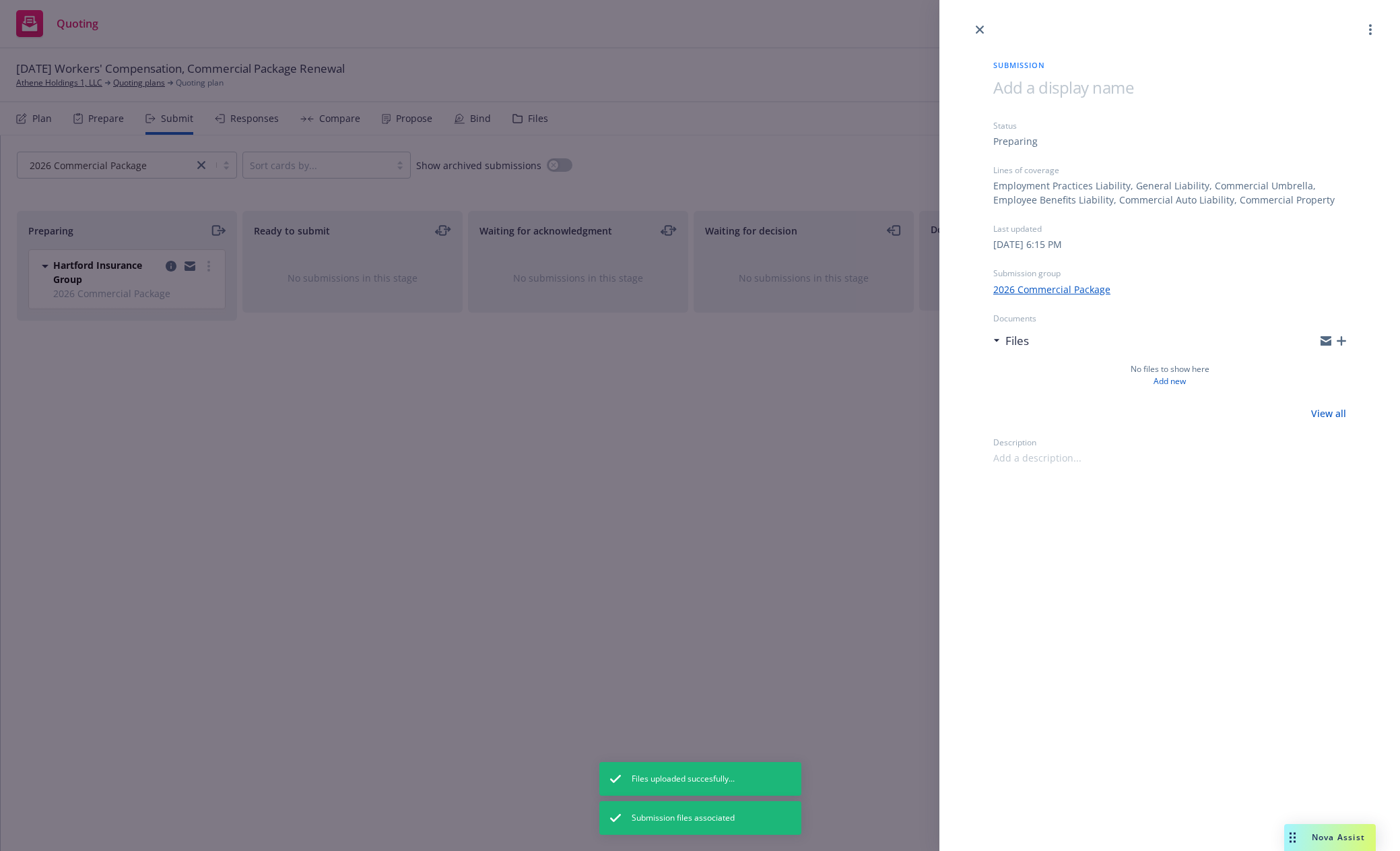
click at [1342, 337] on icon "button" at bounding box center [1342, 341] width 9 height 9
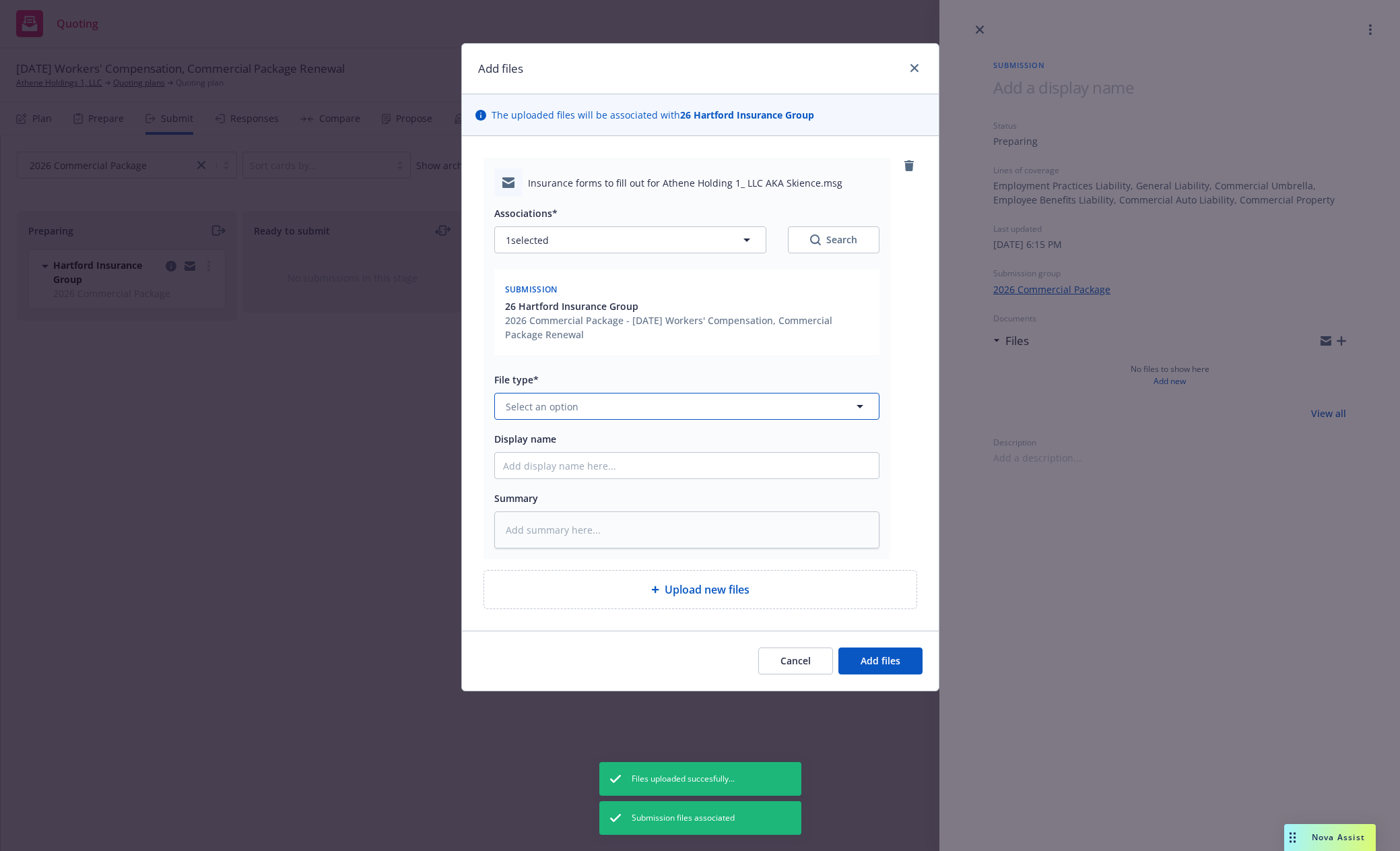
click at [588, 404] on button "Select an option" at bounding box center [687, 406] width 385 height 27
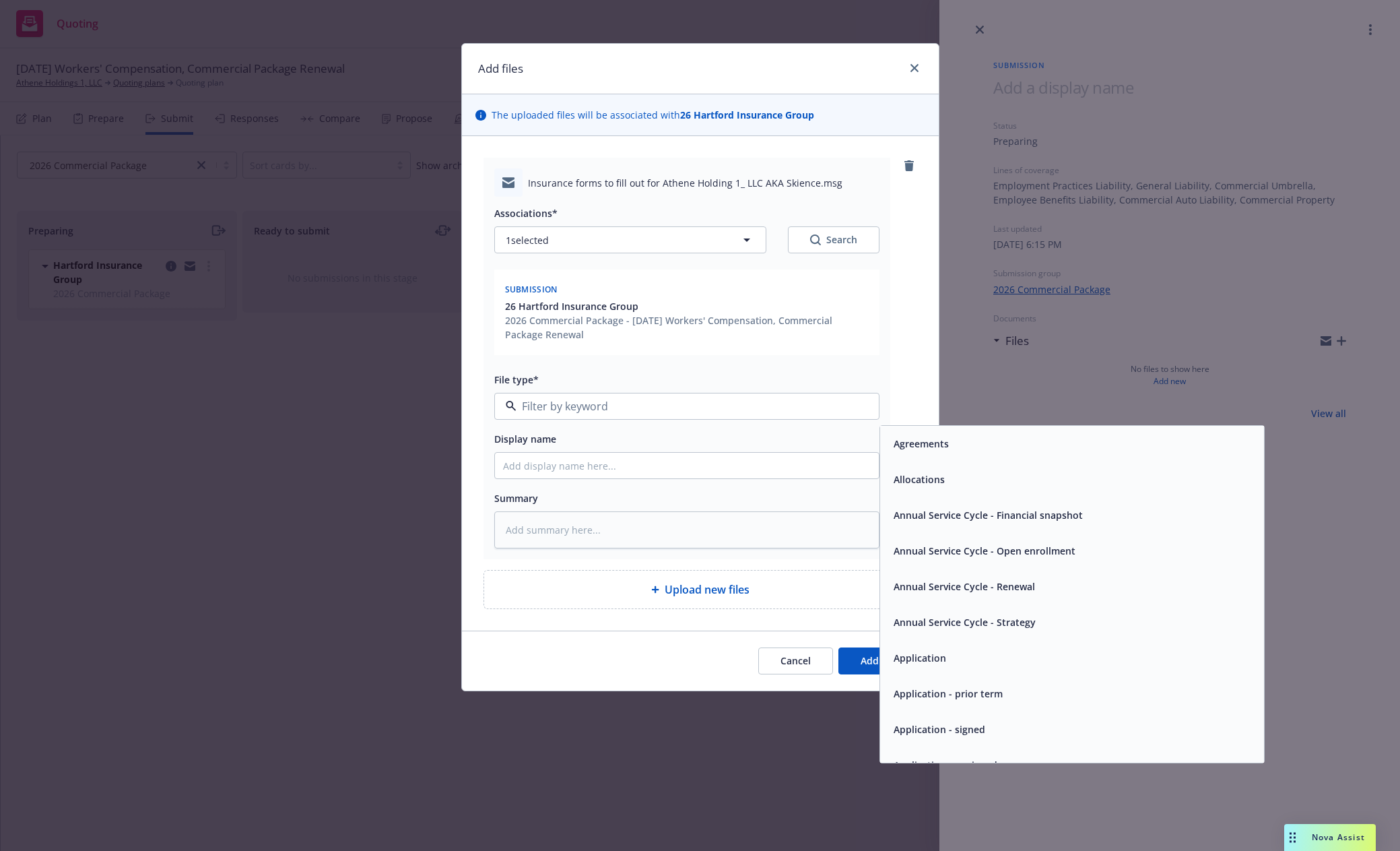
type textarea "x"
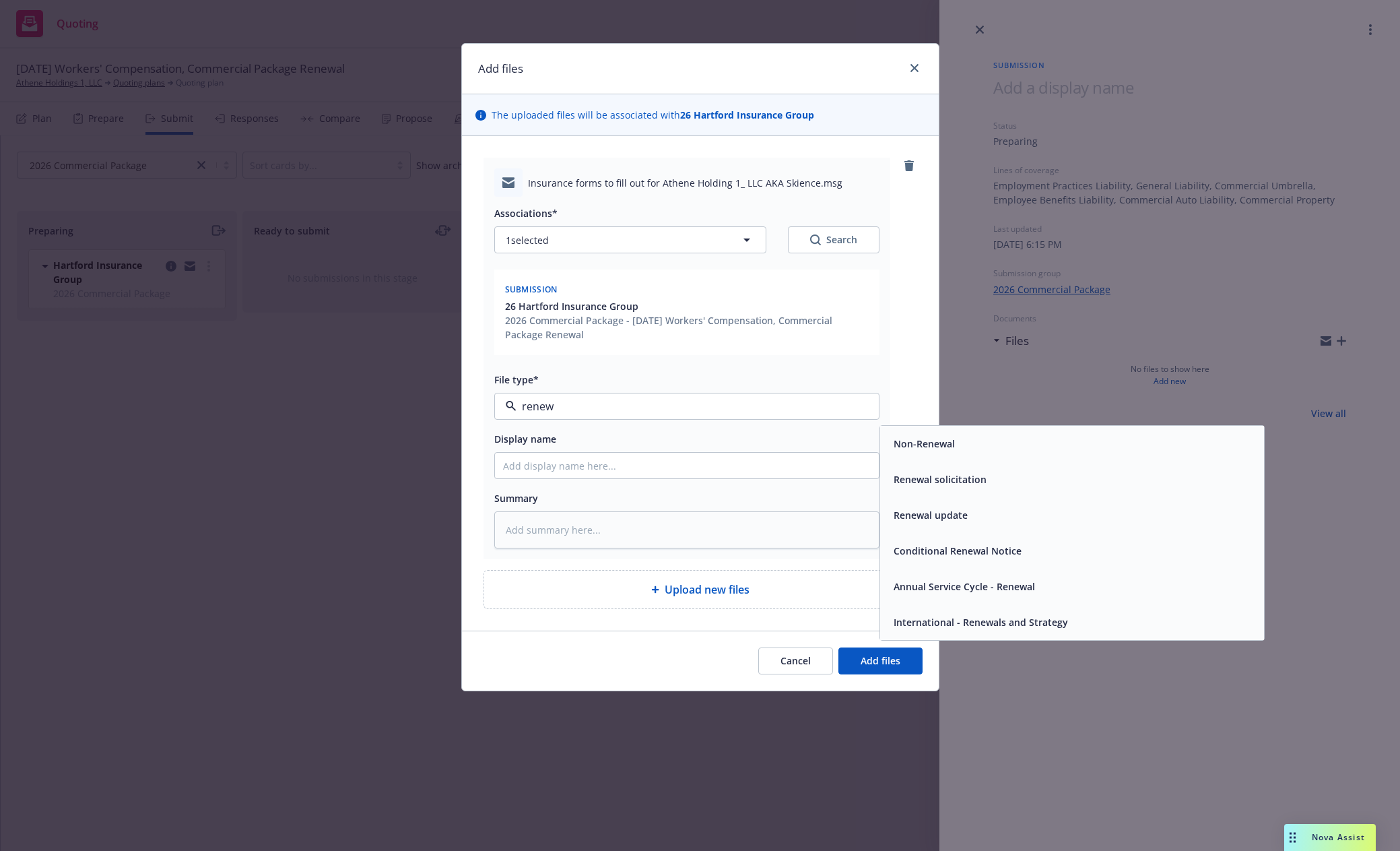
type input "renewa"
click at [1036, 480] on div "Renewal solicitation" at bounding box center [1072, 479] width 368 height 20
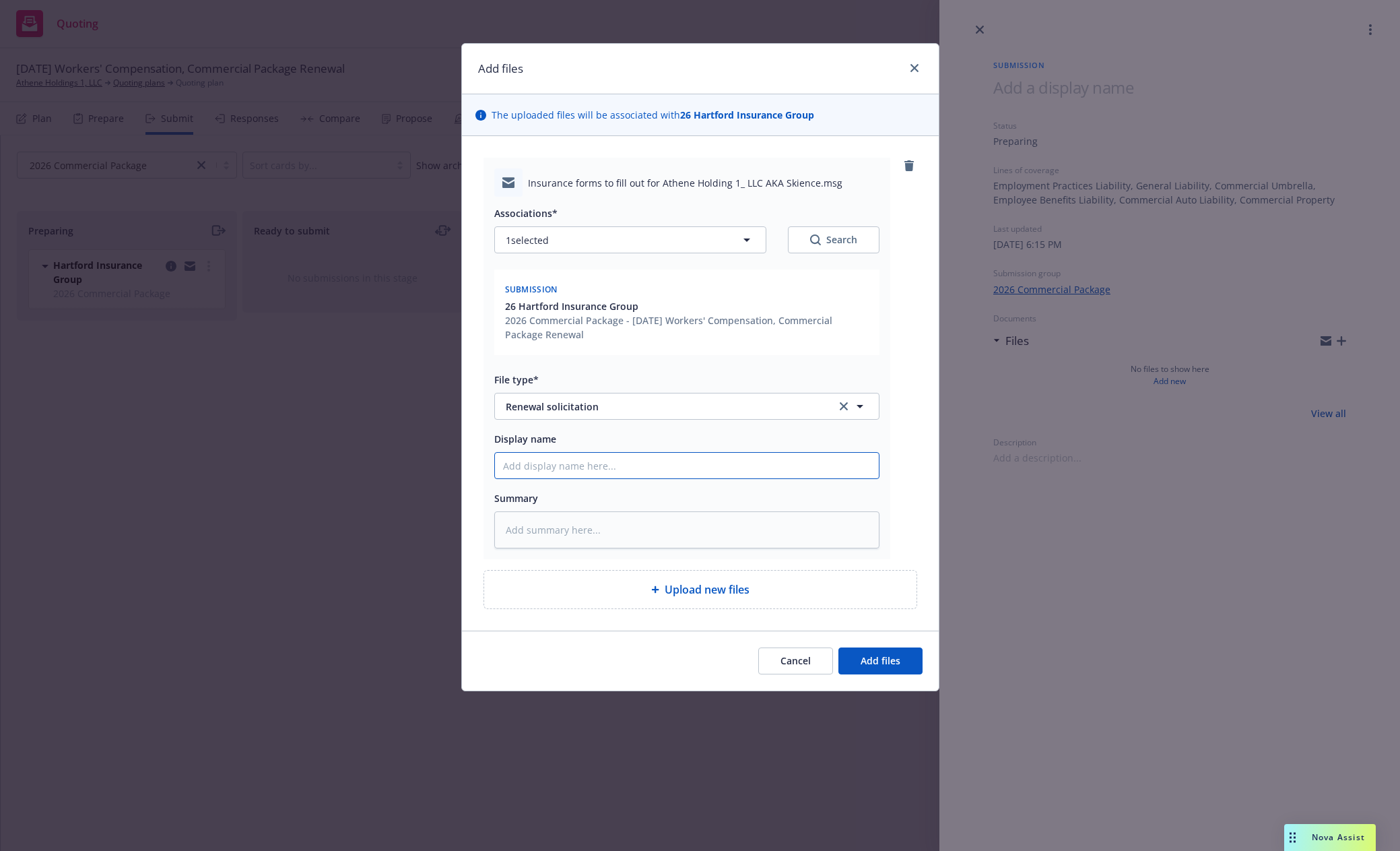
click at [607, 470] on input "Display name" at bounding box center [687, 465] width 384 height 25
paste input "Indio submission to client for completion"
type textarea "x"
type input "Indio submission to client for completion"
click at [891, 662] on span "Add files" at bounding box center [881, 660] width 40 height 13
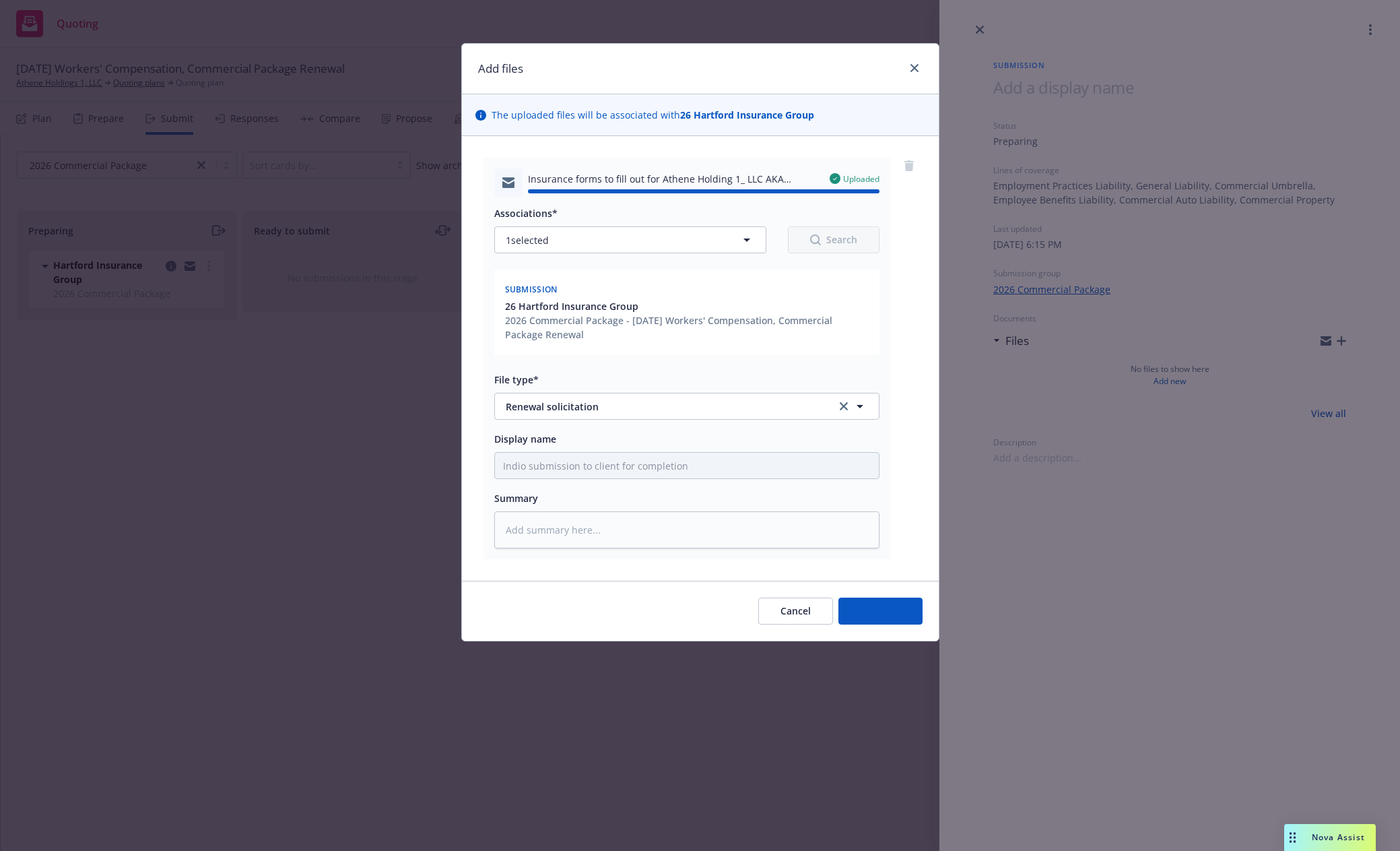
type textarea "x"
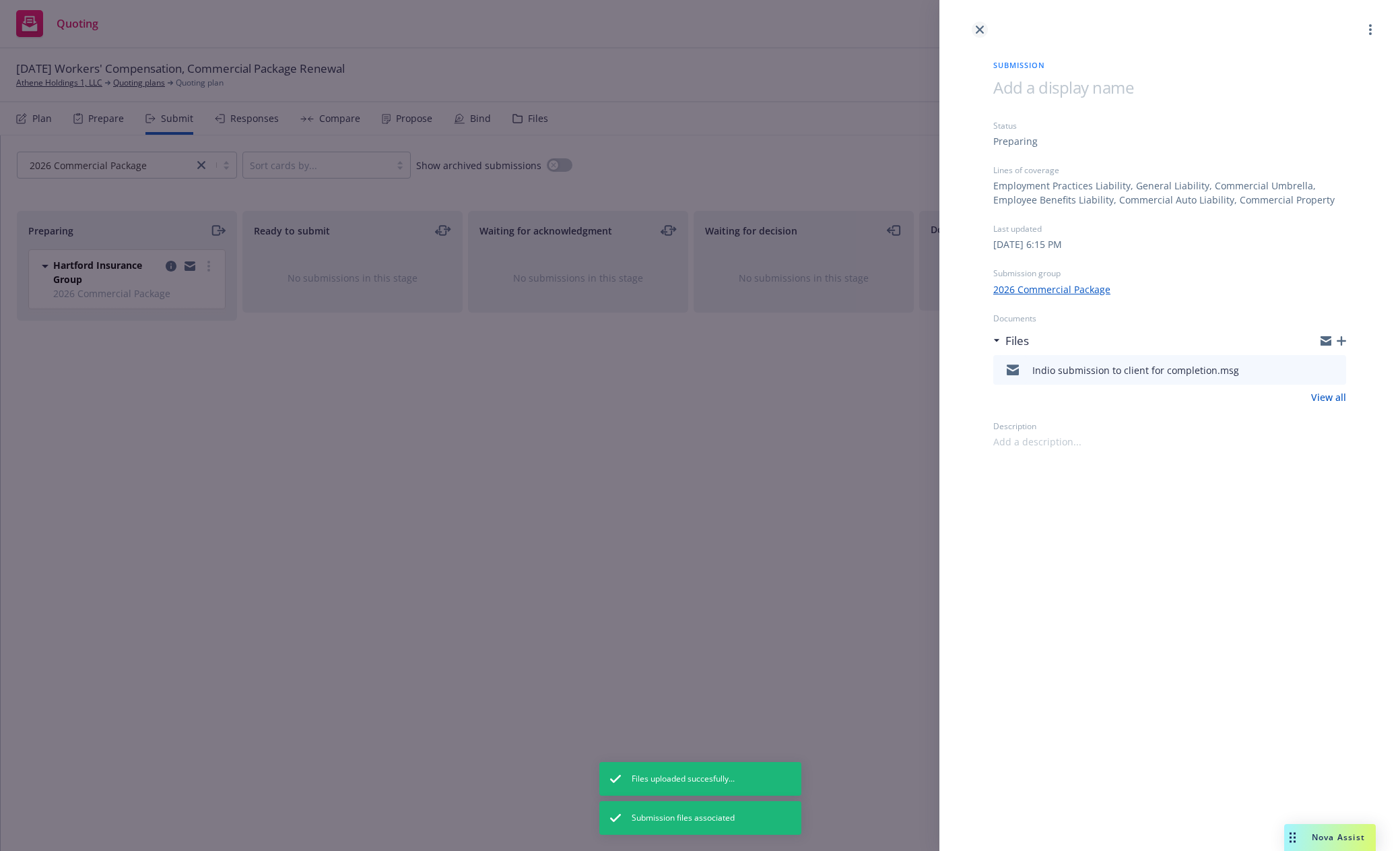
click at [979, 31] on icon "close" at bounding box center [979, 29] width 8 height 8
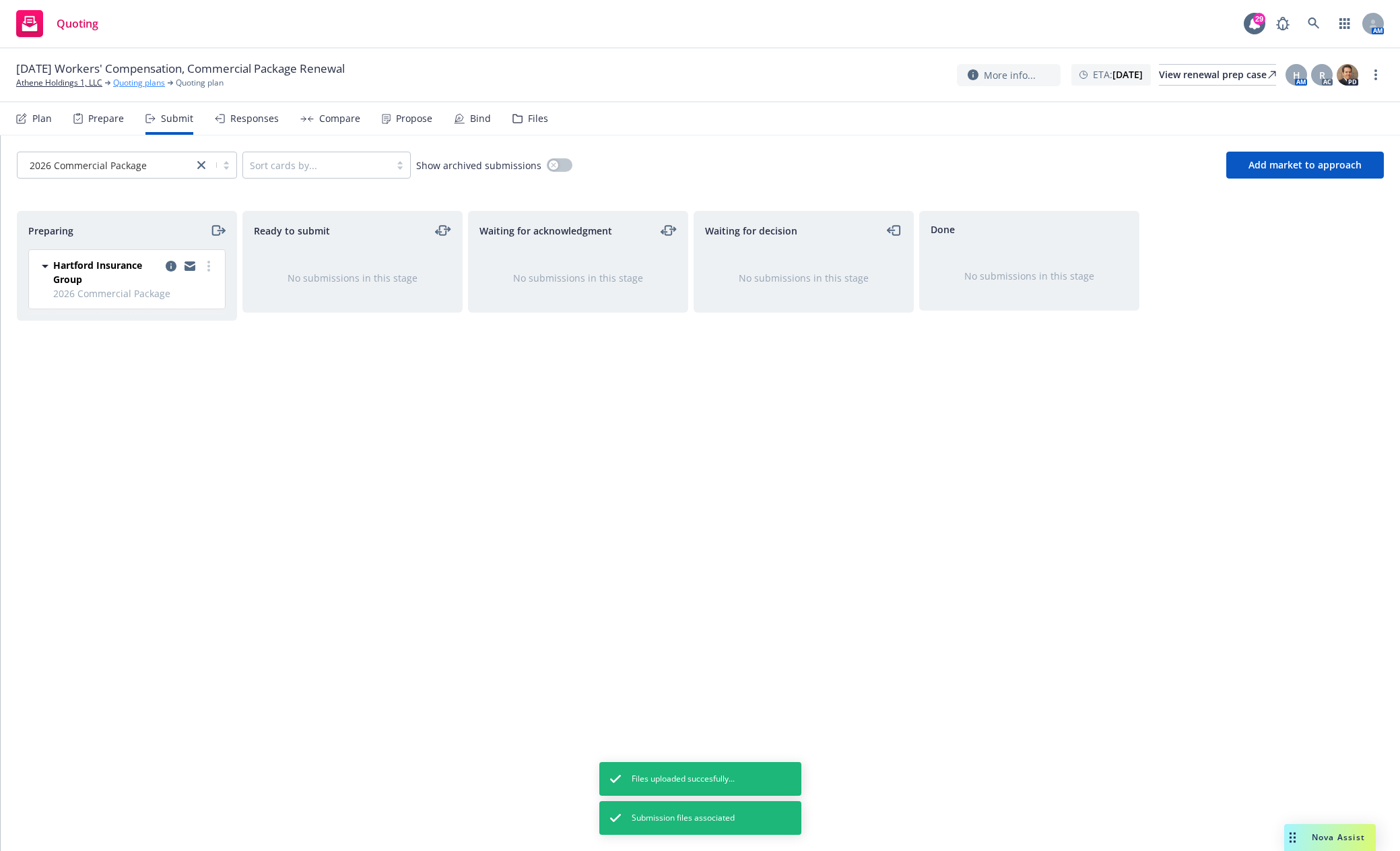
click at [126, 86] on link "Quoting plans" at bounding box center [139, 82] width 52 height 12
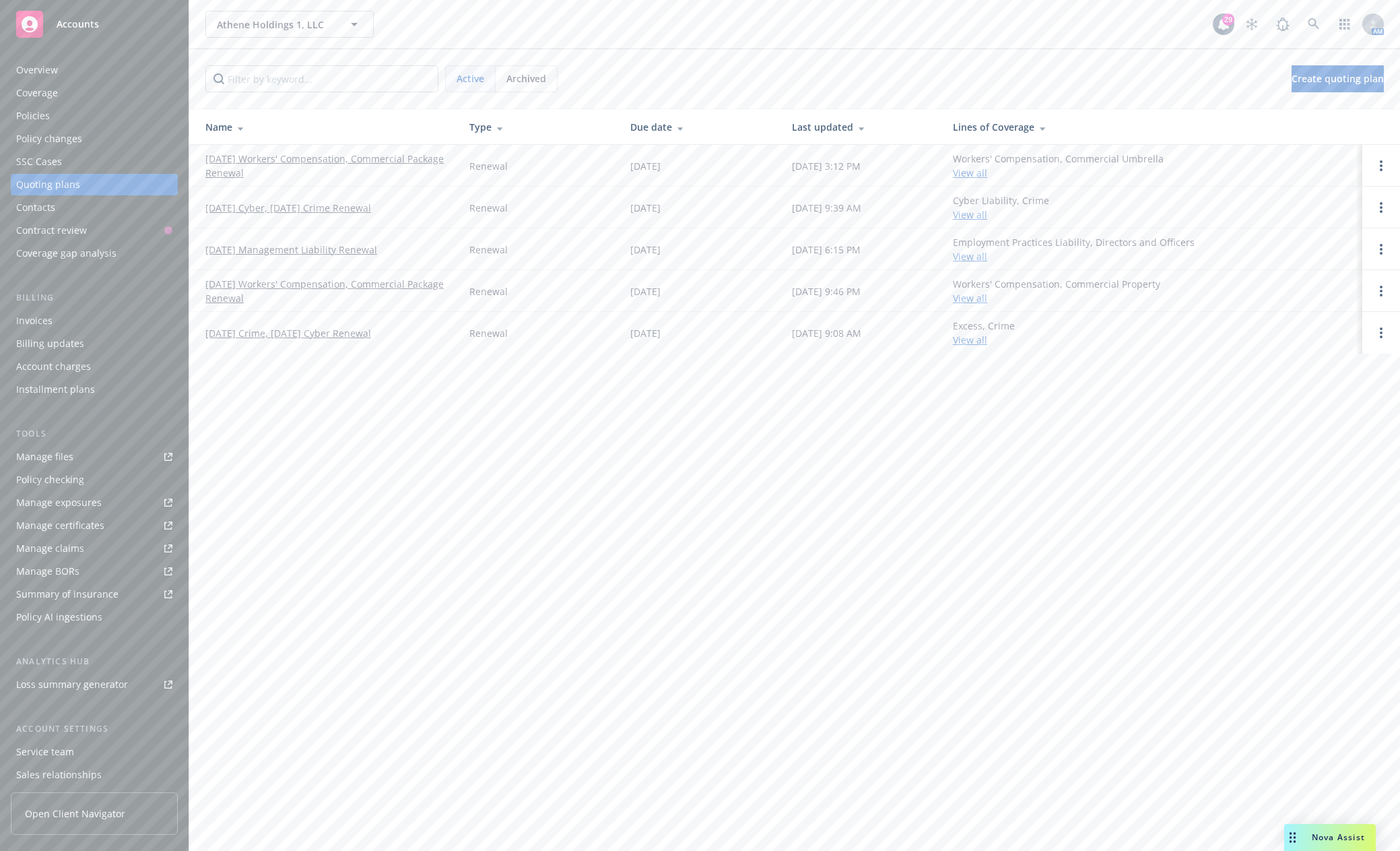
click at [268, 208] on link "[DATE] Cyber, [DATE] Crime Renewal" at bounding box center [288, 208] width 165 height 14
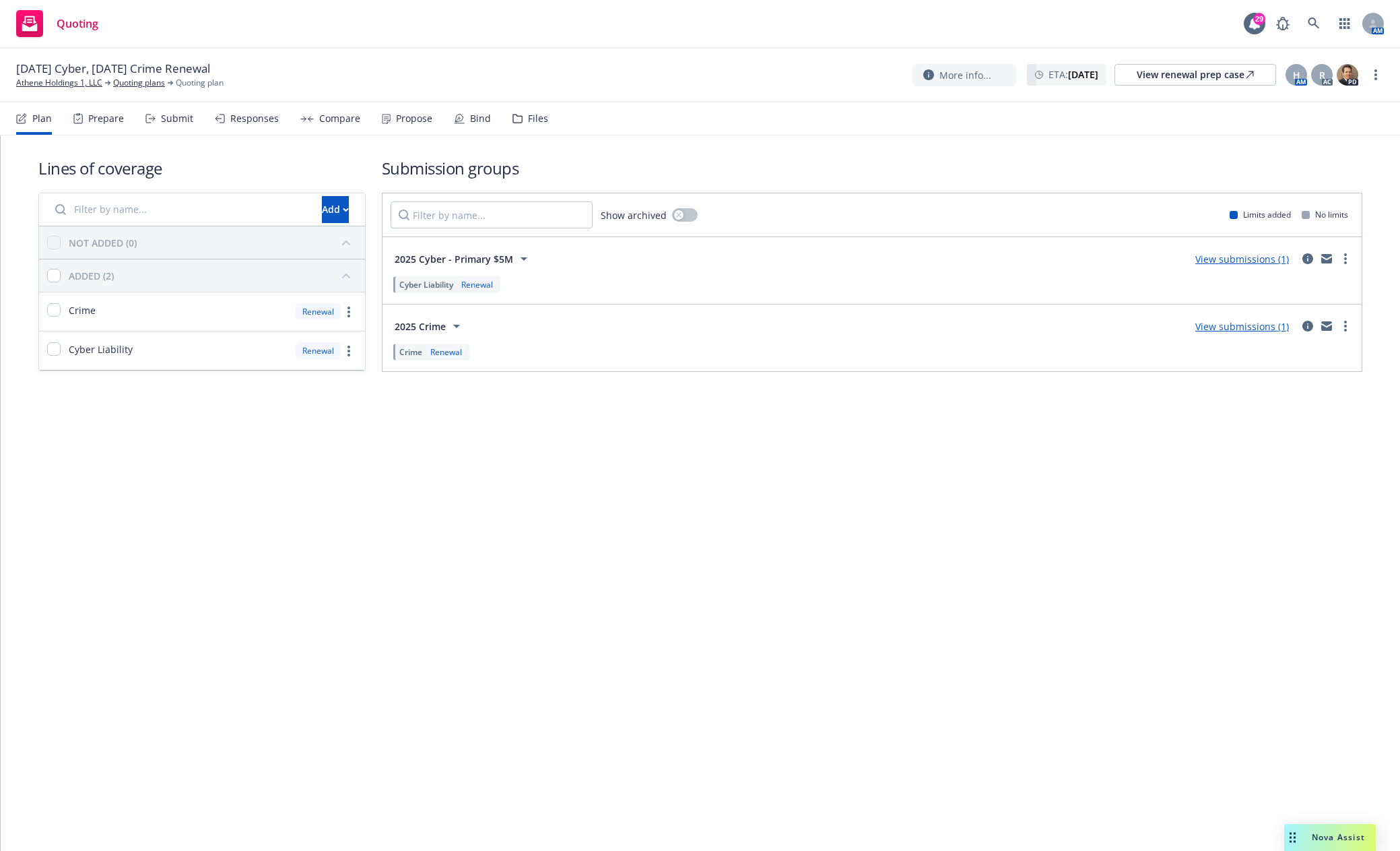
click at [175, 117] on div "Submit" at bounding box center [177, 119] width 32 height 11
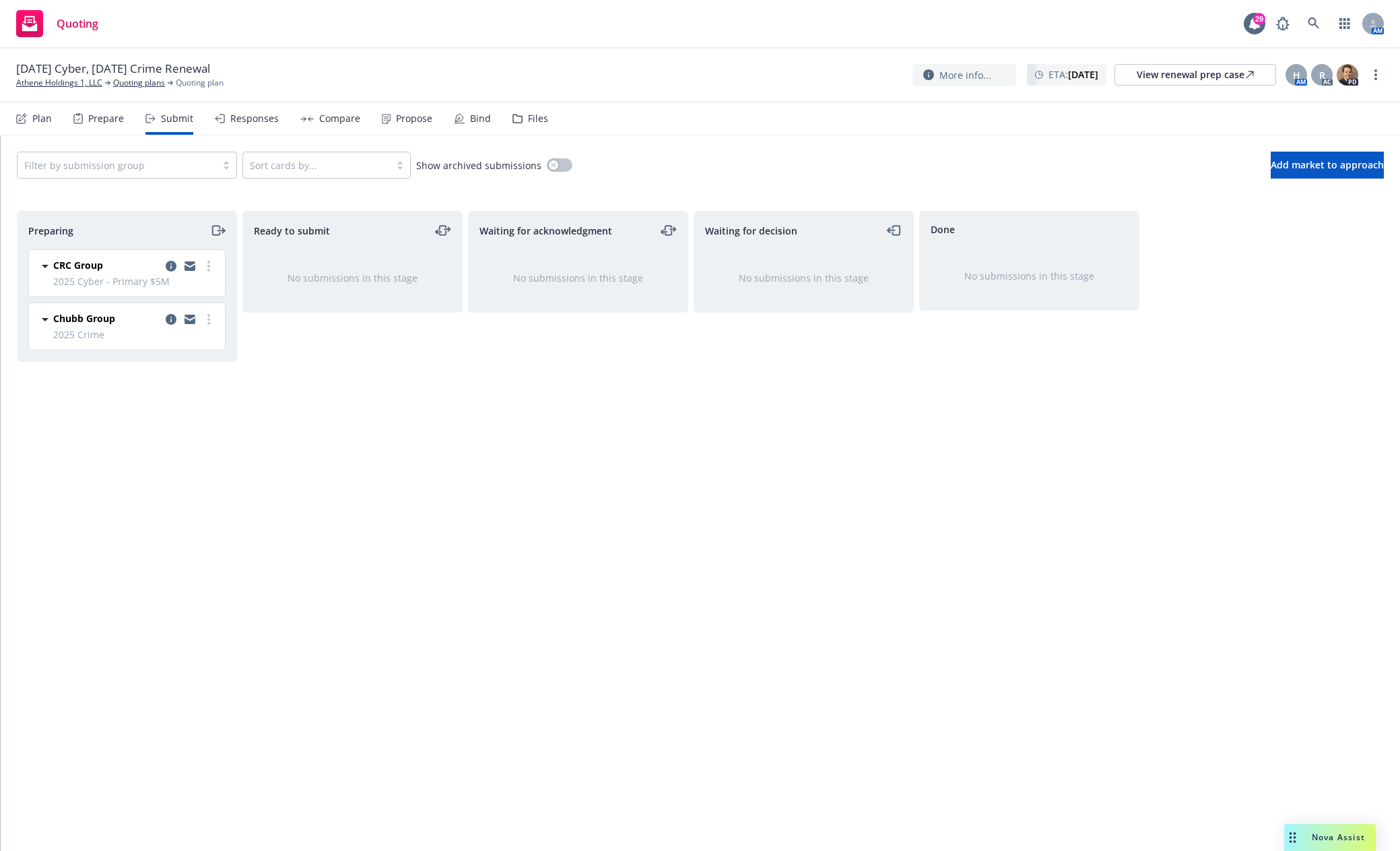
click at [216, 230] on icon "moveRight" at bounding box center [217, 230] width 15 height 16
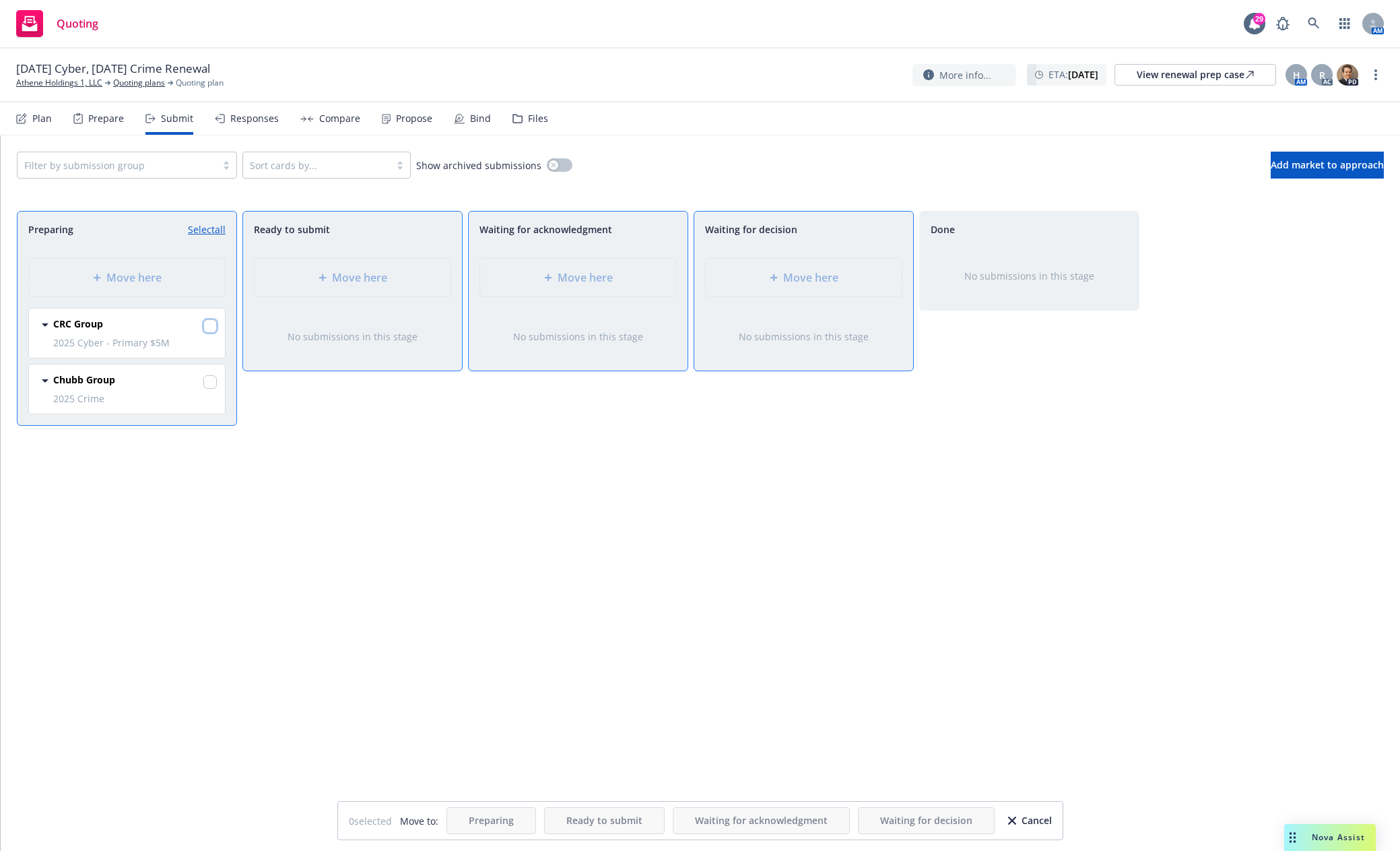
click at [208, 325] on input "checkbox" at bounding box center [209, 325] width 13 height 13
checkbox input "true"
click at [208, 383] on input "checkbox" at bounding box center [209, 381] width 13 height 13
checkbox input "true"
click at [390, 276] on div "Move here" at bounding box center [352, 278] width 174 height 16
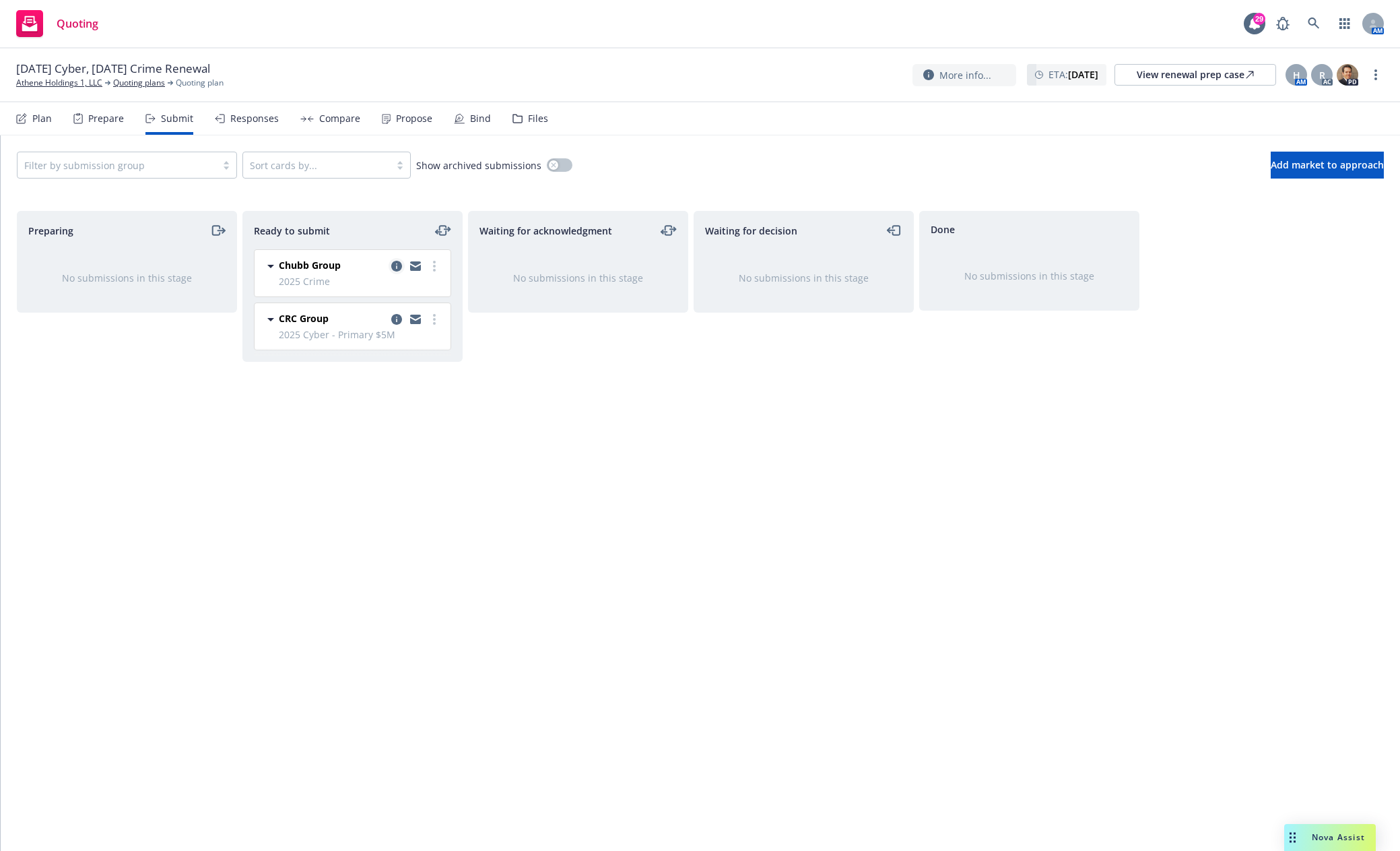
click at [396, 267] on icon "copy logging email" at bounding box center [396, 266] width 11 height 11
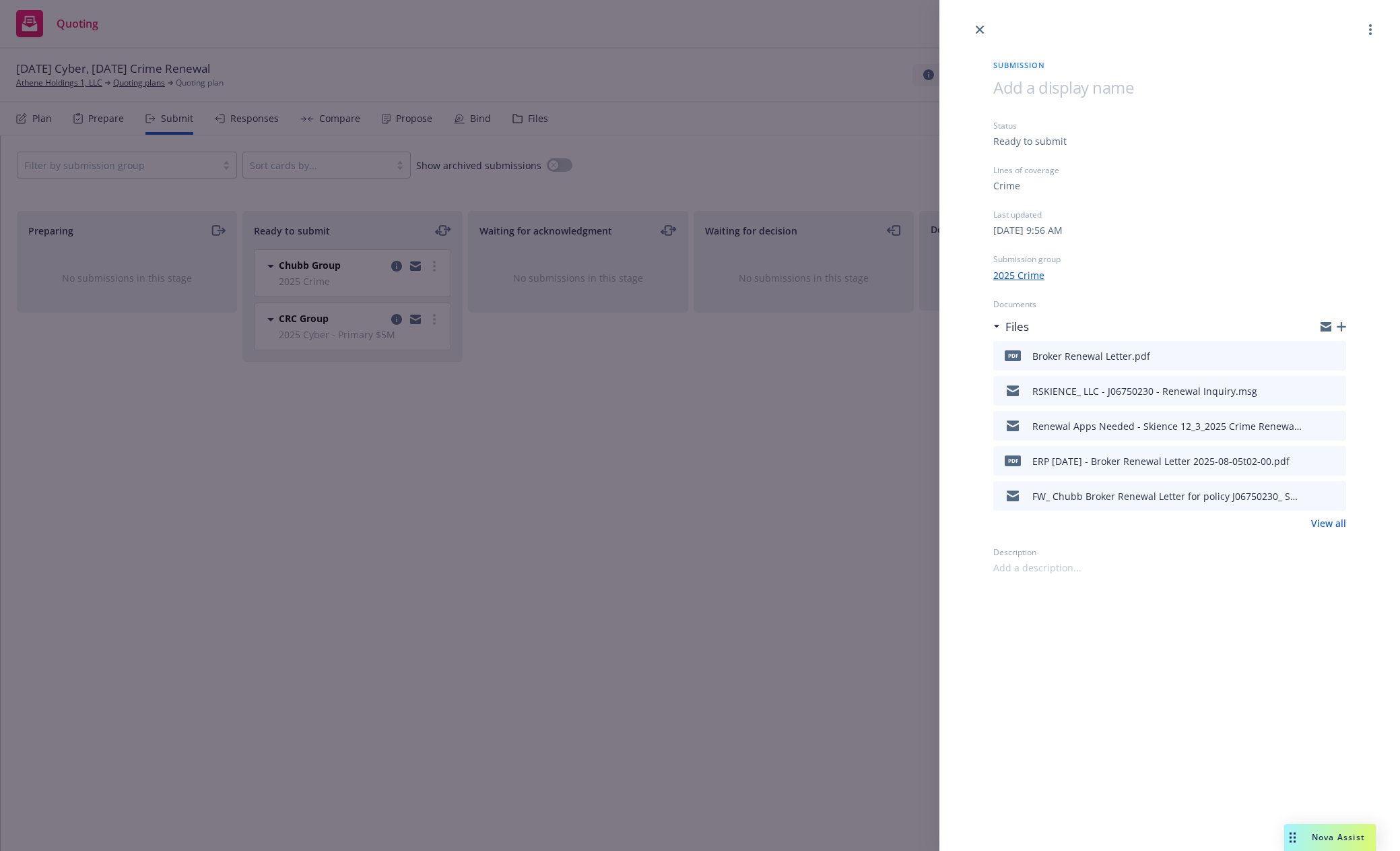
click at [1341, 325] on icon "button" at bounding box center [1342, 326] width 9 height 9
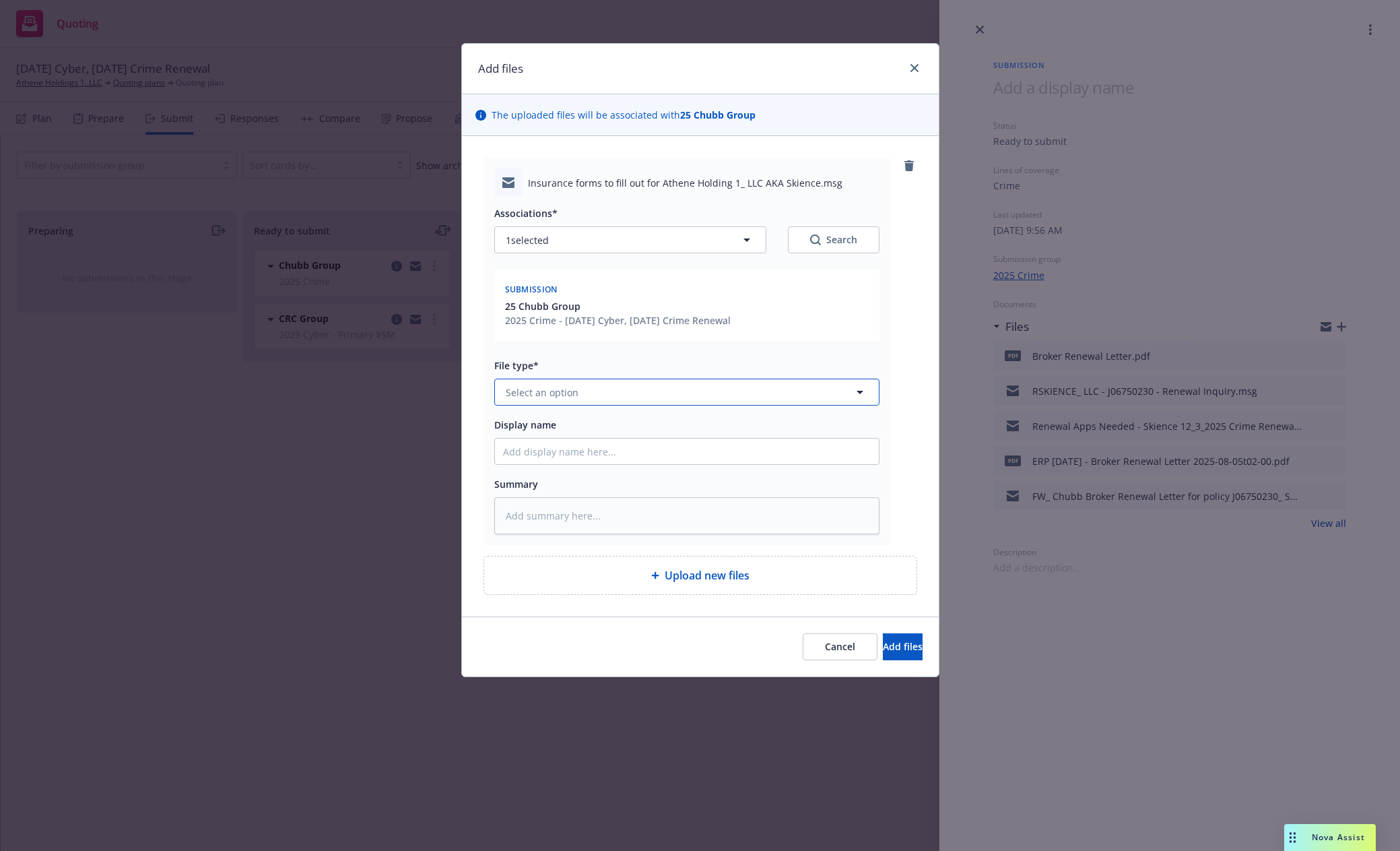
click at [539, 392] on span "Select an option" at bounding box center [542, 393] width 73 height 14
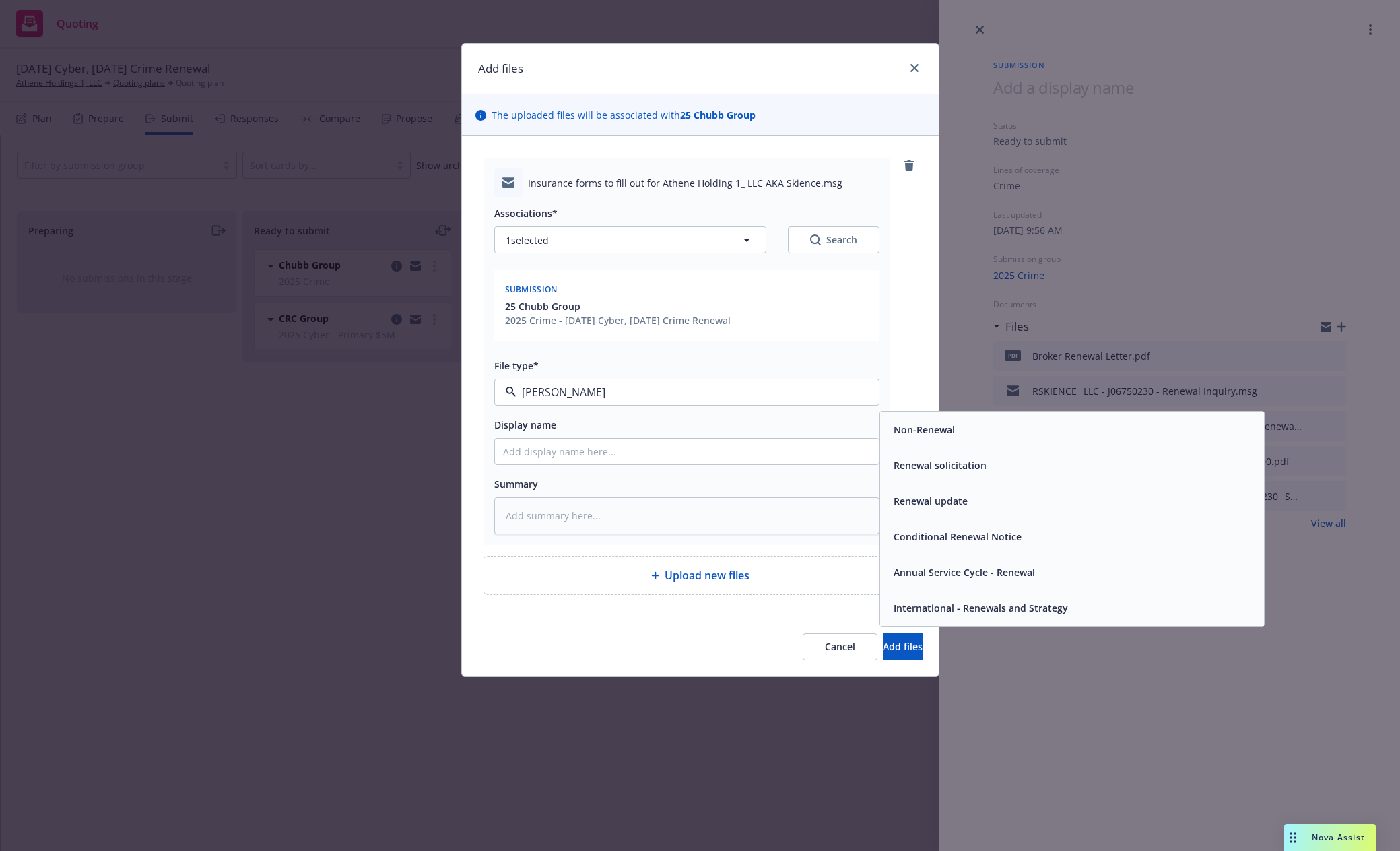
type input "renew"
click at [910, 458] on span "Renewal solicitation" at bounding box center [940, 465] width 93 height 14
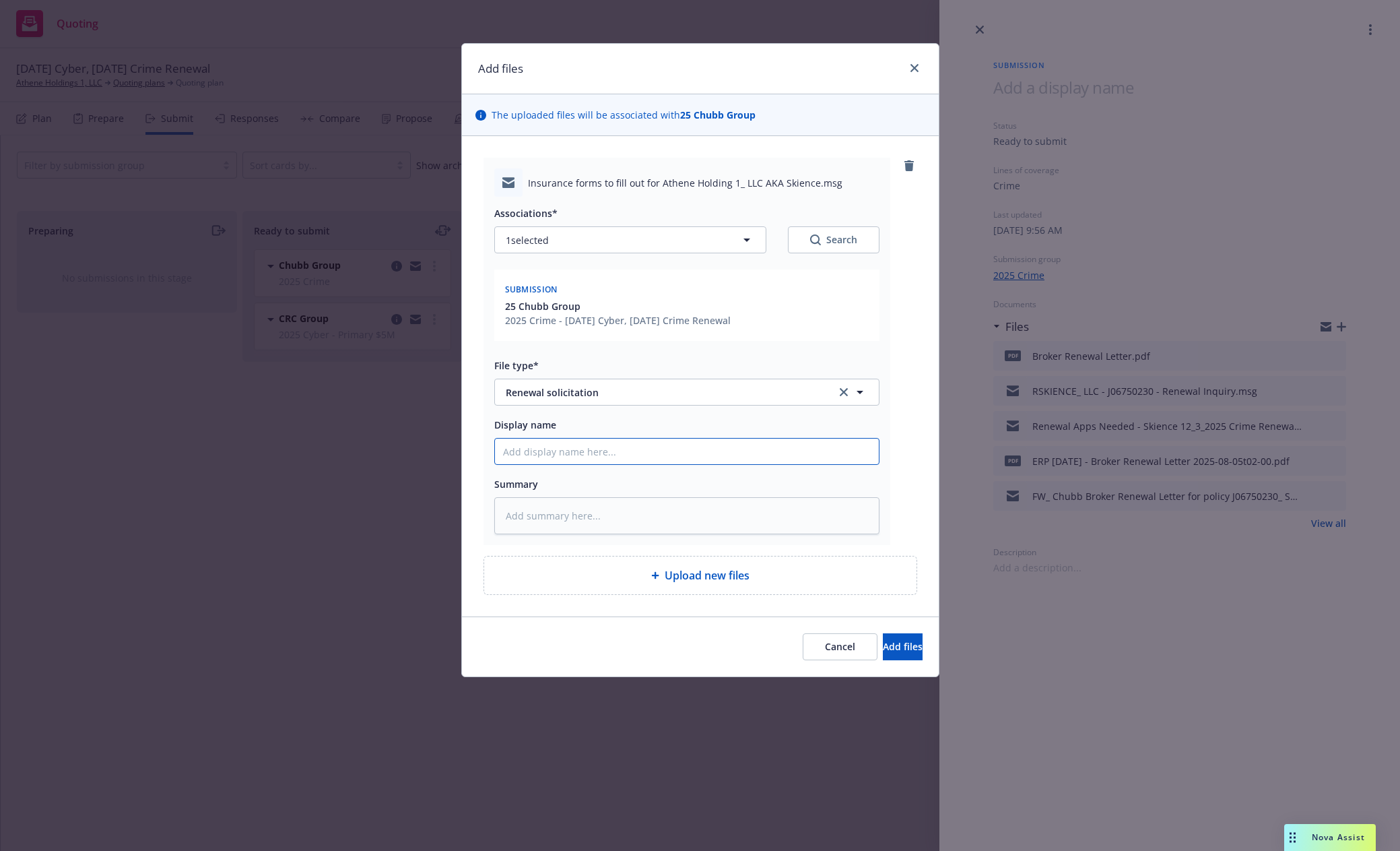
click at [660, 454] on input "Display name" at bounding box center [687, 451] width 384 height 25
paste input "Indio submission to client for completion"
type textarea "x"
type input "Indio submission to client for completion"
click at [885, 642] on span "Add files" at bounding box center [903, 646] width 40 height 13
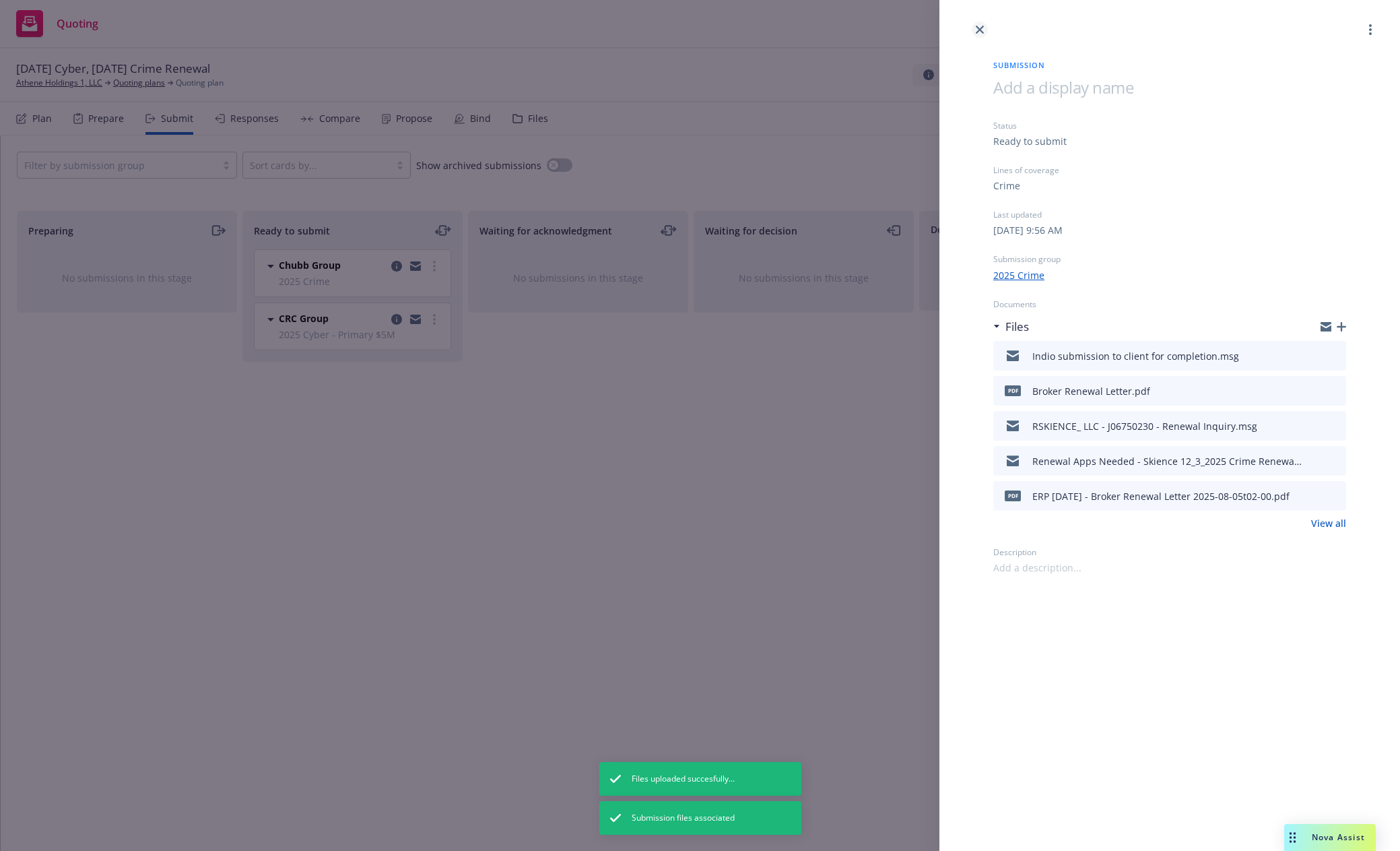
click at [978, 29] on icon "close" at bounding box center [979, 29] width 8 height 8
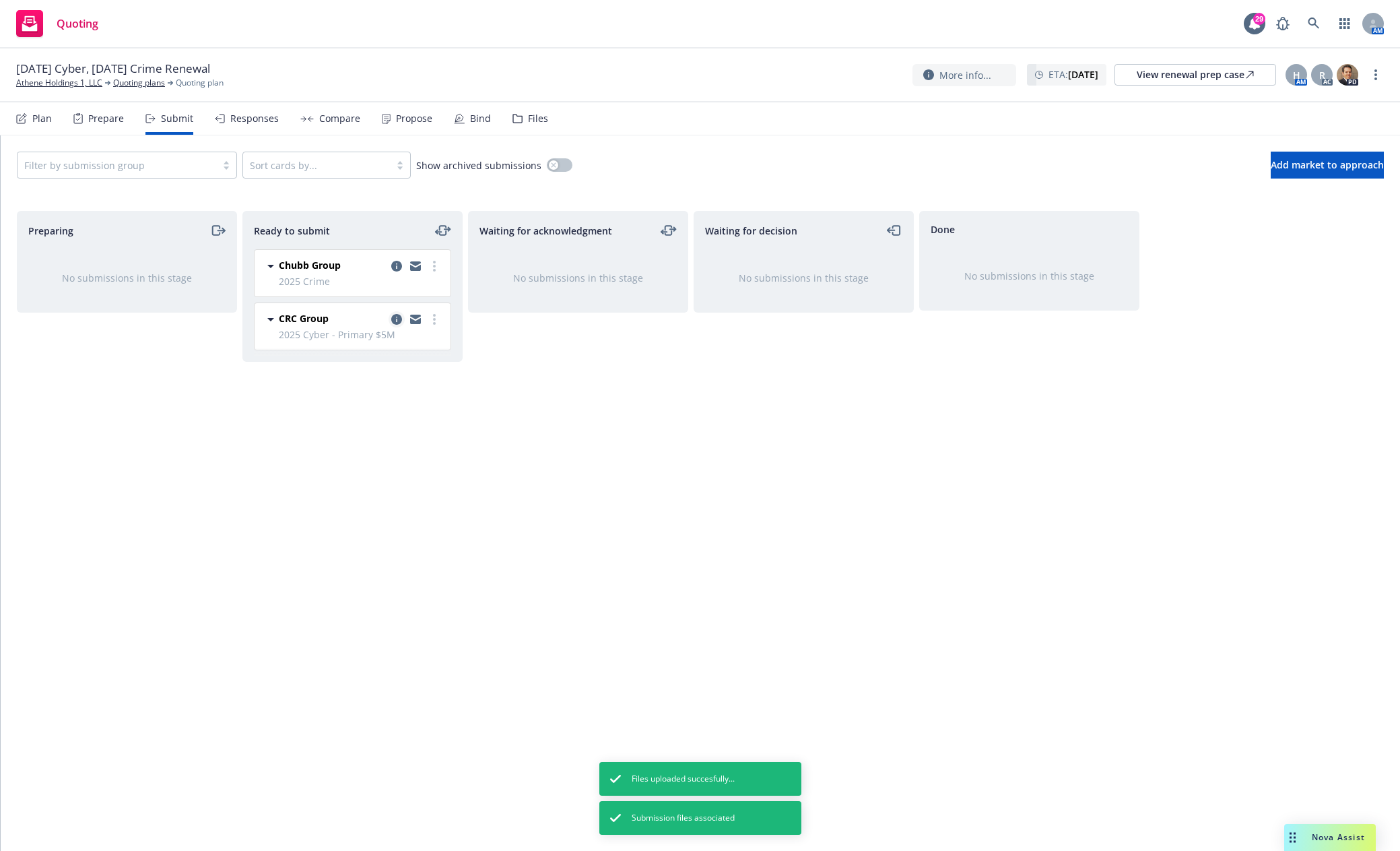
click at [397, 321] on icon "copy logging email" at bounding box center [396, 319] width 11 height 11
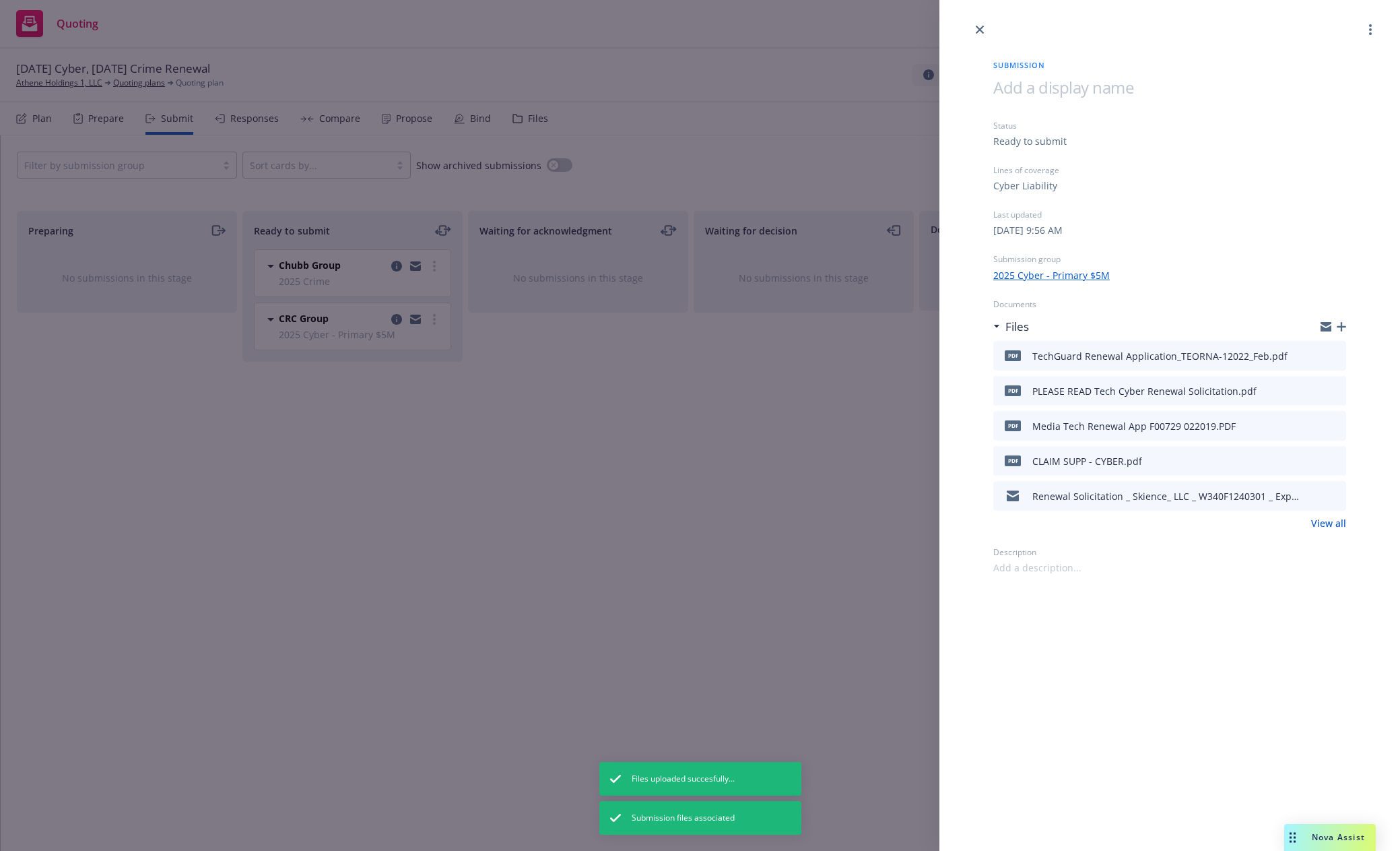
click at [1342, 323] on icon "button" at bounding box center [1342, 326] width 9 height 9
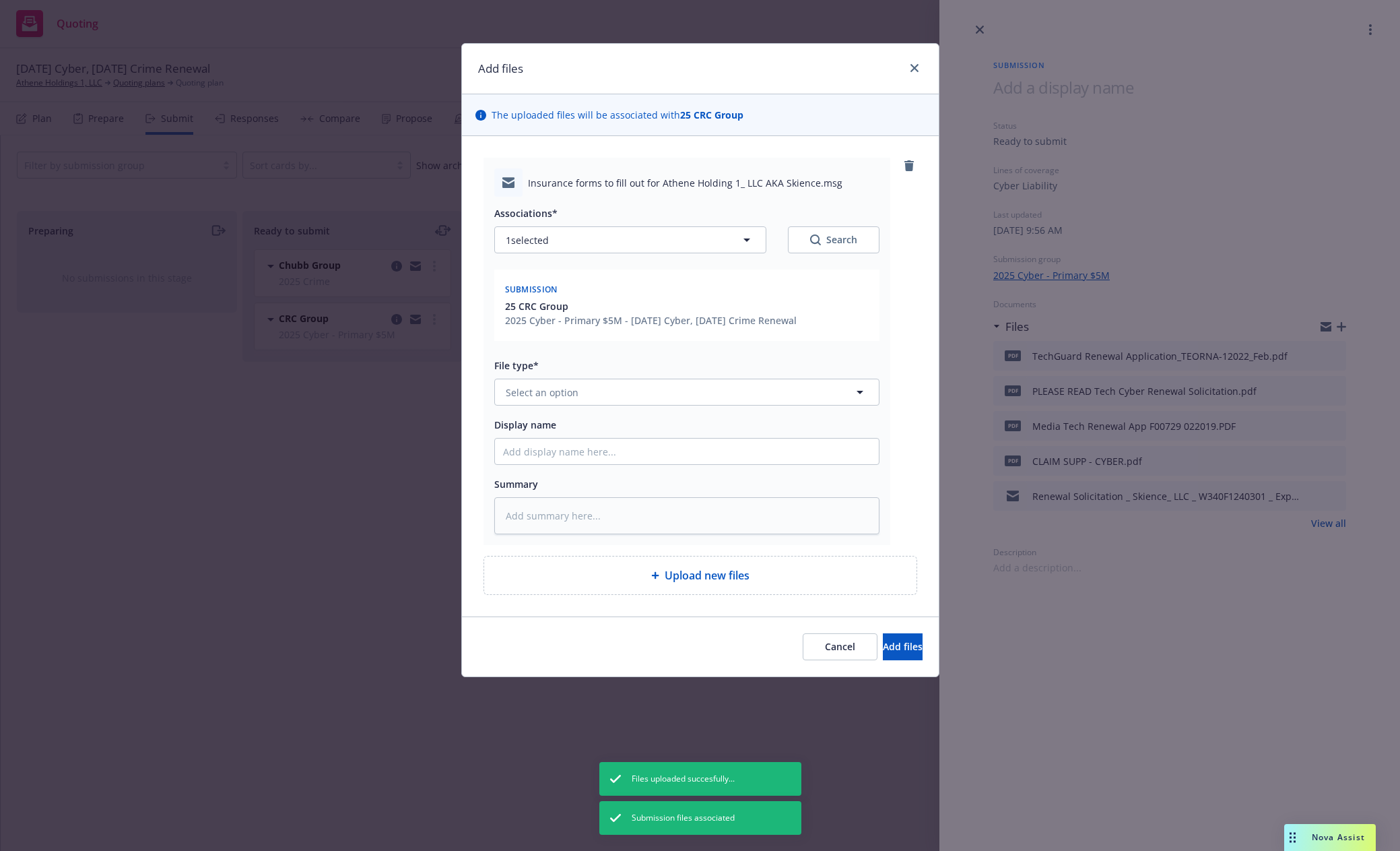
type textarea "x"
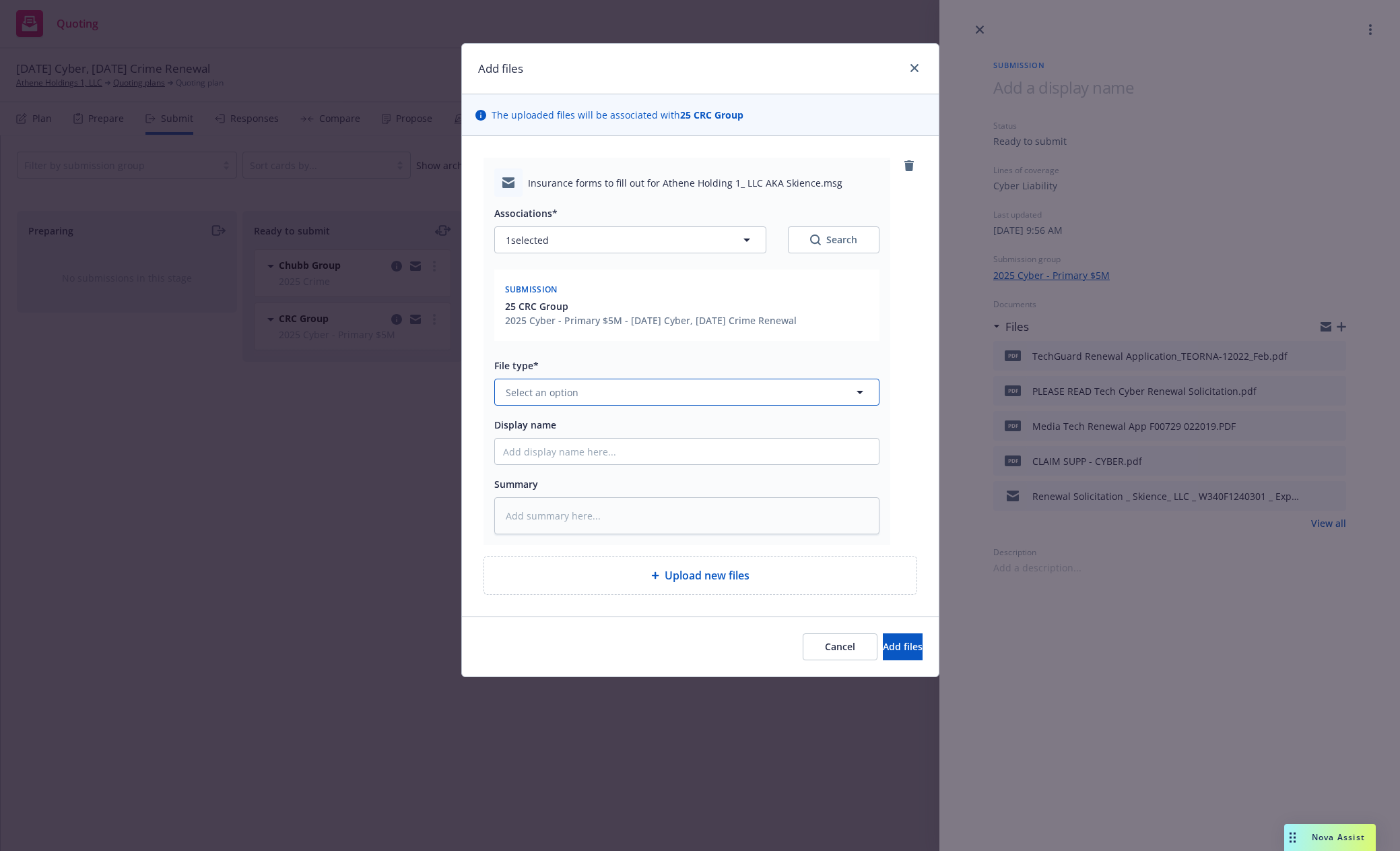
click at [619, 396] on button "Select an option" at bounding box center [687, 392] width 385 height 27
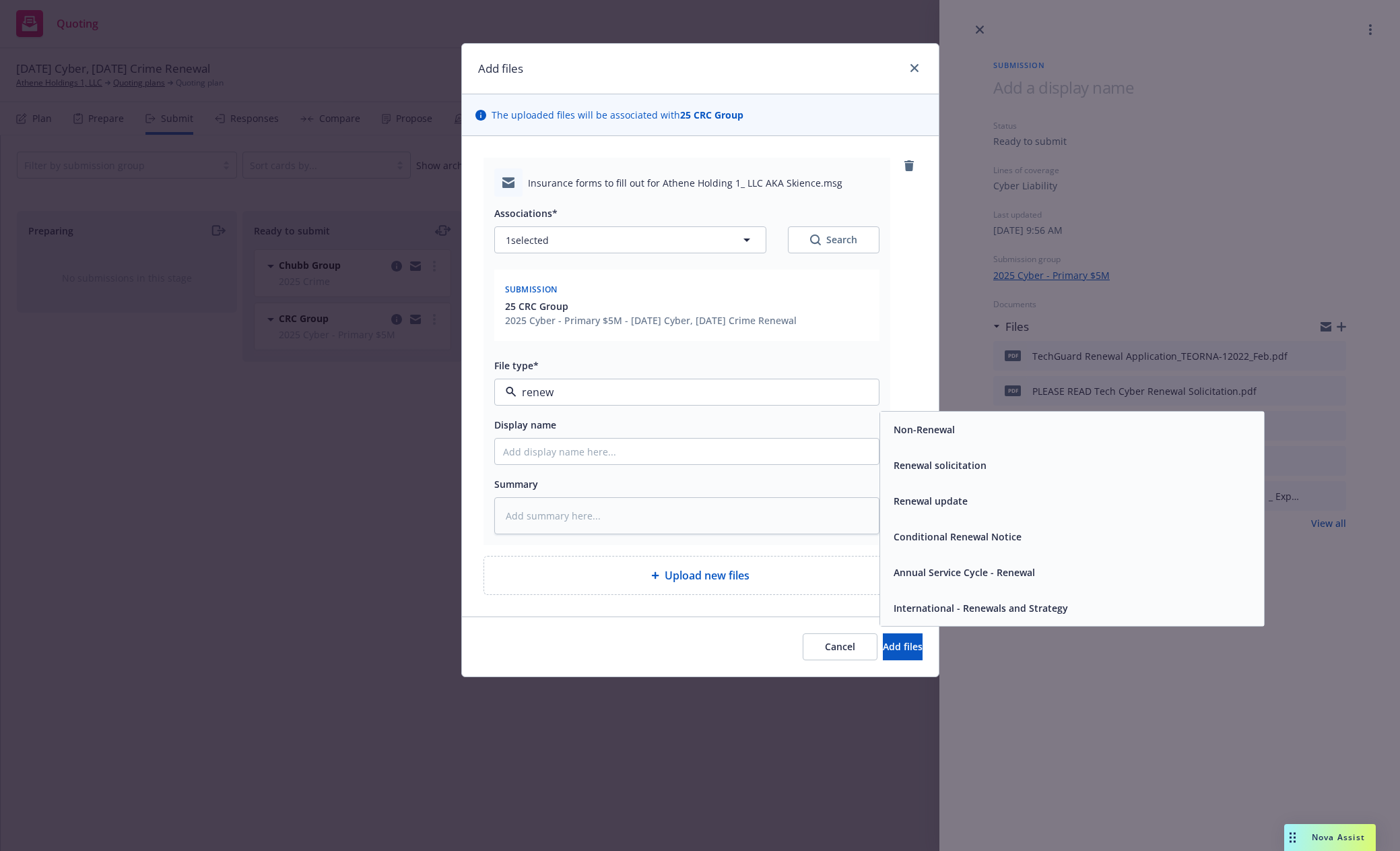
type input "renewa"
click at [970, 464] on span "Renewal solicitation" at bounding box center [940, 465] width 93 height 14
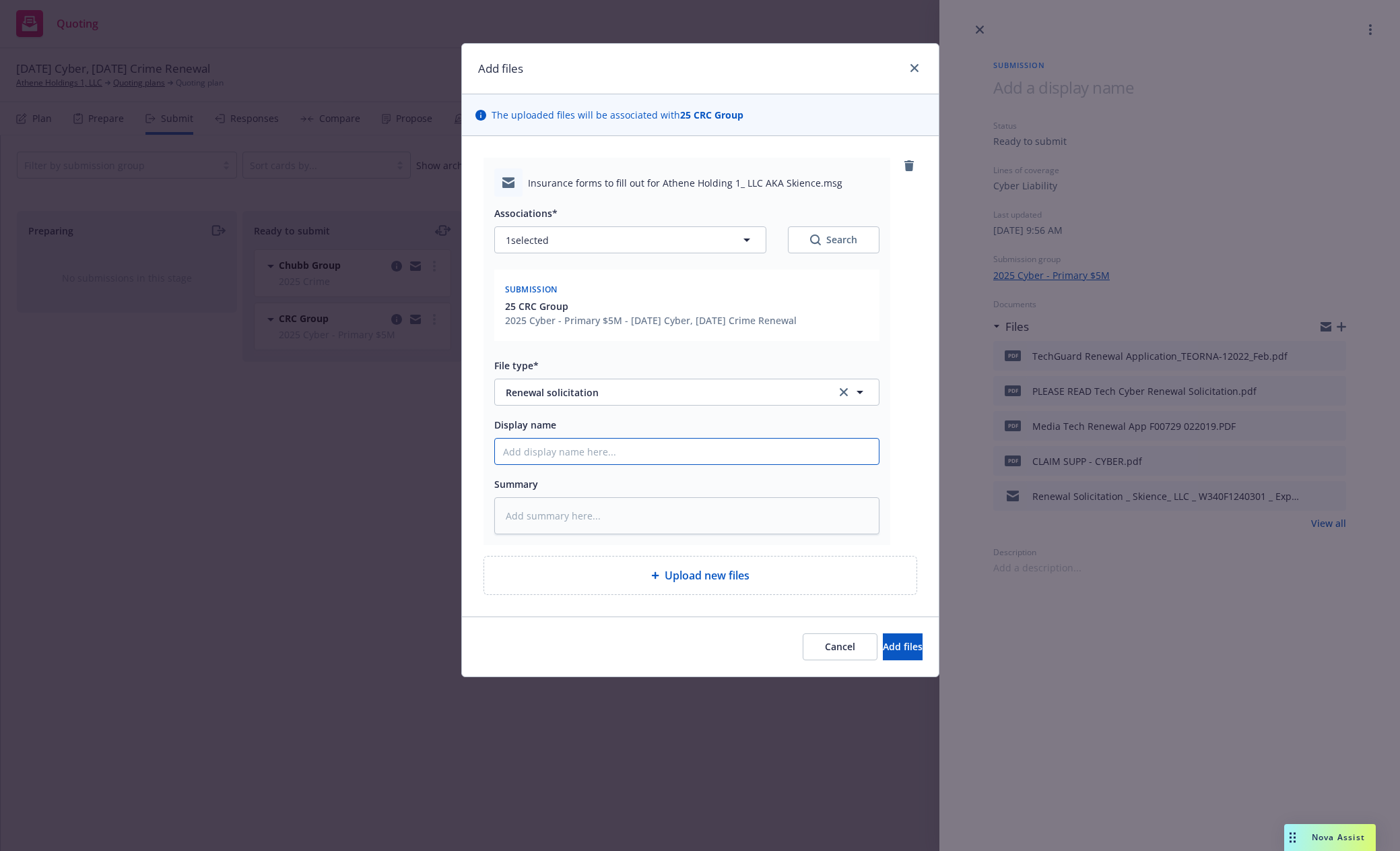
click at [525, 458] on input "Display name" at bounding box center [687, 451] width 384 height 25
paste input "Indio submission to client for completion"
type textarea "x"
type input "Indio submission to client for completion"
click at [887, 653] on button "Add files" at bounding box center [903, 647] width 40 height 27
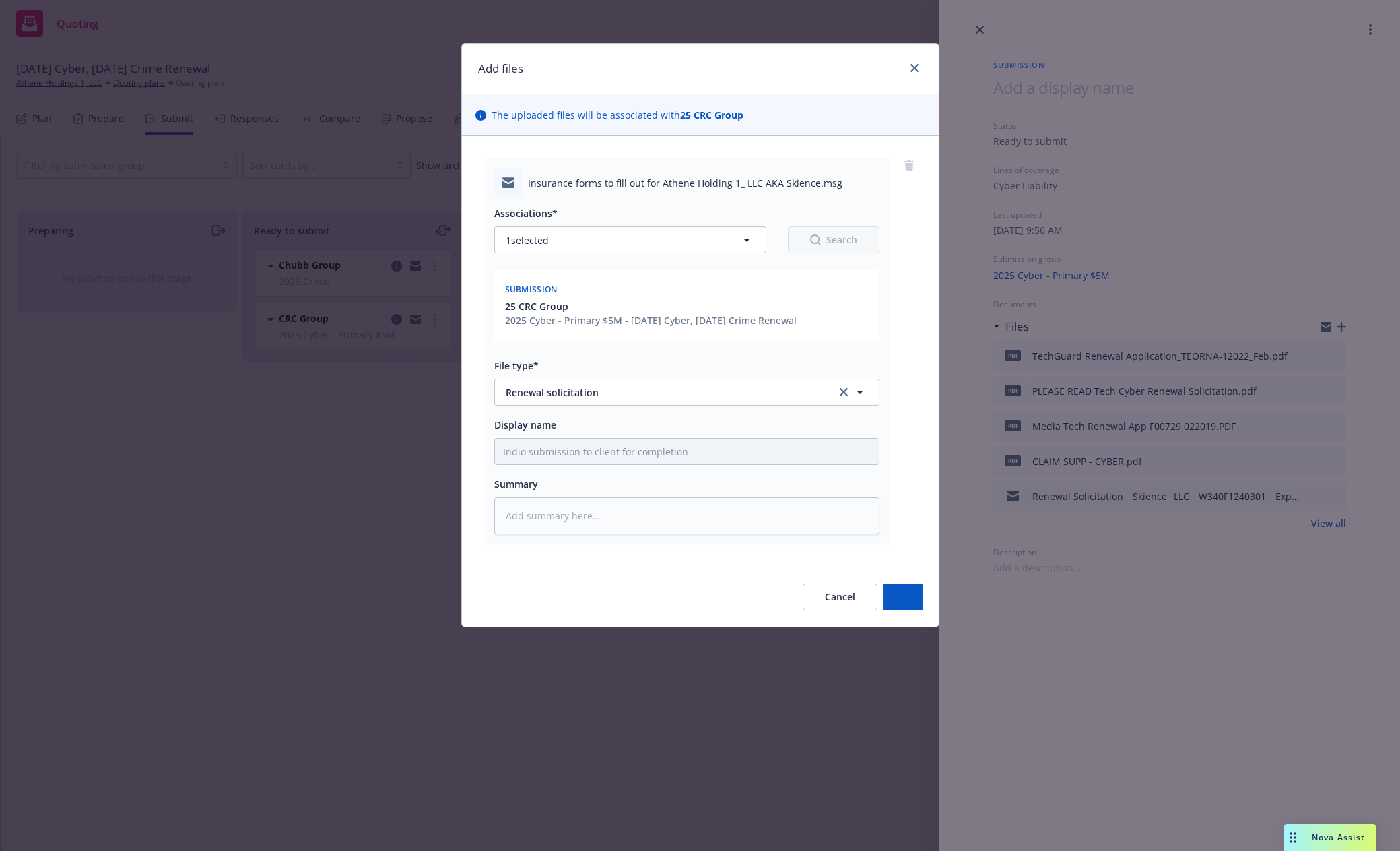
type textarea "x"
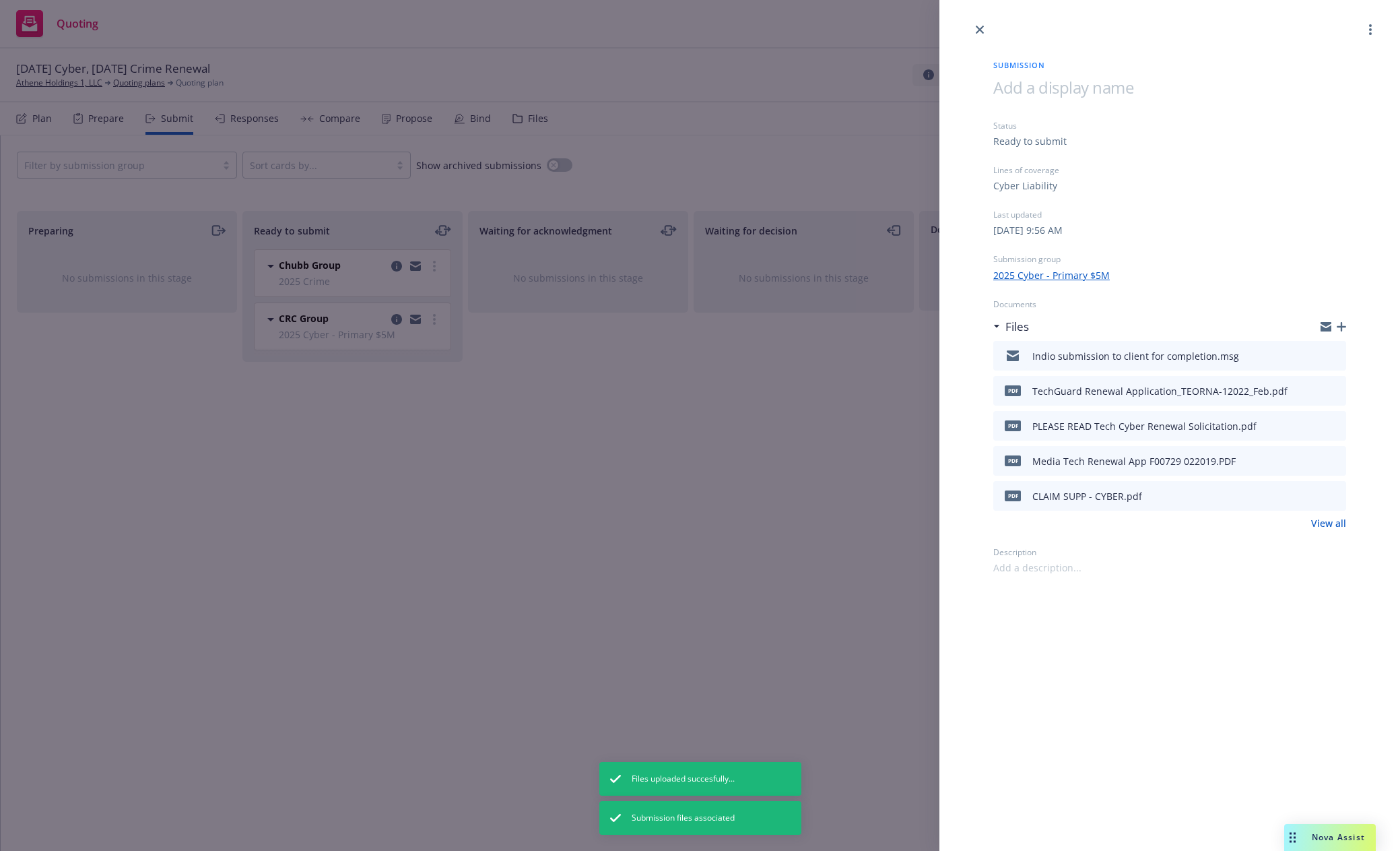
click at [380, 454] on div "Submission Status Ready to submit Lines of coverage Cyber Liability Last update…" at bounding box center [700, 425] width 1400 height 851
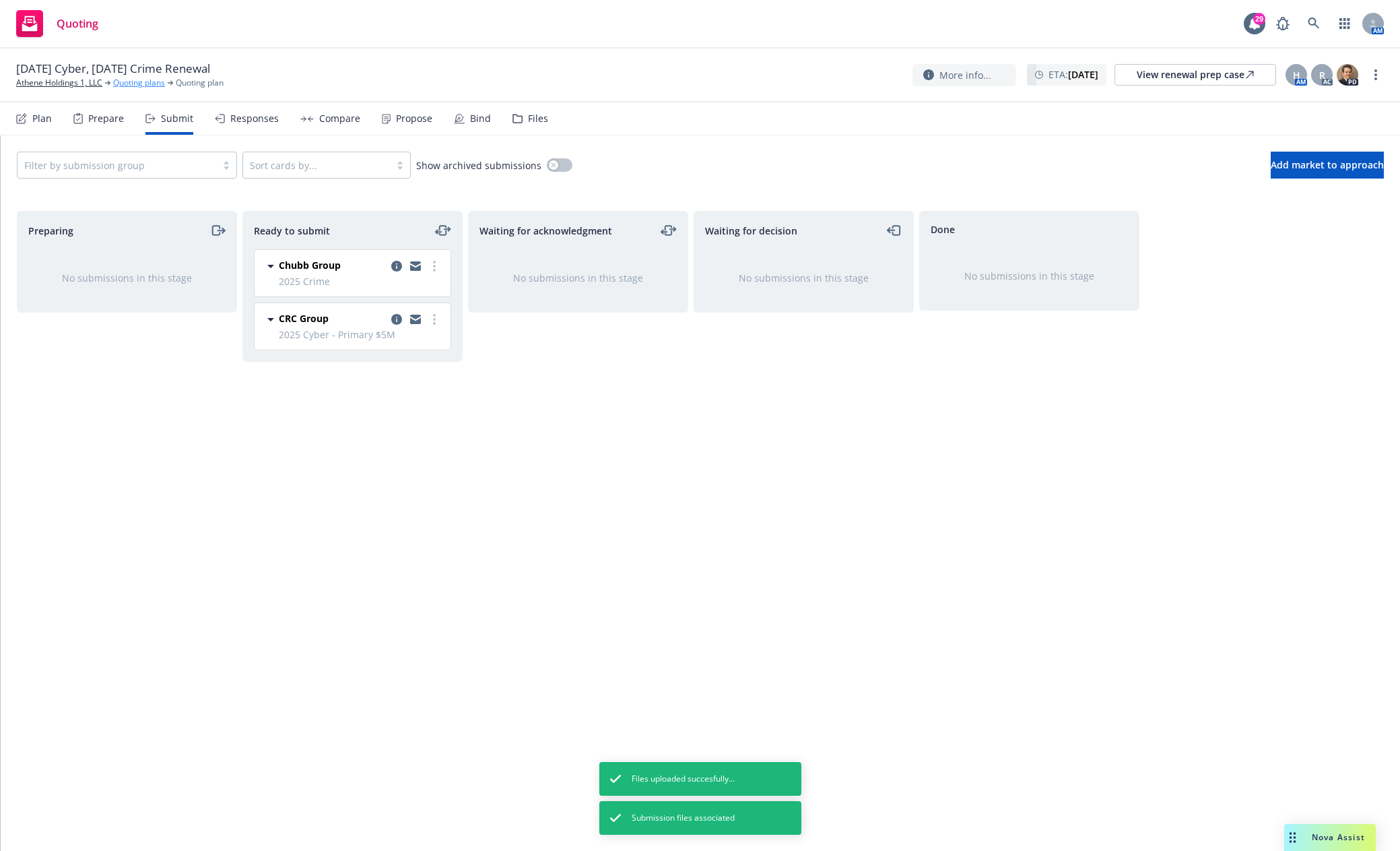
click at [137, 84] on link "Quoting plans" at bounding box center [139, 82] width 52 height 12
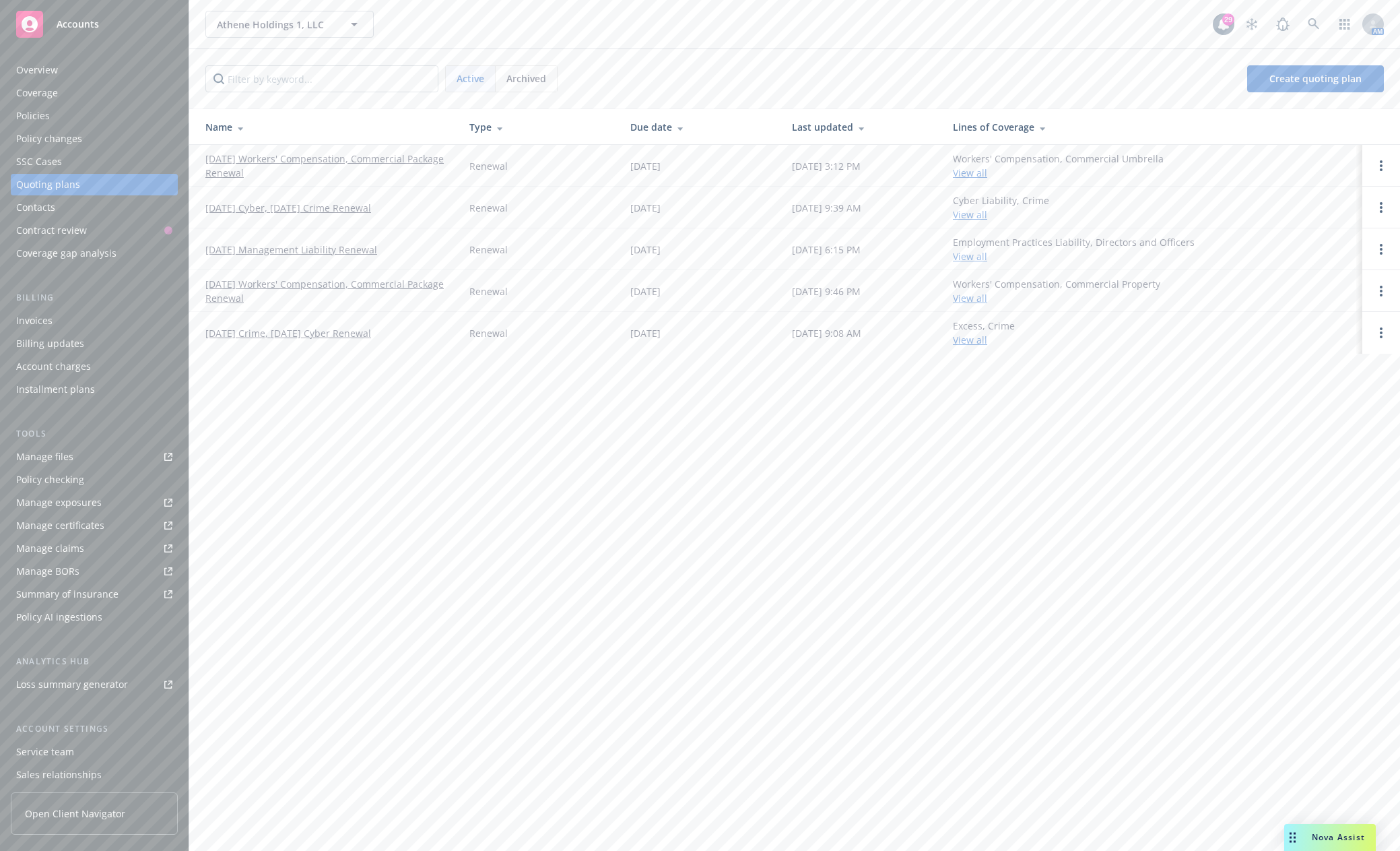
click at [401, 428] on div "Athene Holdings 1, LLC Athene Holdings 1, LLC 29 AM Active Archived Create quot…" at bounding box center [795, 425] width 1211 height 851
click at [54, 456] on div "Manage files" at bounding box center [45, 457] width 58 height 22
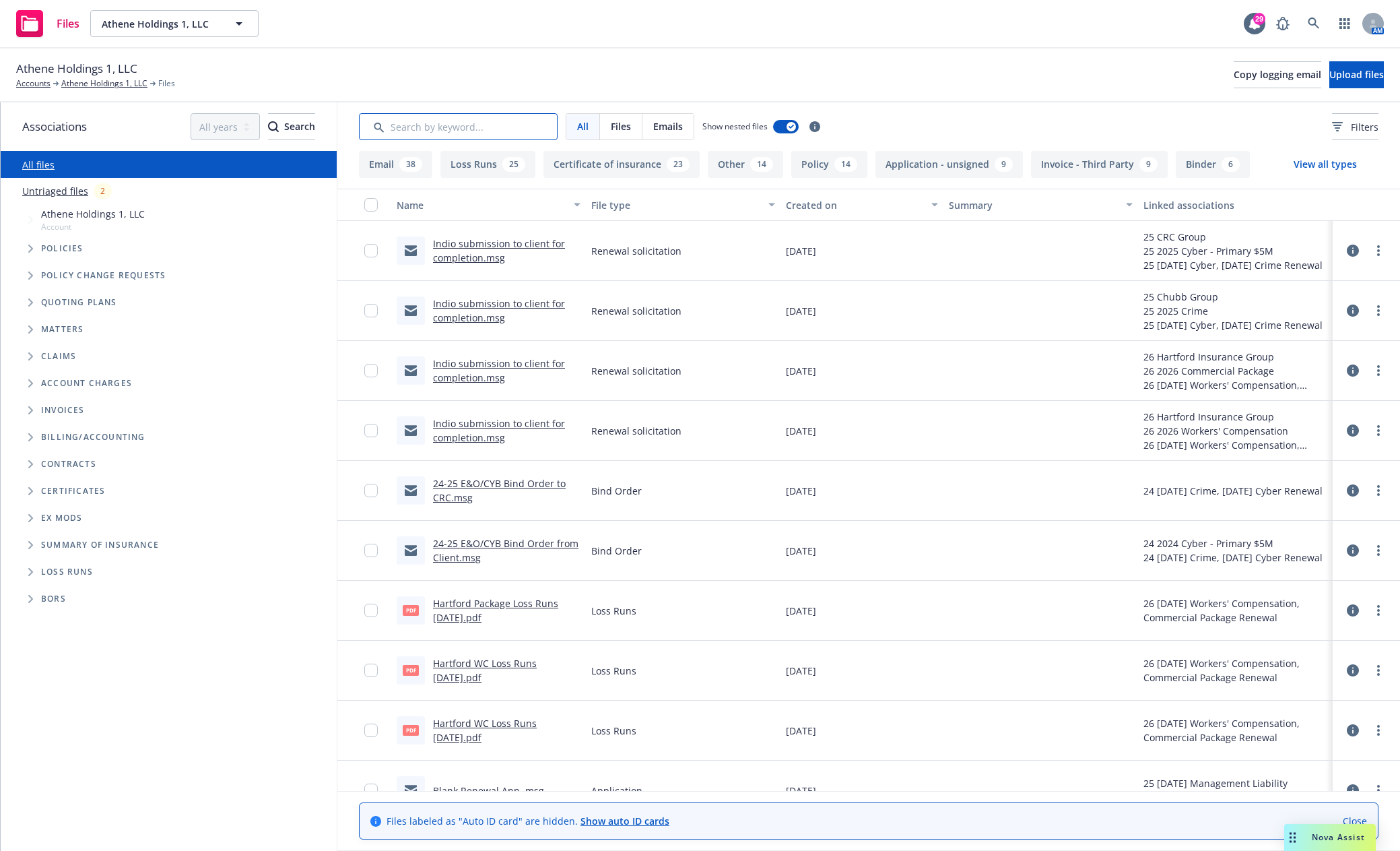
click at [435, 135] on input "Search by keyword..." at bounding box center [457, 127] width 199 height 27
type input "soi"
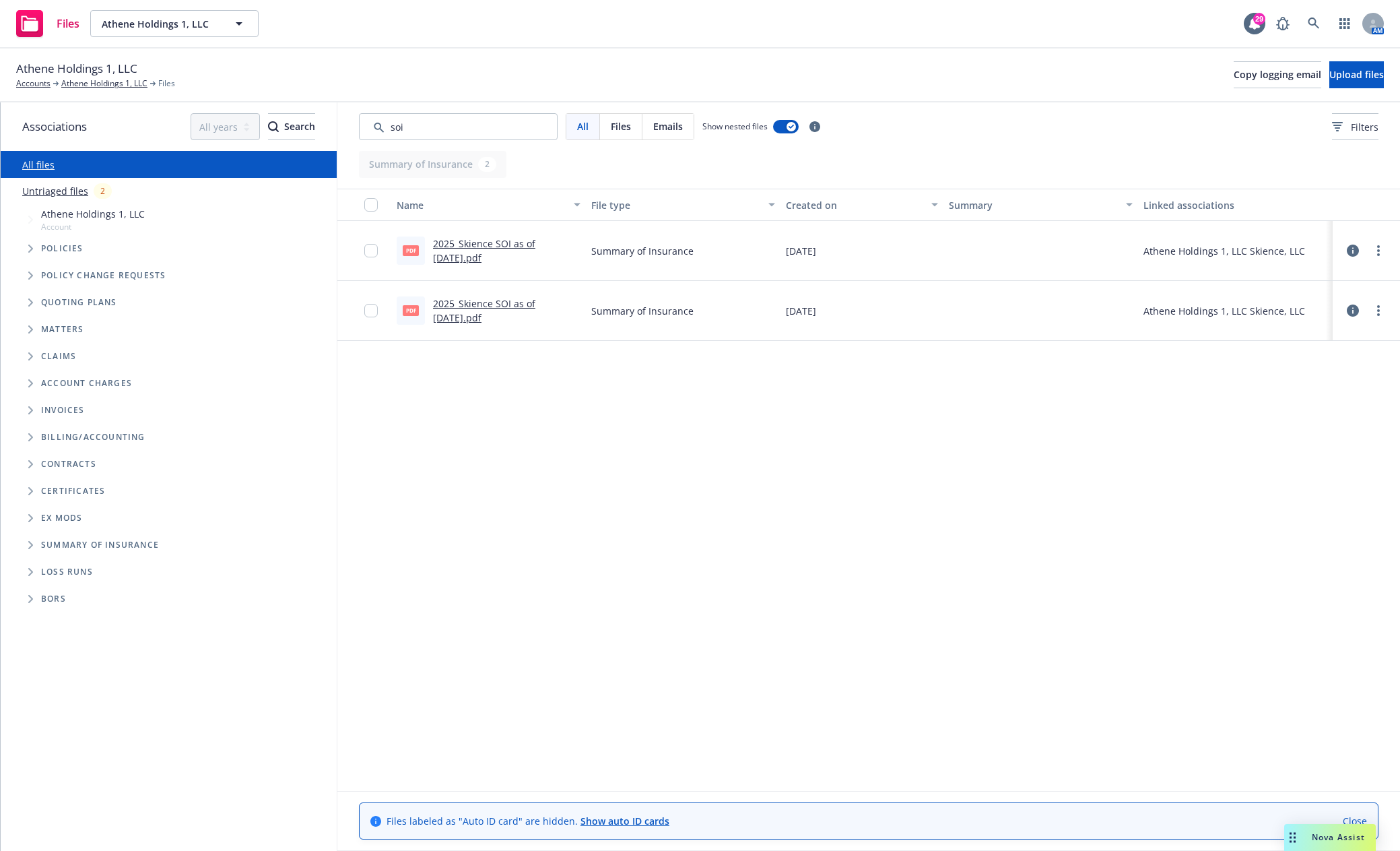
click at [480, 303] on link "2025_Skience SOI as of [DATE].pdf" at bounding box center [484, 311] width 102 height 27
